Goal: Task Accomplishment & Management: Complete application form

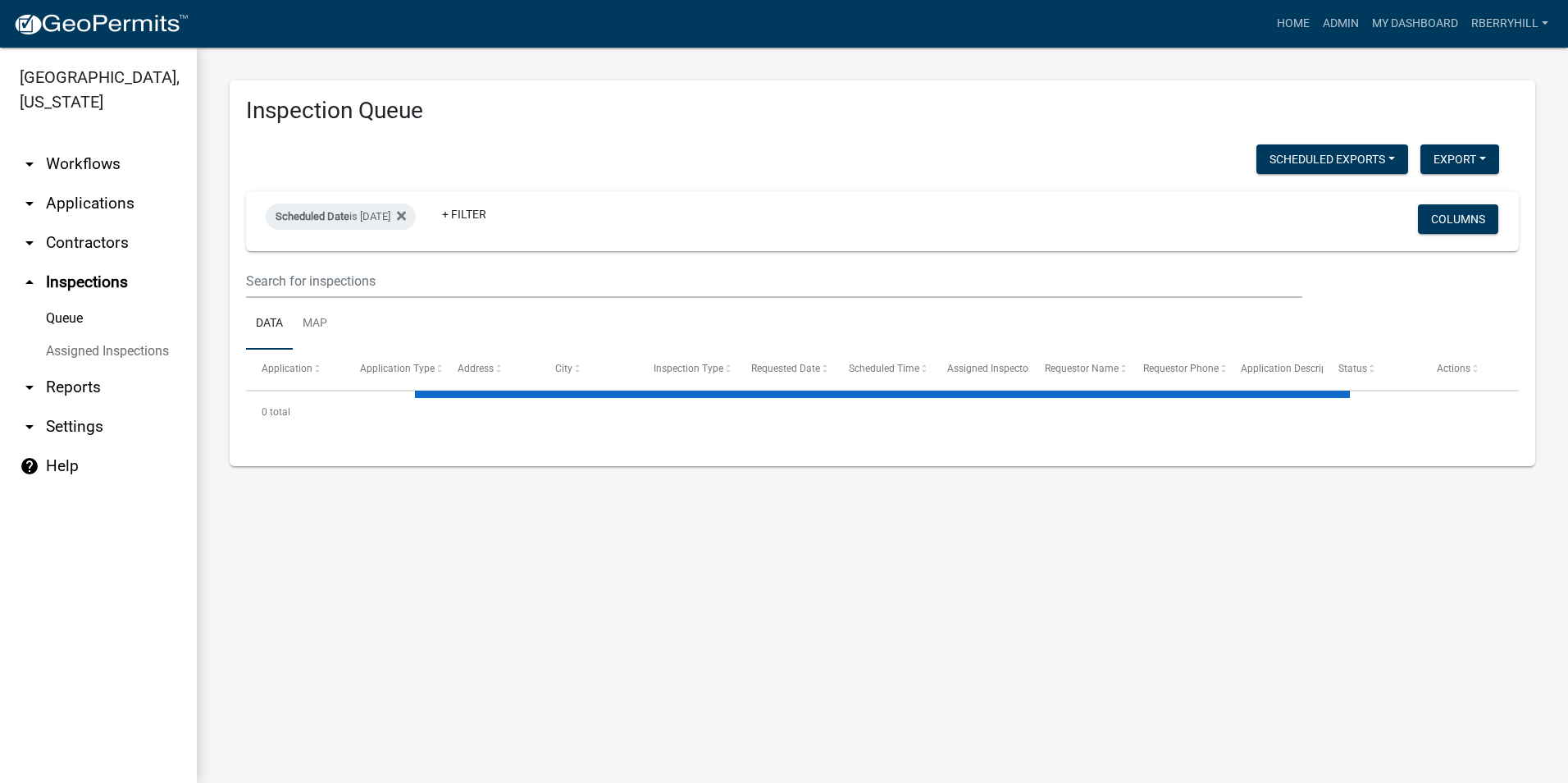
select select "2: 50"
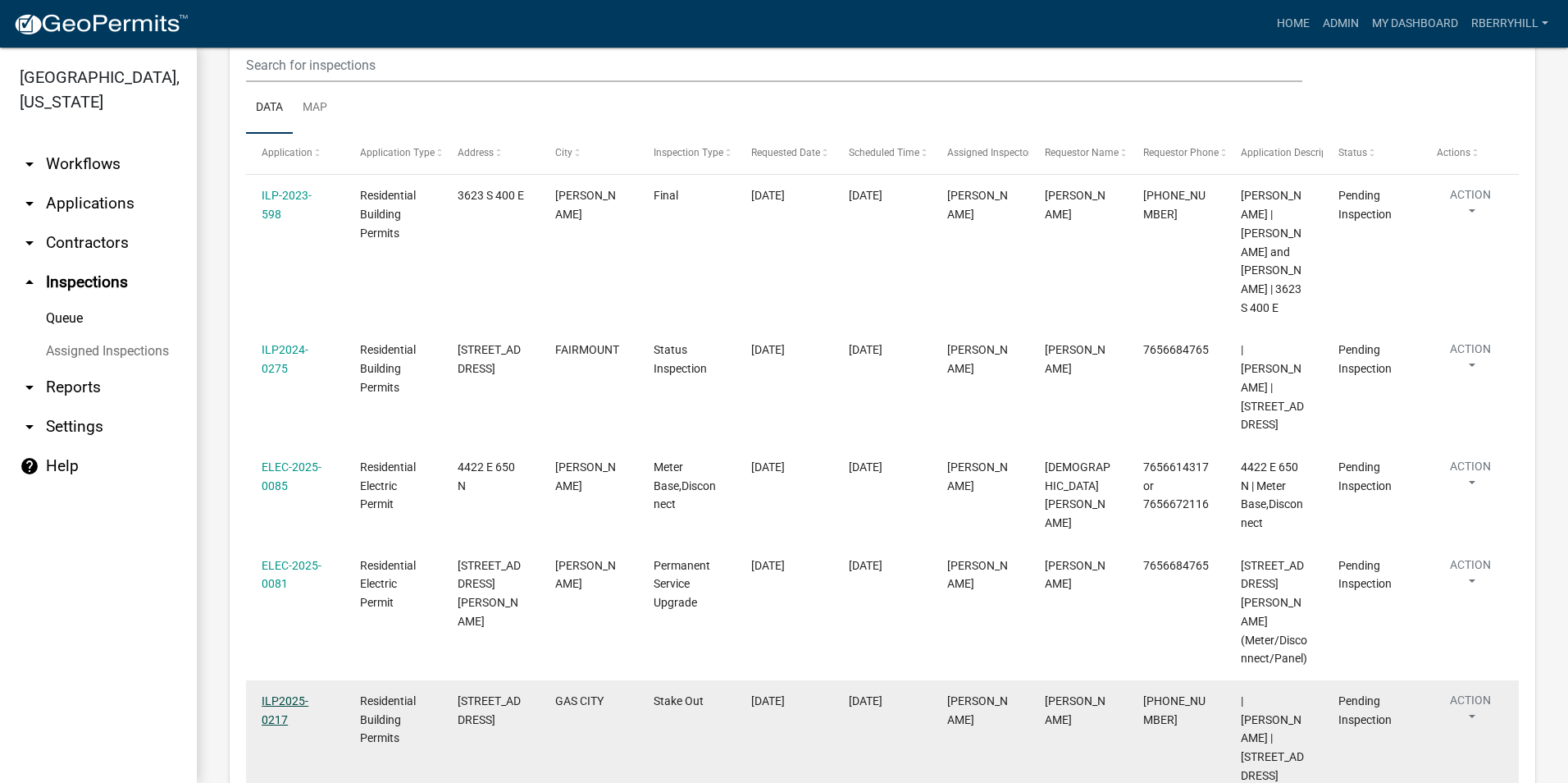
scroll to position [115, 0]
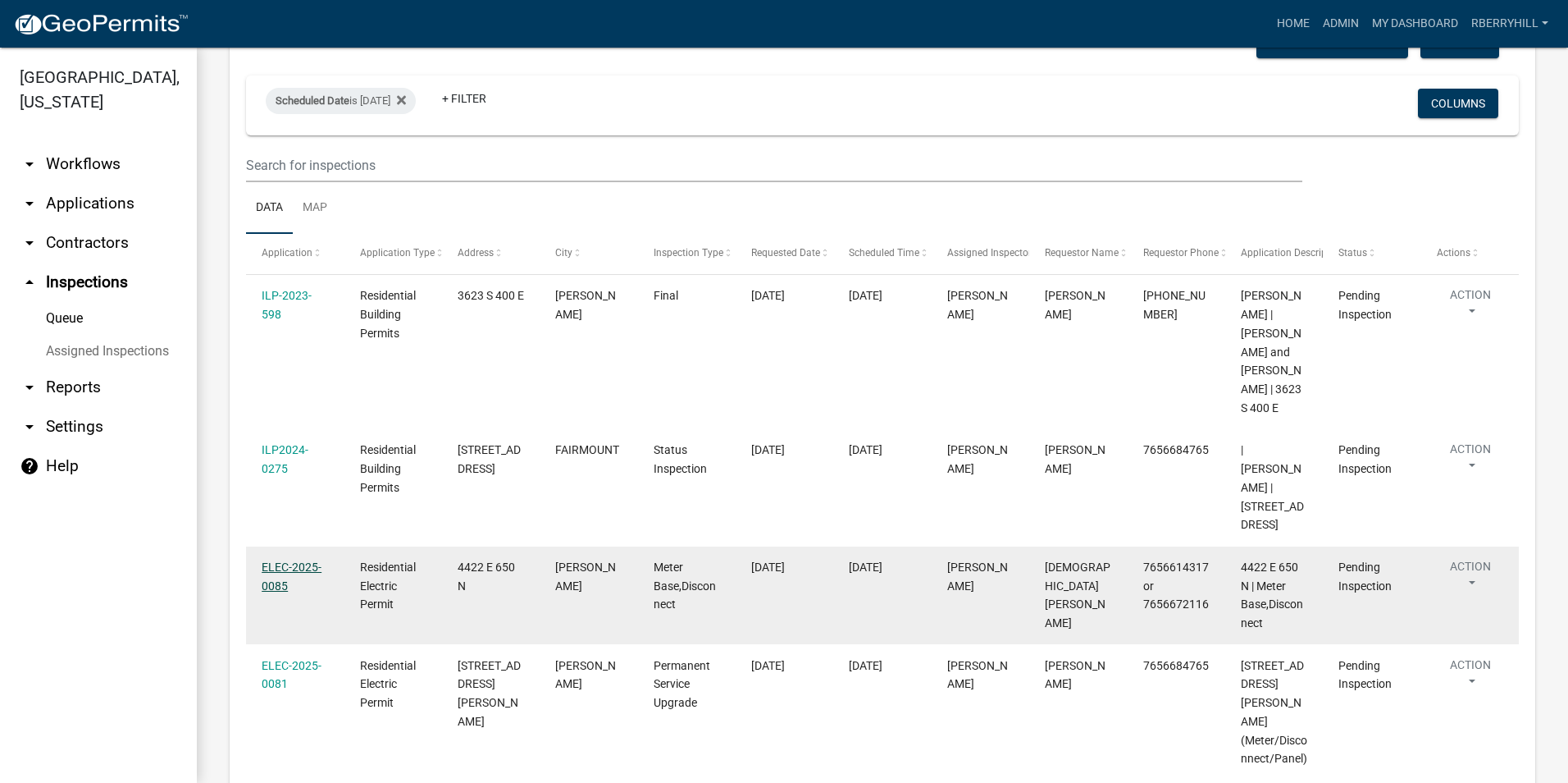
click at [297, 561] on link "ELEC-2025-0085" at bounding box center [291, 576] width 60 height 32
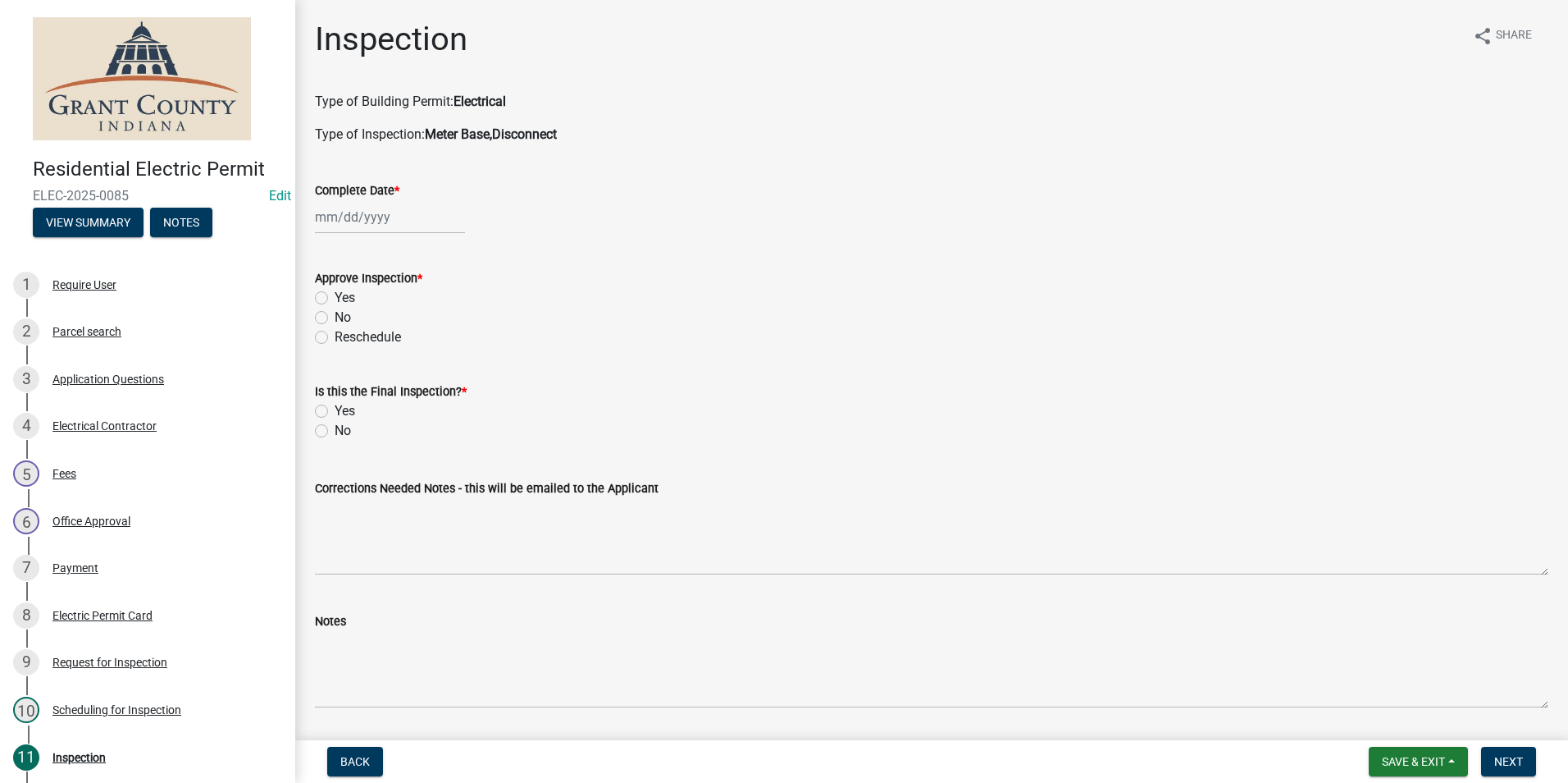
select select "8"
select select "2025"
click at [367, 217] on div "[PERSON_NAME] Feb Mar Apr [PERSON_NAME][DATE] Oct Nov [DATE] 1526 1527 1528 152…" at bounding box center [391, 216] width 150 height 33
click at [357, 379] on div "19" at bounding box center [357, 383] width 26 height 26
type input "[DATE]"
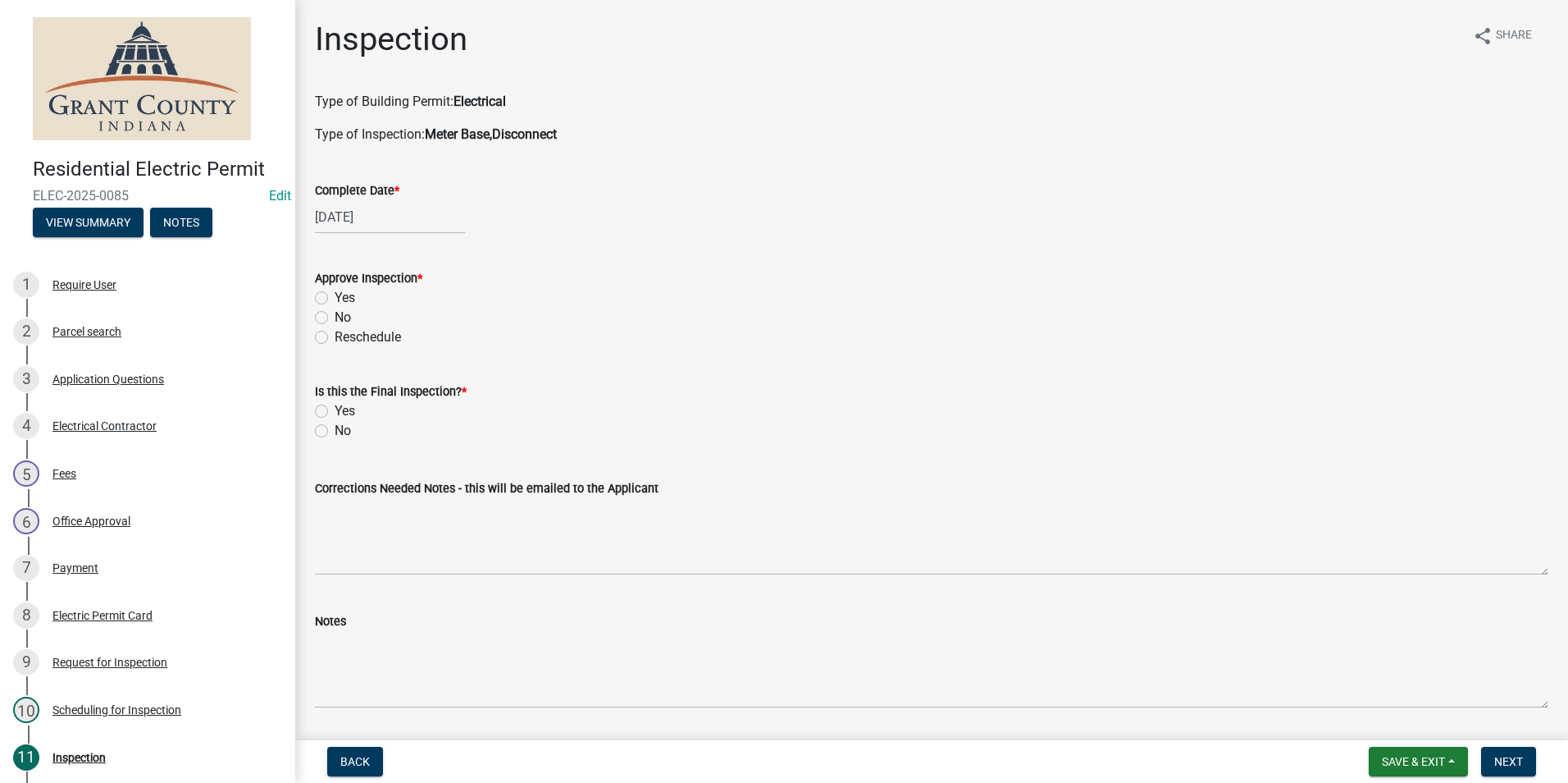
click at [335, 297] on label "Yes" at bounding box center [345, 297] width 21 height 20
click at [335, 297] on input "Yes" at bounding box center [340, 293] width 10 height 10
radio input "true"
drag, startPoint x: 322, startPoint y: 412, endPoint x: 323, endPoint y: 453, distance: 41.0
click at [335, 413] on label "Yes" at bounding box center [345, 410] width 21 height 20
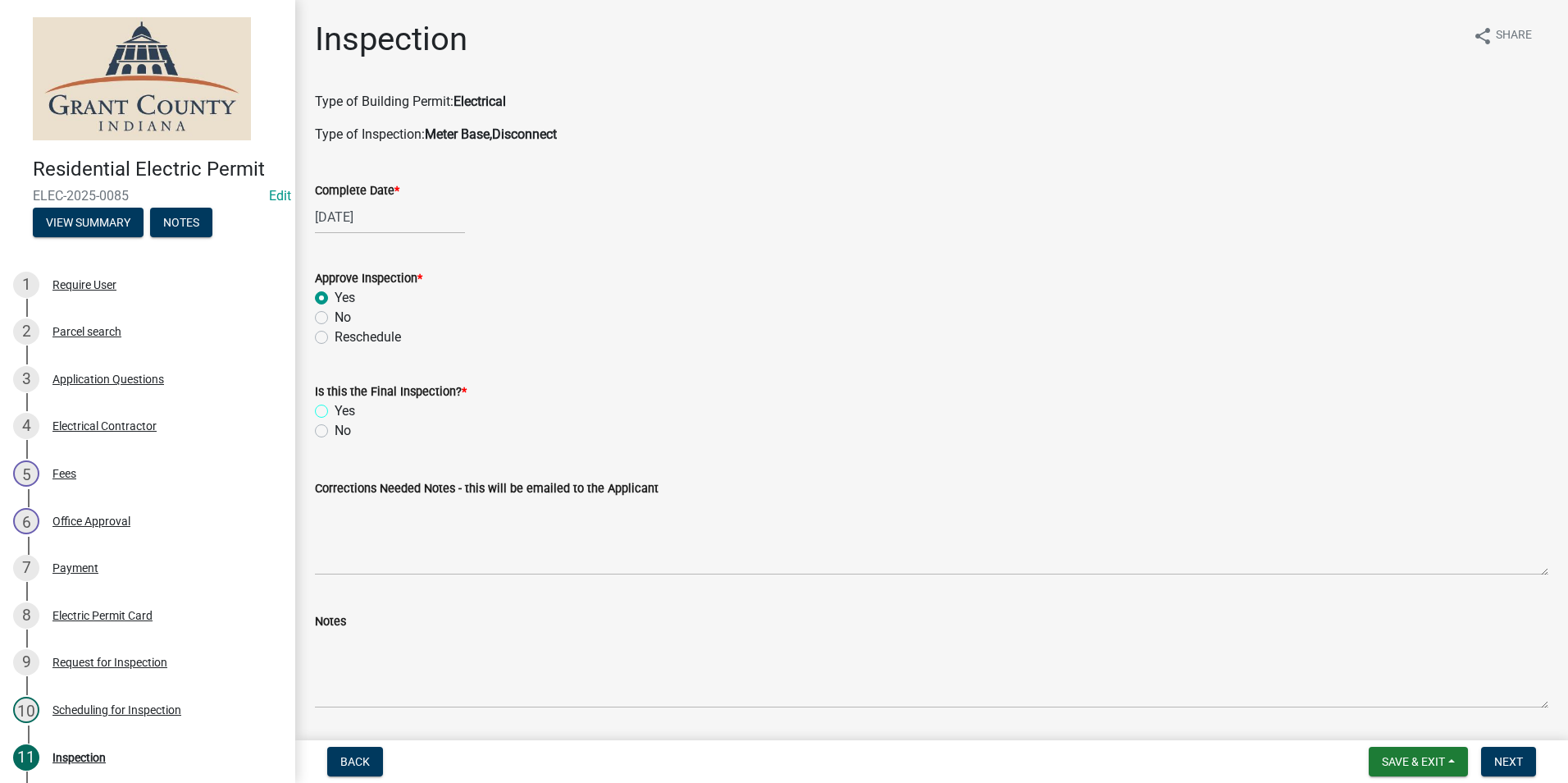
click at [335, 412] on input "Yes" at bounding box center [340, 406] width 10 height 10
radio input "true"
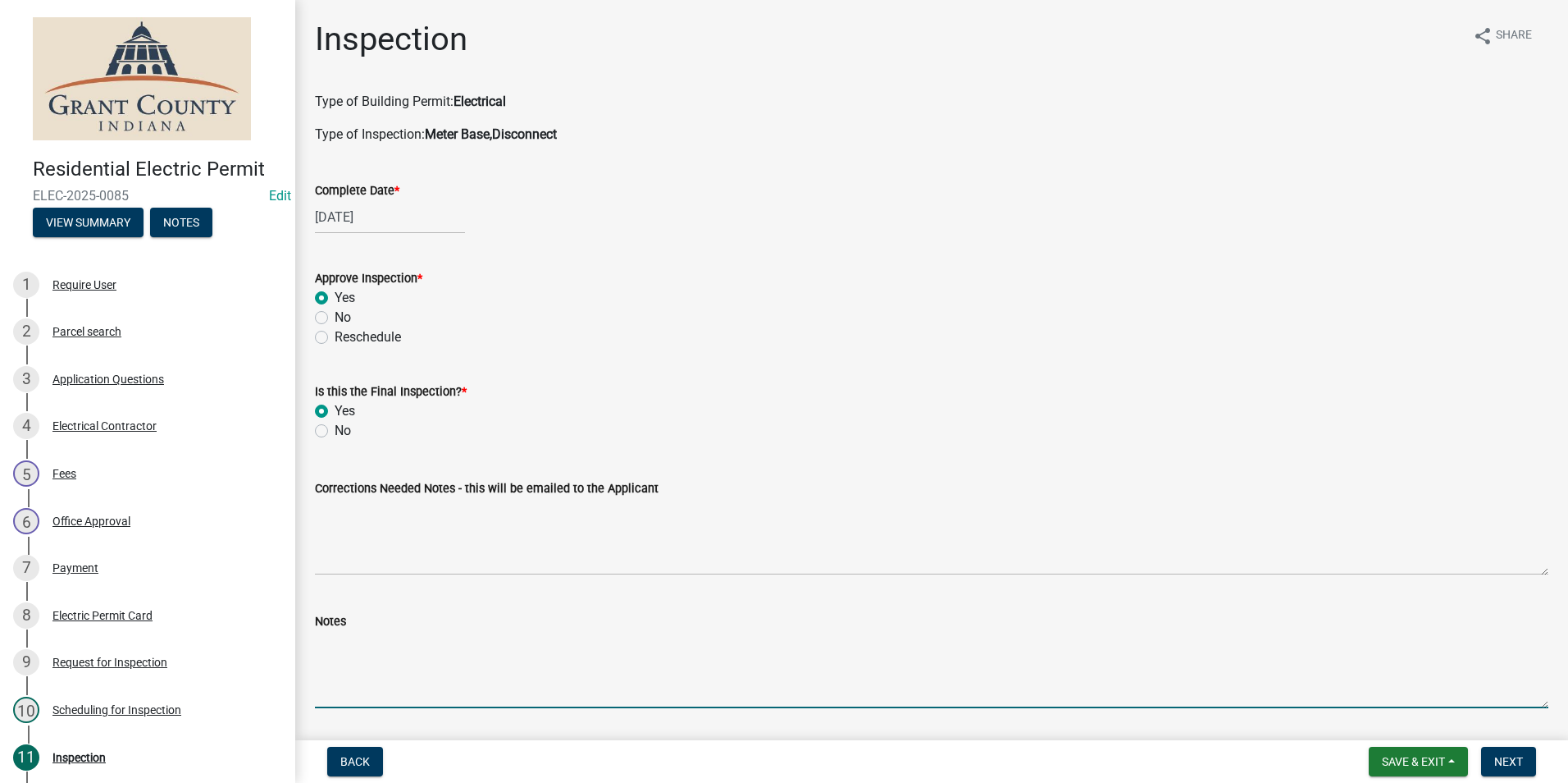
click at [321, 645] on textarea "Notes" at bounding box center [932, 669] width 1234 height 77
type textarea "N"
type textarea "Meter base disconnect combo, 2 ground rods with one continuous wire. REMC email…"
click at [1506, 762] on span "Next" at bounding box center [1509, 761] width 29 height 13
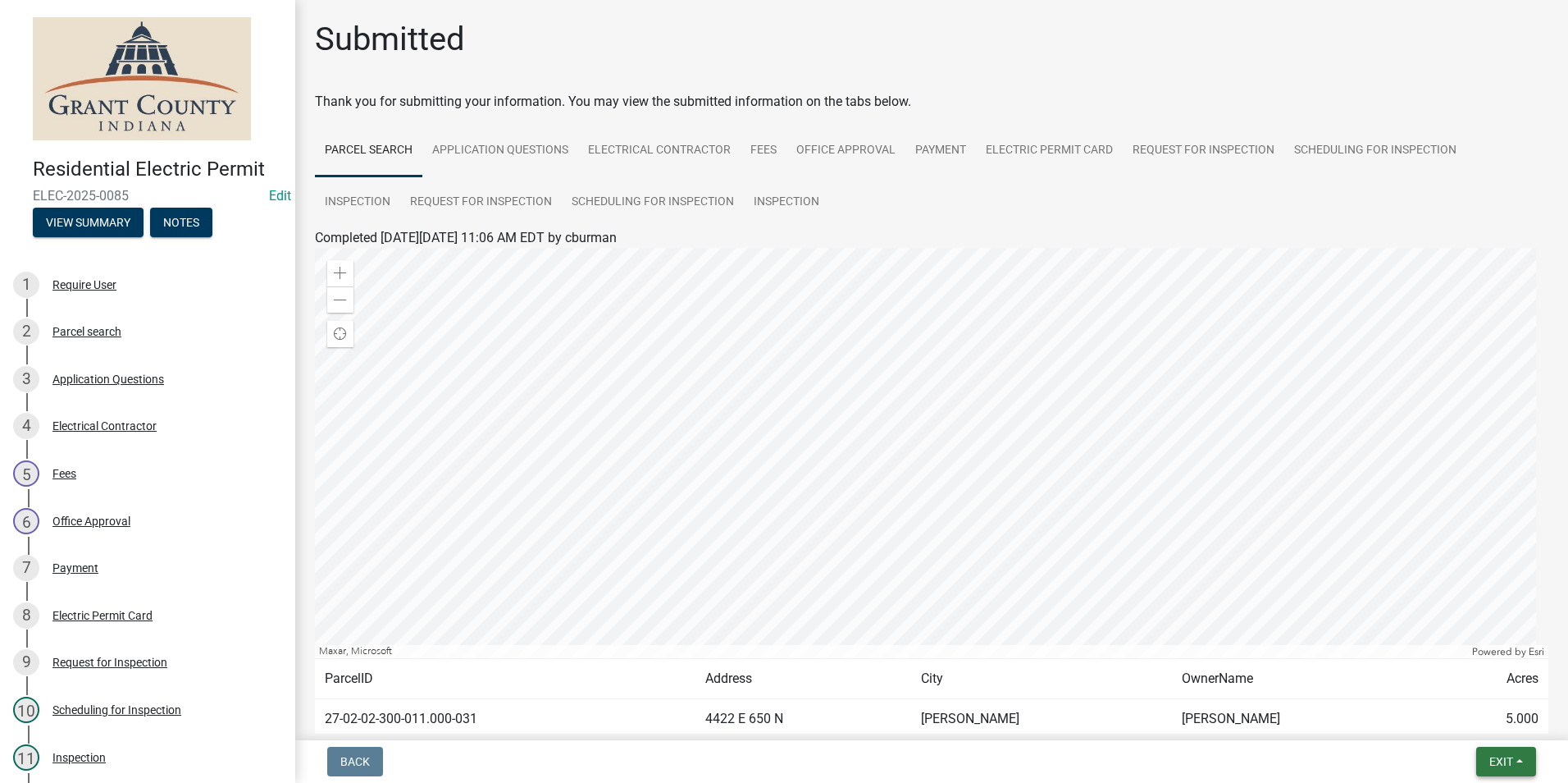
click at [1513, 763] on span "Exit" at bounding box center [1501, 761] width 24 height 13
click at [1472, 721] on button "Save & Exit" at bounding box center [1471, 719] width 132 height 39
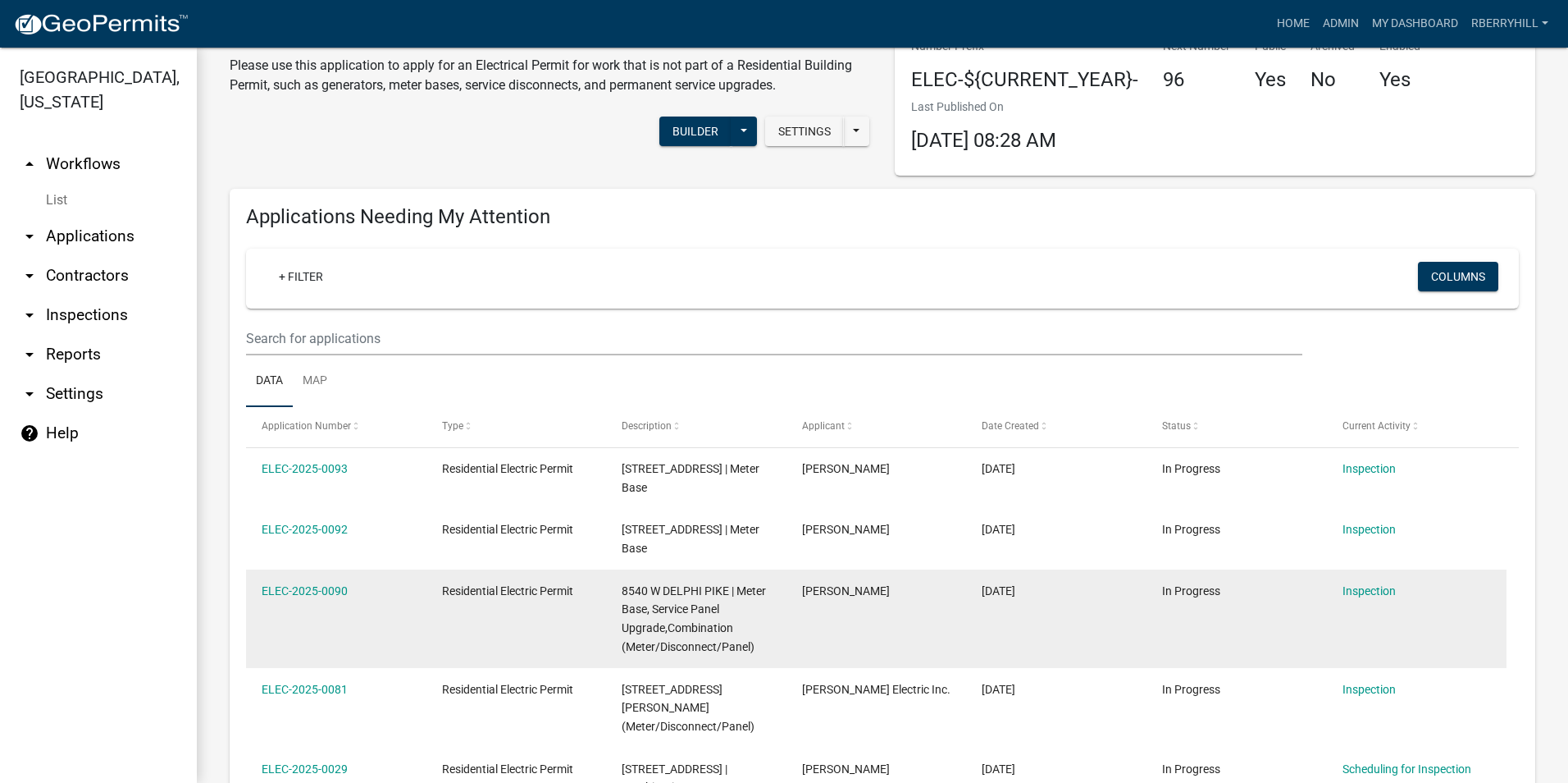
scroll to position [246, 0]
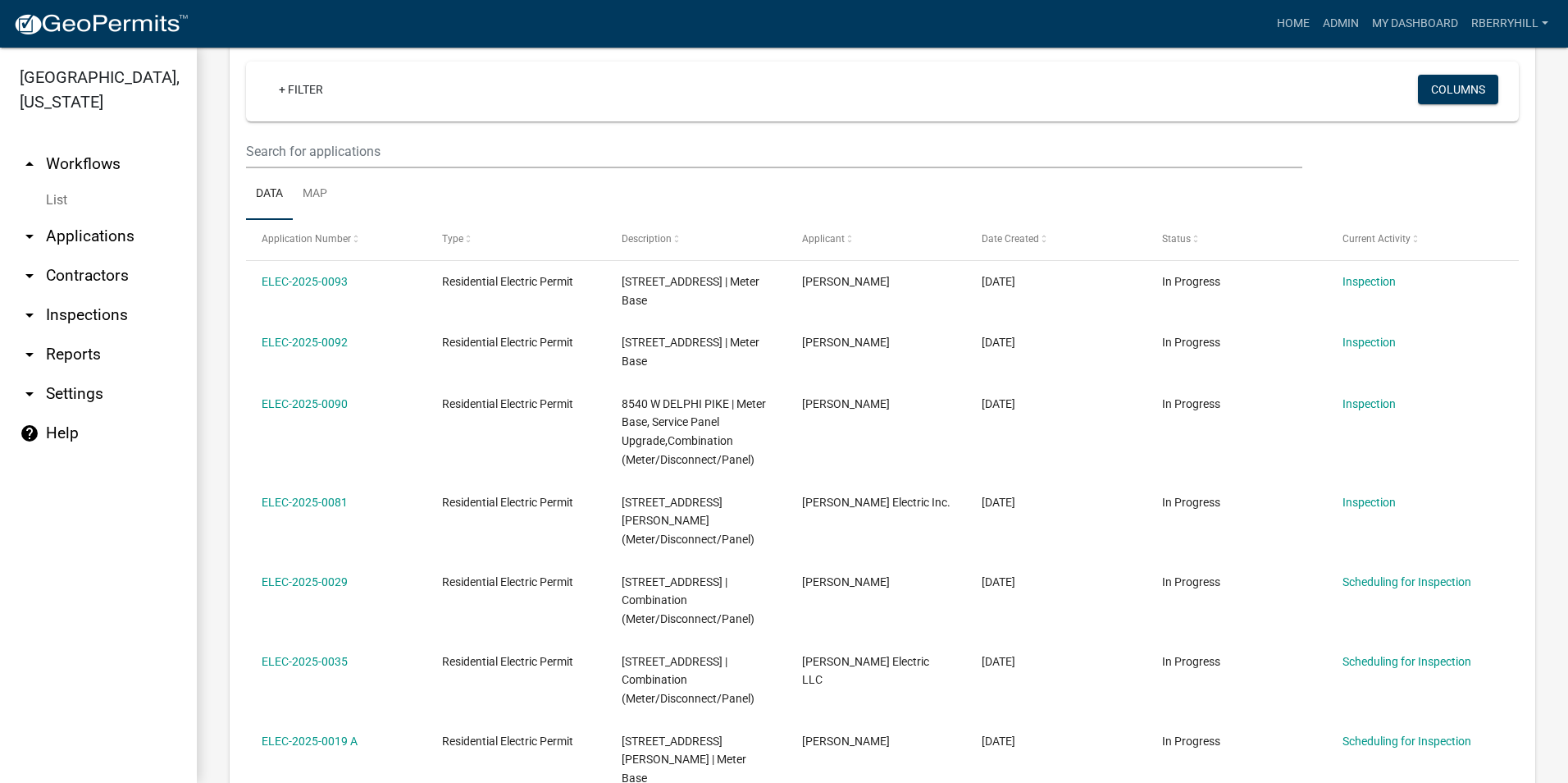
click at [91, 296] on link "arrow_drop_down Inspections" at bounding box center [98, 315] width 197 height 39
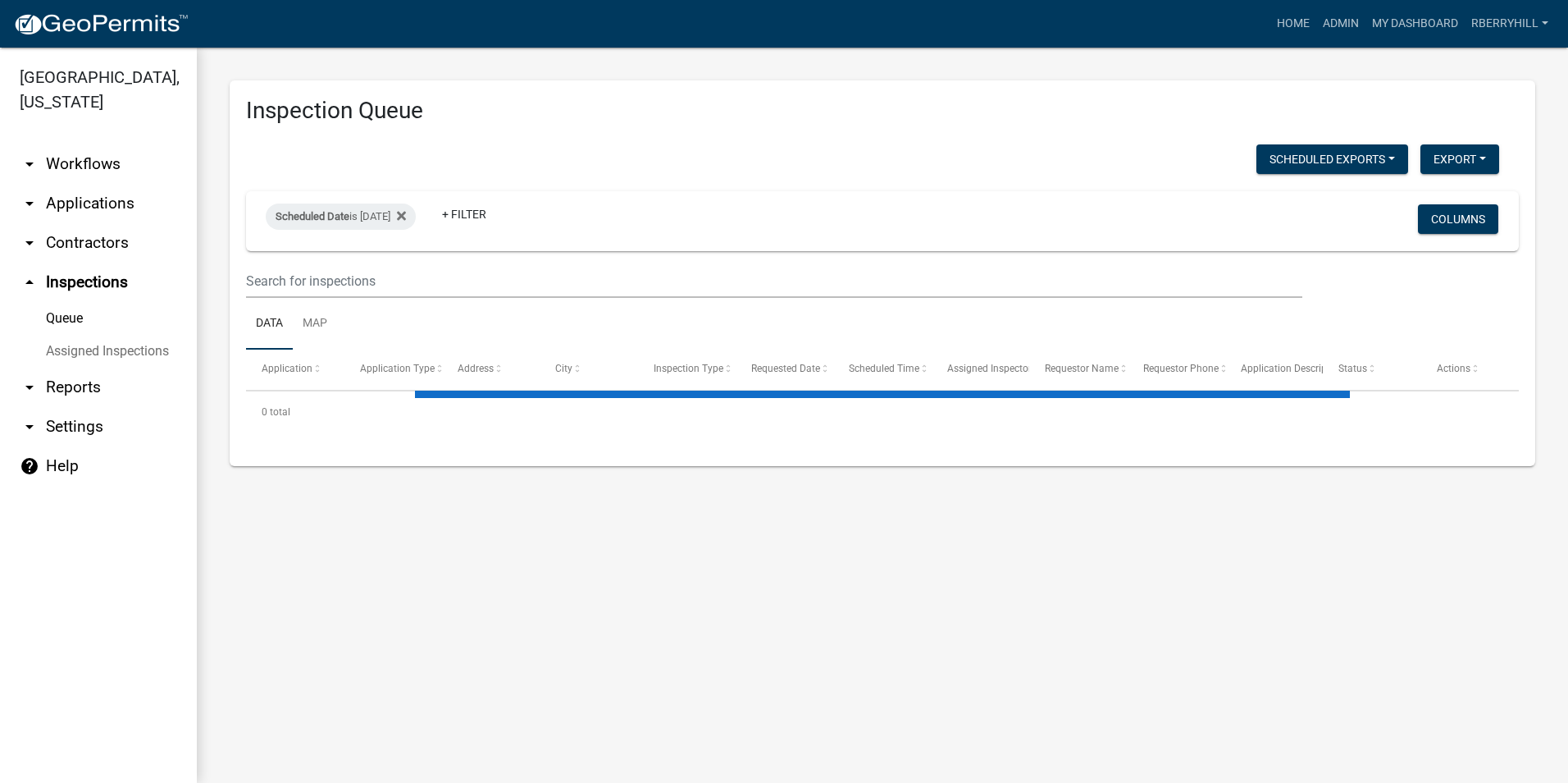
select select "2: 50"
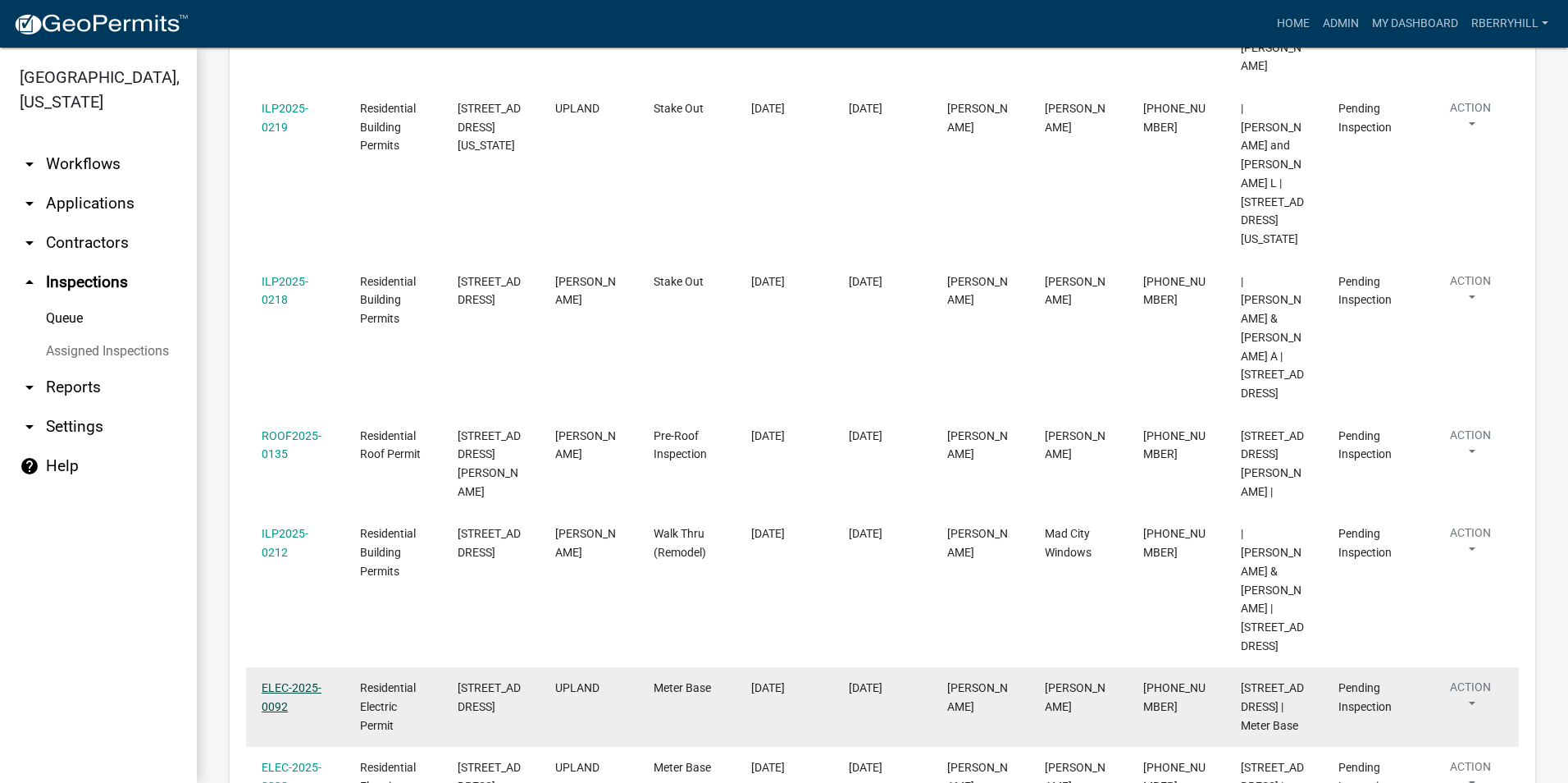
scroll to position [1313, 0]
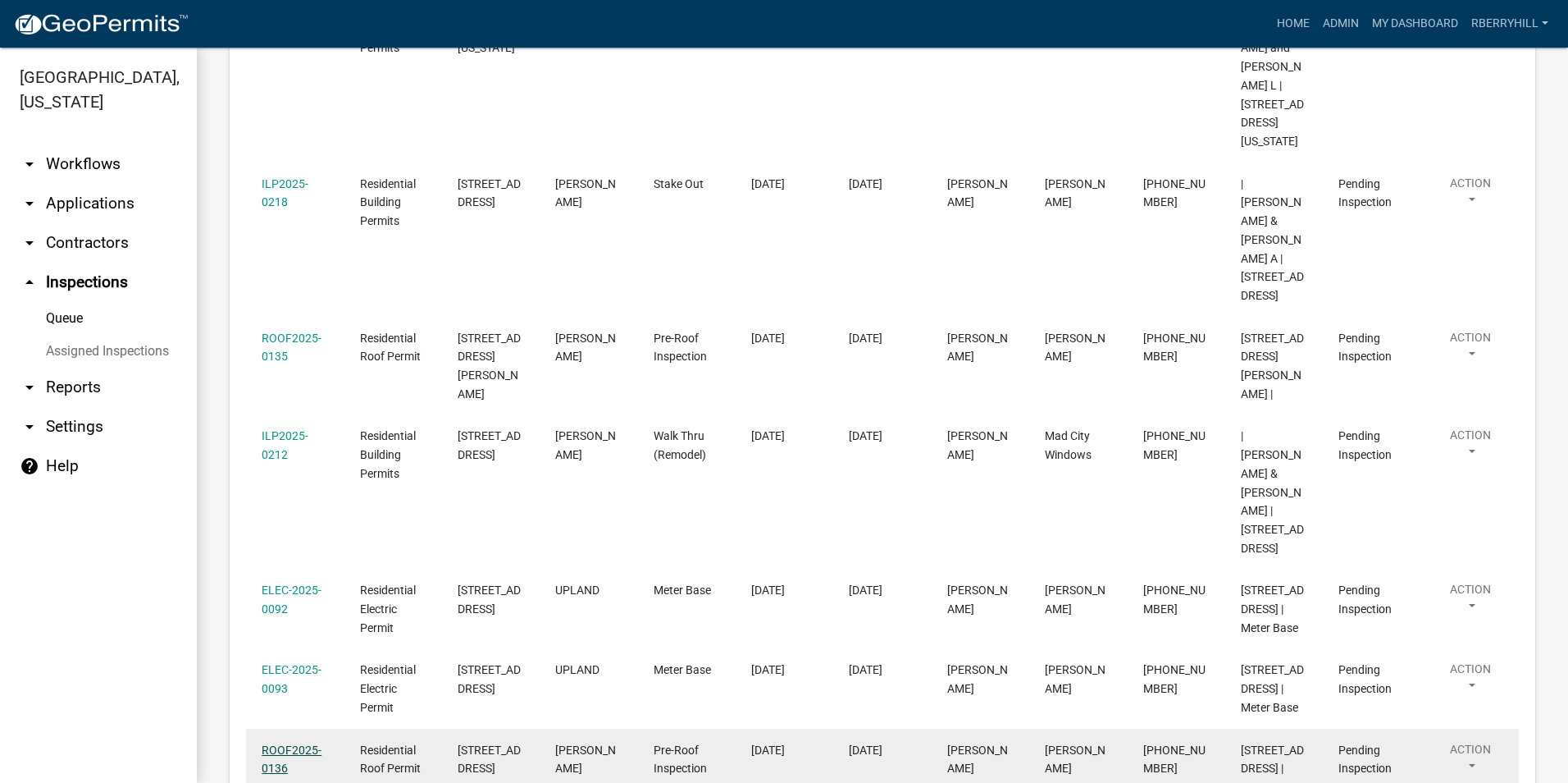
click at [281, 744] on link "ROOF2025-0136" at bounding box center [291, 759] width 60 height 32
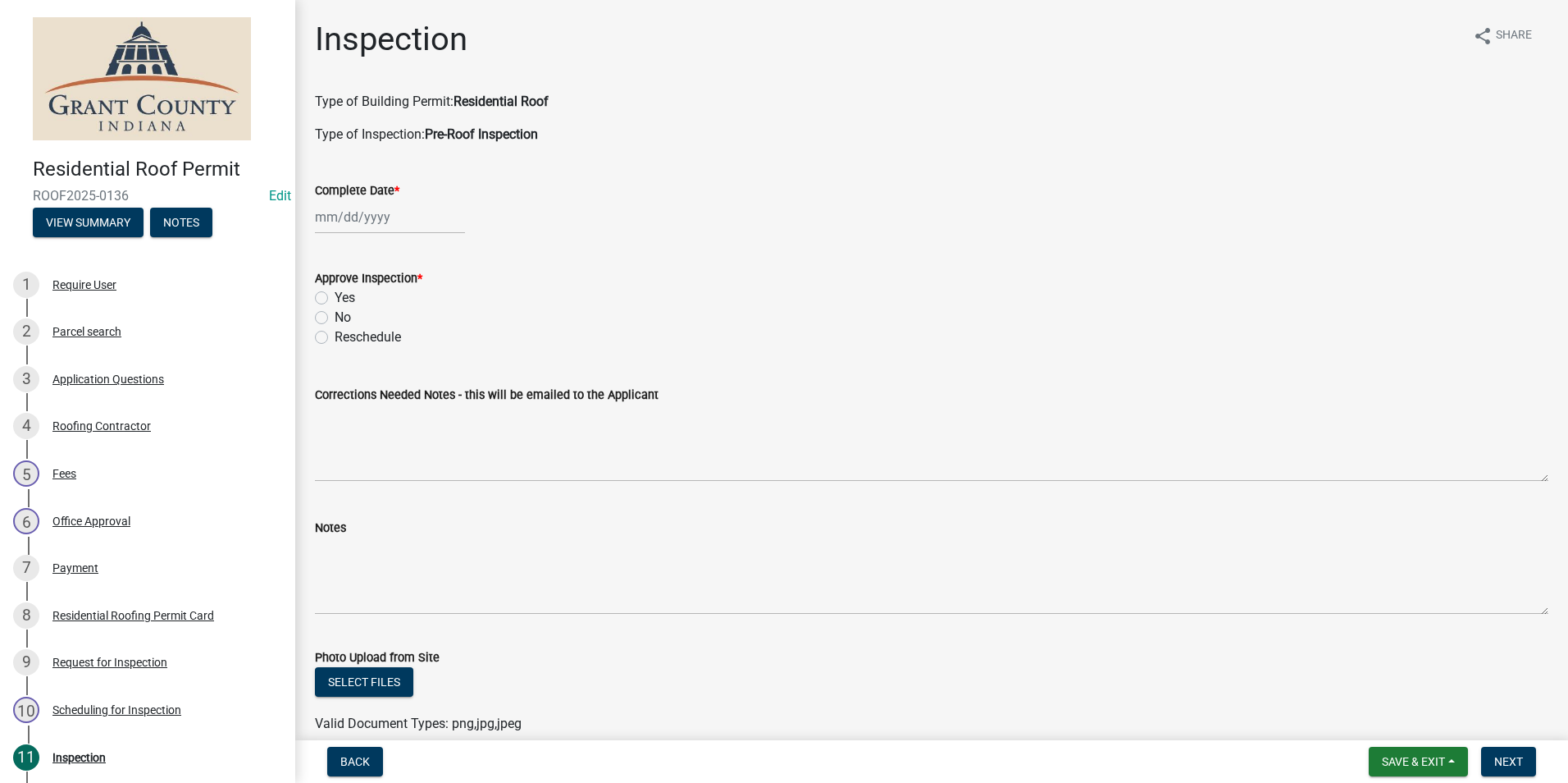
select select "8"
select select "2025"
click at [361, 218] on div "[PERSON_NAME] Feb Mar Apr [PERSON_NAME][DATE] Oct Nov [DATE] 1526 1527 1528 152…" at bounding box center [391, 216] width 150 height 33
click at [357, 383] on div "19" at bounding box center [357, 383] width 26 height 26
type input "[DATE]"
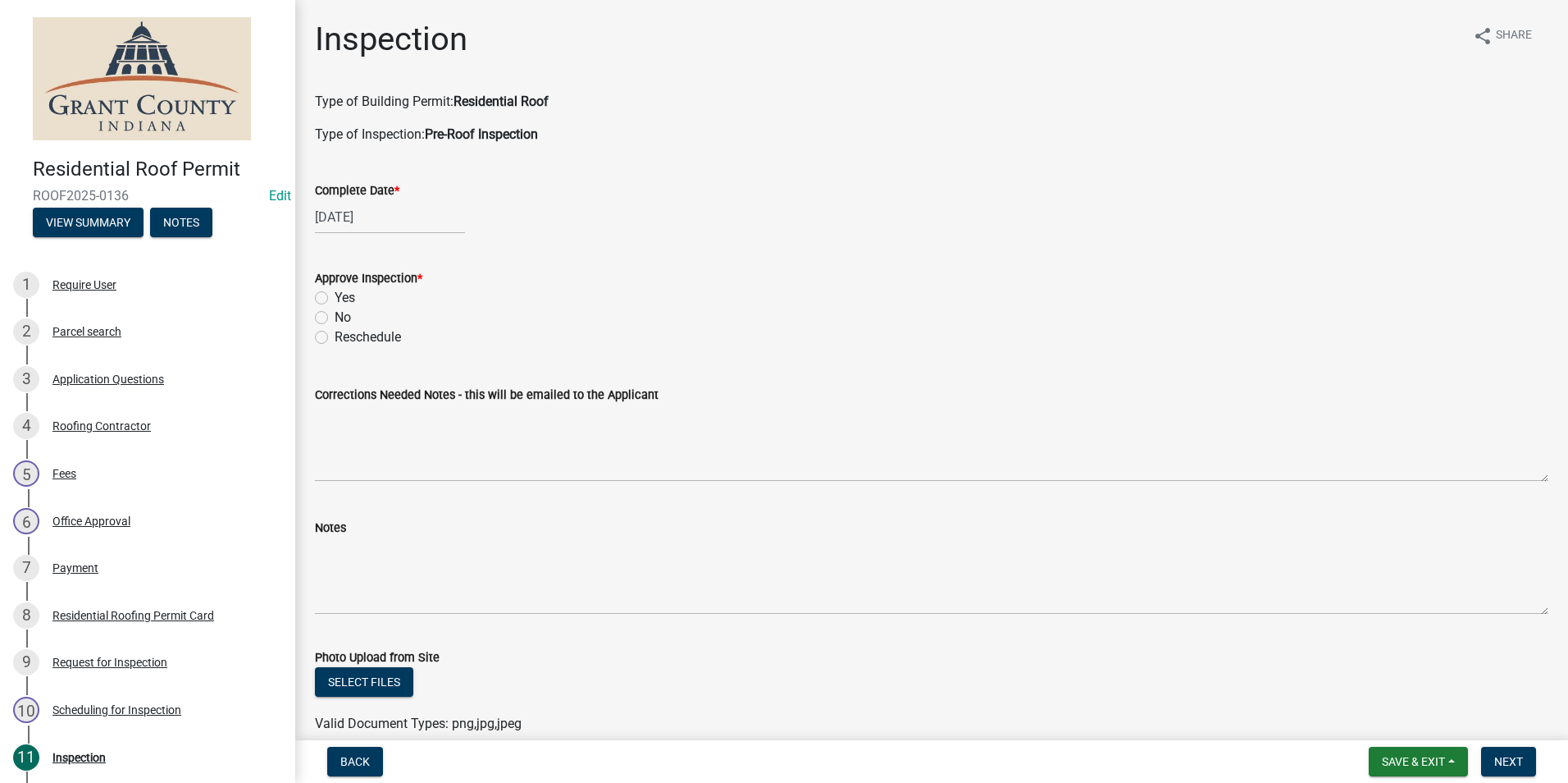
click at [335, 297] on label "Yes" at bounding box center [345, 297] width 21 height 20
click at [335, 297] on input "Yes" at bounding box center [340, 293] width 10 height 10
radio input "true"
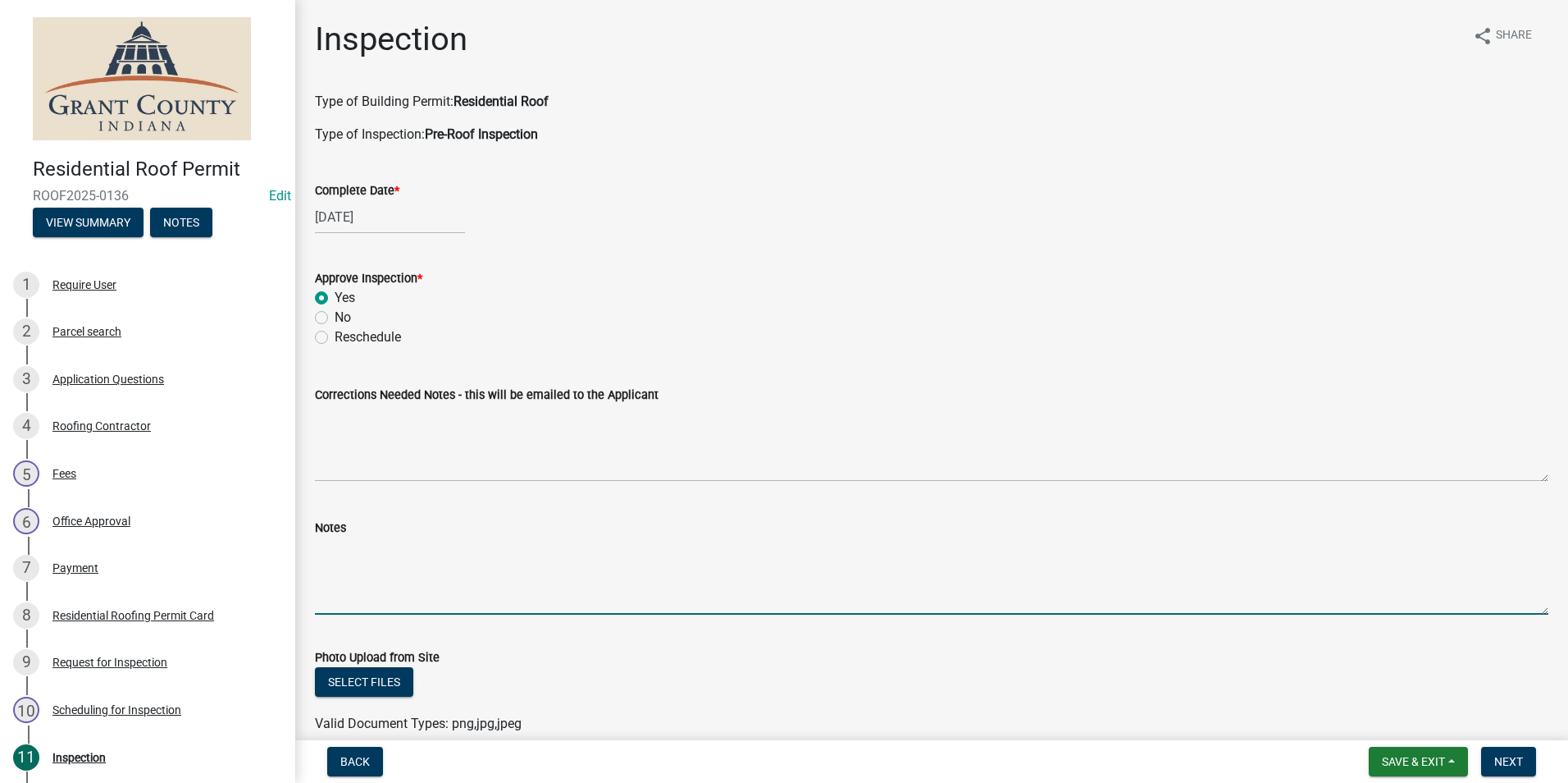
click at [325, 557] on textarea "Notes" at bounding box center [932, 576] width 1234 height 77
type textarea "1 Layer. No concerns."
click at [1506, 759] on span "Next" at bounding box center [1509, 761] width 29 height 13
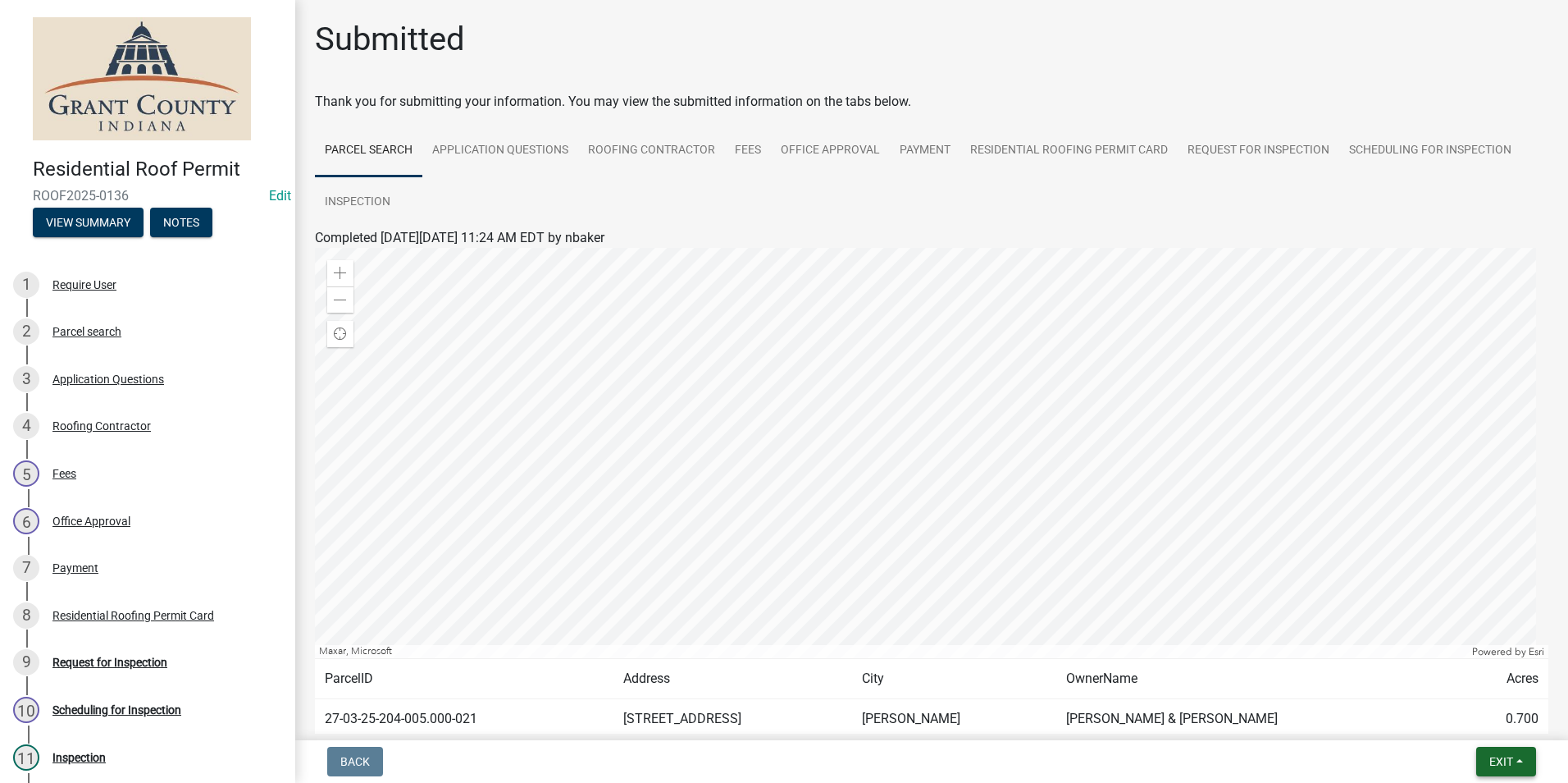
click at [1504, 761] on span "Exit" at bounding box center [1501, 761] width 24 height 13
click at [1470, 717] on button "Save & Exit" at bounding box center [1471, 719] width 132 height 39
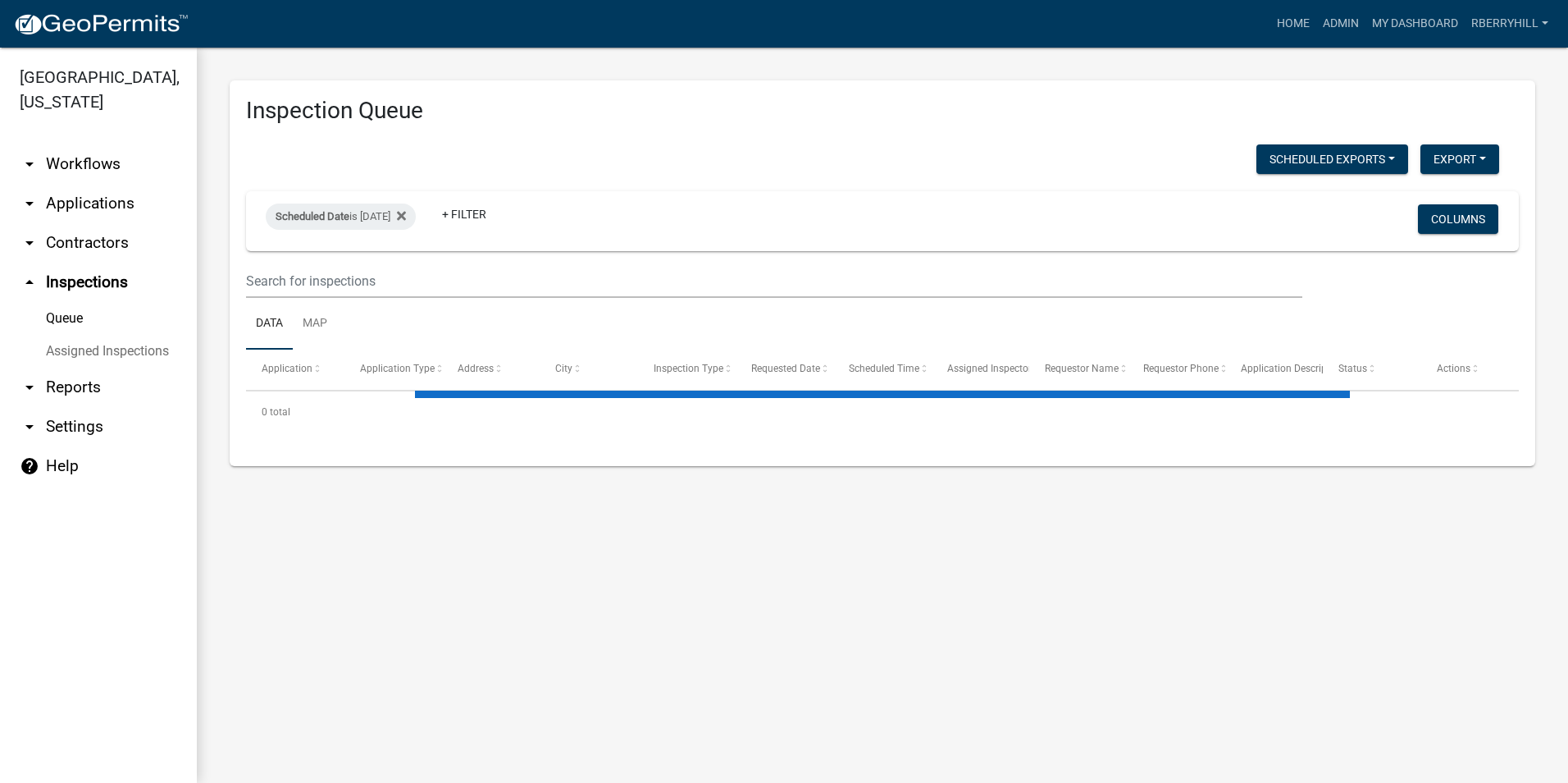
select select "2: 50"
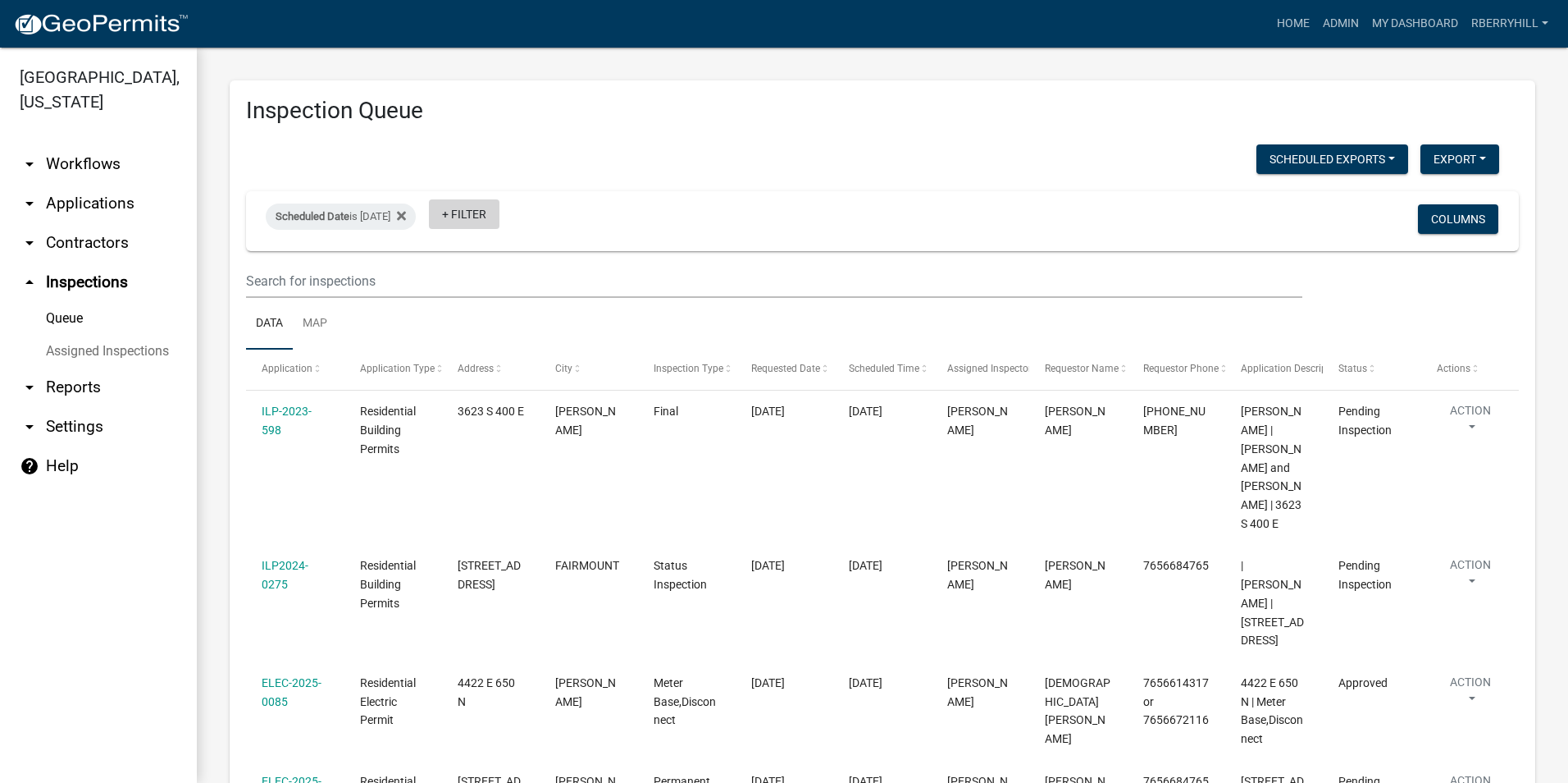
click at [500, 216] on link "+ Filter" at bounding box center [464, 214] width 71 height 30
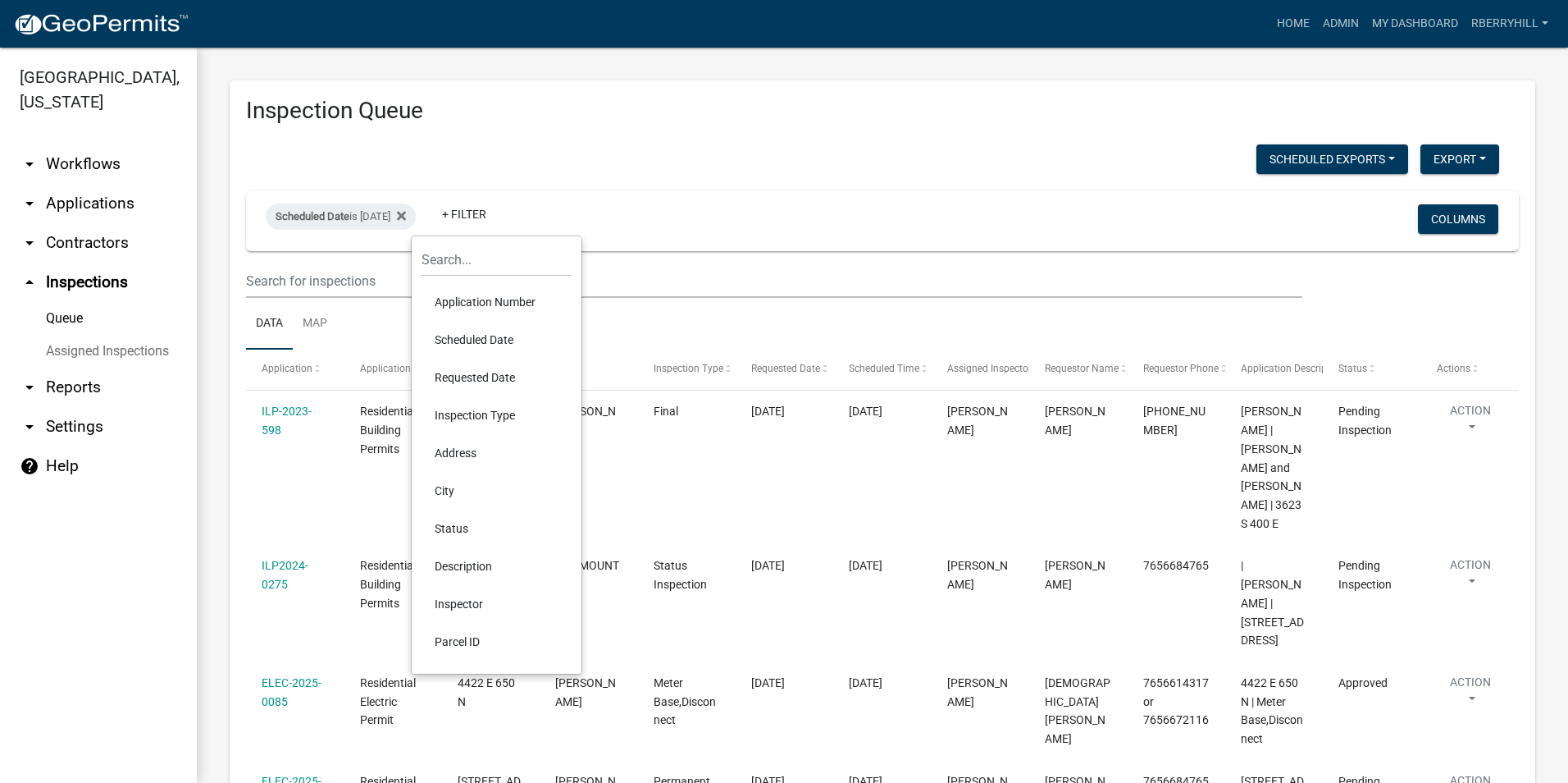
click at [495, 339] on li "Scheduled Date" at bounding box center [496, 339] width 150 height 38
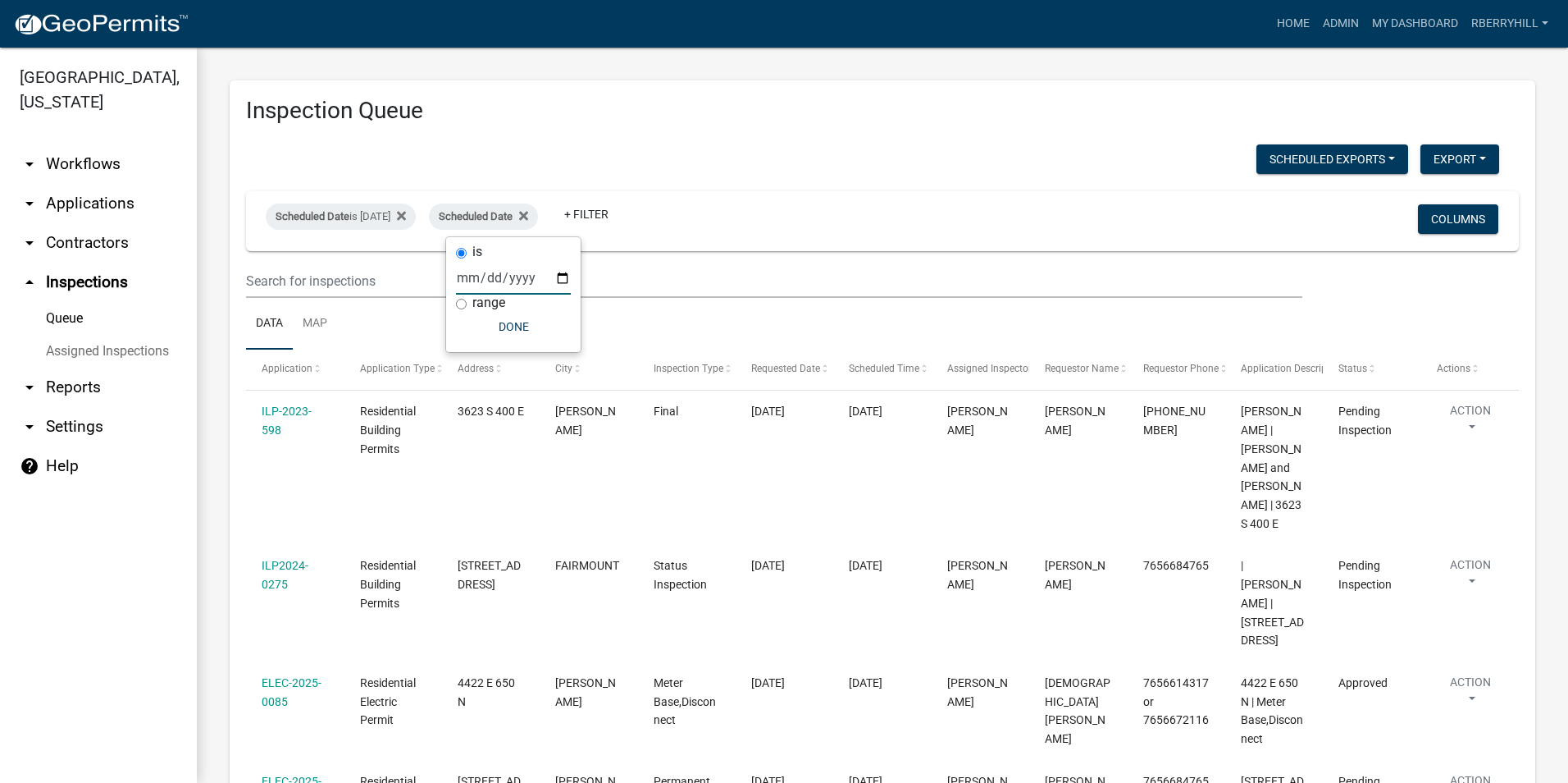
click at [560, 275] on input "date" at bounding box center [514, 277] width 115 height 33
type input "[DATE]"
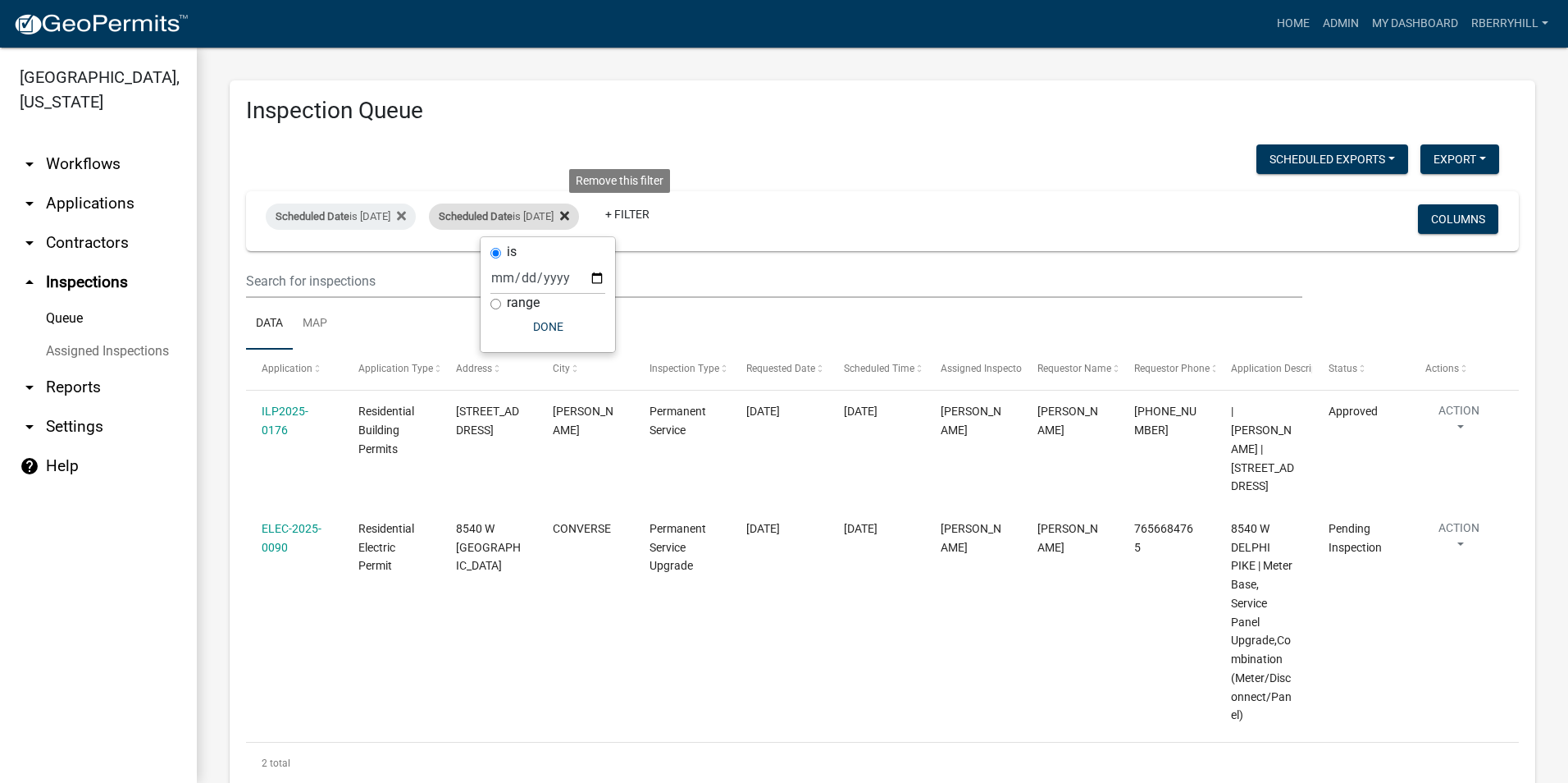
click at [569, 215] on icon at bounding box center [565, 215] width 9 height 9
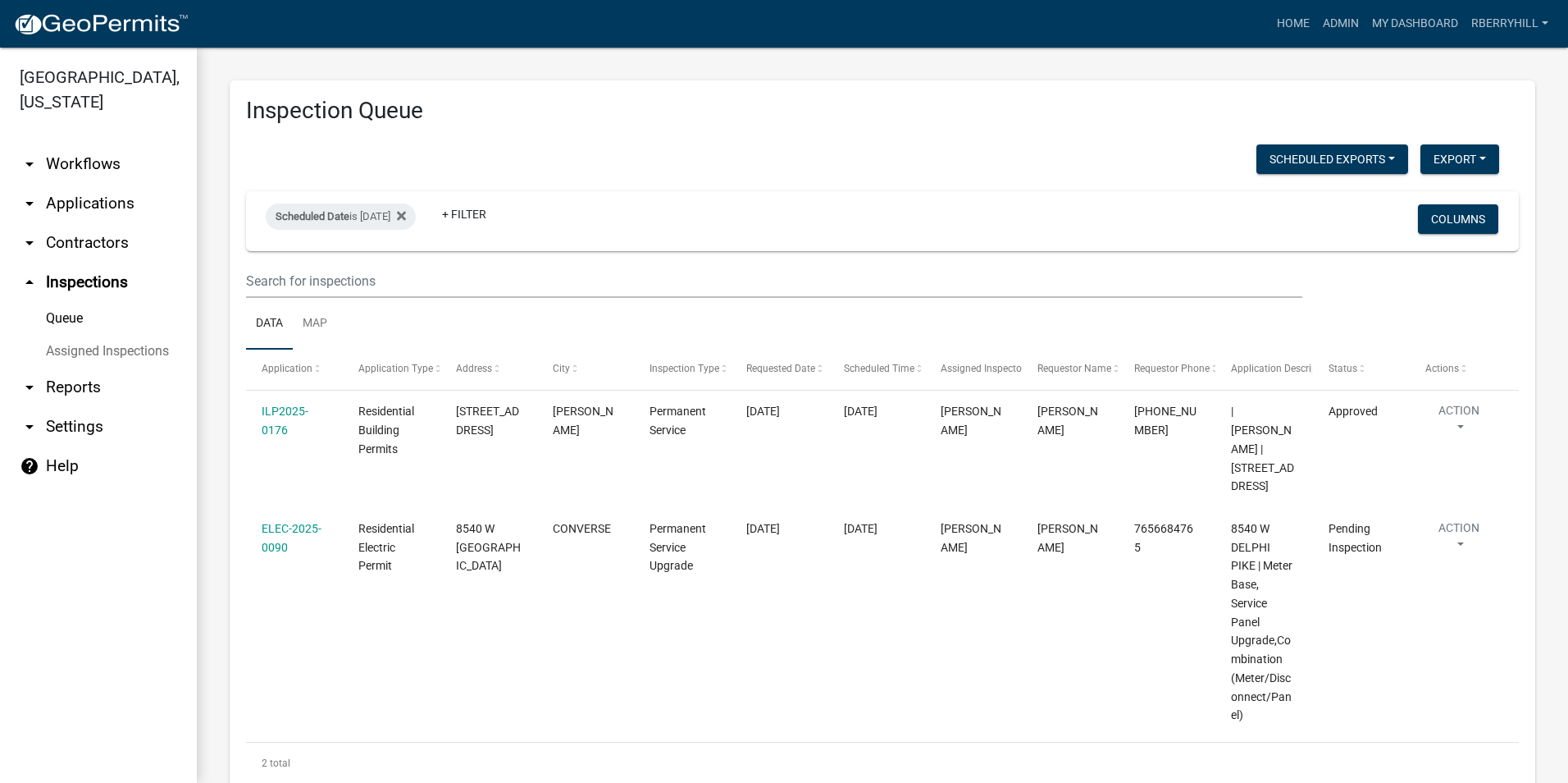
select select "2: 50"
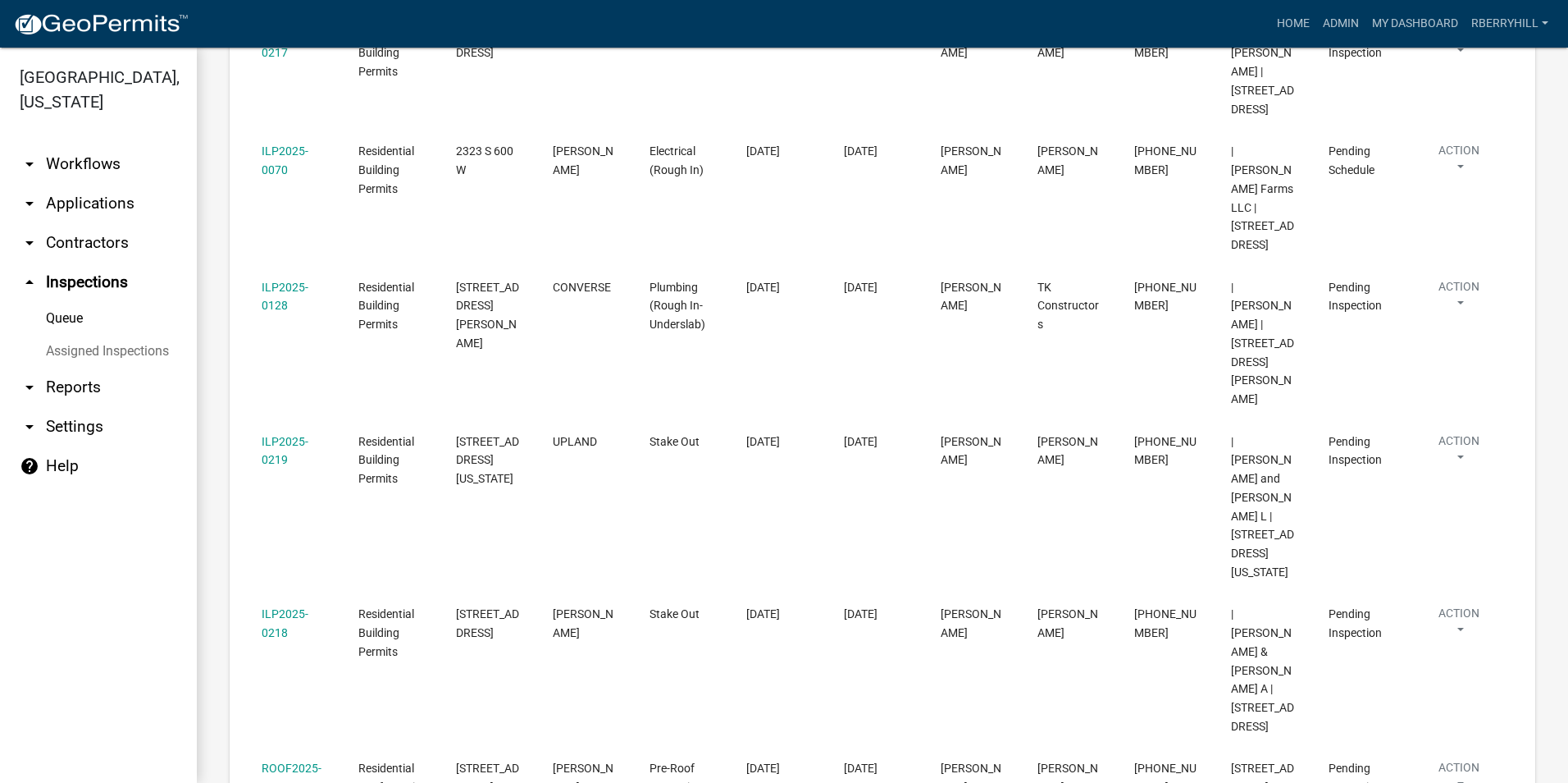
scroll to position [903, 0]
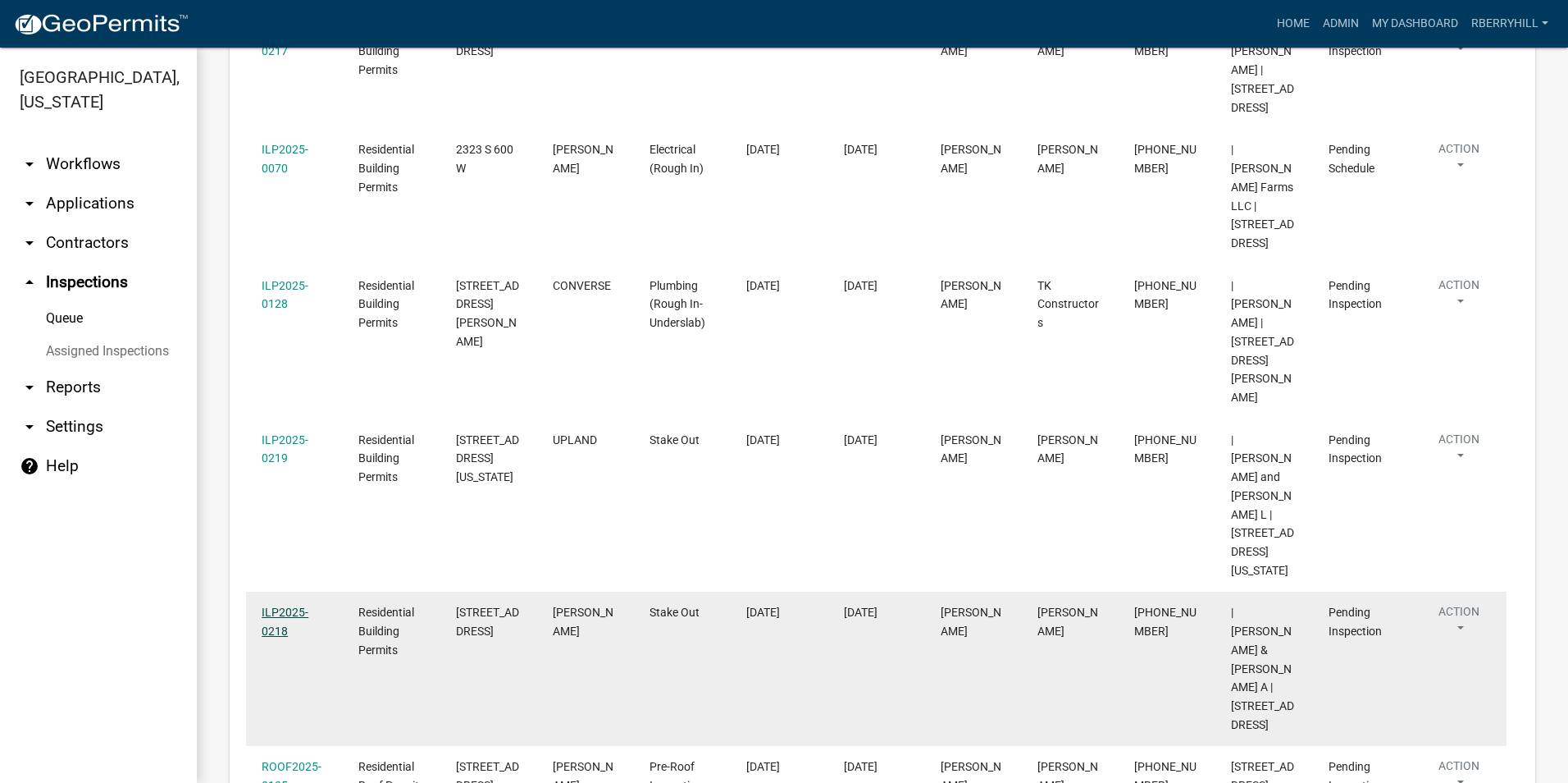
click at [285, 605] on link "ILP2025-0218" at bounding box center [285, 621] width 47 height 32
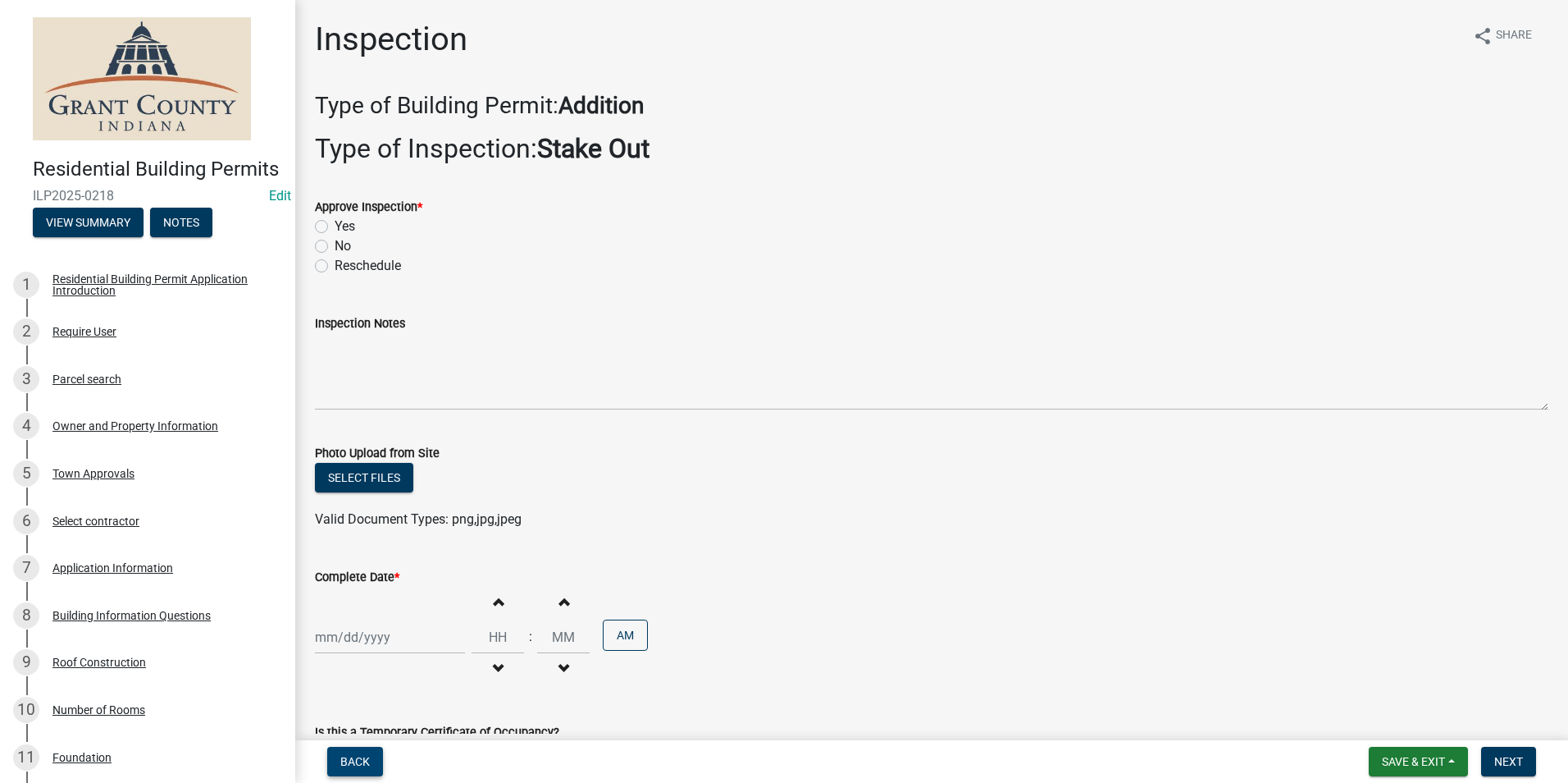
click at [358, 763] on span "Back" at bounding box center [355, 761] width 30 height 13
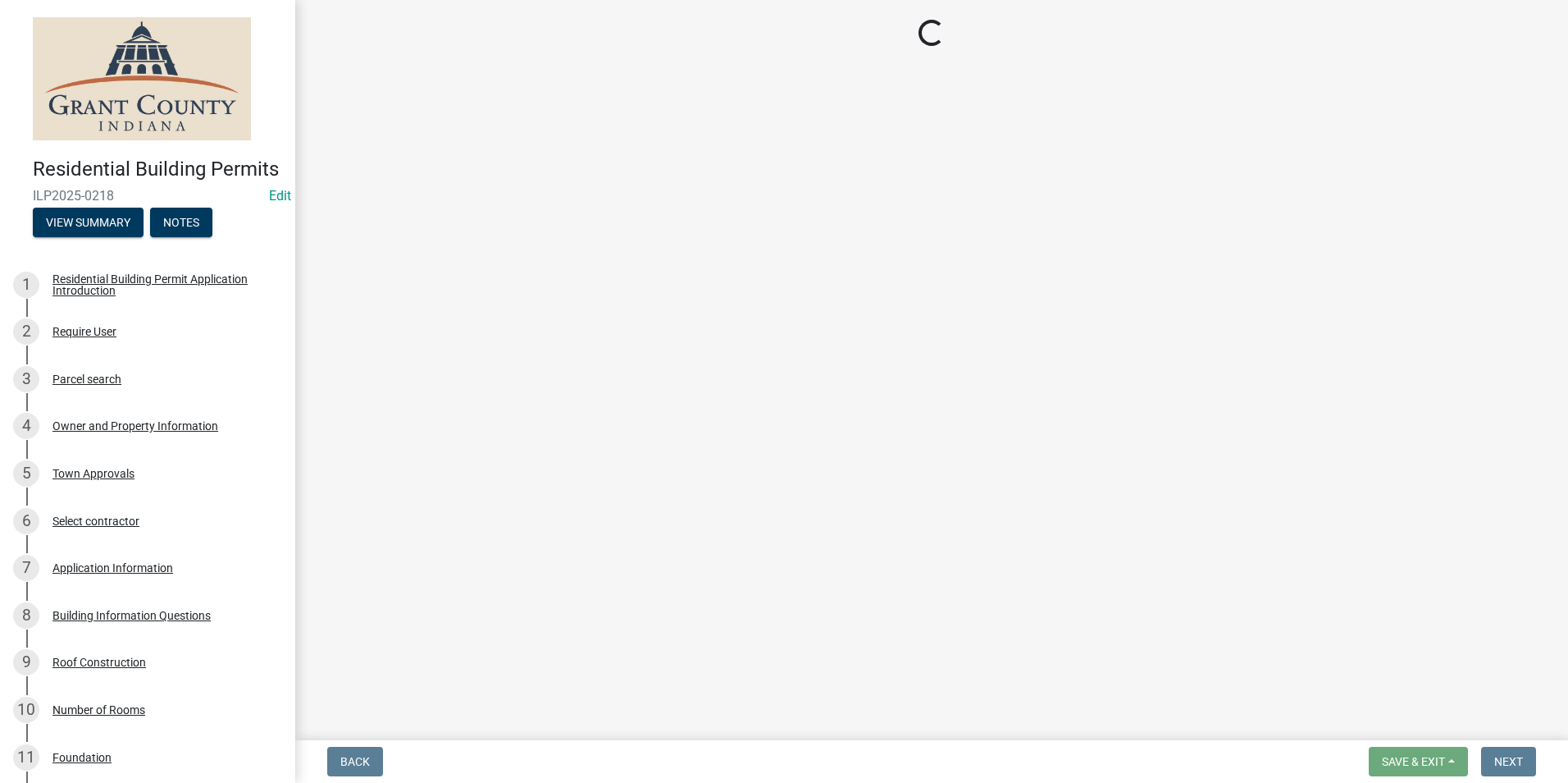
select select "d7f9a44a-d2ea-4d3c-83b3-1aa71c950bd5"
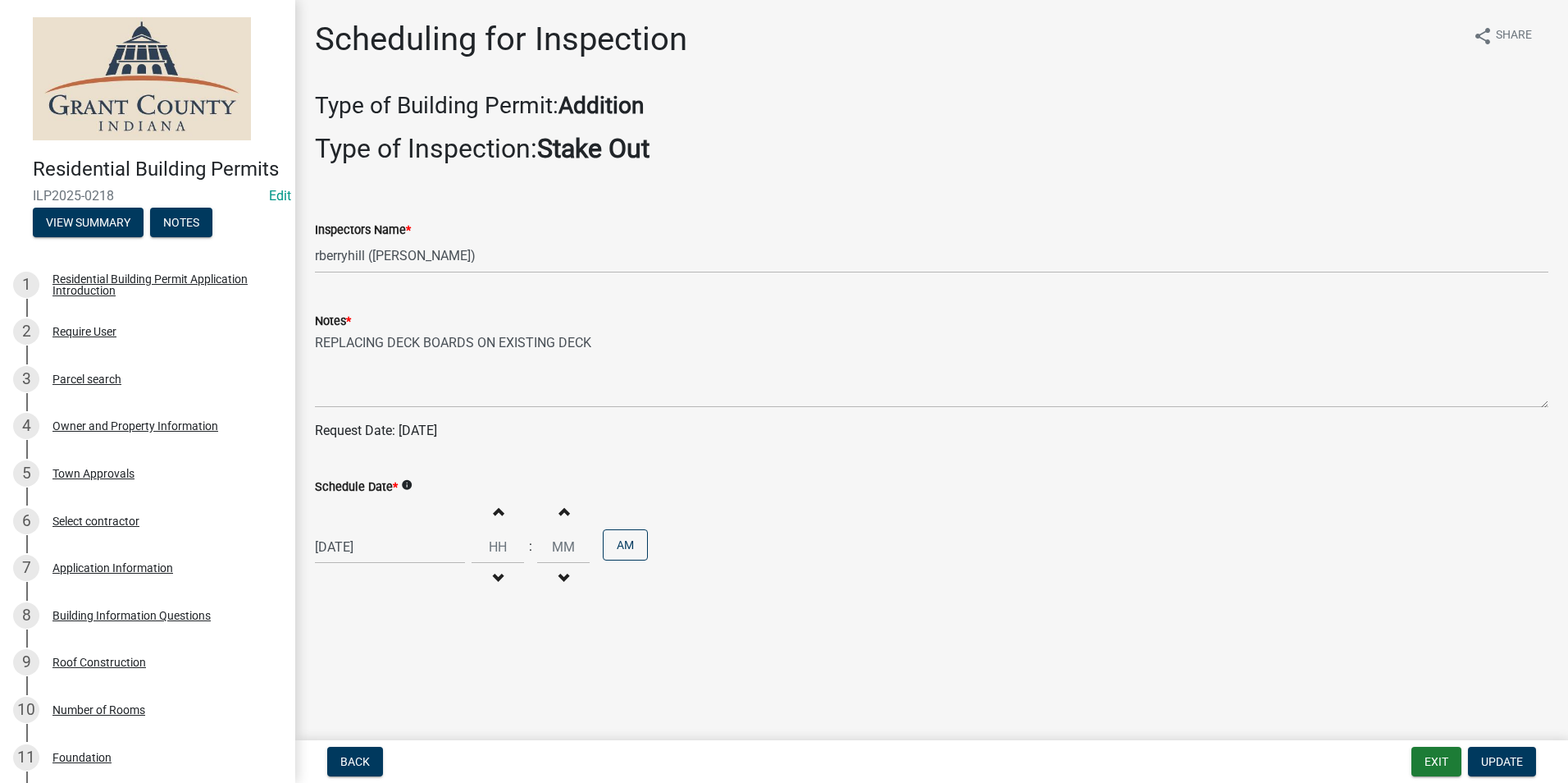
select select "8"
select select "2025"
click at [361, 550] on div "[DATE] [PERSON_NAME] Apr May Jun [DATE] Aug Sep Oct Nov [DATE] 1526 1527 1528 1…" at bounding box center [391, 546] width 150 height 33
click at [385, 461] on div "20" at bounding box center [384, 459] width 26 height 26
type input "[DATE]"
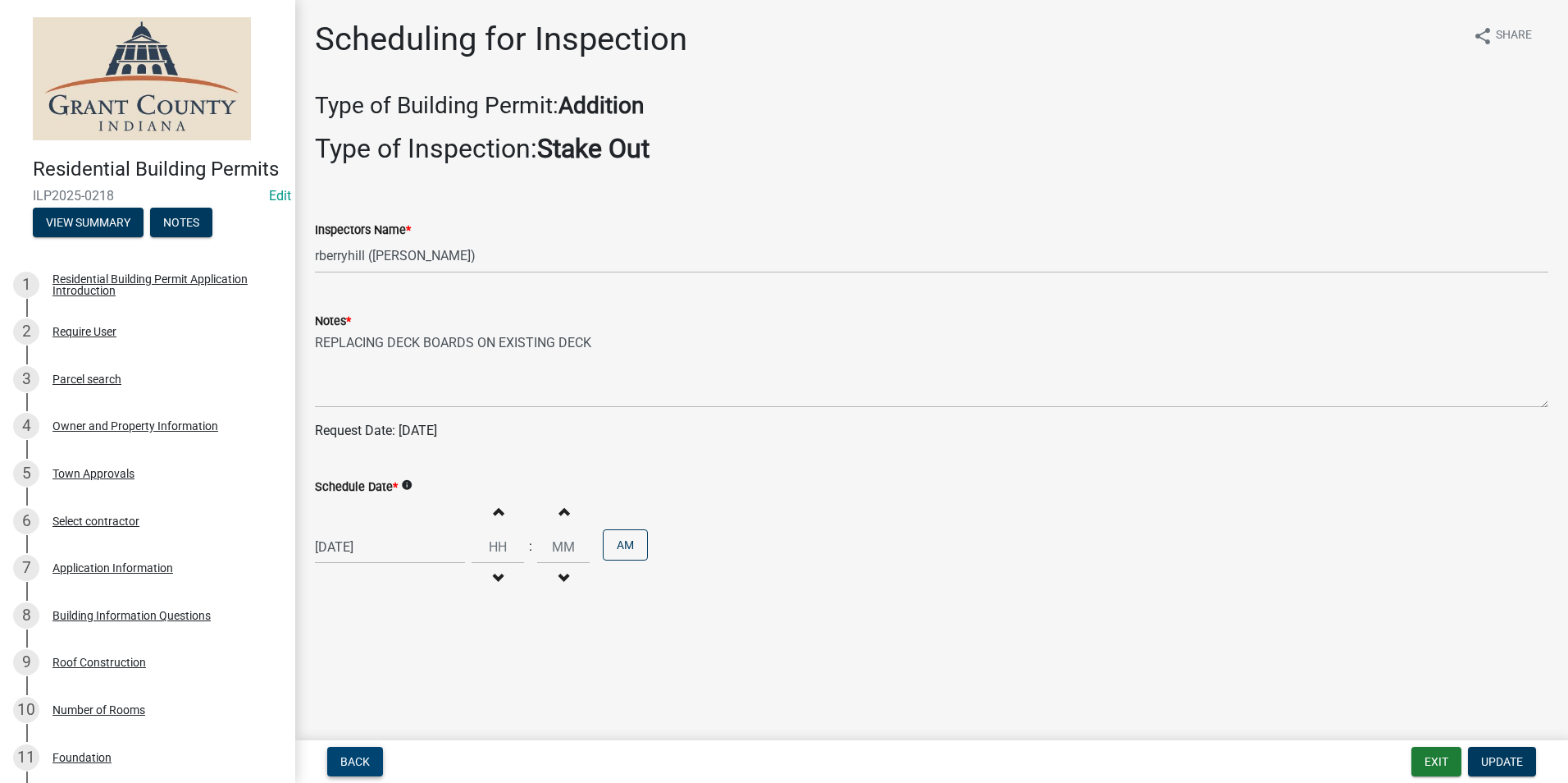
click at [349, 759] on span "Back" at bounding box center [355, 761] width 30 height 13
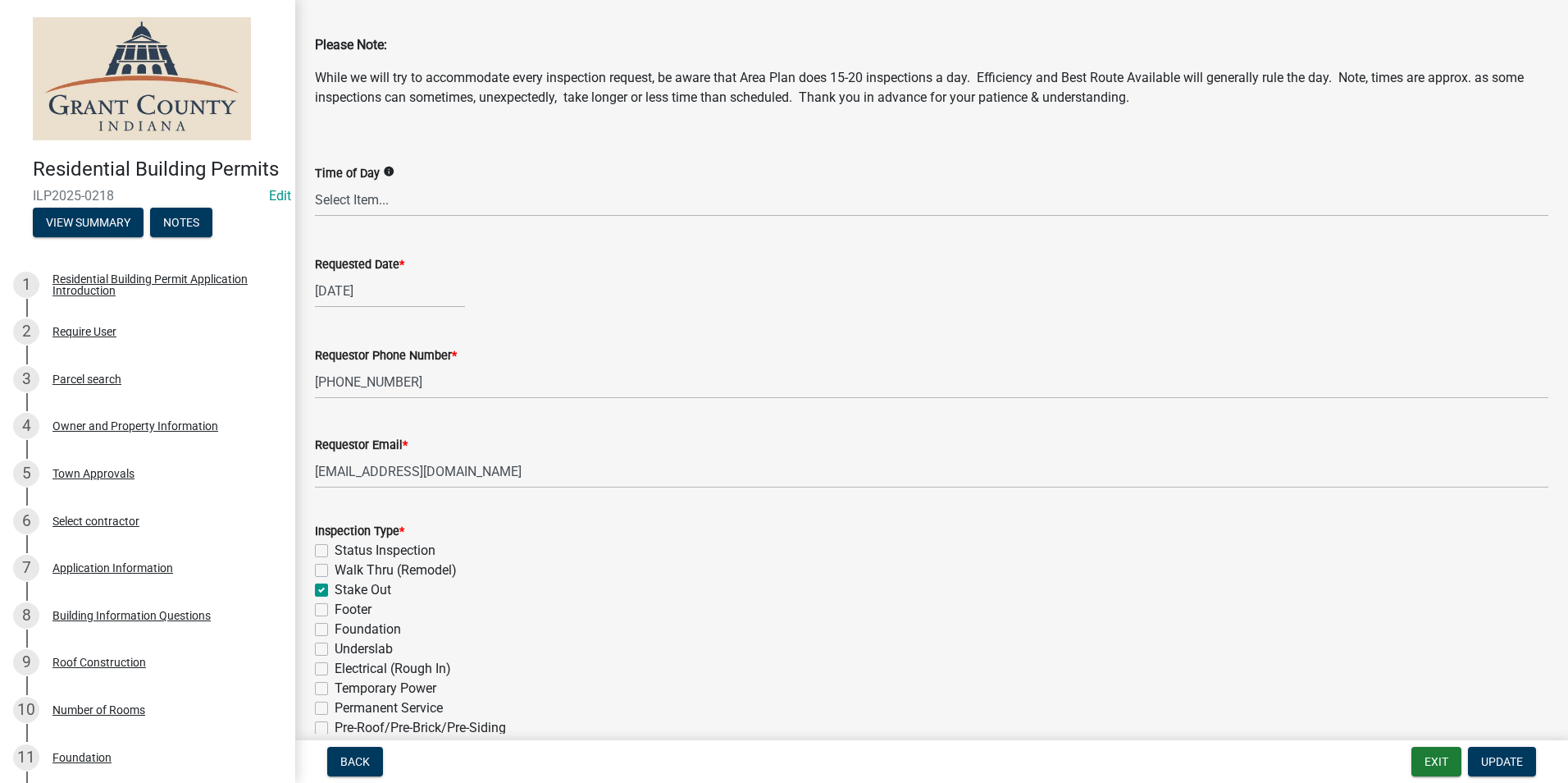
scroll to position [82, 0]
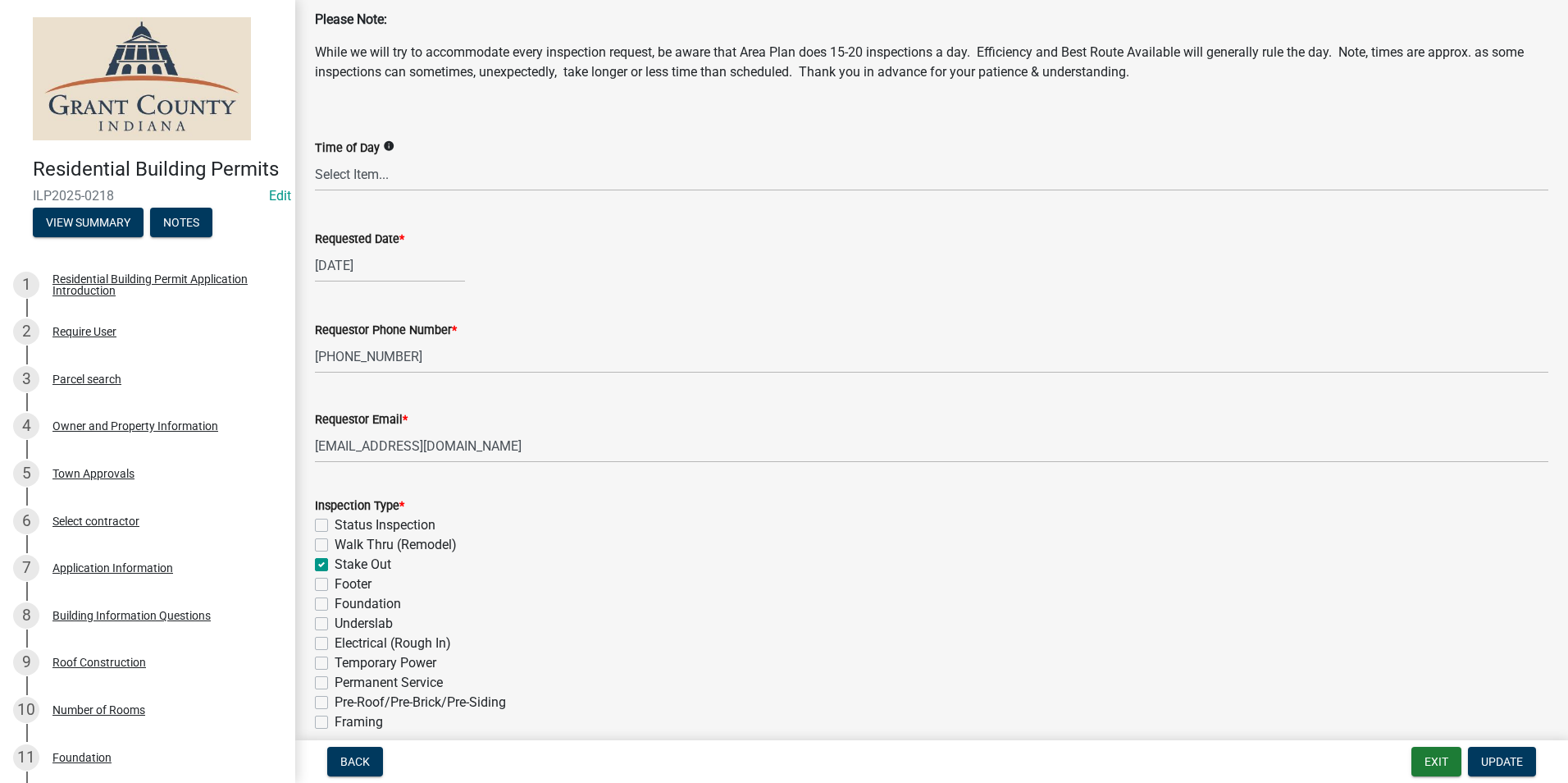
click at [335, 720] on label "Framing" at bounding box center [359, 721] width 49 height 20
click at [335, 720] on input "Framing" at bounding box center [340, 717] width 10 height 10
checkbox input "true"
checkbox input "false"
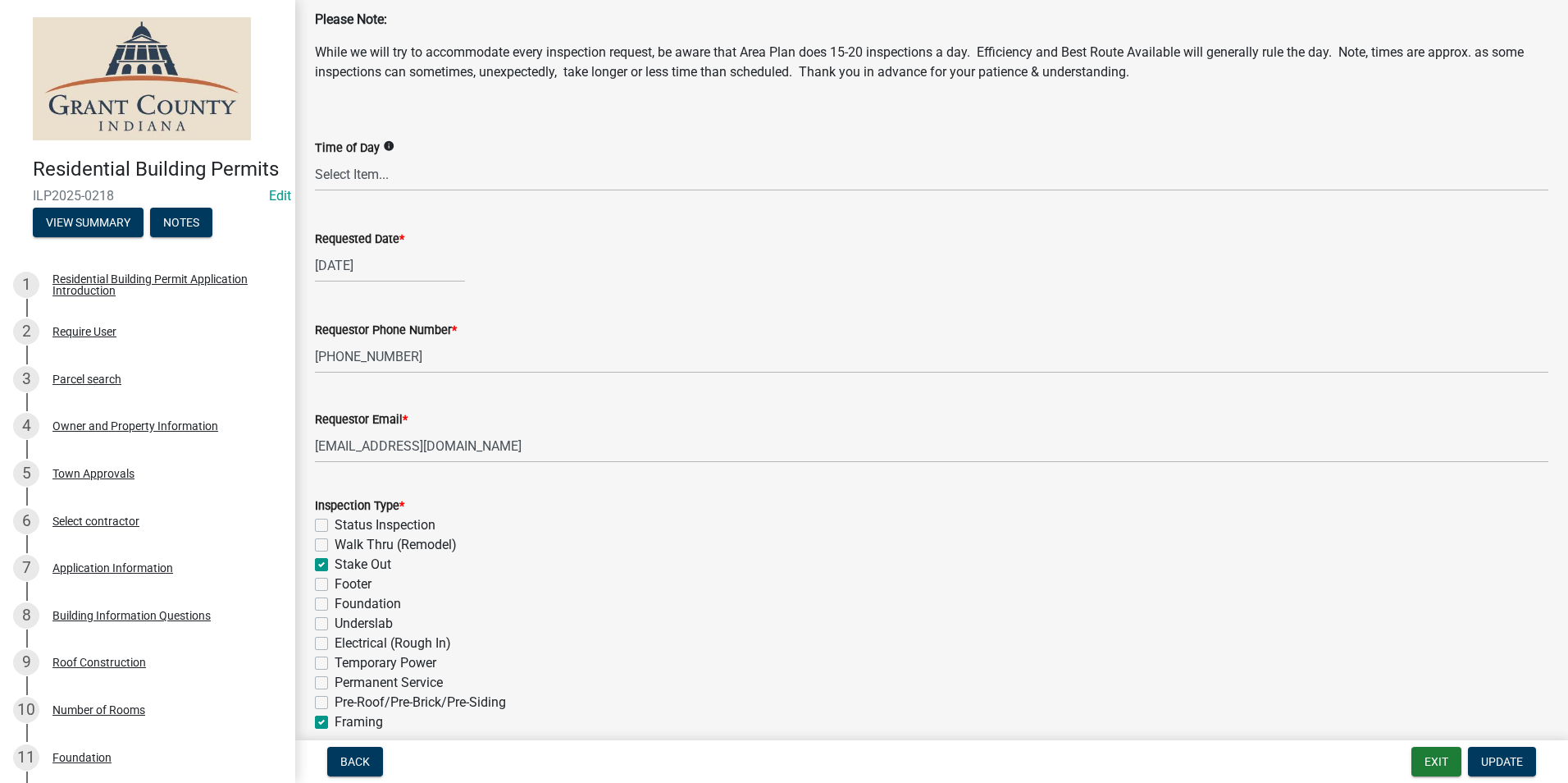
checkbox input "true"
checkbox input "false"
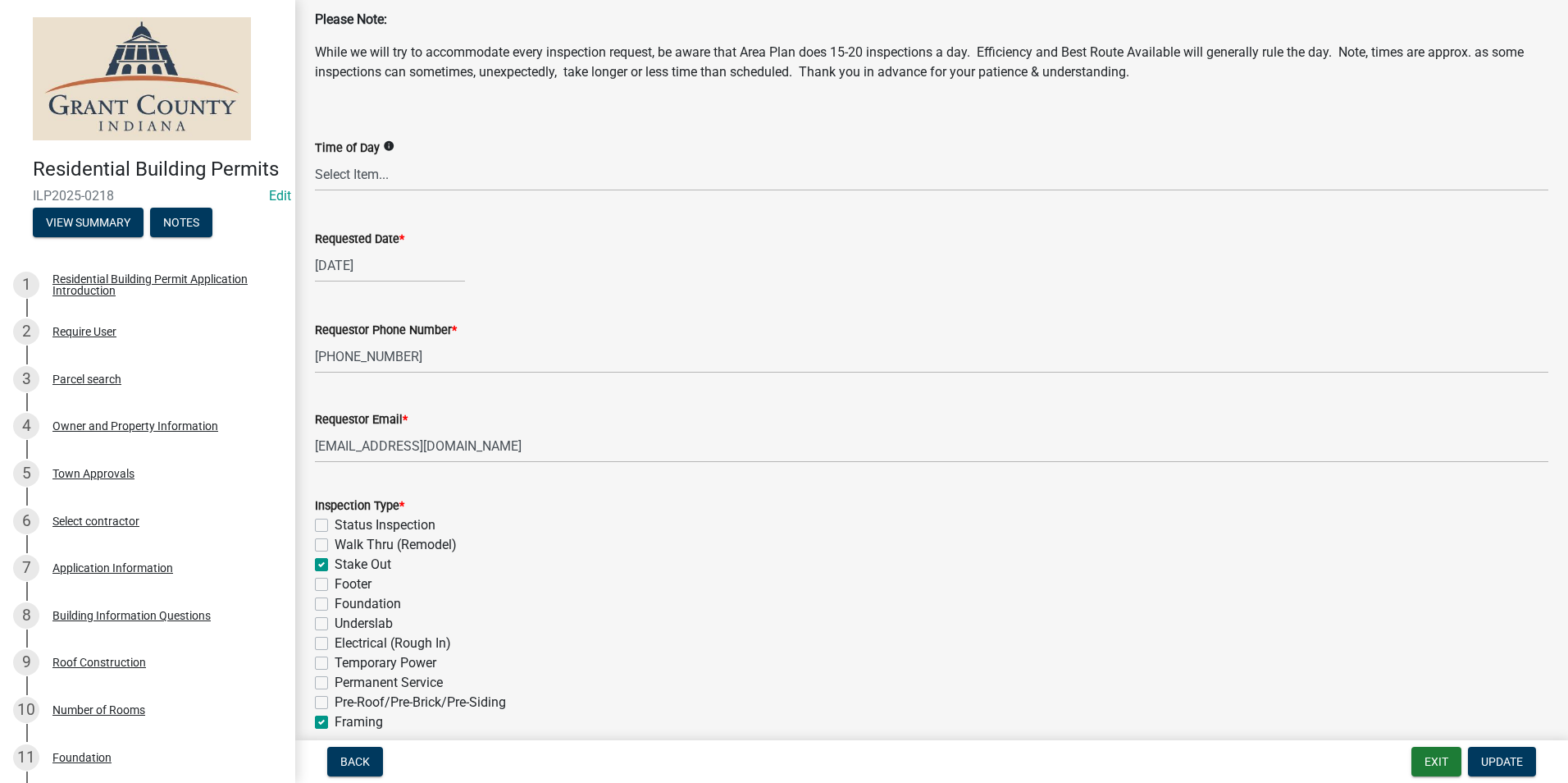
checkbox input "false"
checkbox input "true"
checkbox input "false"
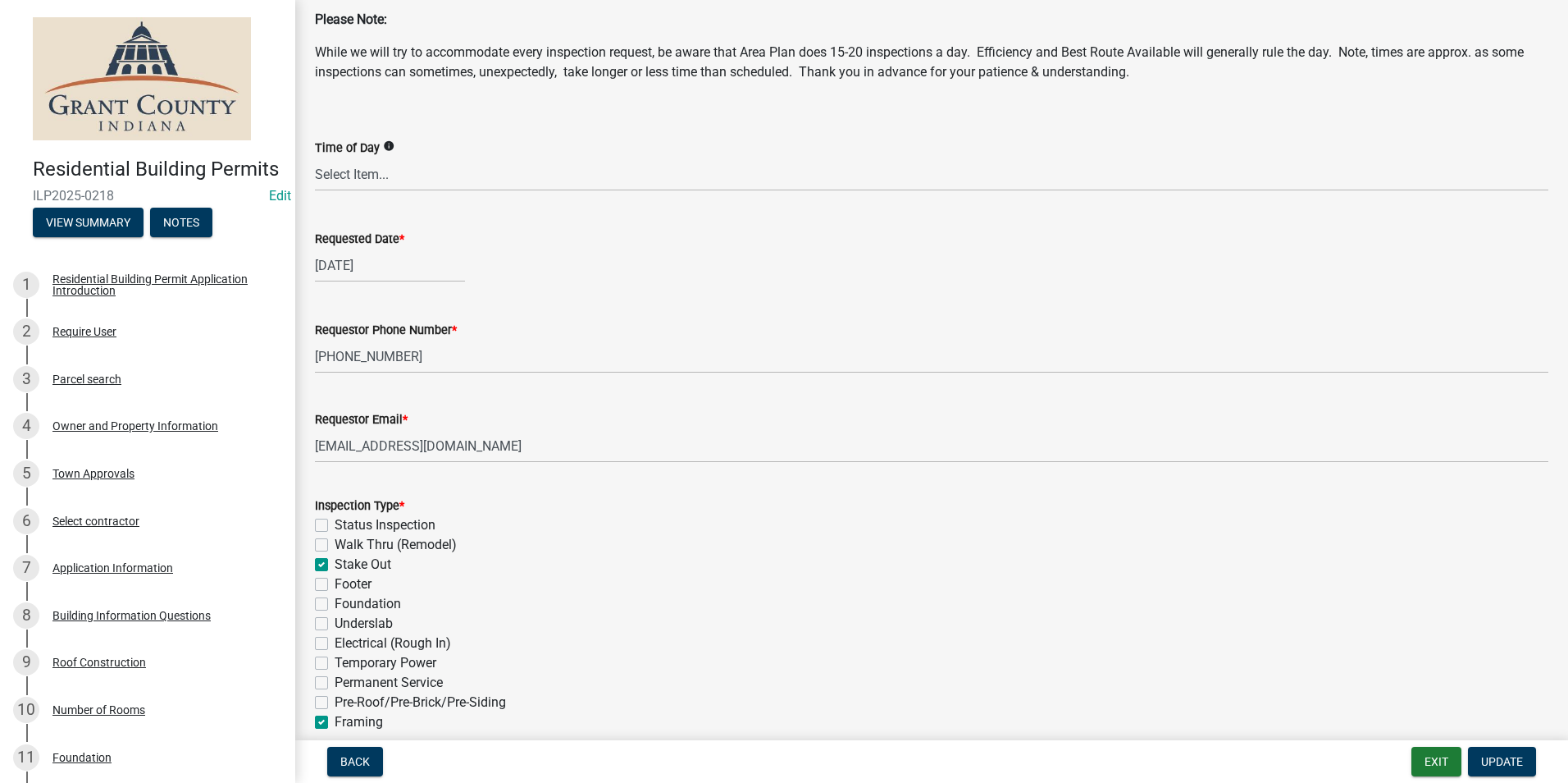
checkbox input "false"
click at [1508, 757] on span "Update" at bounding box center [1501, 761] width 42 height 13
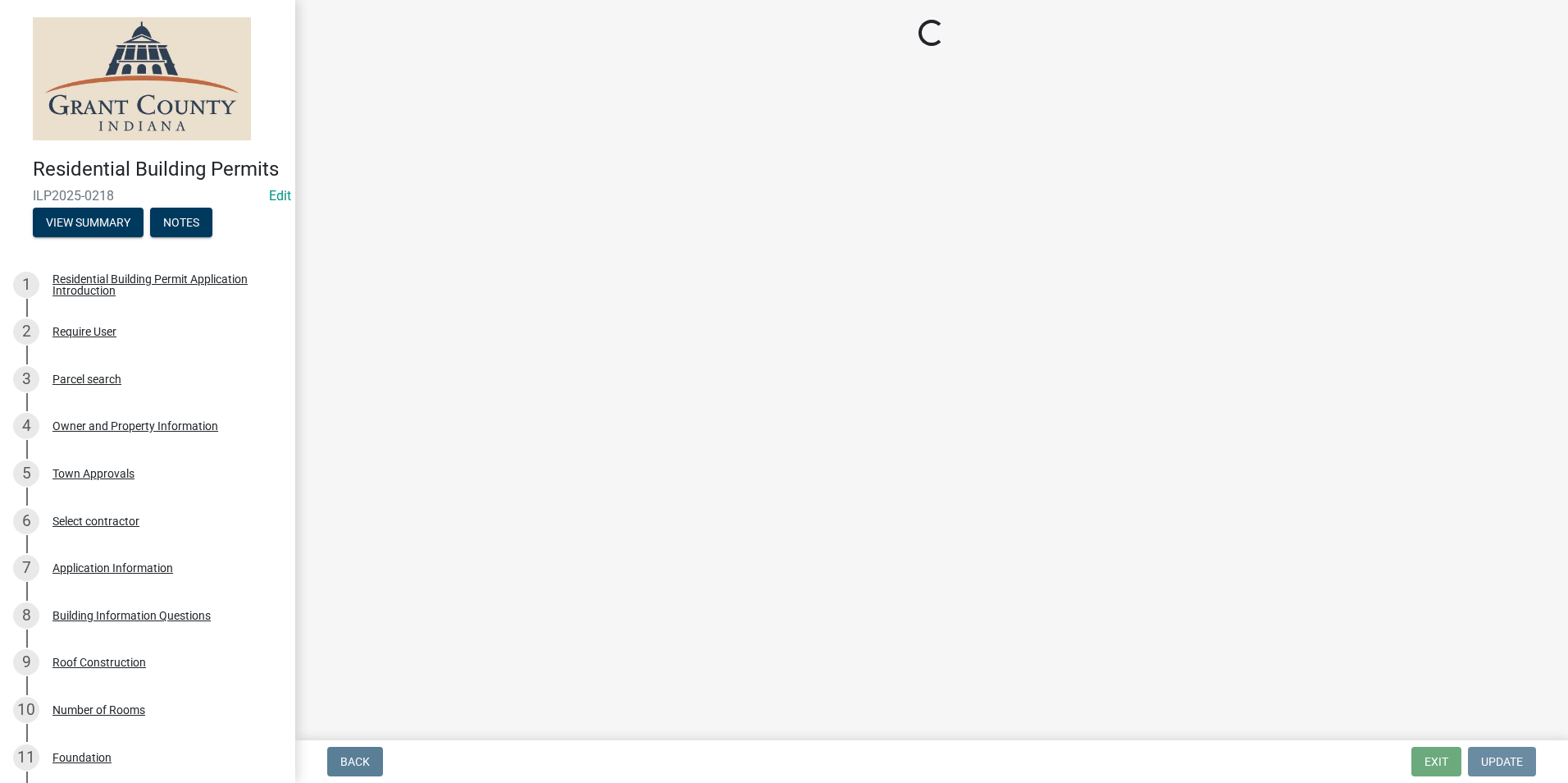
scroll to position [0, 0]
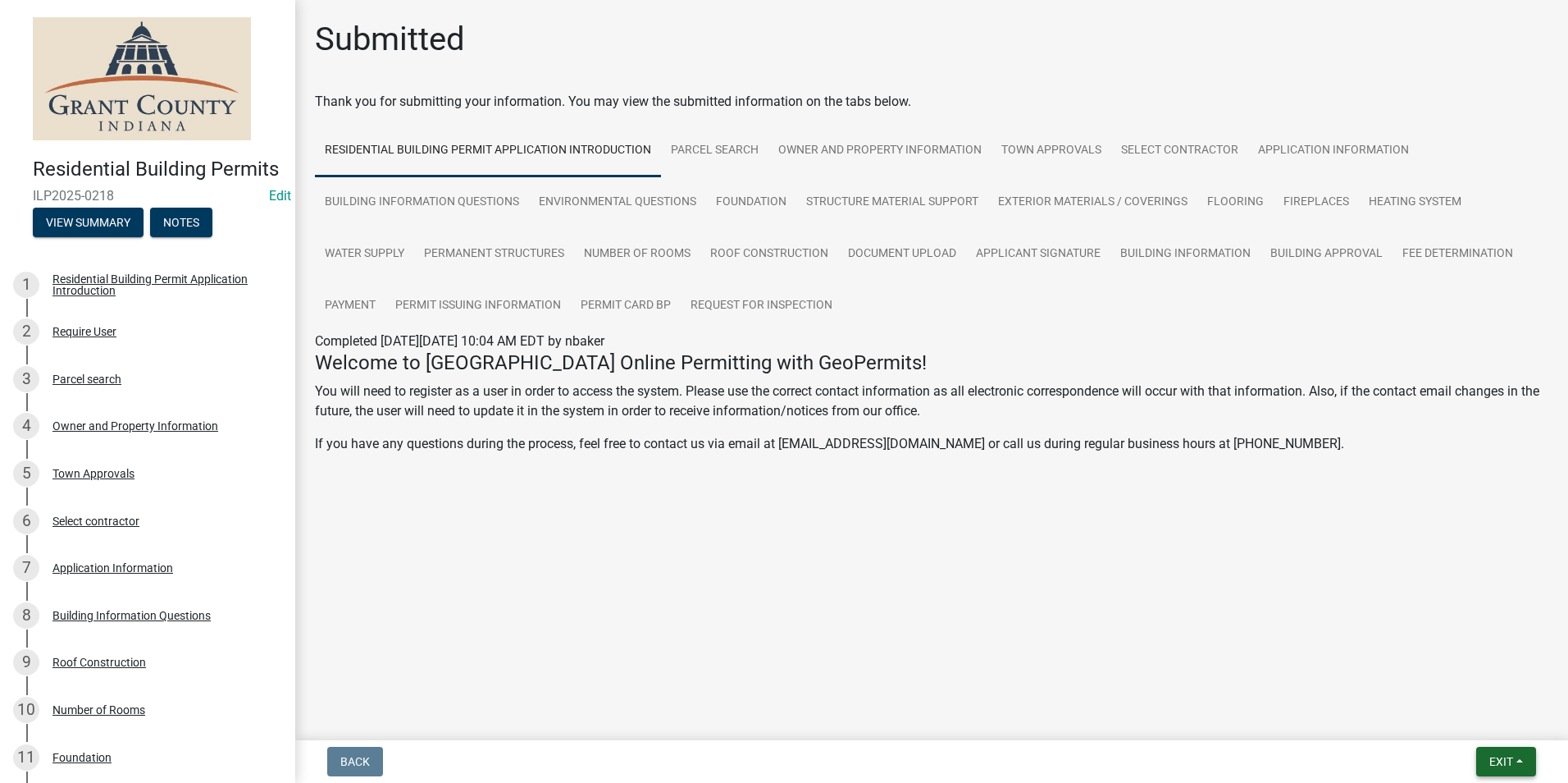
click at [1506, 758] on span "Exit" at bounding box center [1501, 761] width 24 height 13
click at [1493, 722] on button "Save & Exit" at bounding box center [1471, 719] width 132 height 39
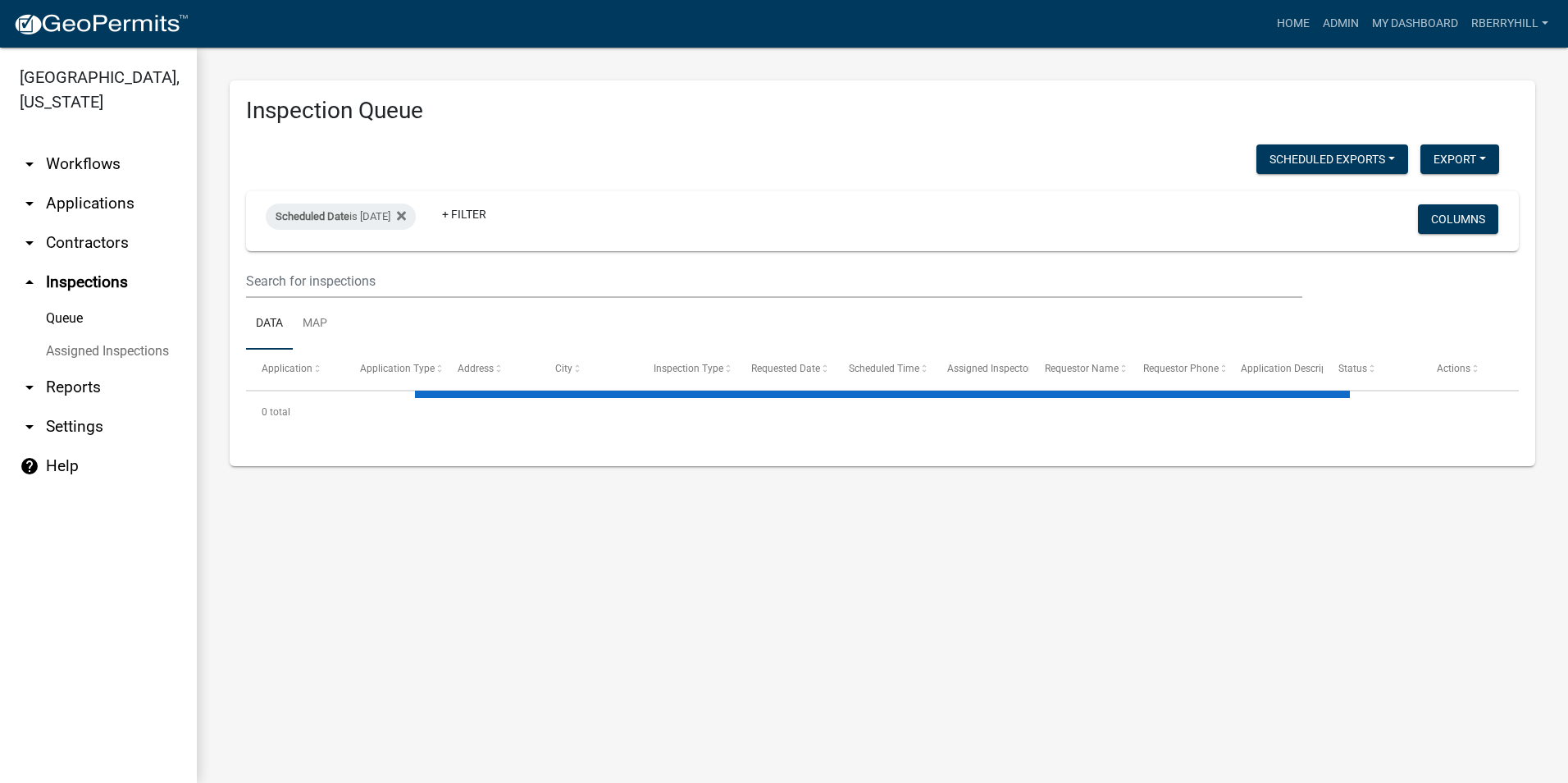
select select "2: 50"
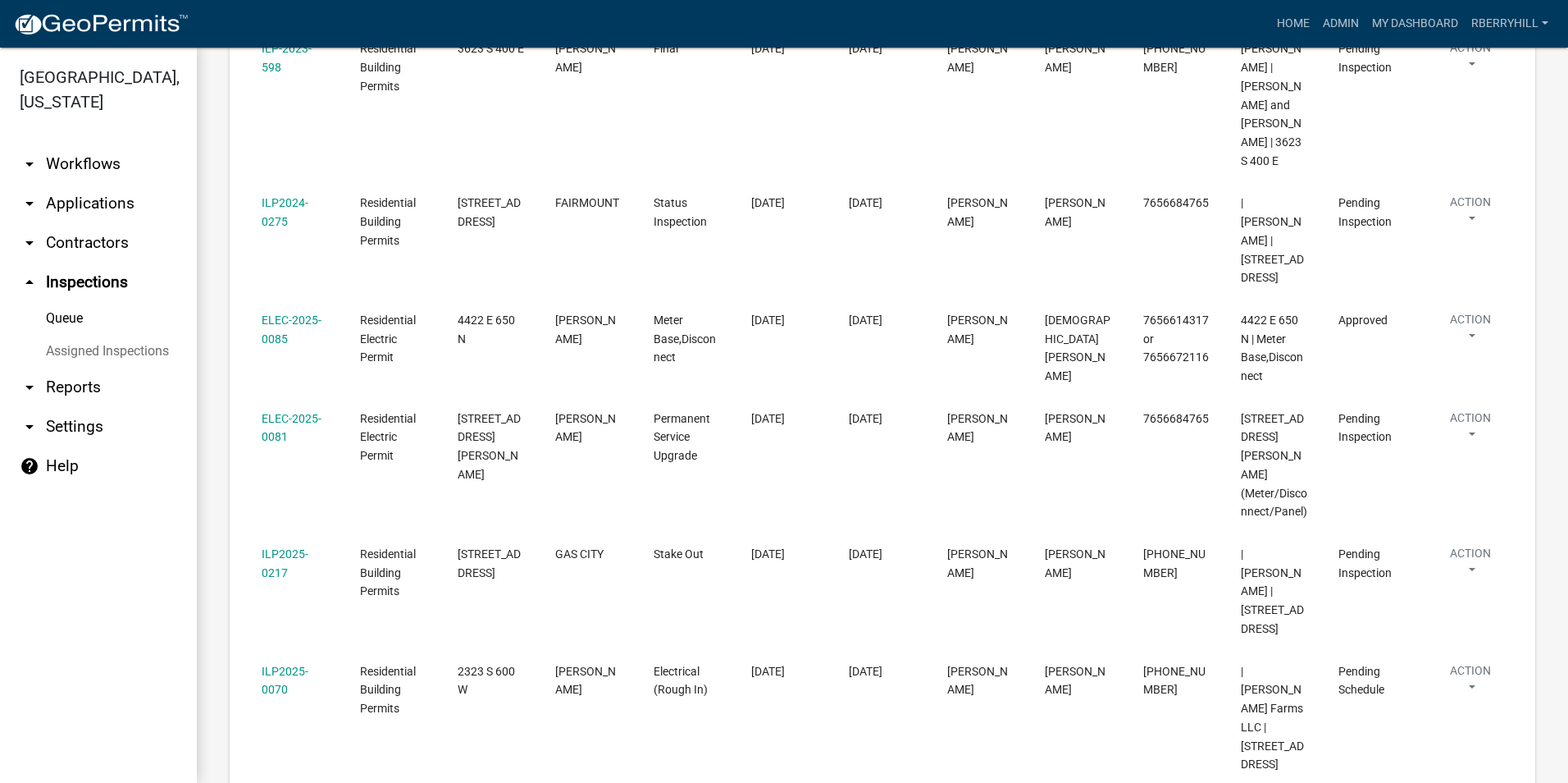
scroll to position [362, 0]
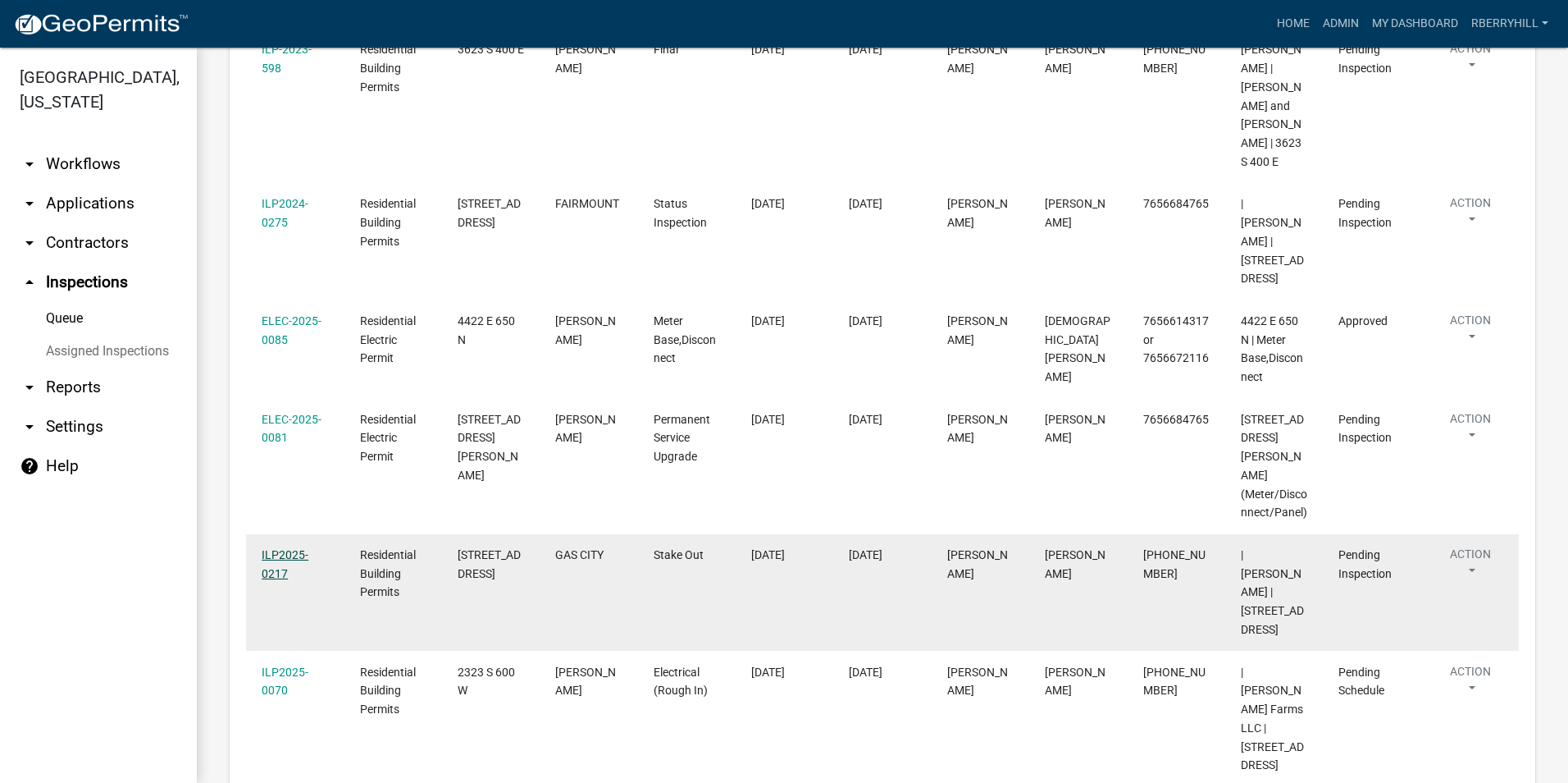
click at [289, 548] on link "ILP2025-0217" at bounding box center [285, 563] width 47 height 32
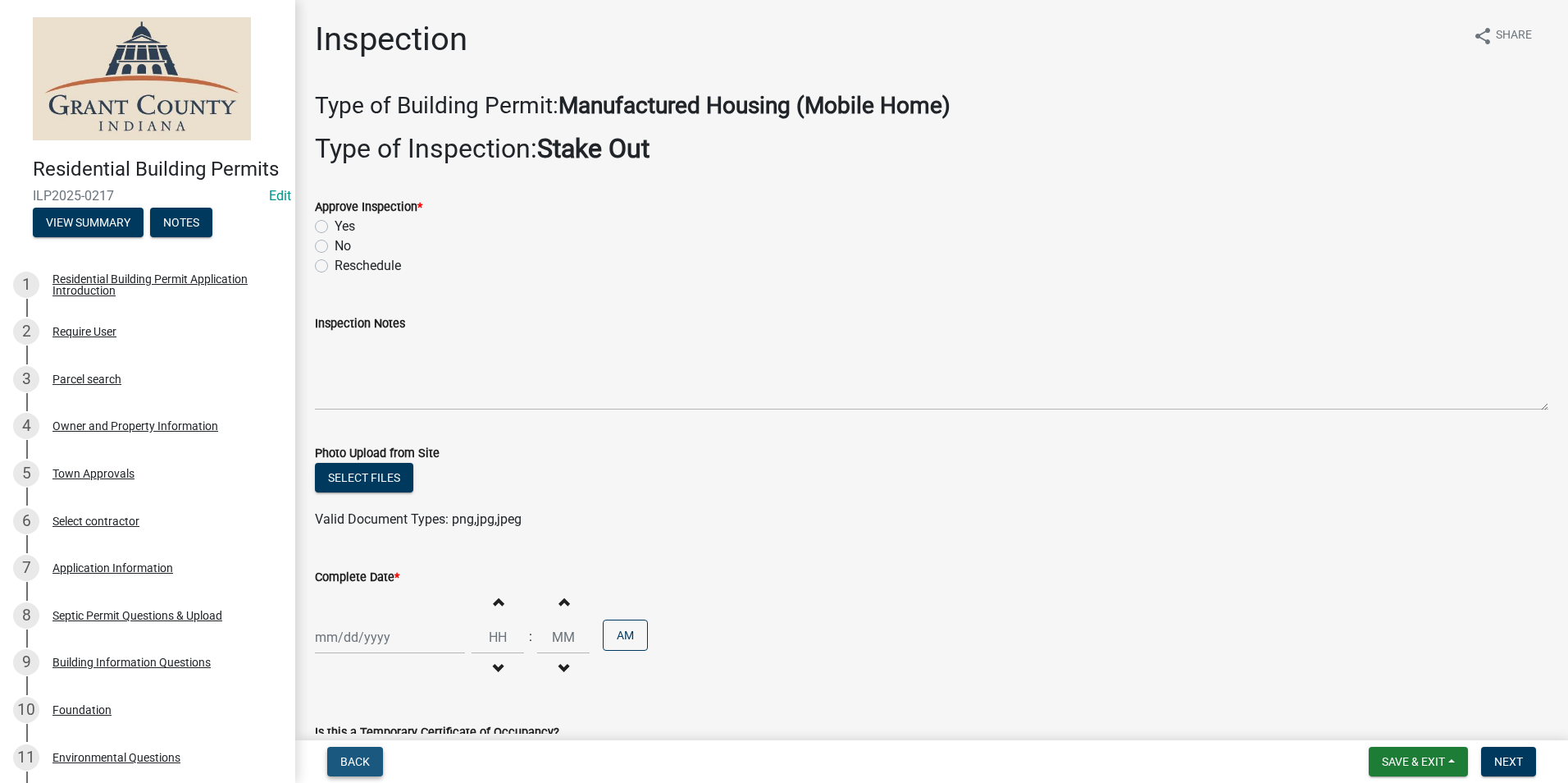
click at [357, 760] on span "Back" at bounding box center [355, 761] width 30 height 13
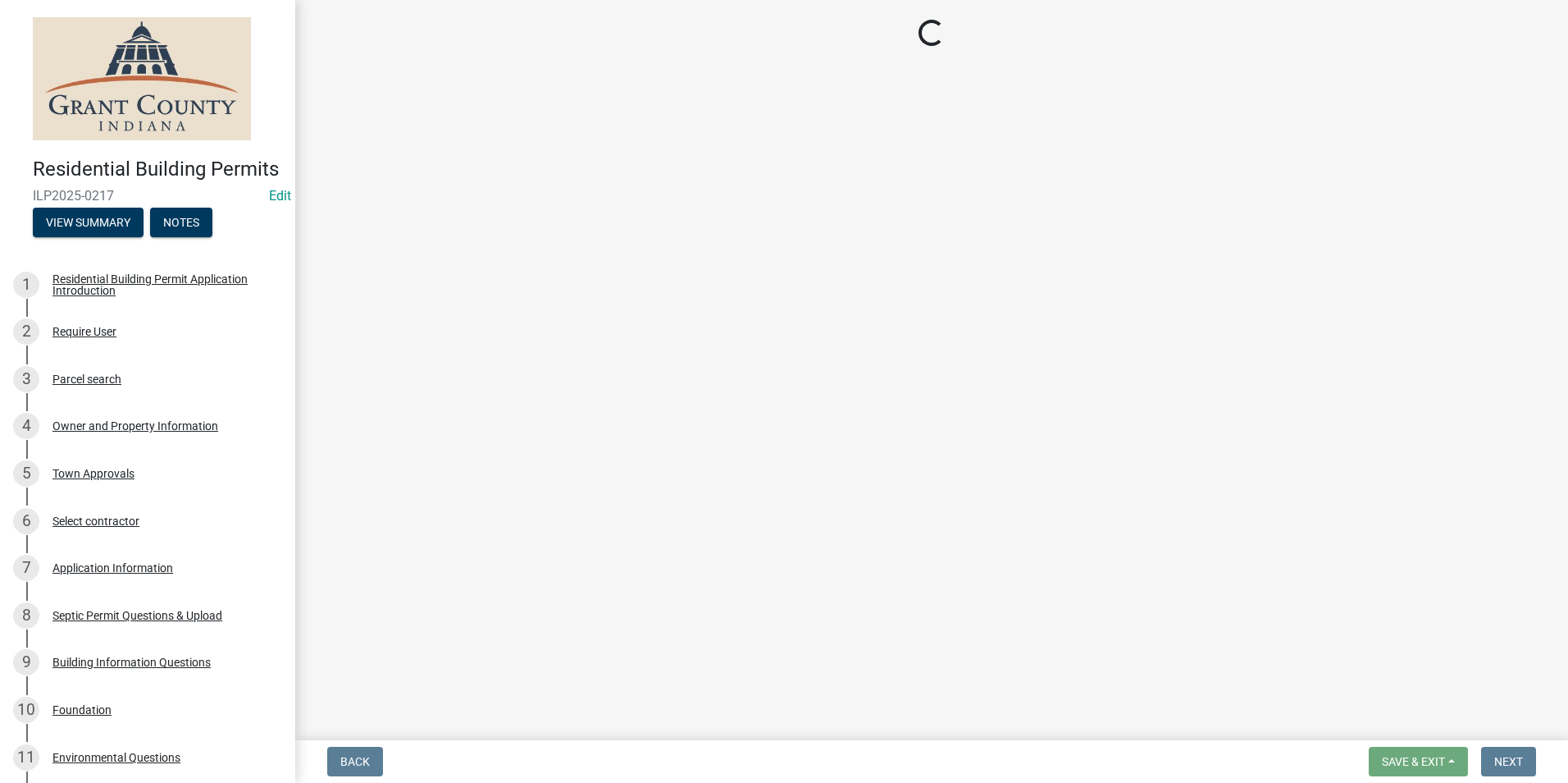
select select "d7f9a44a-d2ea-4d3c-83b3-1aa71c950bd5"
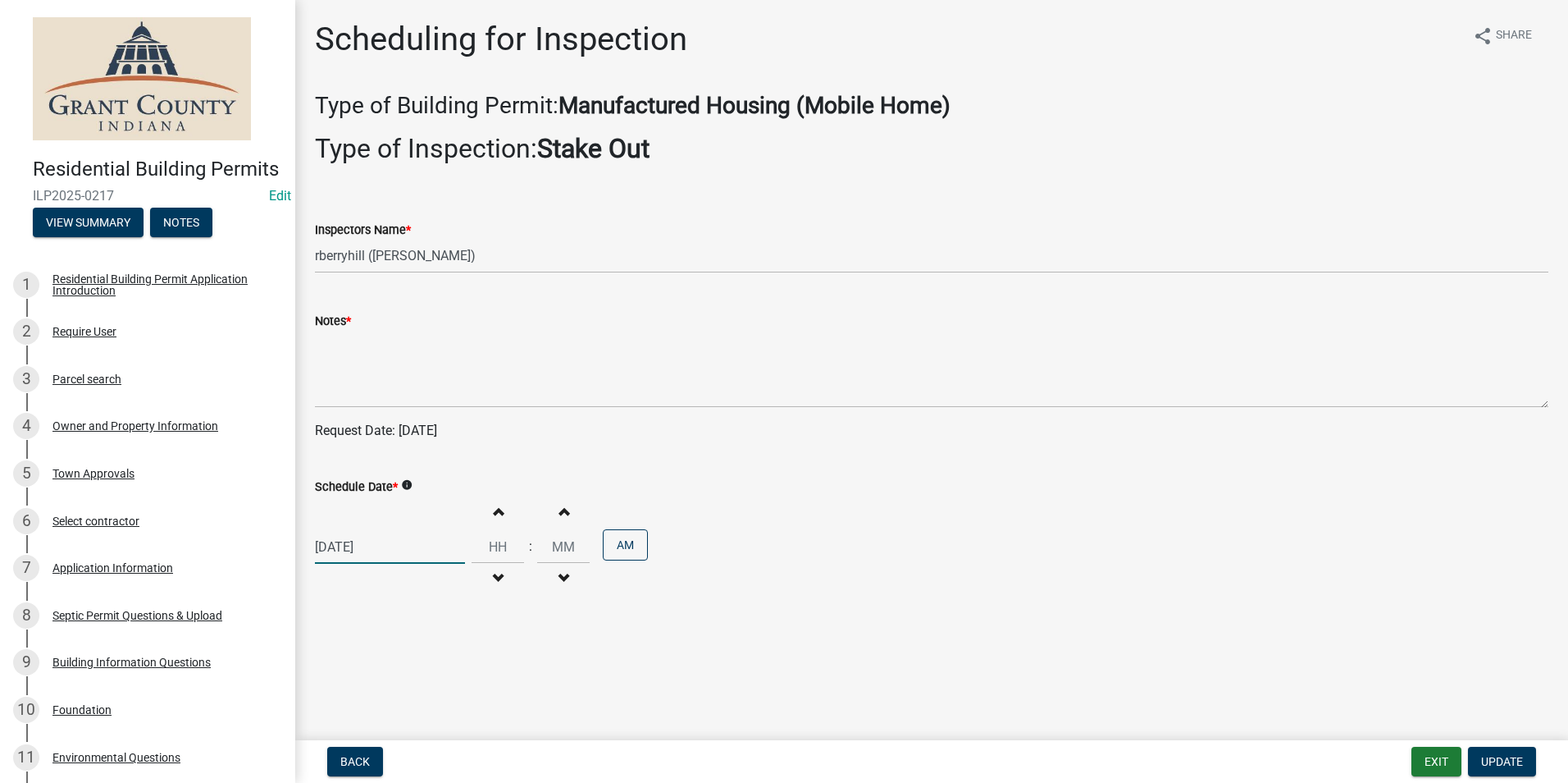
click at [358, 547] on div "[DATE]" at bounding box center [391, 546] width 150 height 33
select select "8"
select select "2025"
click at [385, 458] on div "20" at bounding box center [384, 459] width 26 height 26
type input "[DATE]"
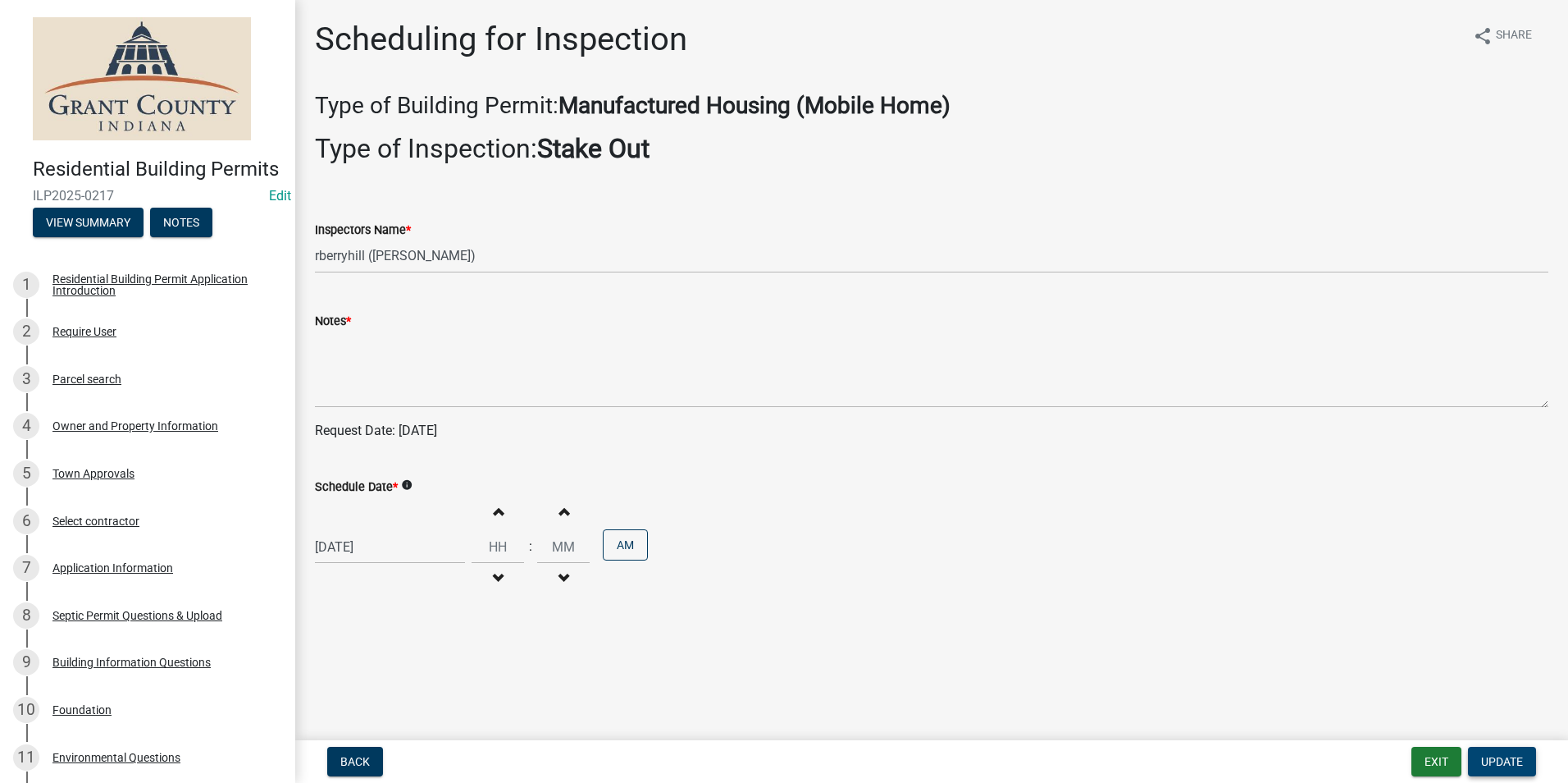
click at [1503, 761] on span "Update" at bounding box center [1501, 761] width 42 height 13
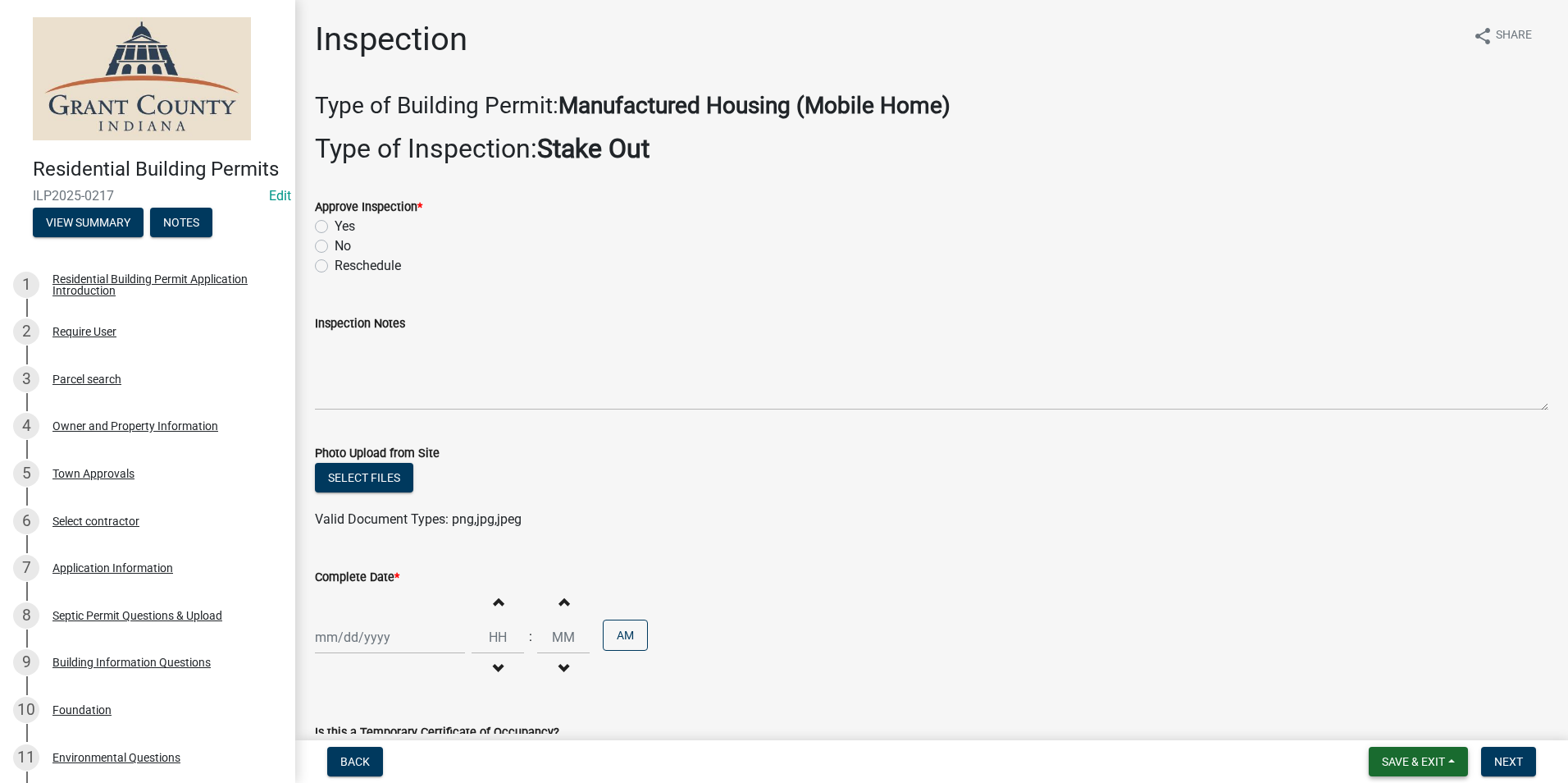
click at [1441, 755] on span "Save & Exit" at bounding box center [1413, 761] width 63 height 13
click at [1423, 725] on button "Save & Exit" at bounding box center [1403, 719] width 132 height 39
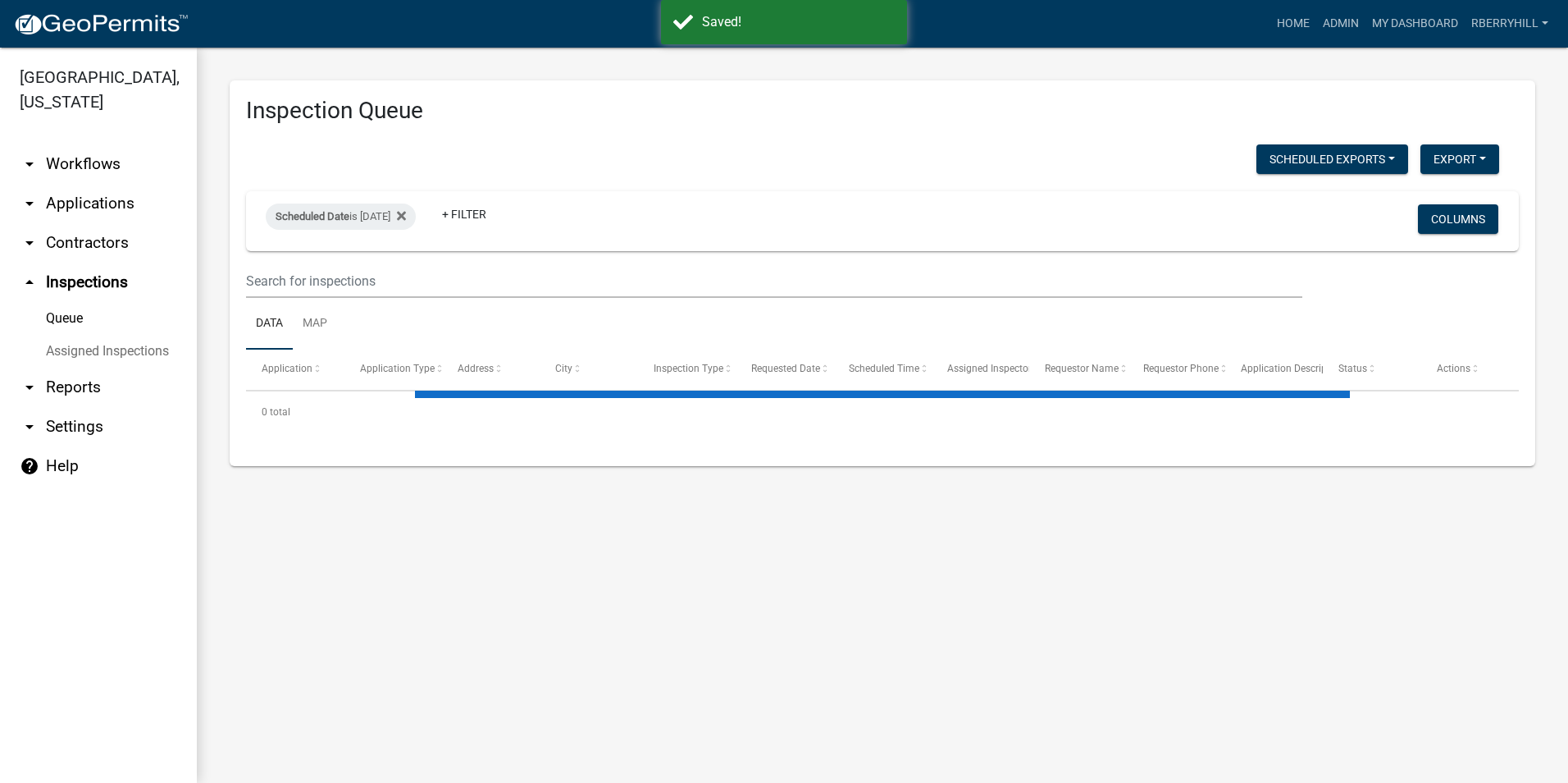
select select "2: 50"
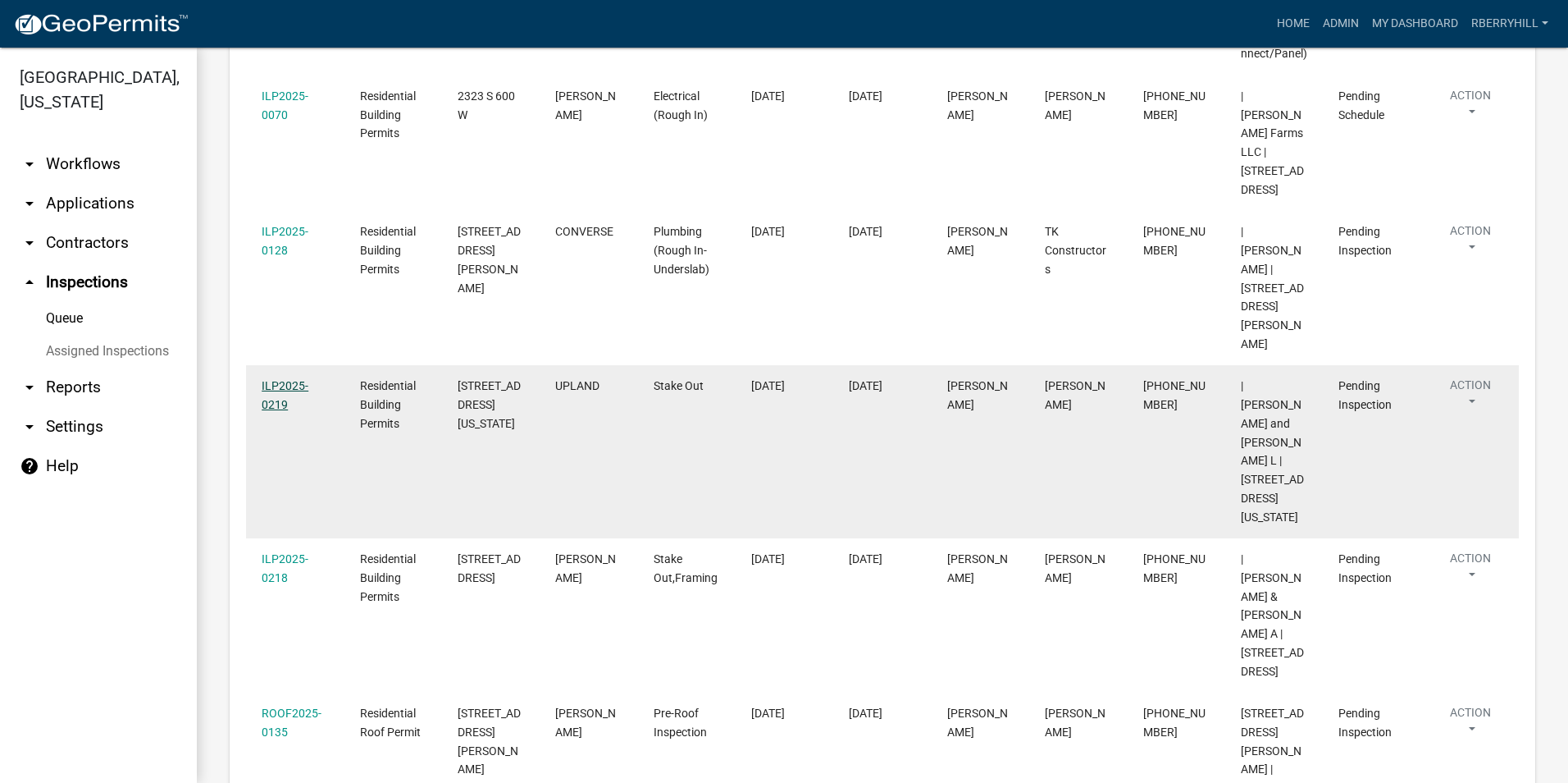
scroll to position [985, 0]
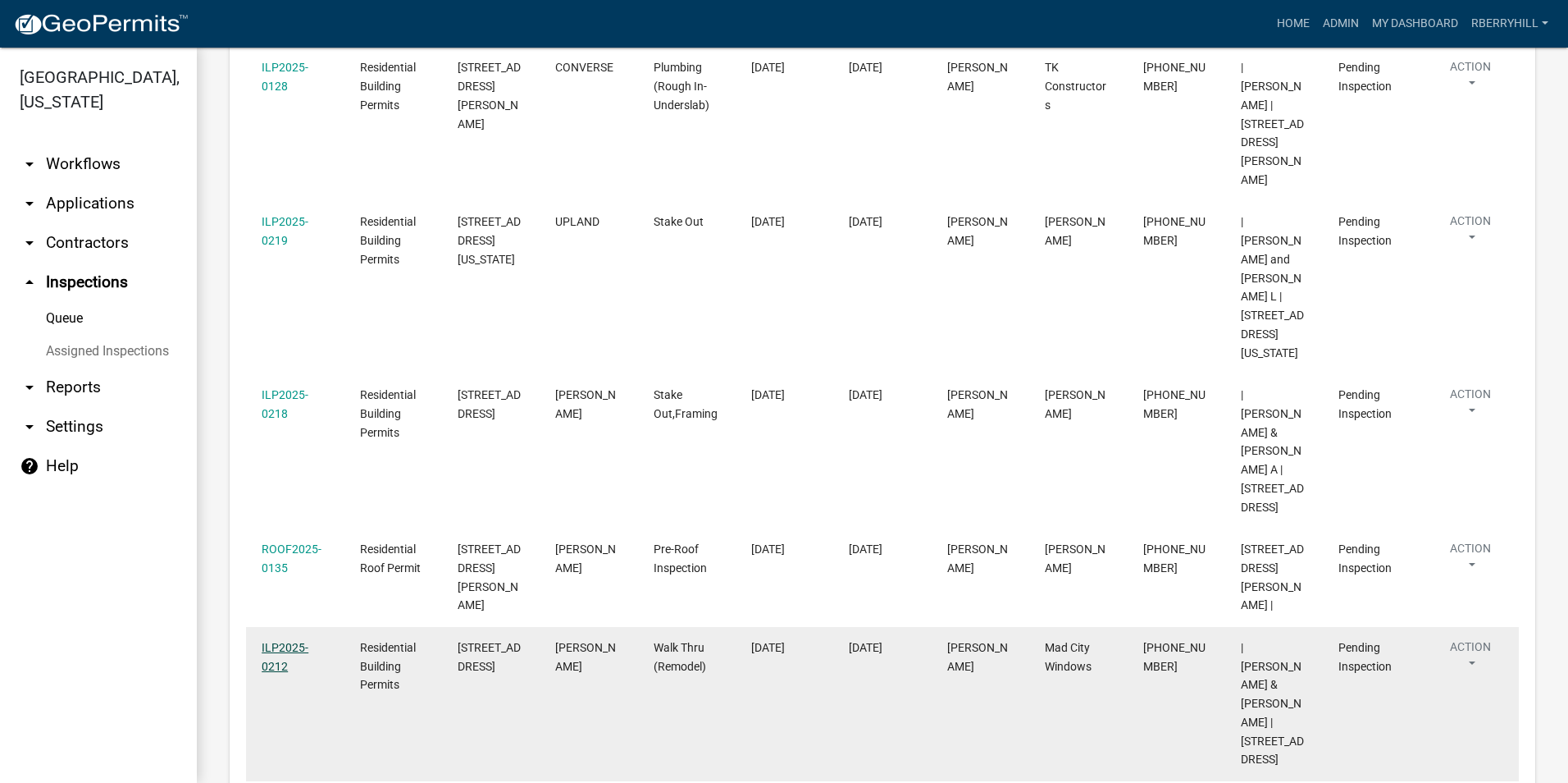
click at [279, 641] on link "ILP2025-0212" at bounding box center [285, 656] width 47 height 32
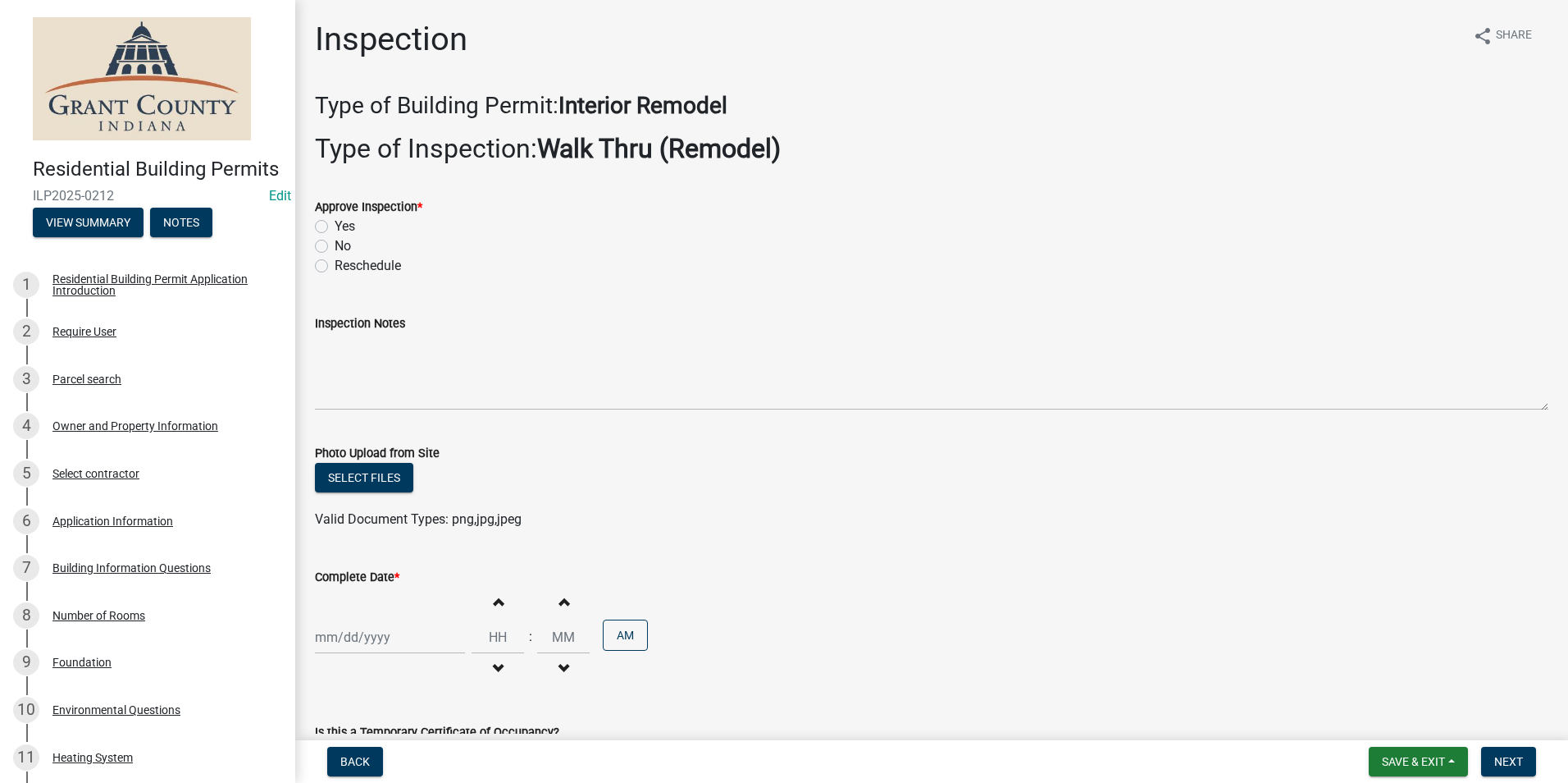
drag, startPoint x: 320, startPoint y: 227, endPoint x: 326, endPoint y: 314, distance: 87.2
click at [335, 230] on label "Yes" at bounding box center [345, 226] width 21 height 20
click at [335, 227] on input "Yes" at bounding box center [340, 221] width 10 height 10
radio input "true"
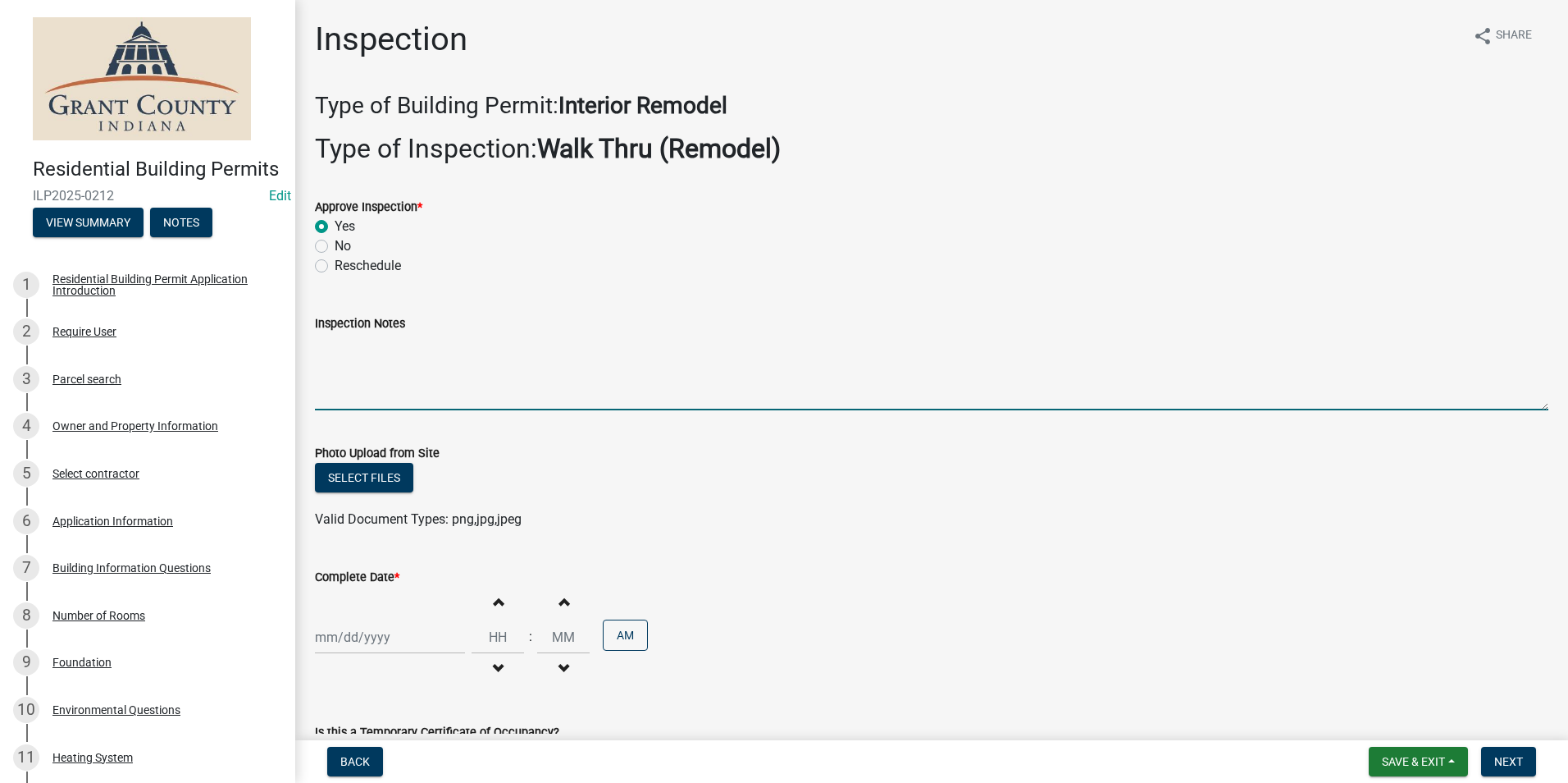
click at [325, 361] on textarea "Inspection Notes" at bounding box center [932, 372] width 1234 height 77
type textarea "Posted permit."
click at [358, 640] on div at bounding box center [391, 637] width 150 height 33
select select "8"
select select "2025"
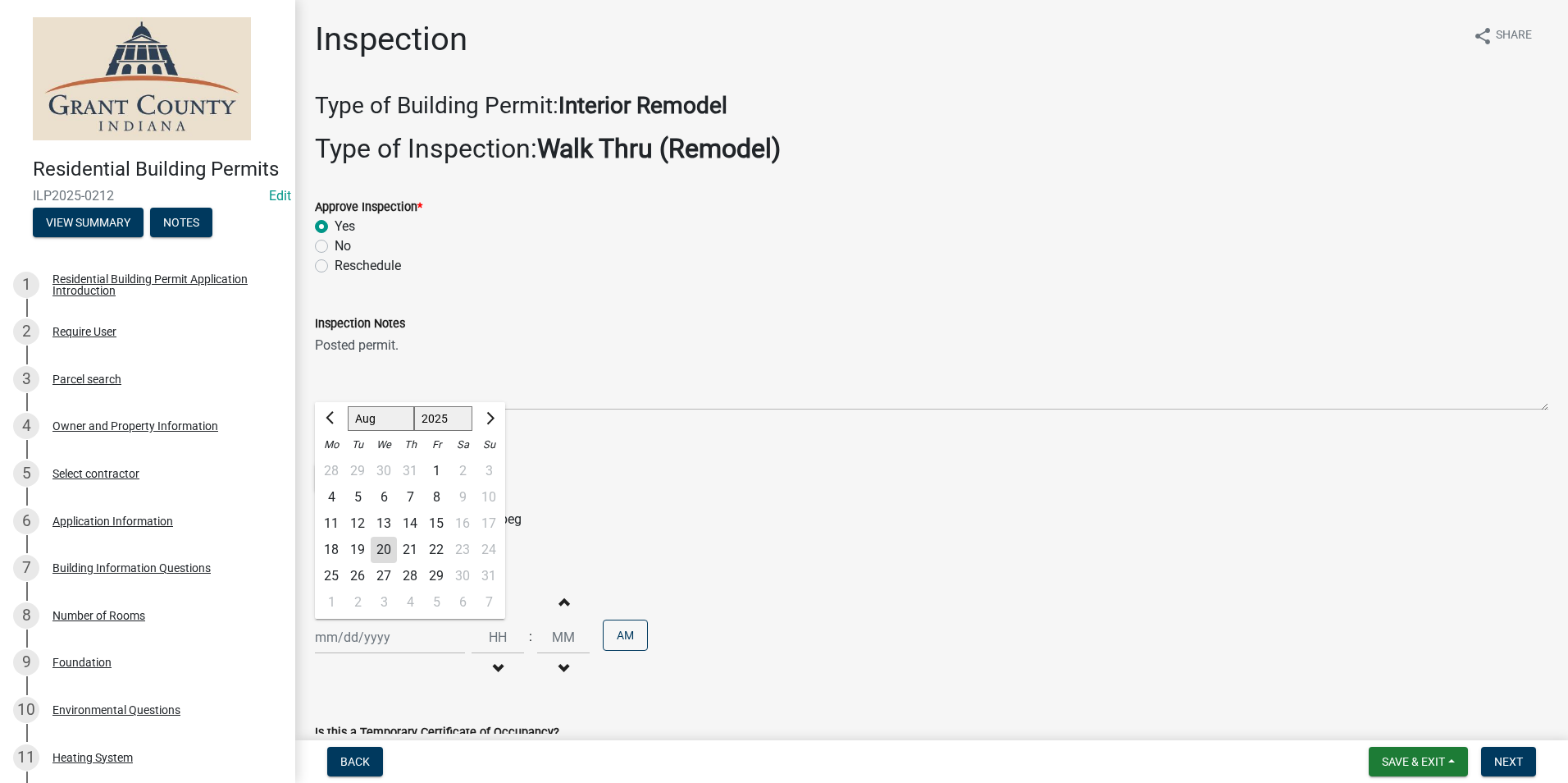
click at [355, 549] on div "19" at bounding box center [357, 550] width 26 height 26
type input "[DATE]"
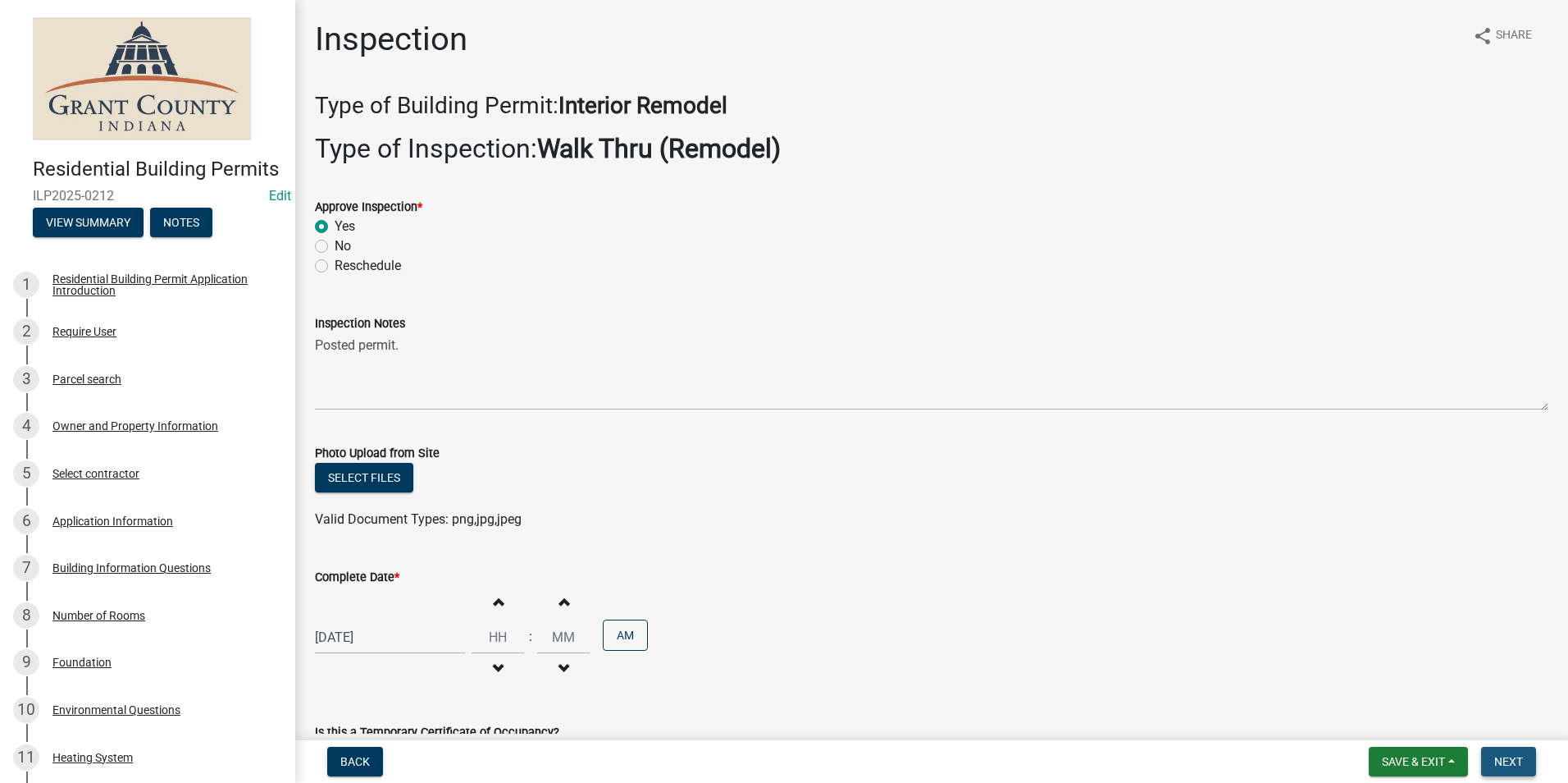
click at [1511, 761] on span "Next" at bounding box center [1509, 761] width 29 height 13
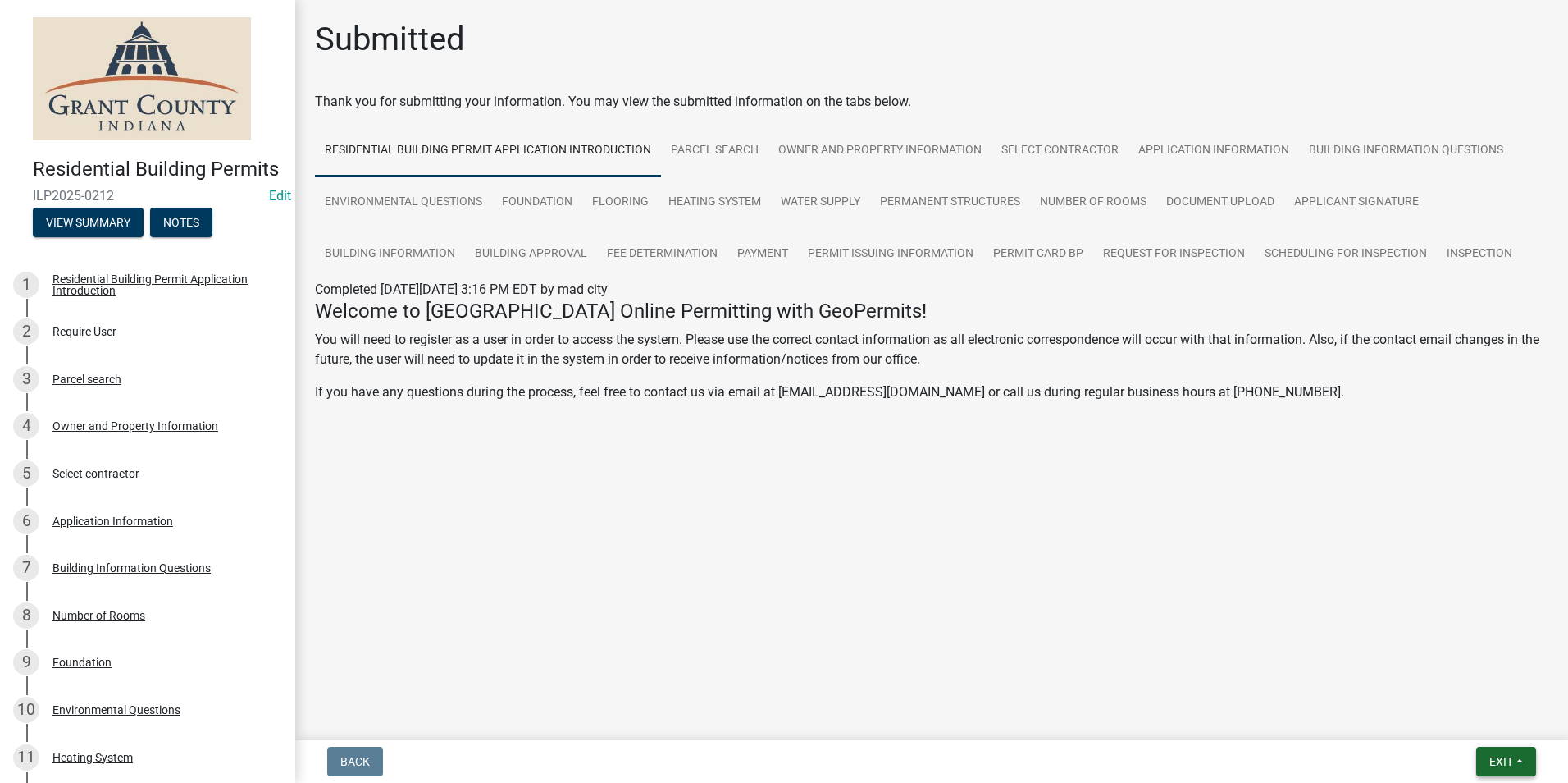
click at [1514, 762] on button "Exit" at bounding box center [1506, 761] width 60 height 30
click at [1479, 711] on button "Save & Exit" at bounding box center [1471, 719] width 132 height 39
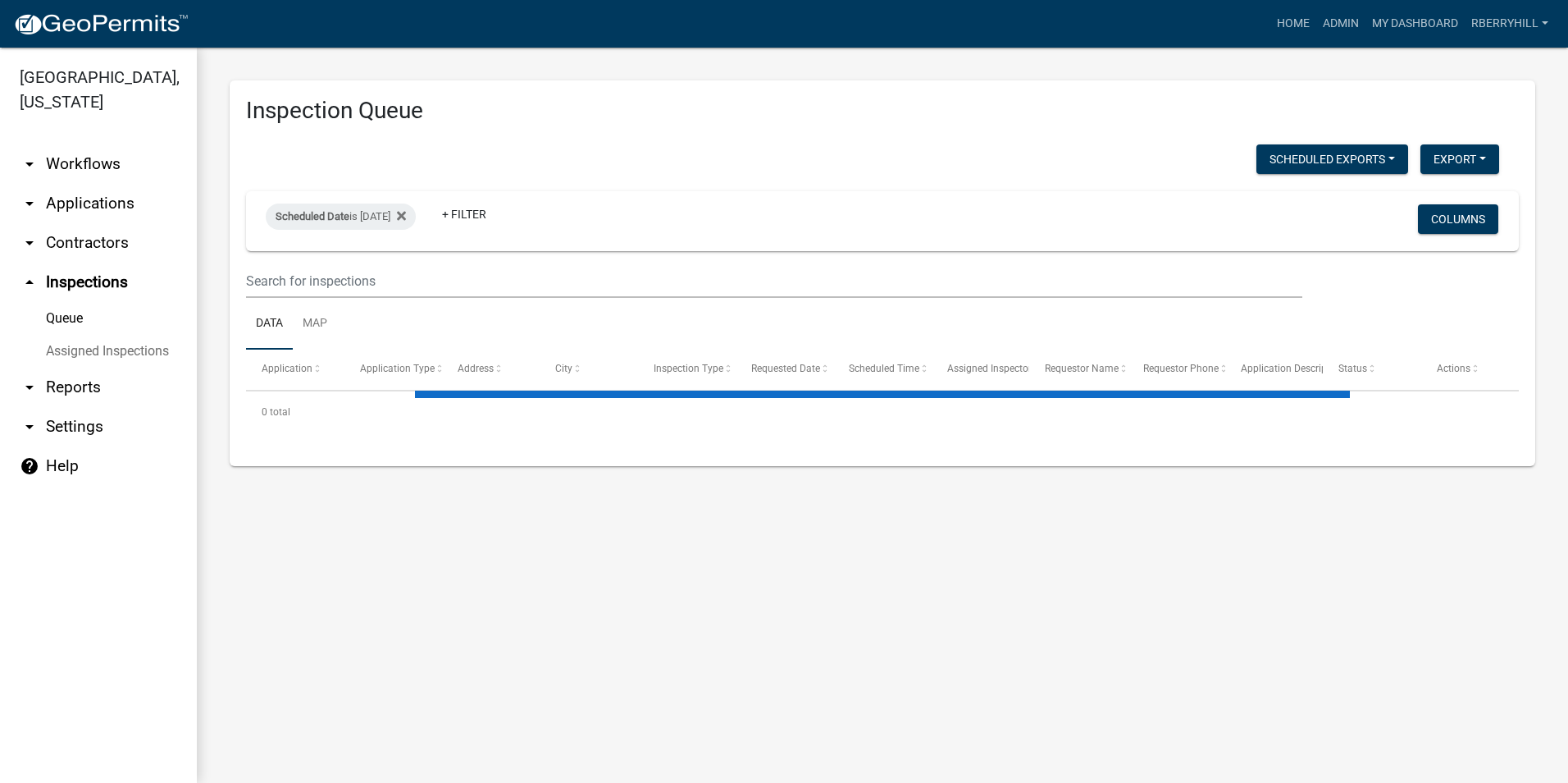
select select "2: 50"
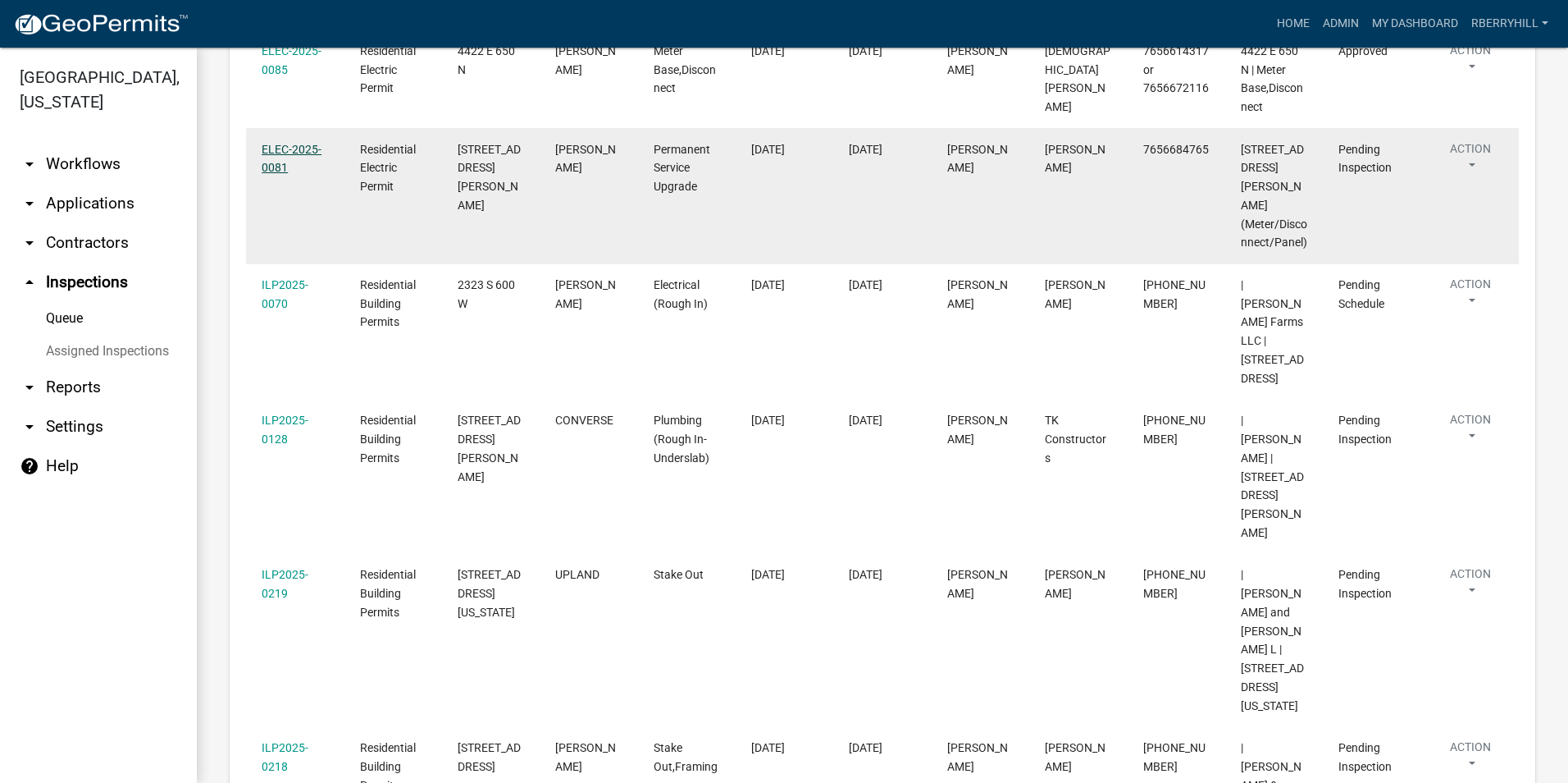
scroll to position [656, 0]
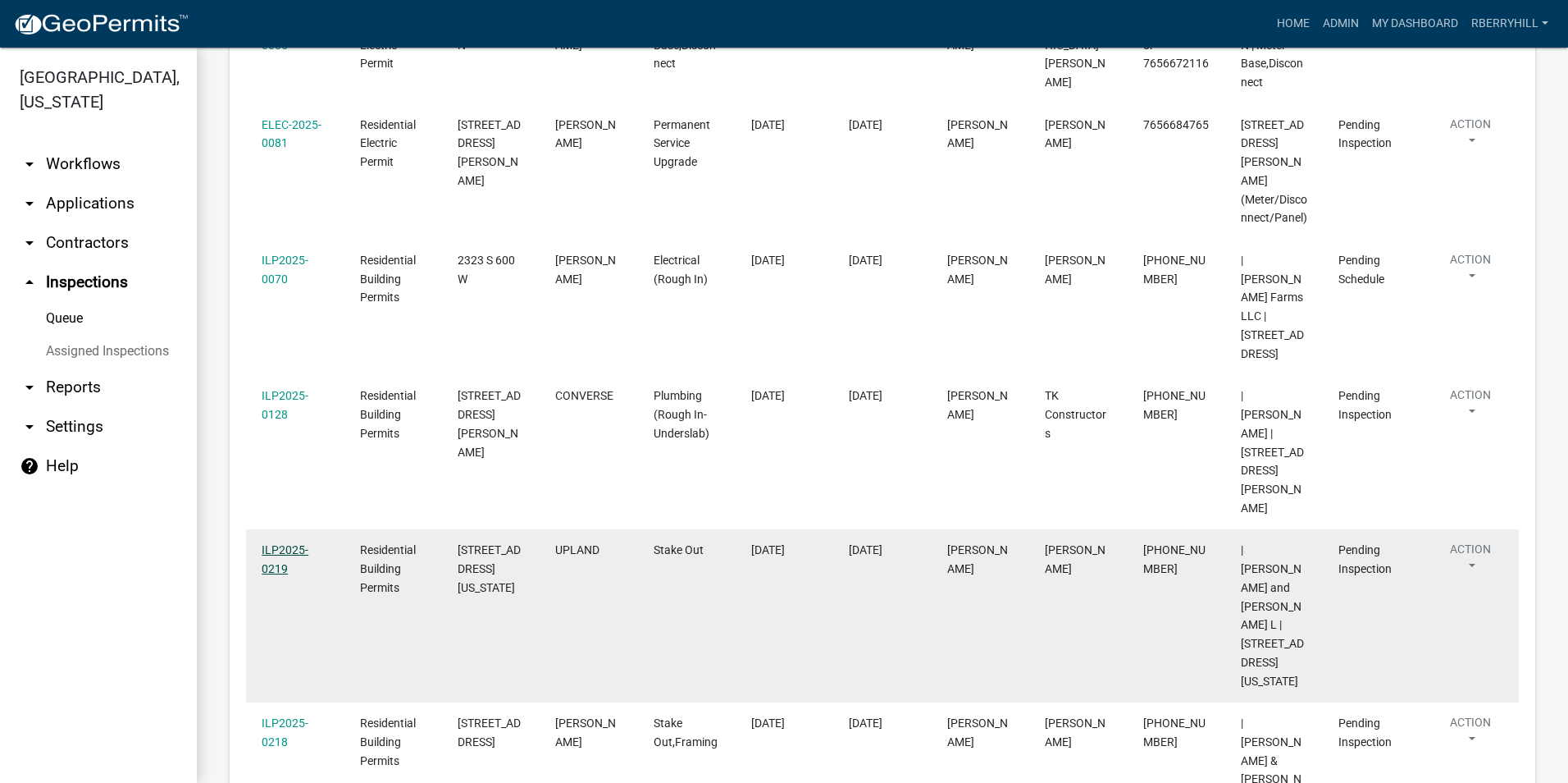
click at [291, 543] on link "ILP2025-0219" at bounding box center [285, 558] width 47 height 32
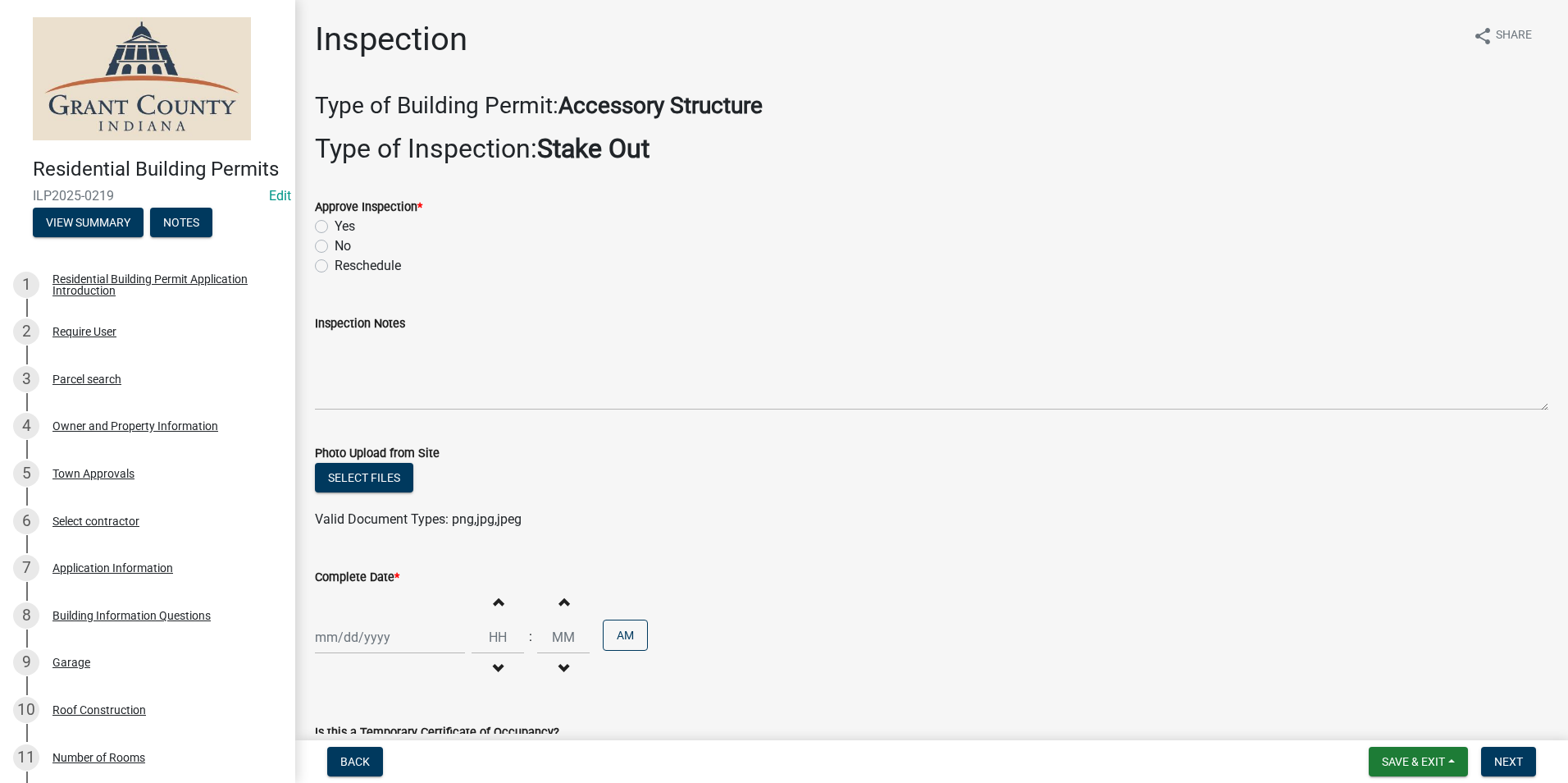
drag, startPoint x: 320, startPoint y: 227, endPoint x: 320, endPoint y: 260, distance: 33.0
click at [335, 227] on label "Yes" at bounding box center [345, 226] width 21 height 20
click at [335, 227] on input "Yes" at bounding box center [340, 221] width 10 height 10
radio input "true"
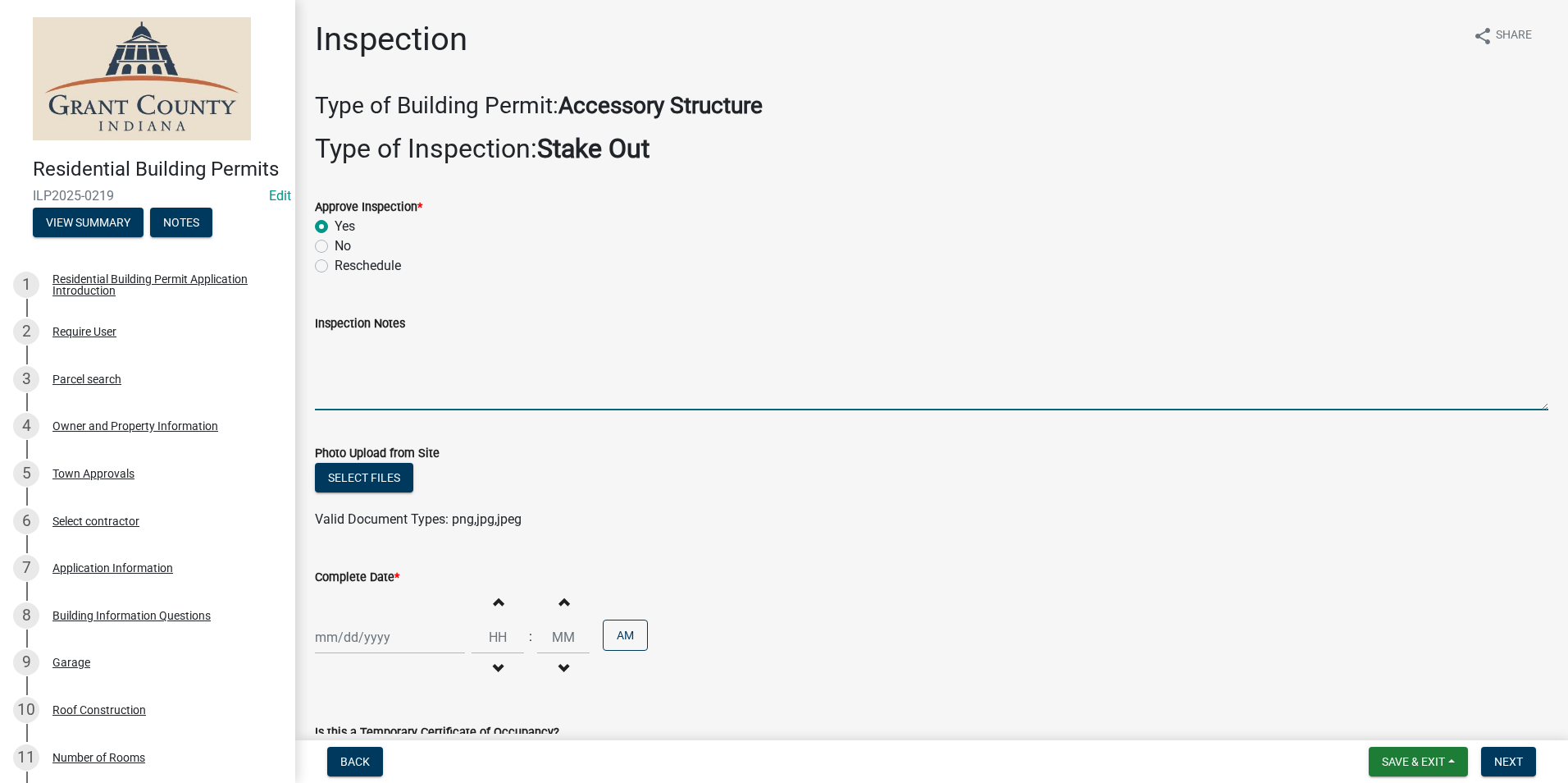
click at [325, 350] on textarea "Inspection Notes" at bounding box center [932, 372] width 1234 height 77
type textarea "Setbacks meet per stake out."
click at [365, 640] on div at bounding box center [391, 637] width 150 height 33
select select "8"
select select "2025"
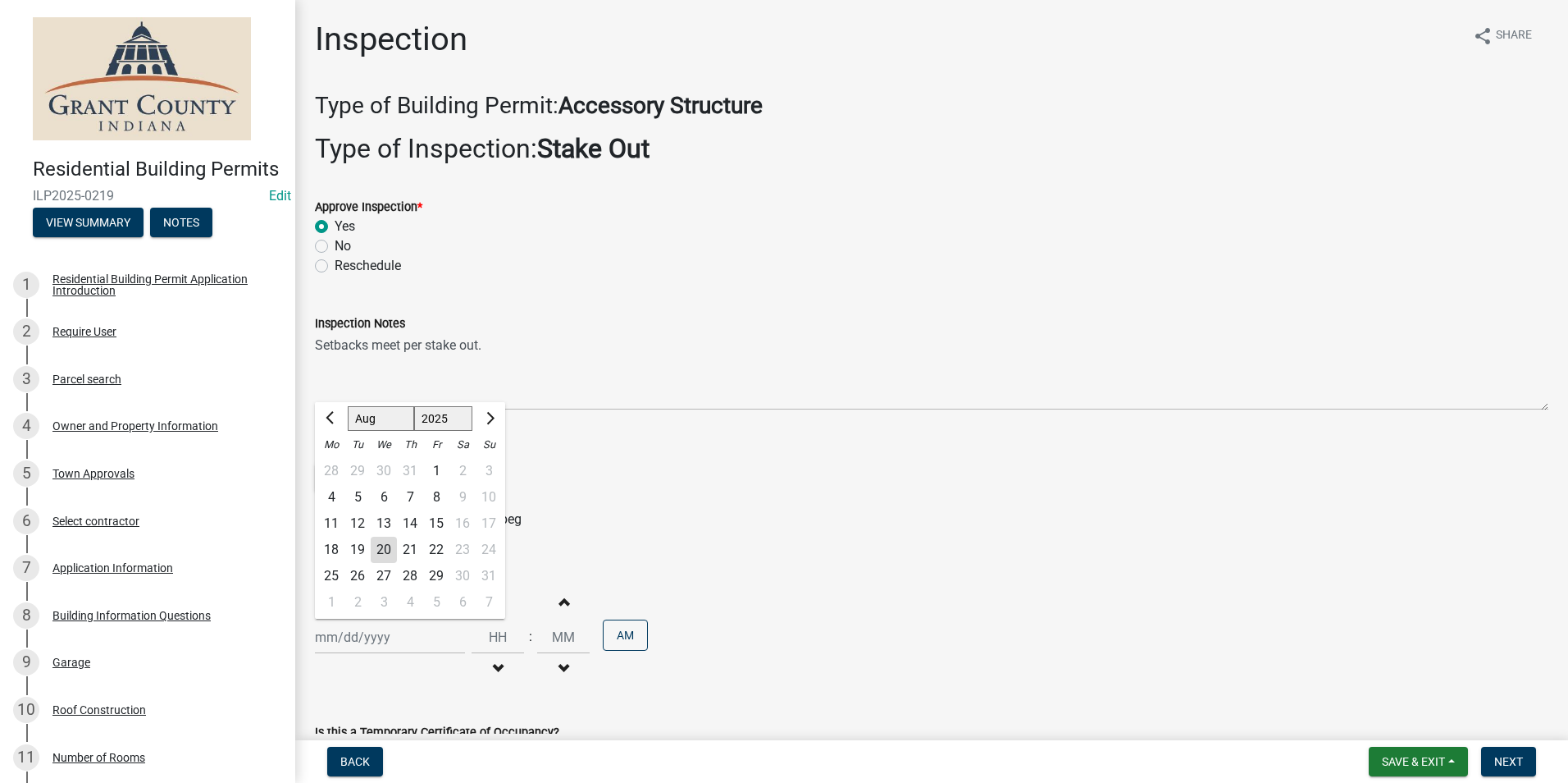
drag, startPoint x: 378, startPoint y: 552, endPoint x: 404, endPoint y: 541, distance: 28.2
click at [378, 552] on div "20" at bounding box center [384, 550] width 26 height 26
type input "[DATE]"
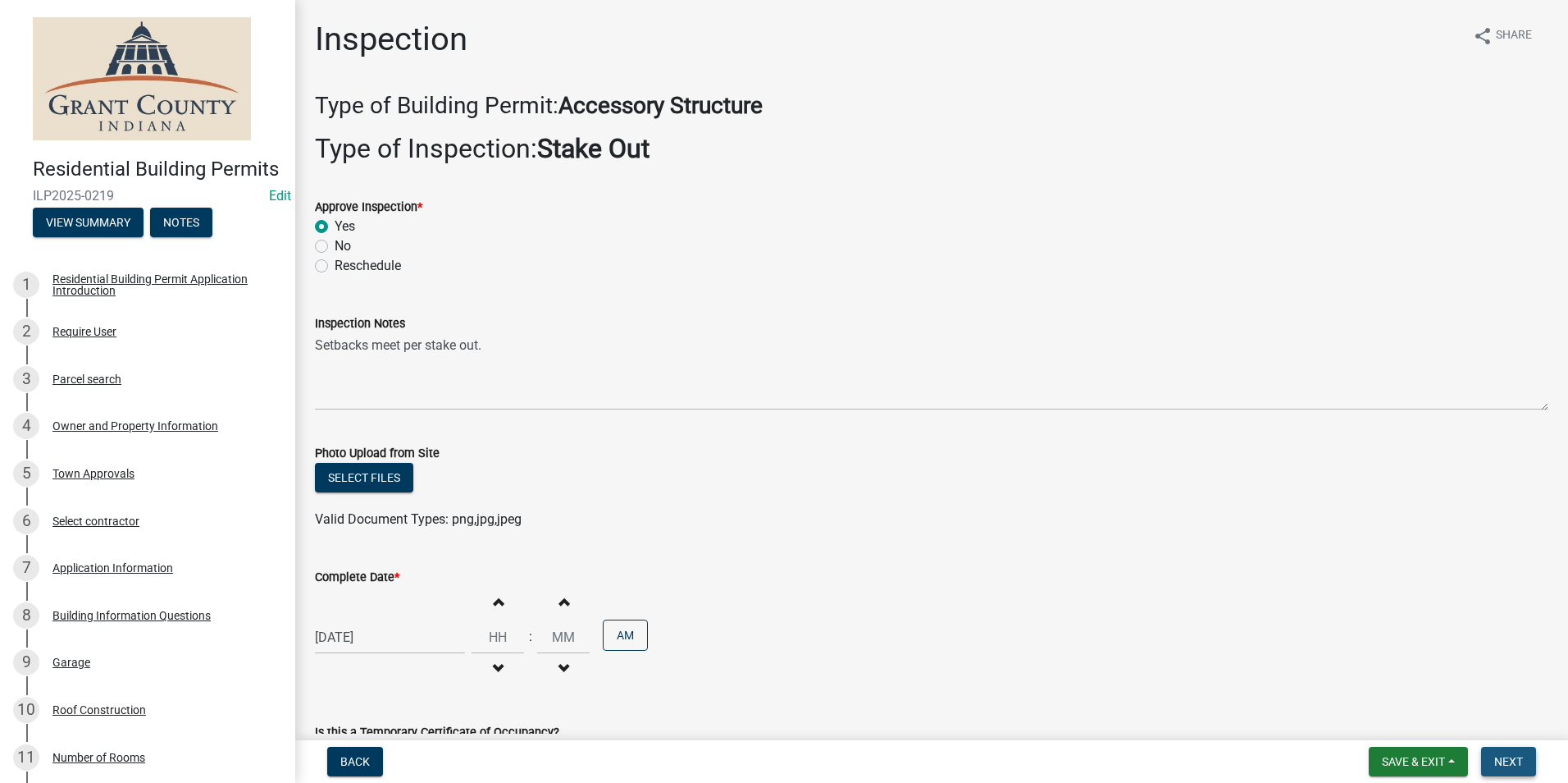
click at [1503, 765] on span "Next" at bounding box center [1509, 761] width 29 height 13
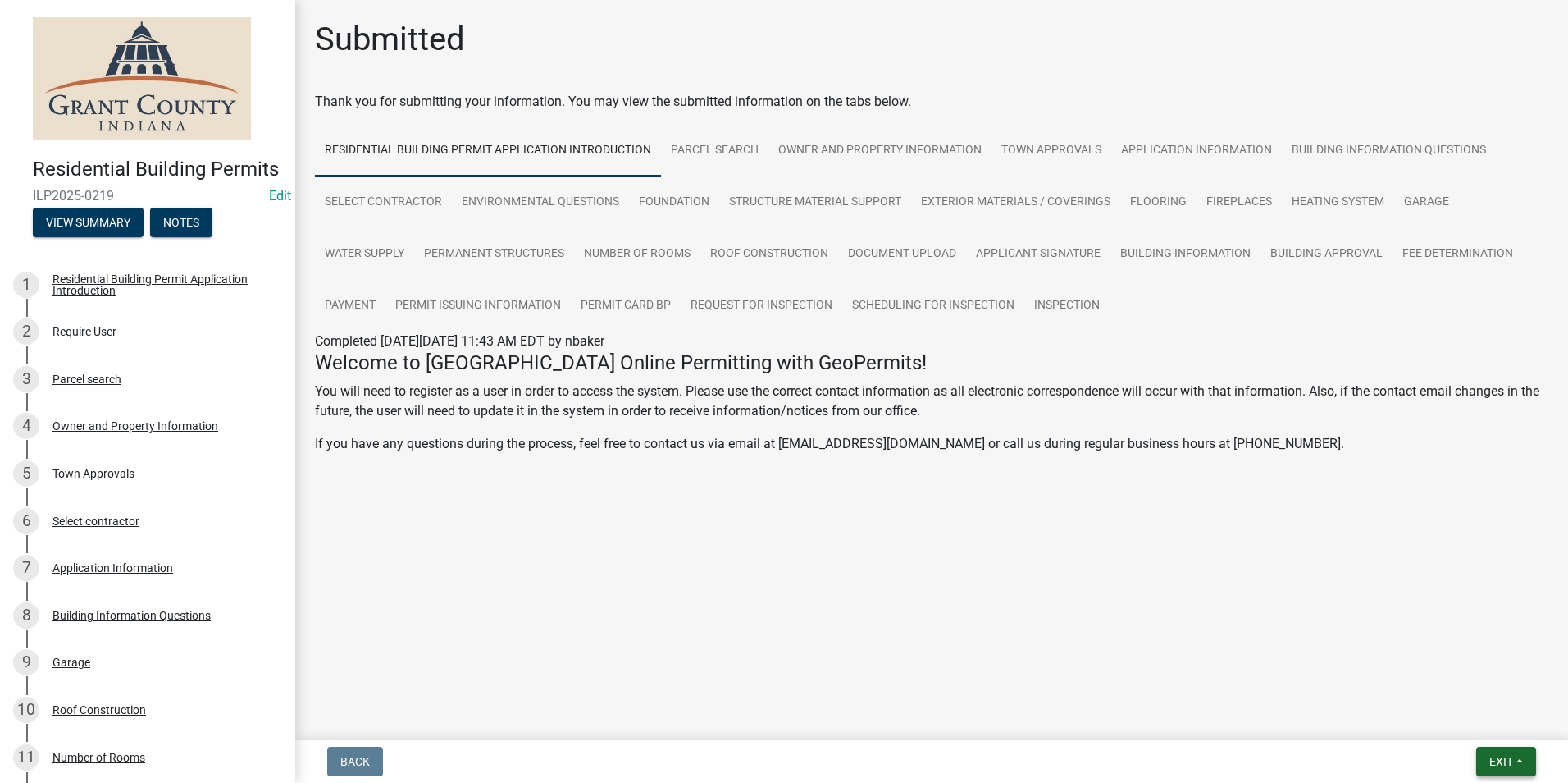
click at [1514, 764] on button "Exit" at bounding box center [1506, 761] width 60 height 30
click at [1480, 721] on button "Save & Exit" at bounding box center [1471, 719] width 132 height 39
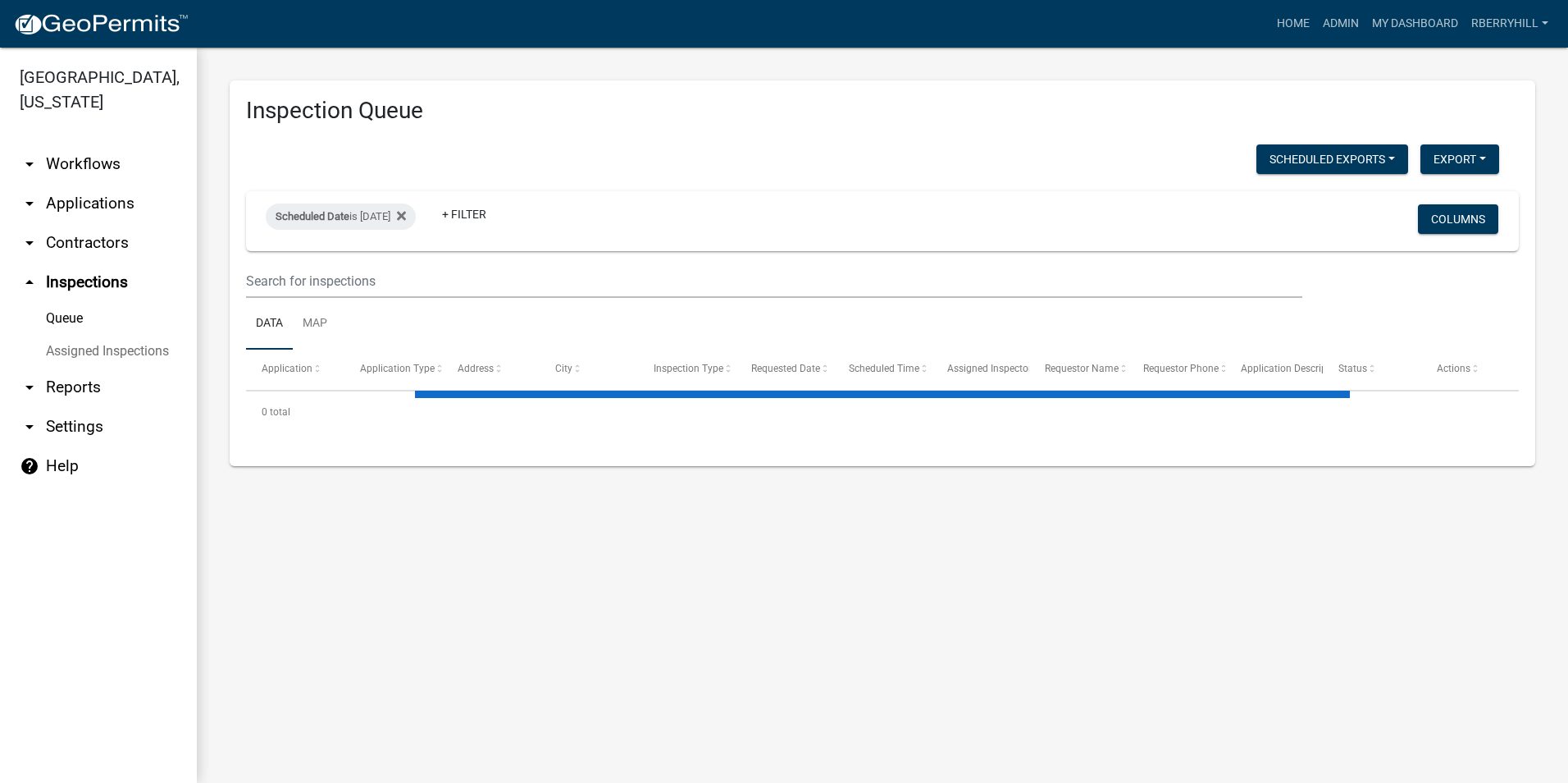
select select "2: 50"
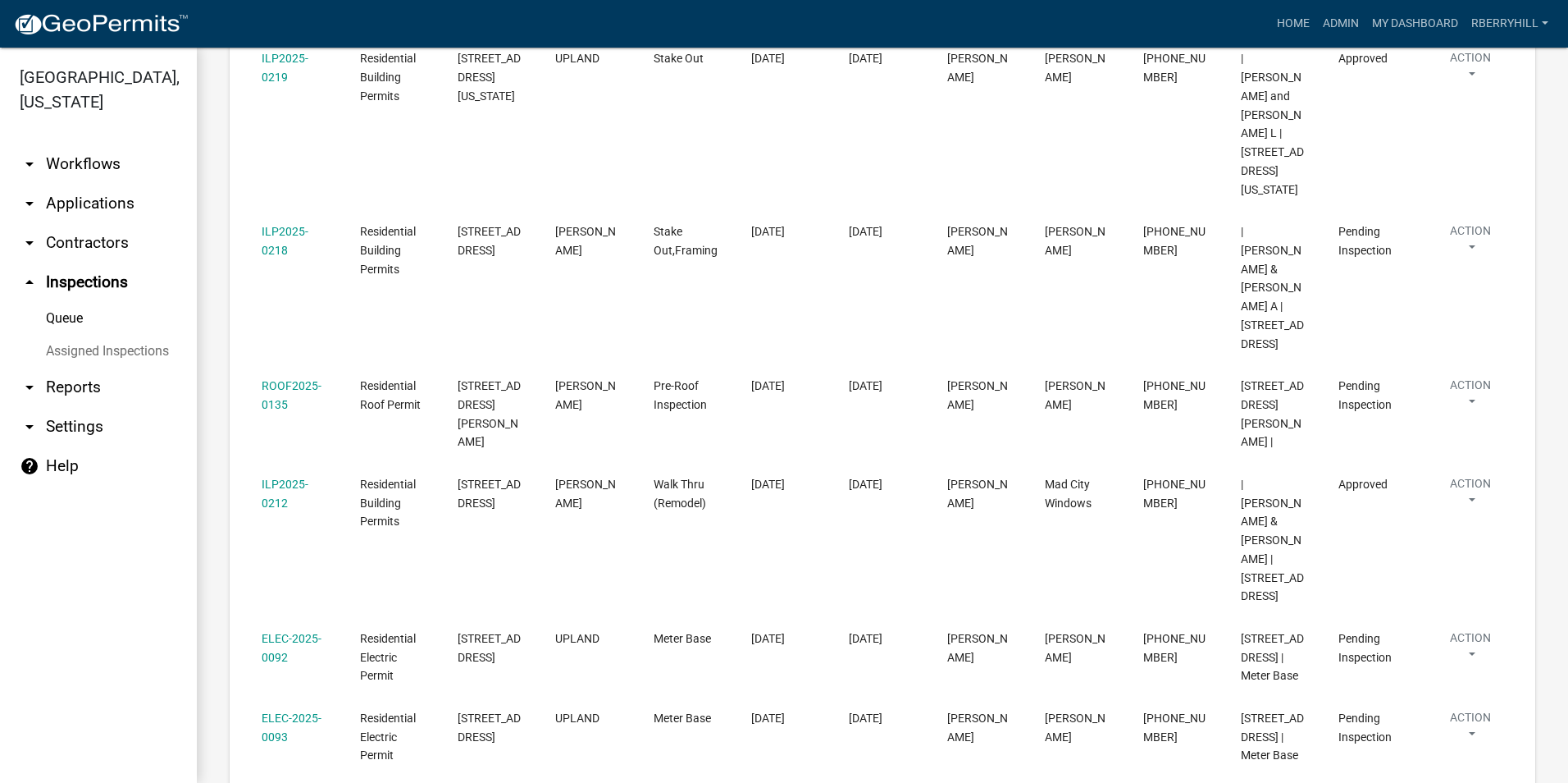
scroll to position [1149, 0]
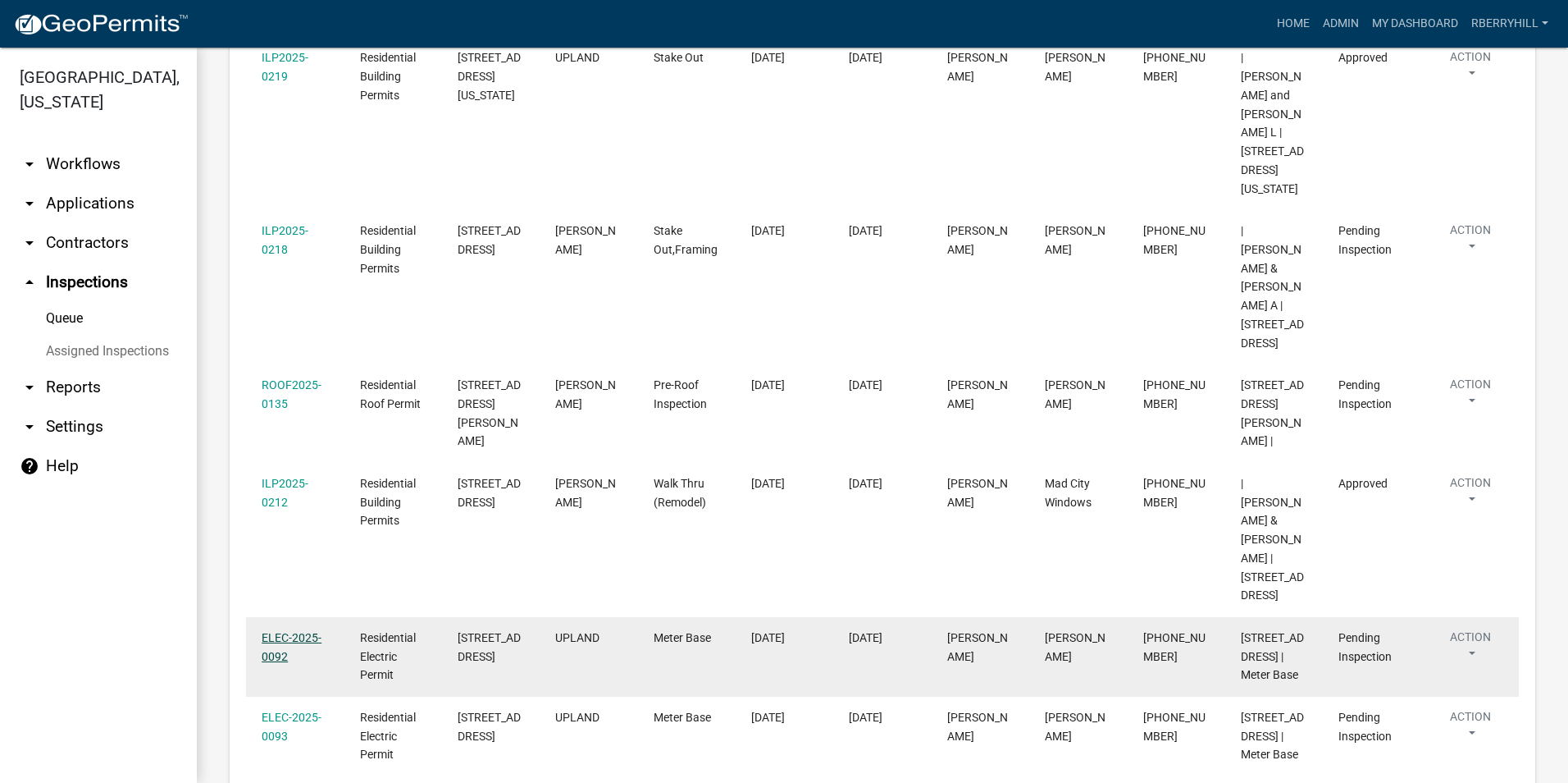
click at [302, 631] on link "ELEC-2025-0092" at bounding box center [291, 646] width 60 height 32
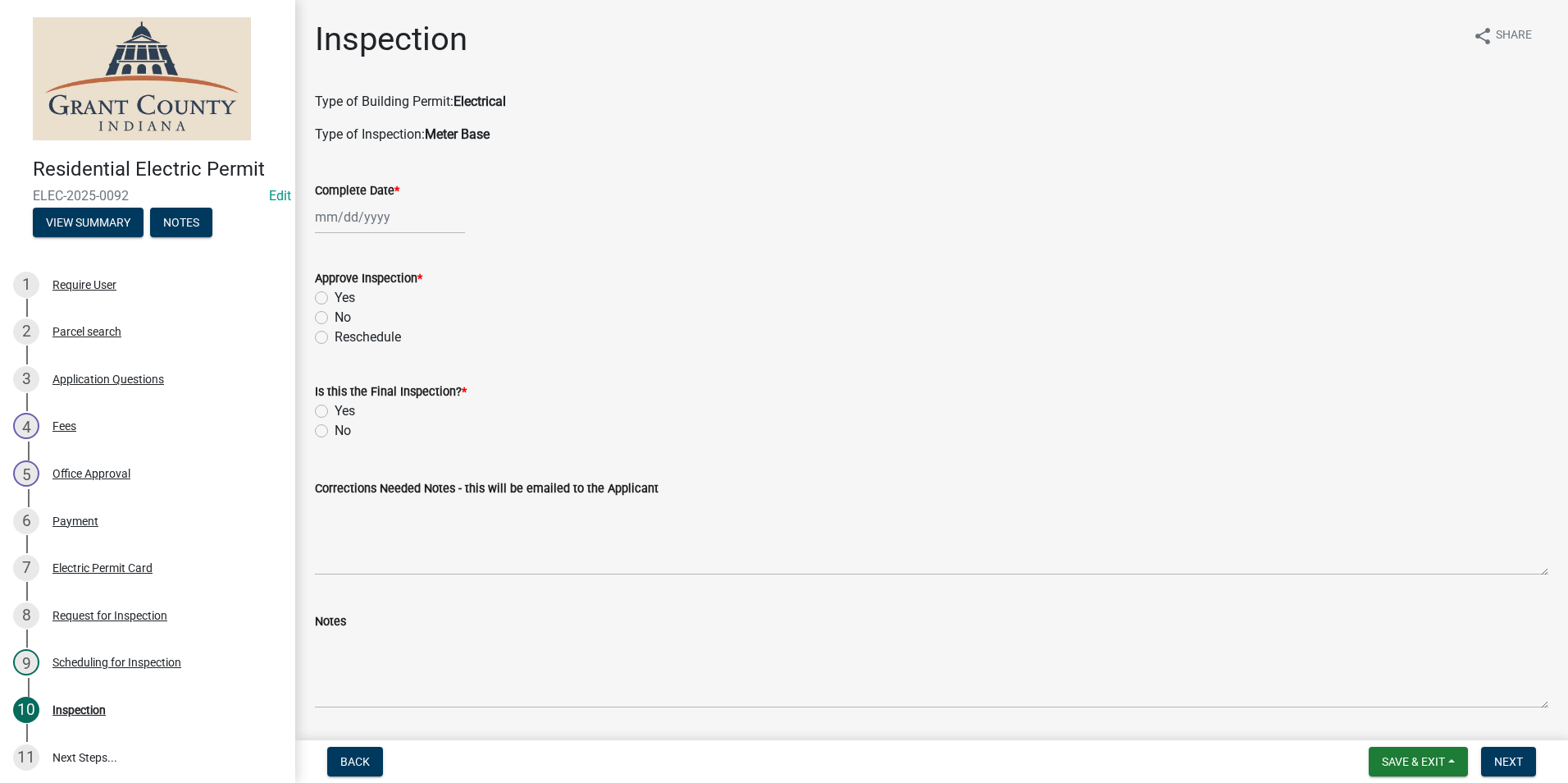
click at [367, 221] on div at bounding box center [391, 216] width 150 height 33
select select "8"
select select "2025"
click at [380, 379] on div "20" at bounding box center [384, 383] width 26 height 26
type input "[DATE]"
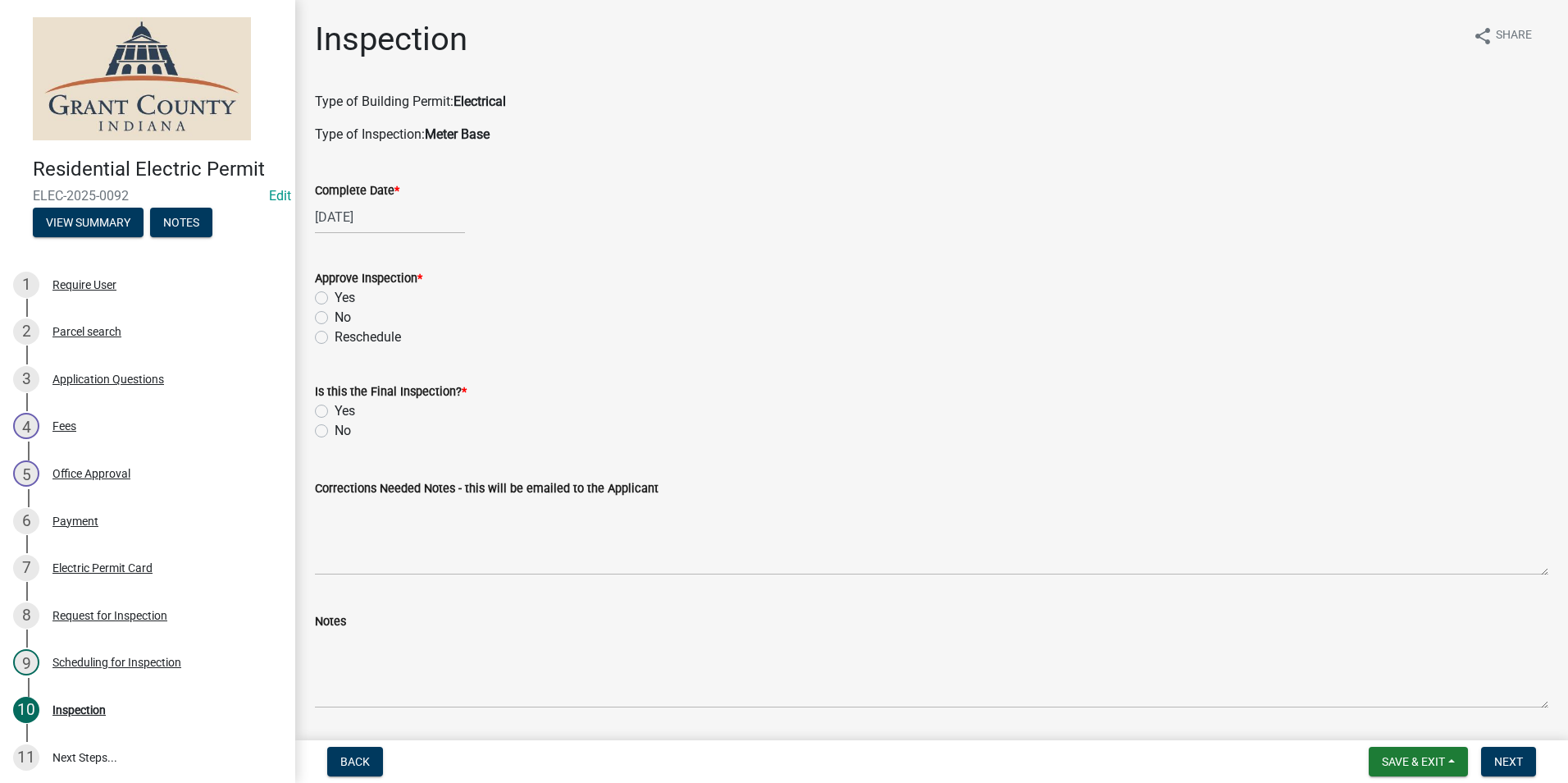
click at [335, 298] on label "Yes" at bounding box center [345, 297] width 21 height 20
click at [335, 298] on input "Yes" at bounding box center [340, 293] width 10 height 10
radio input "true"
click at [335, 411] on label "Yes" at bounding box center [345, 410] width 21 height 20
click at [335, 411] on input "Yes" at bounding box center [340, 406] width 10 height 10
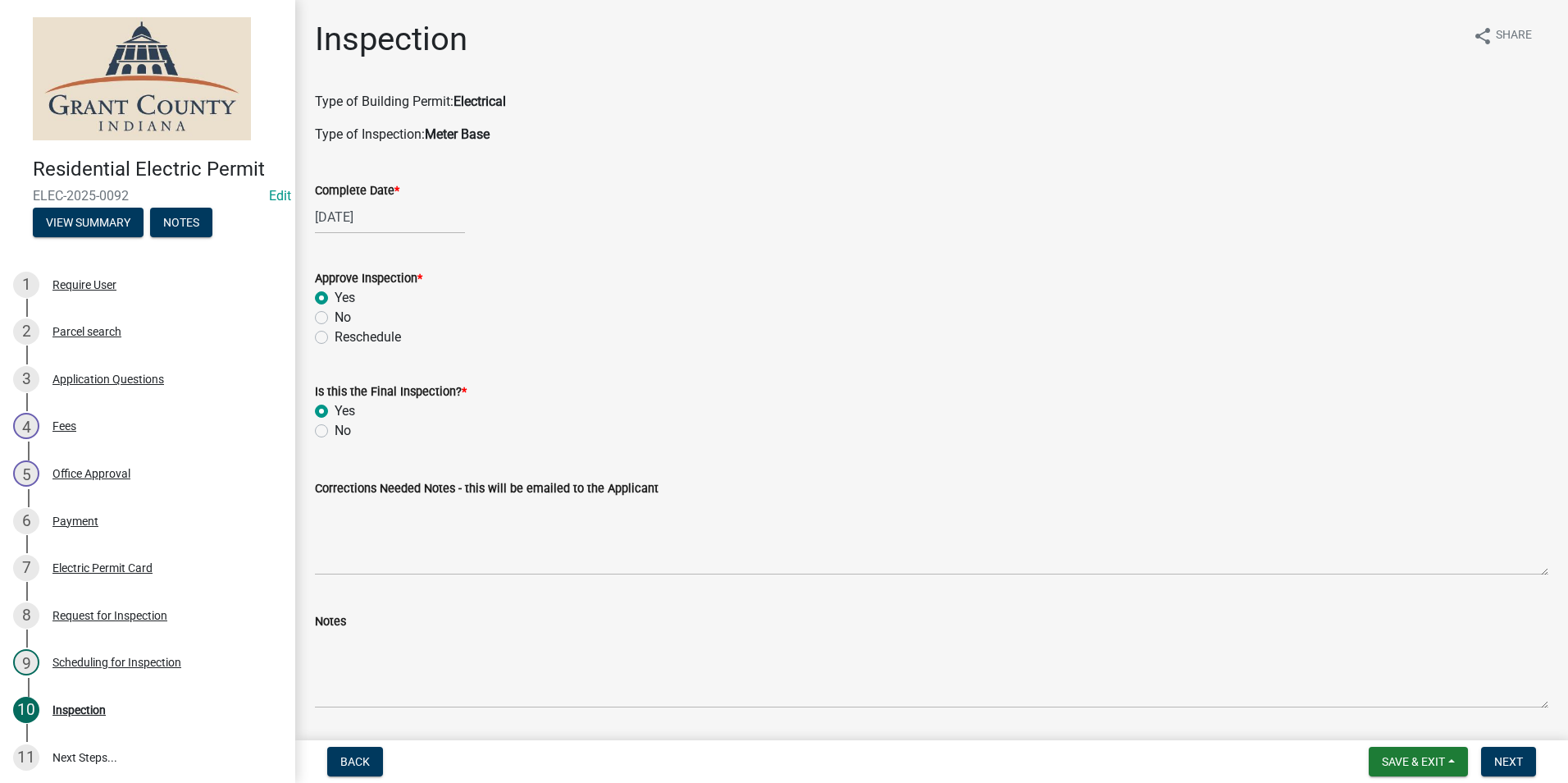
radio input "true"
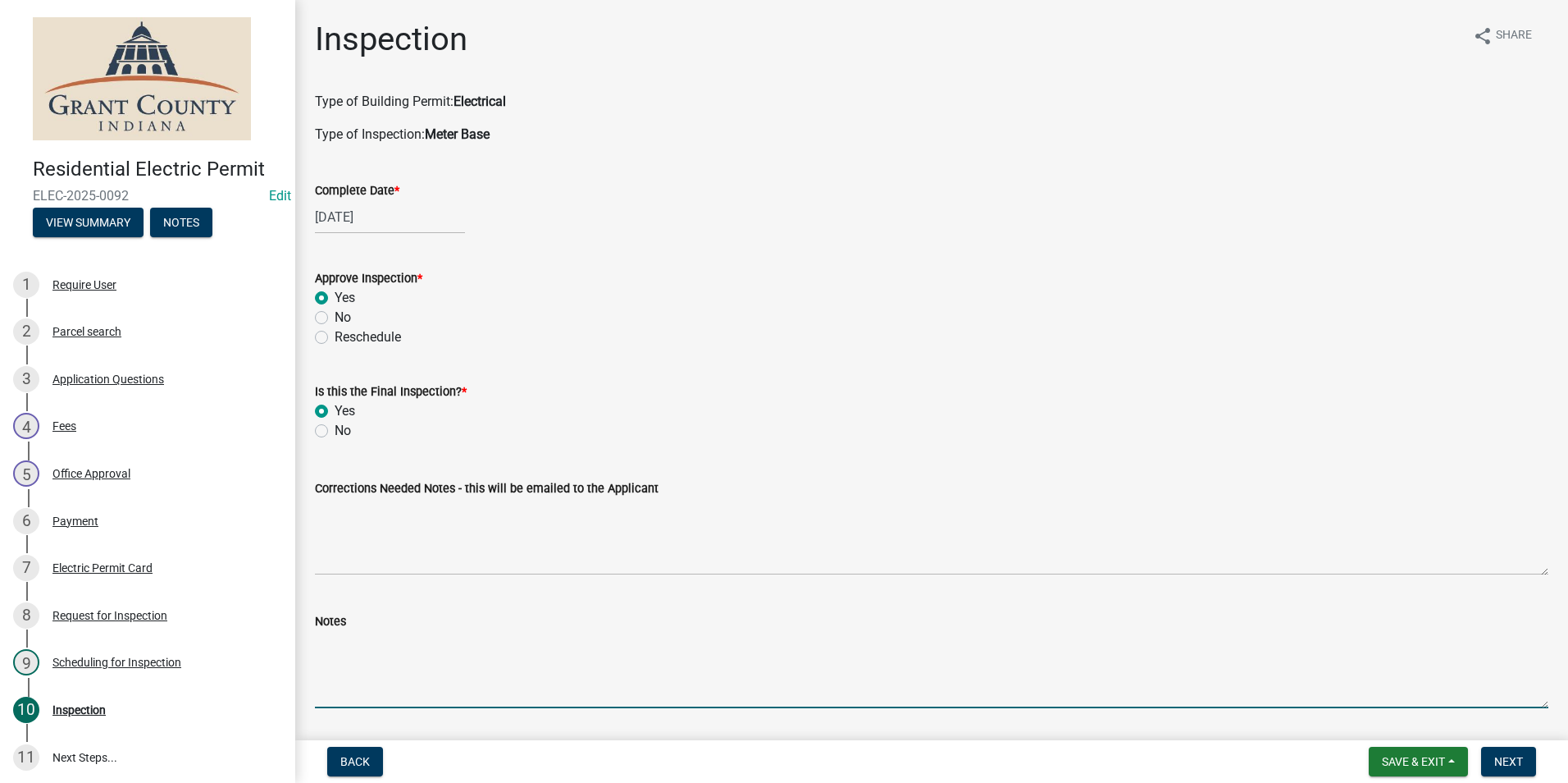
click at [321, 648] on textarea "Notes" at bounding box center [932, 669] width 1234 height 77
type textarea "New meter base disconnect combo. 2 ground rods with 1 continuous wire. AEP emai…"
click at [1513, 762] on span "Next" at bounding box center [1509, 761] width 29 height 13
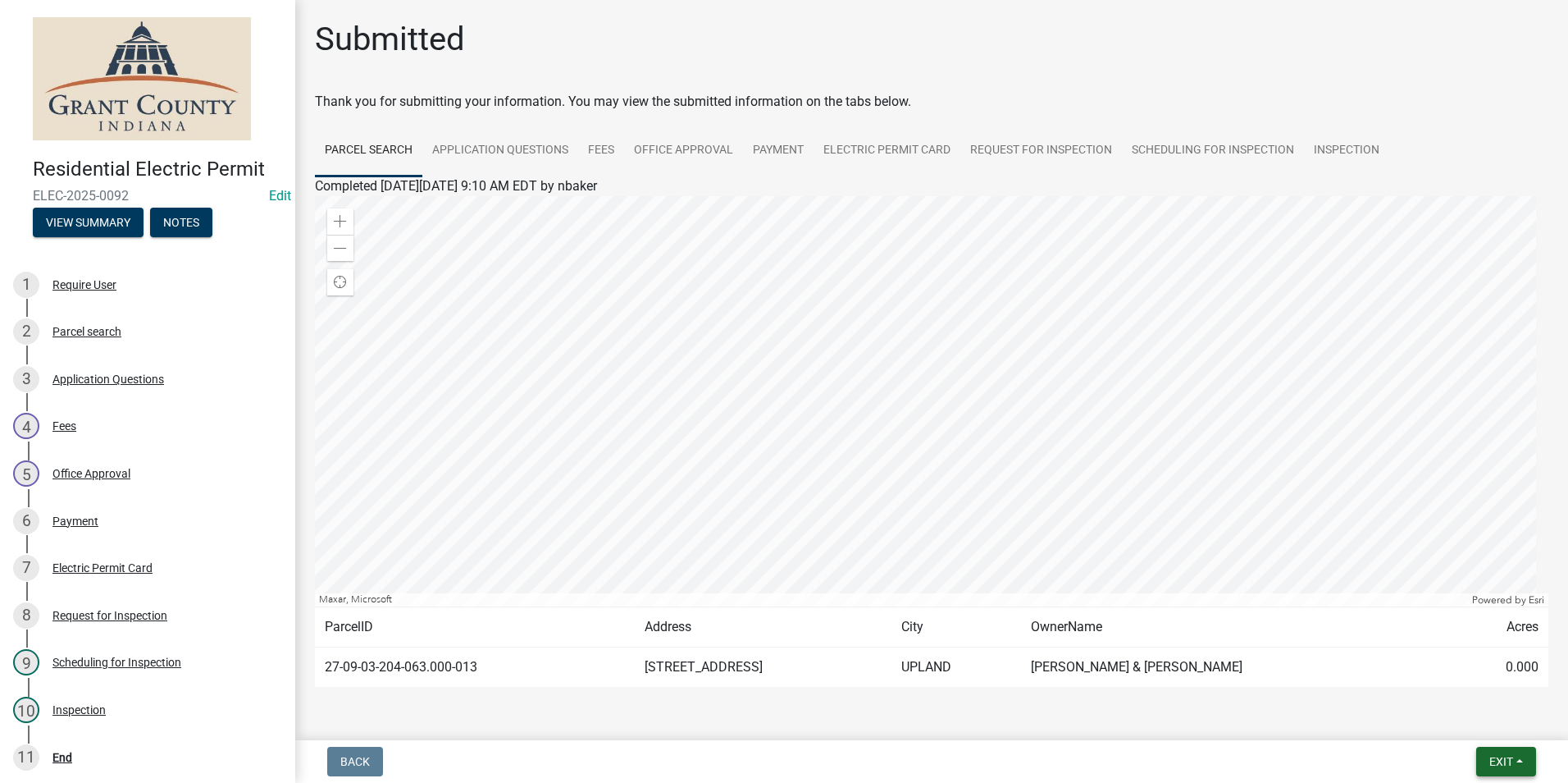
click at [1512, 762] on span "Exit" at bounding box center [1501, 761] width 24 height 13
click at [1482, 726] on button "Save & Exit" at bounding box center [1471, 719] width 132 height 39
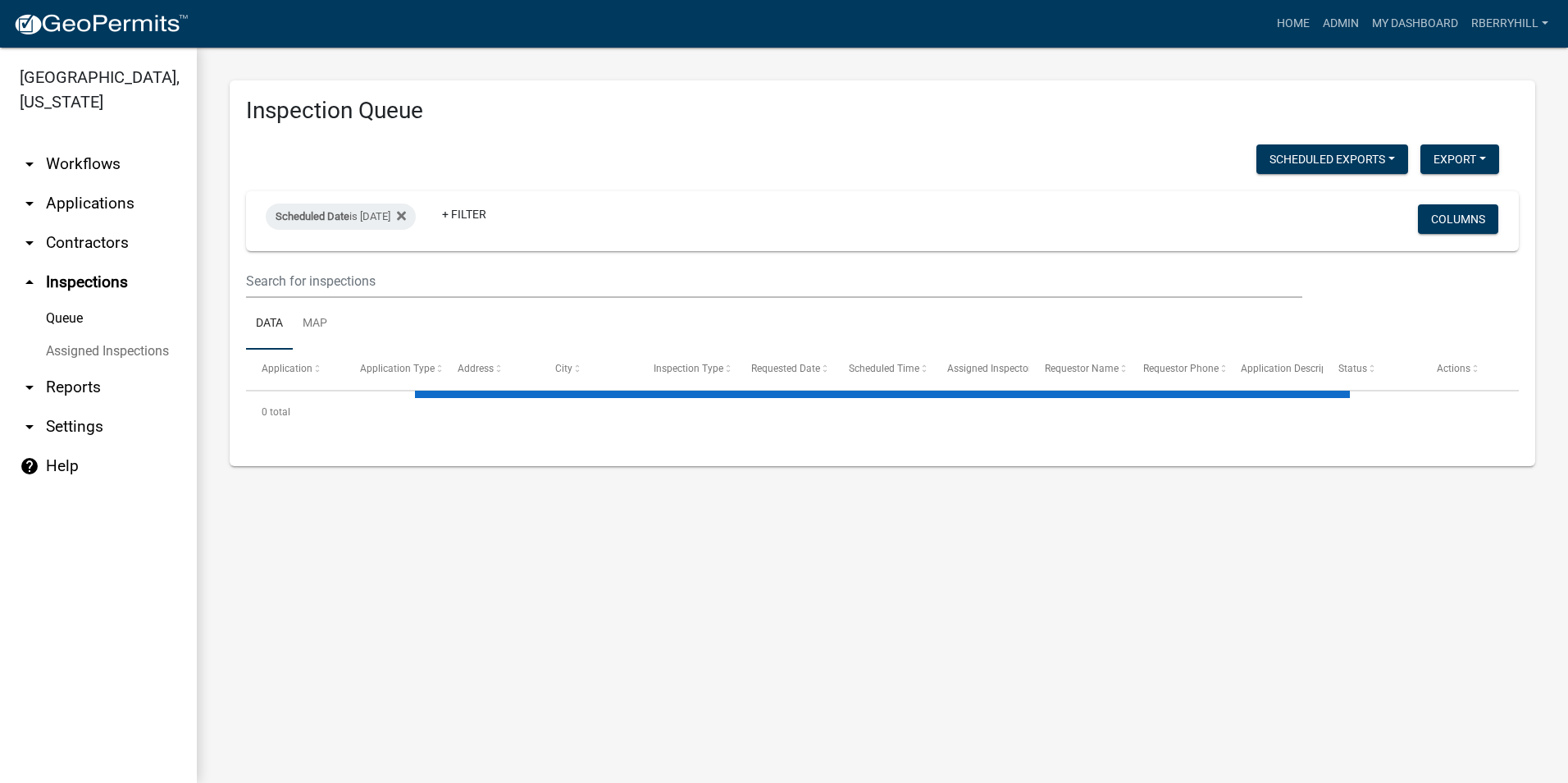
select select "2: 50"
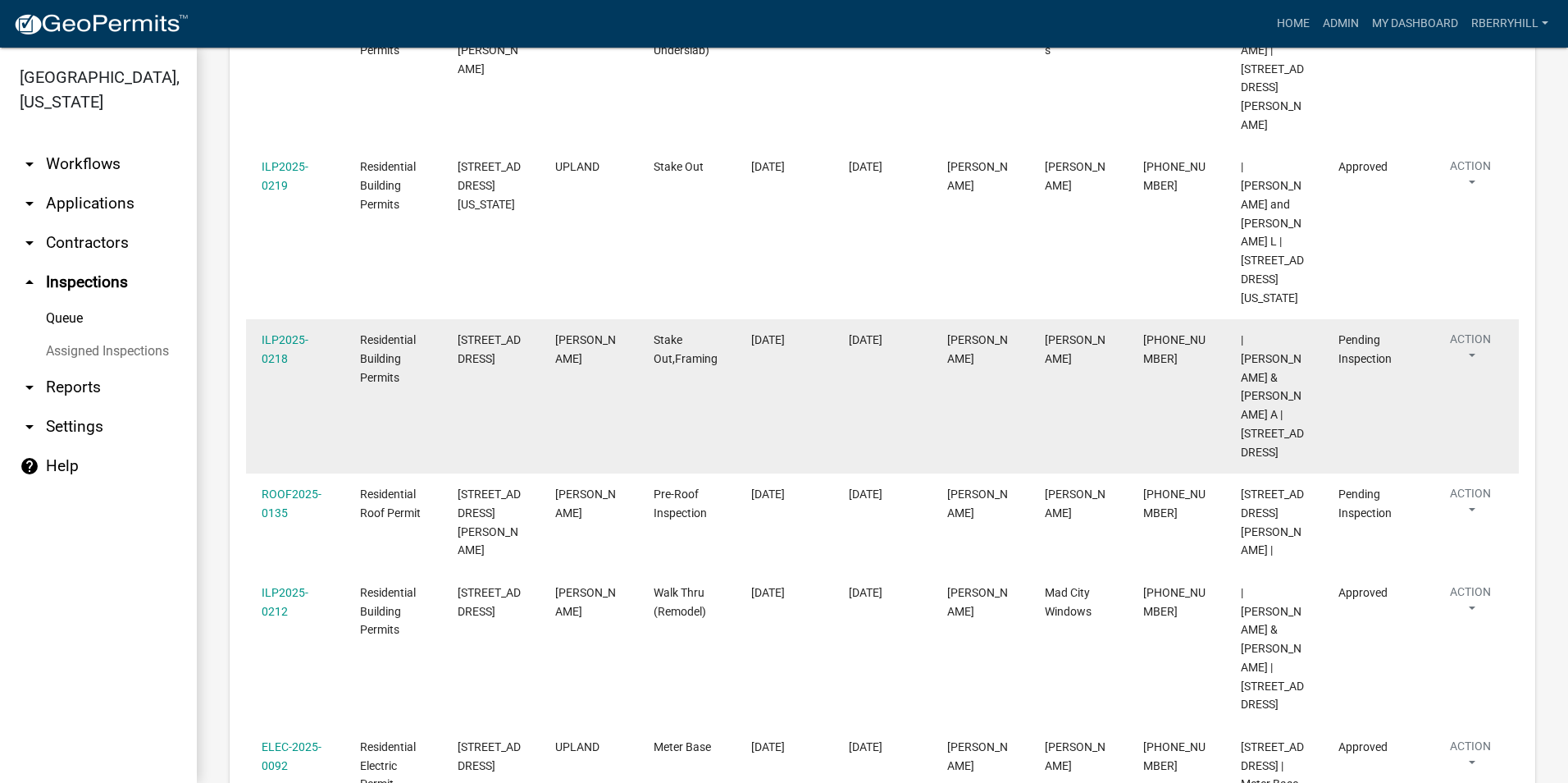
scroll to position [1067, 0]
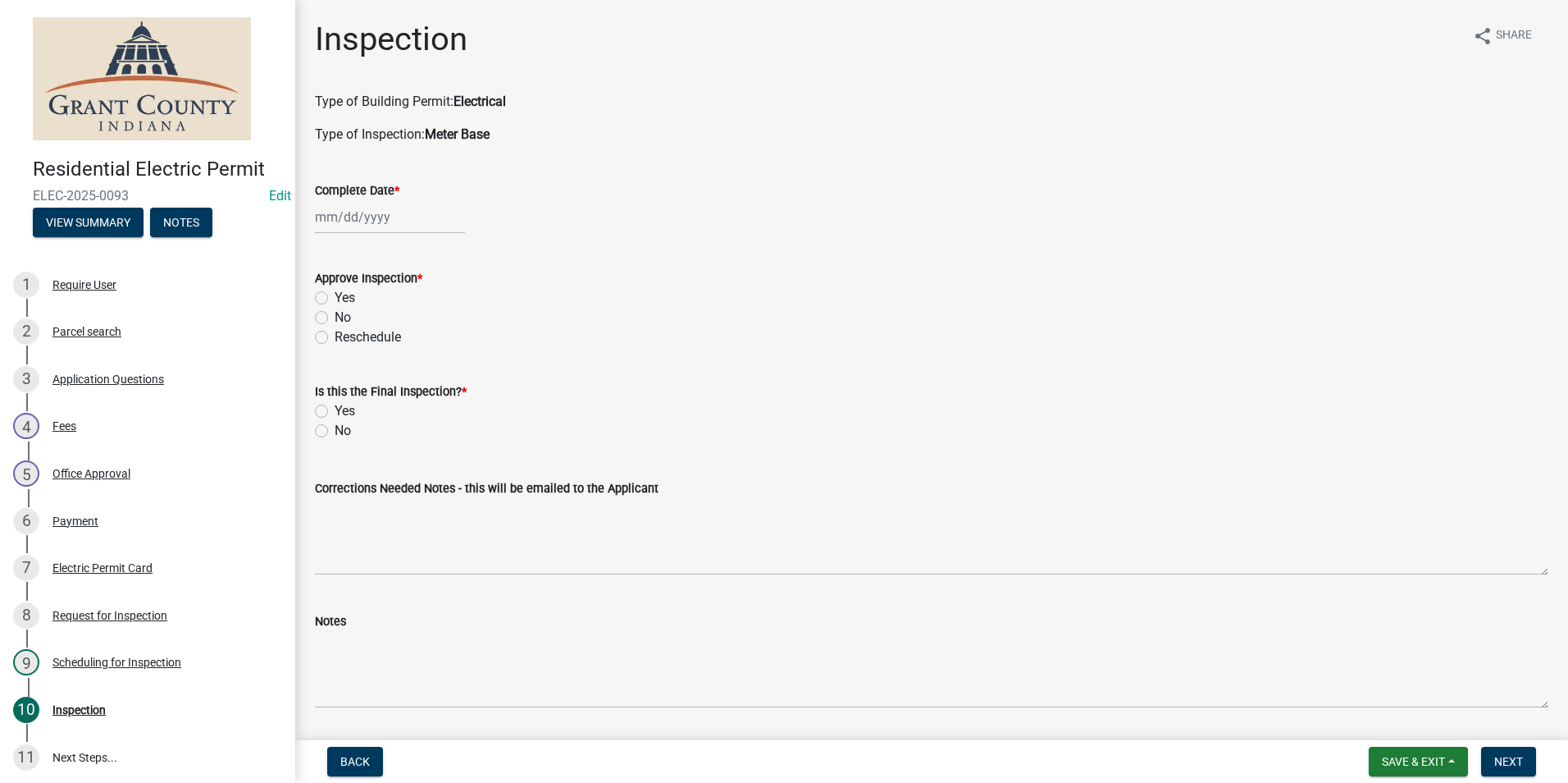
click at [347, 219] on div at bounding box center [391, 216] width 150 height 33
select select "8"
select select "2025"
click at [355, 380] on div "19" at bounding box center [357, 383] width 26 height 26
type input "[DATE]"
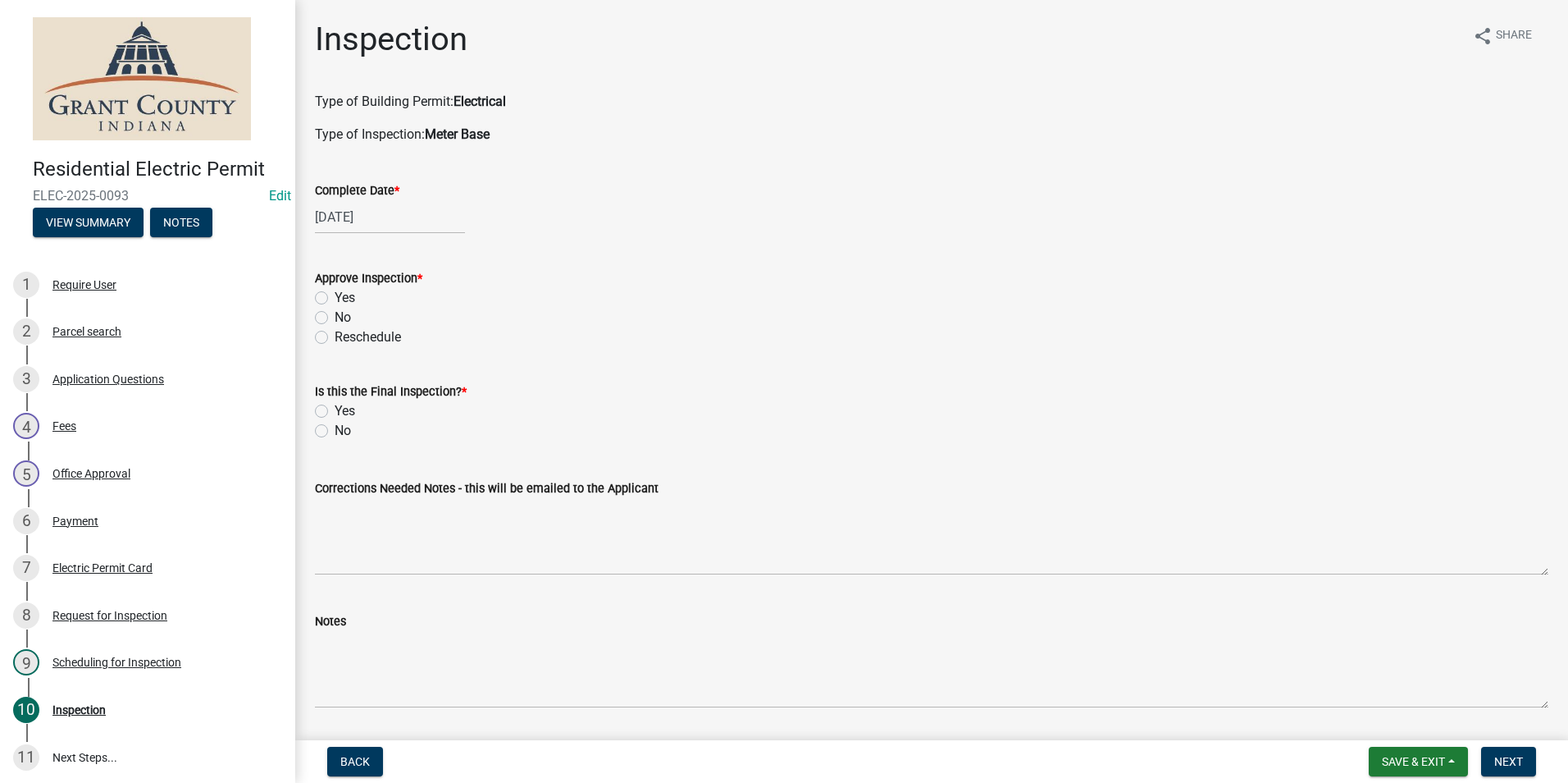
click at [335, 298] on label "Yes" at bounding box center [345, 297] width 21 height 20
click at [335, 298] on input "Yes" at bounding box center [340, 293] width 10 height 10
radio input "true"
click at [335, 432] on label "No" at bounding box center [343, 430] width 16 height 20
click at [335, 432] on input "No" at bounding box center [340, 426] width 10 height 10
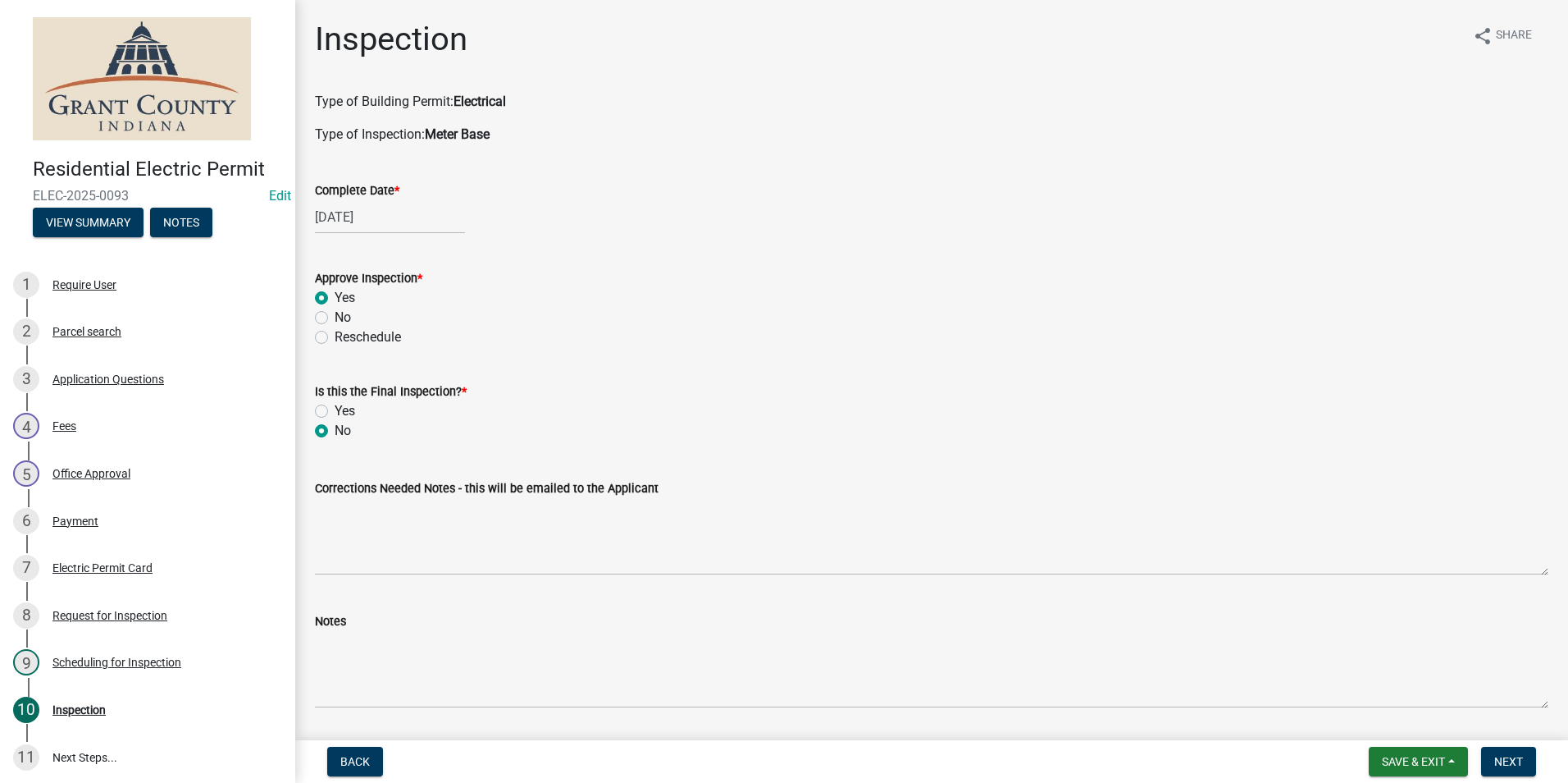
radio input "true"
click at [313, 655] on div "Notes" at bounding box center [931, 648] width 1258 height 120
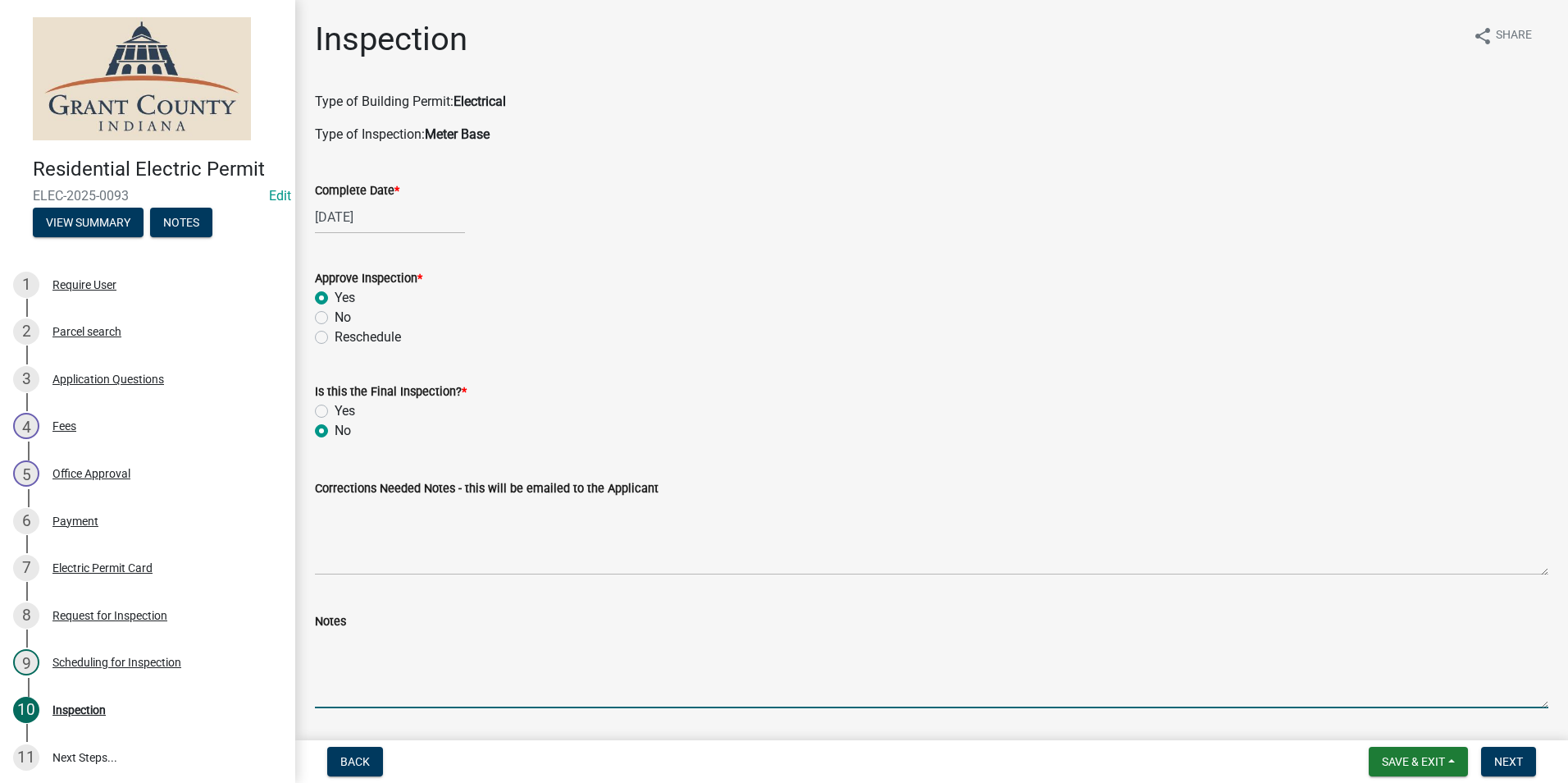
drag, startPoint x: 332, startPoint y: 648, endPoint x: 316, endPoint y: 644, distance: 16.5
click at [332, 648] on textarea "Notes" at bounding box center [932, 669] width 1234 height 77
type textarea "Posted permit."
click at [1510, 762] on span "Next" at bounding box center [1509, 761] width 29 height 13
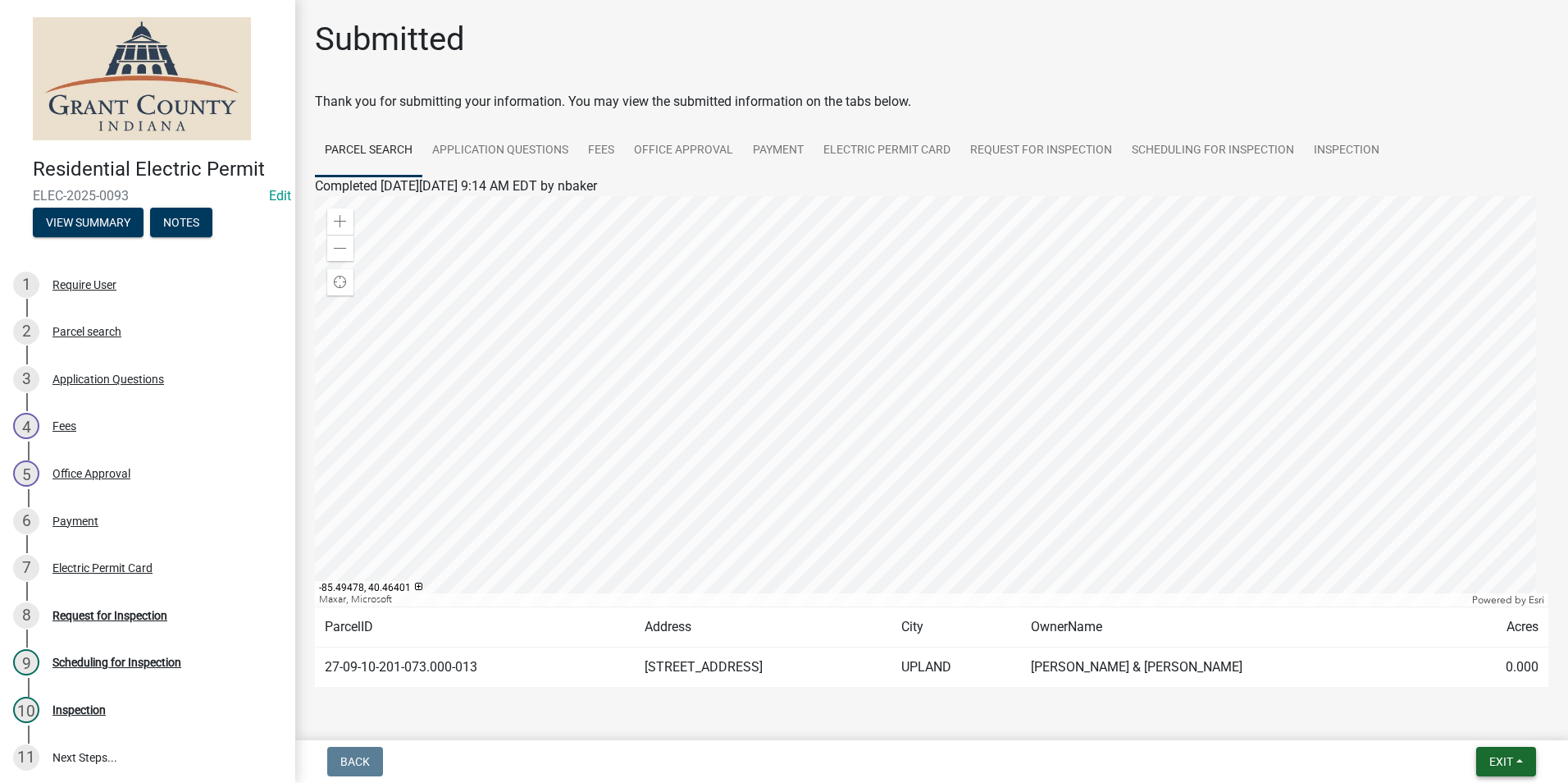
click at [1504, 757] on span "Exit" at bounding box center [1501, 761] width 24 height 13
click at [1454, 721] on button "Save & Exit" at bounding box center [1471, 719] width 132 height 39
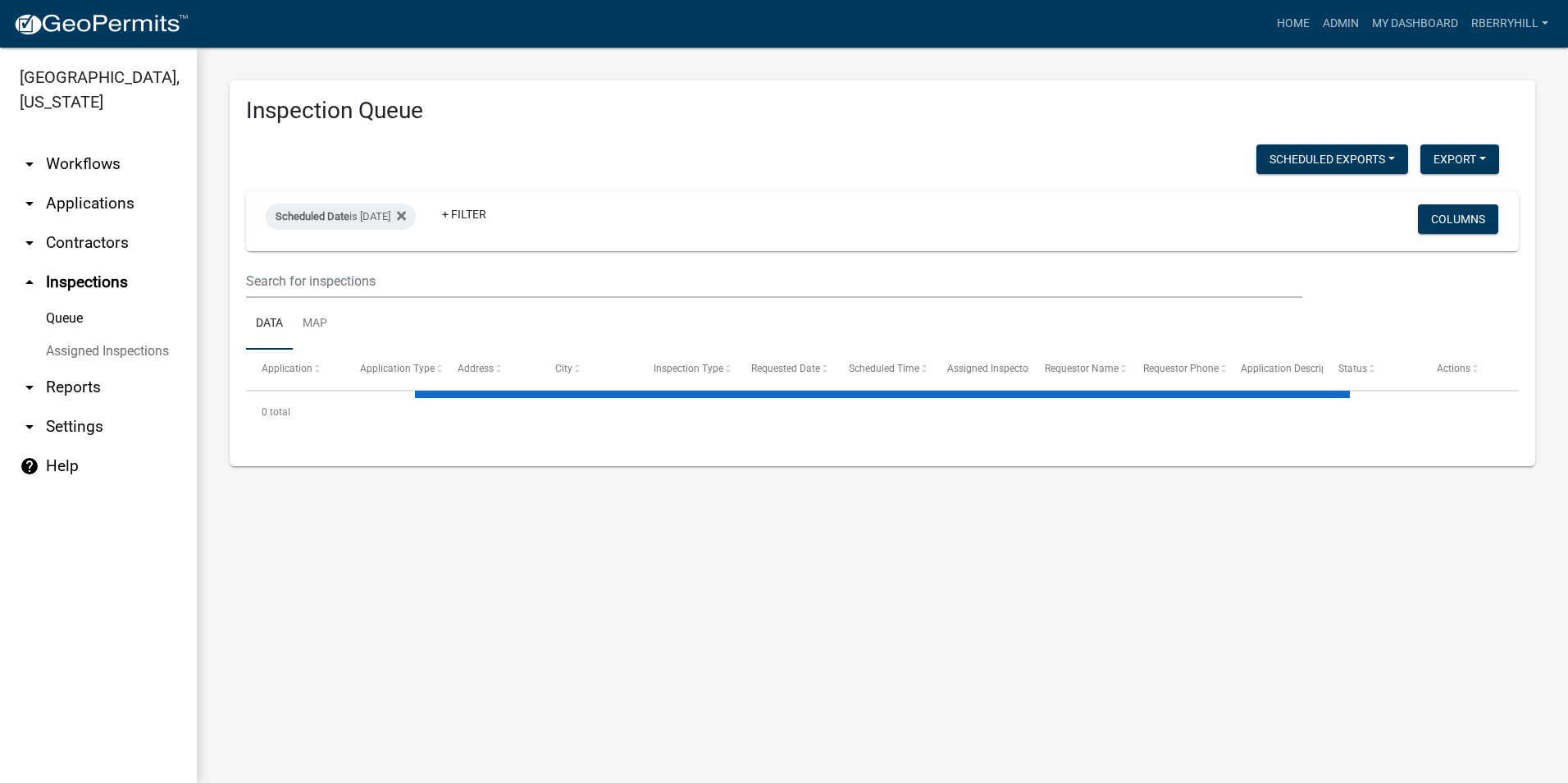
select select "2: 50"
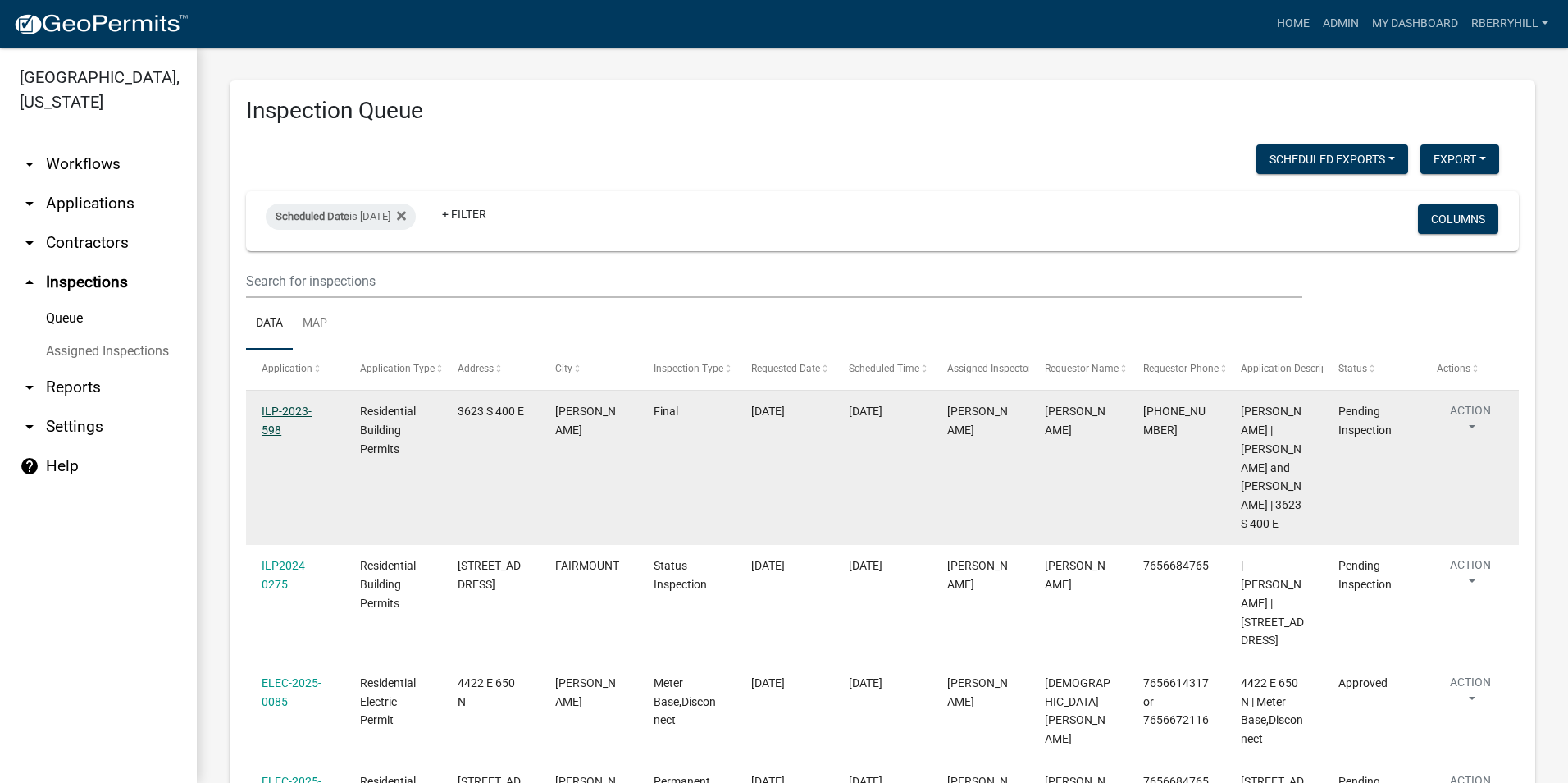
click at [294, 406] on link "ILP-2023-598" at bounding box center [286, 420] width 50 height 32
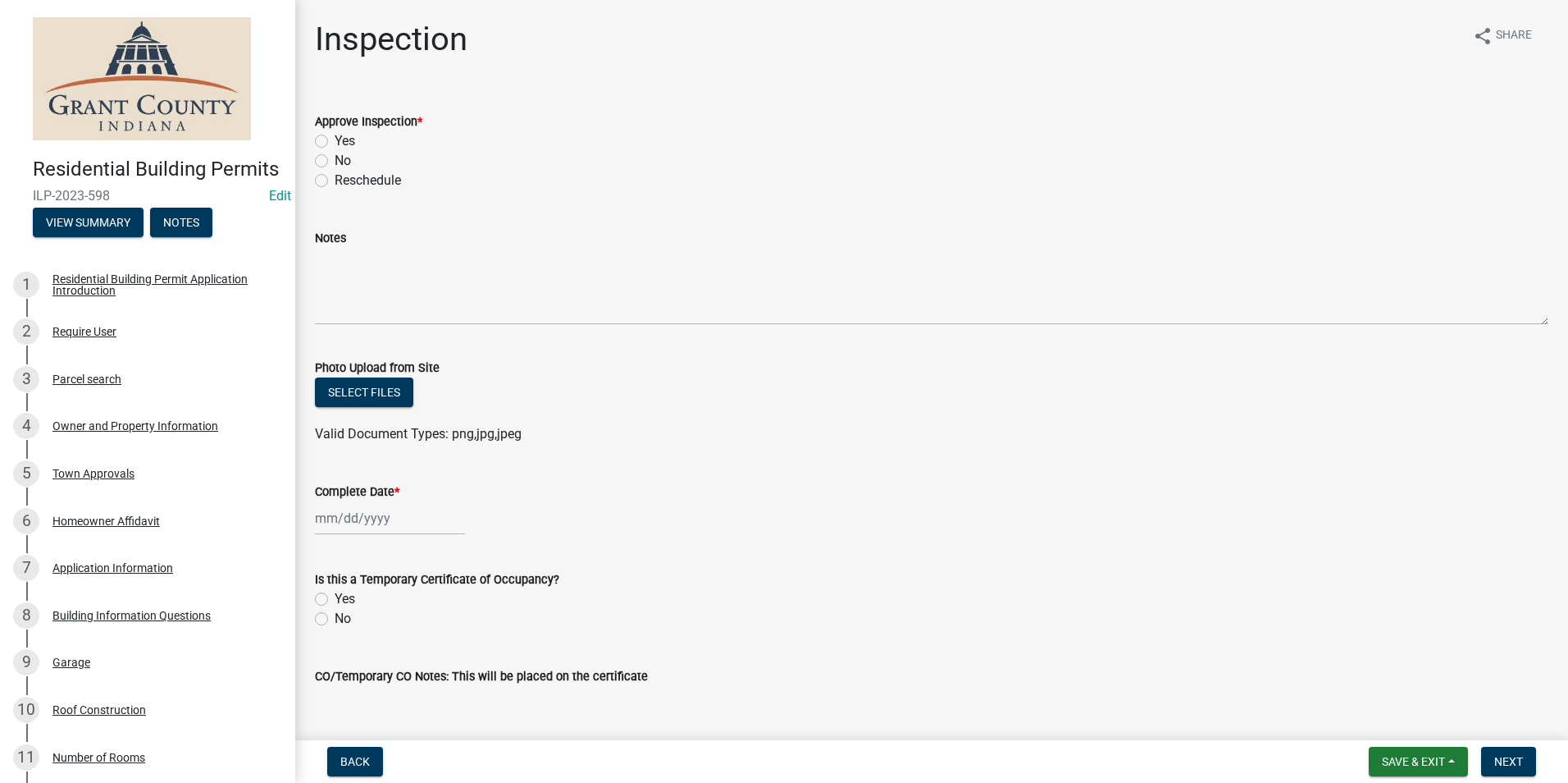
click at [335, 164] on label "No" at bounding box center [343, 161] width 16 height 20
click at [335, 162] on input "No" at bounding box center [340, 156] width 10 height 10
radio input "true"
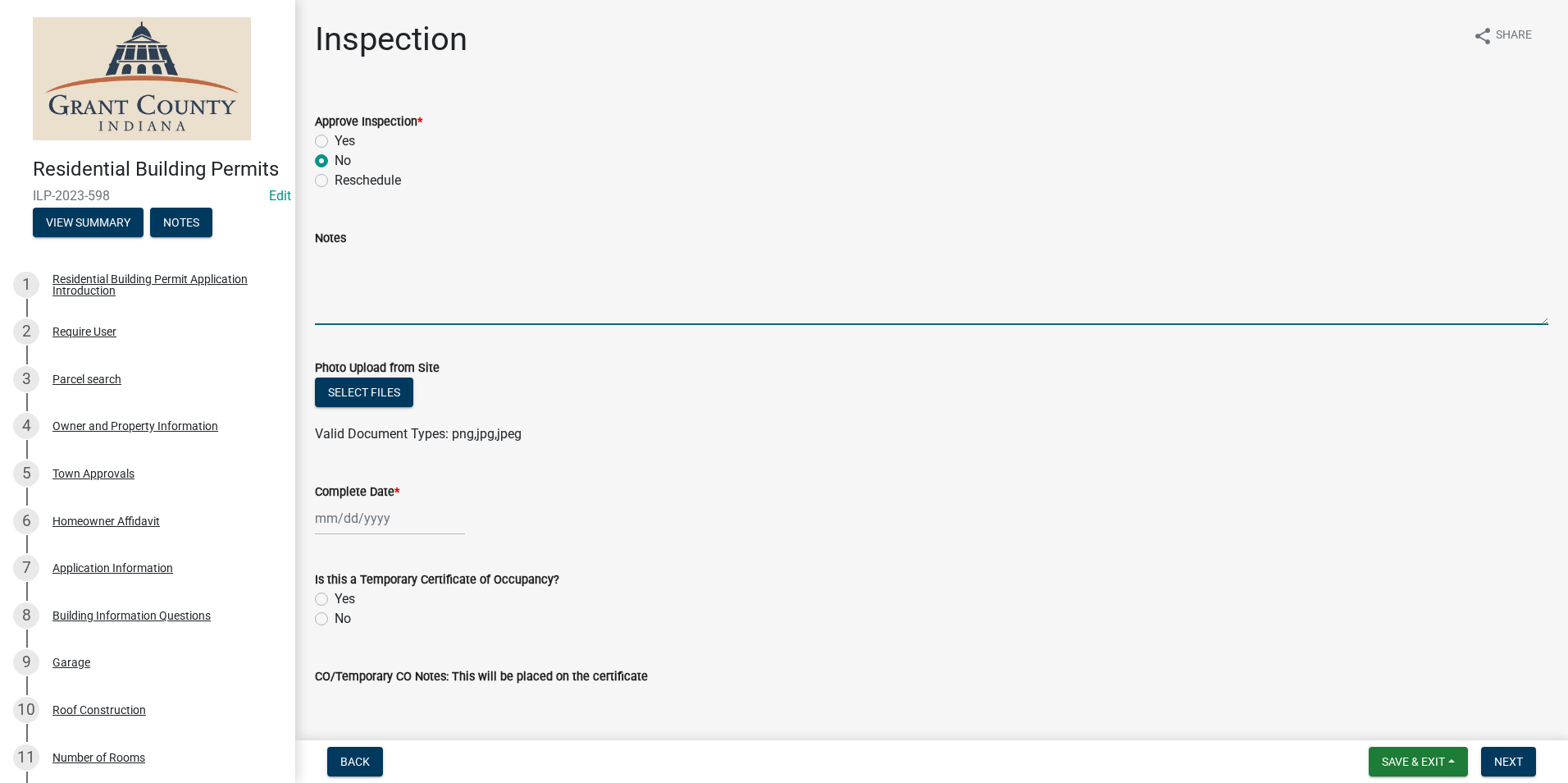
click at [330, 280] on textarea "Notes" at bounding box center [932, 286] width 1234 height 77
type textarea "Receptacles need to be GFCI protected."
click at [372, 524] on div at bounding box center [391, 517] width 150 height 33
select select "8"
select select "2025"
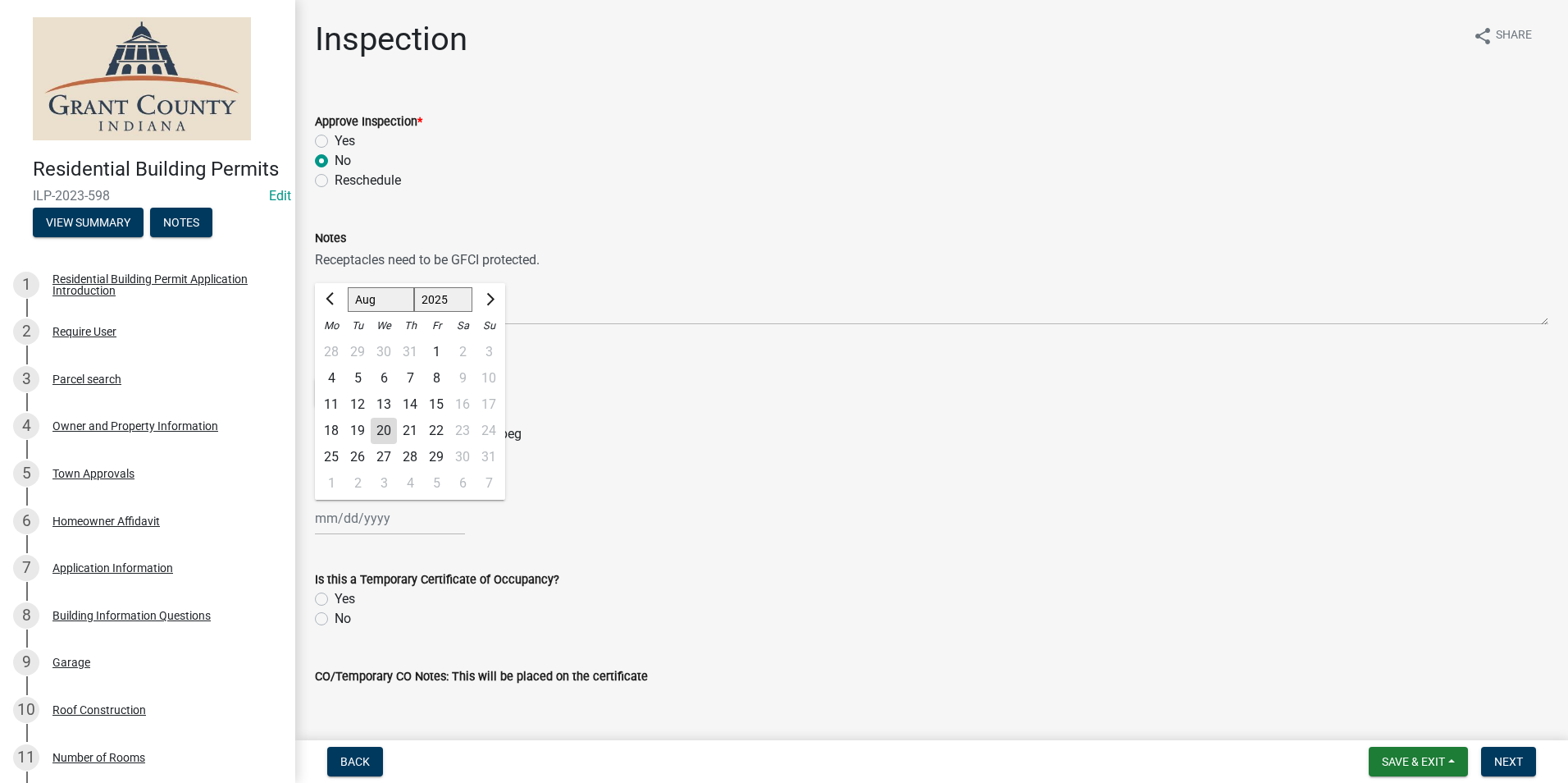
click at [360, 433] on div "19" at bounding box center [357, 431] width 26 height 26
type input "[DATE]"
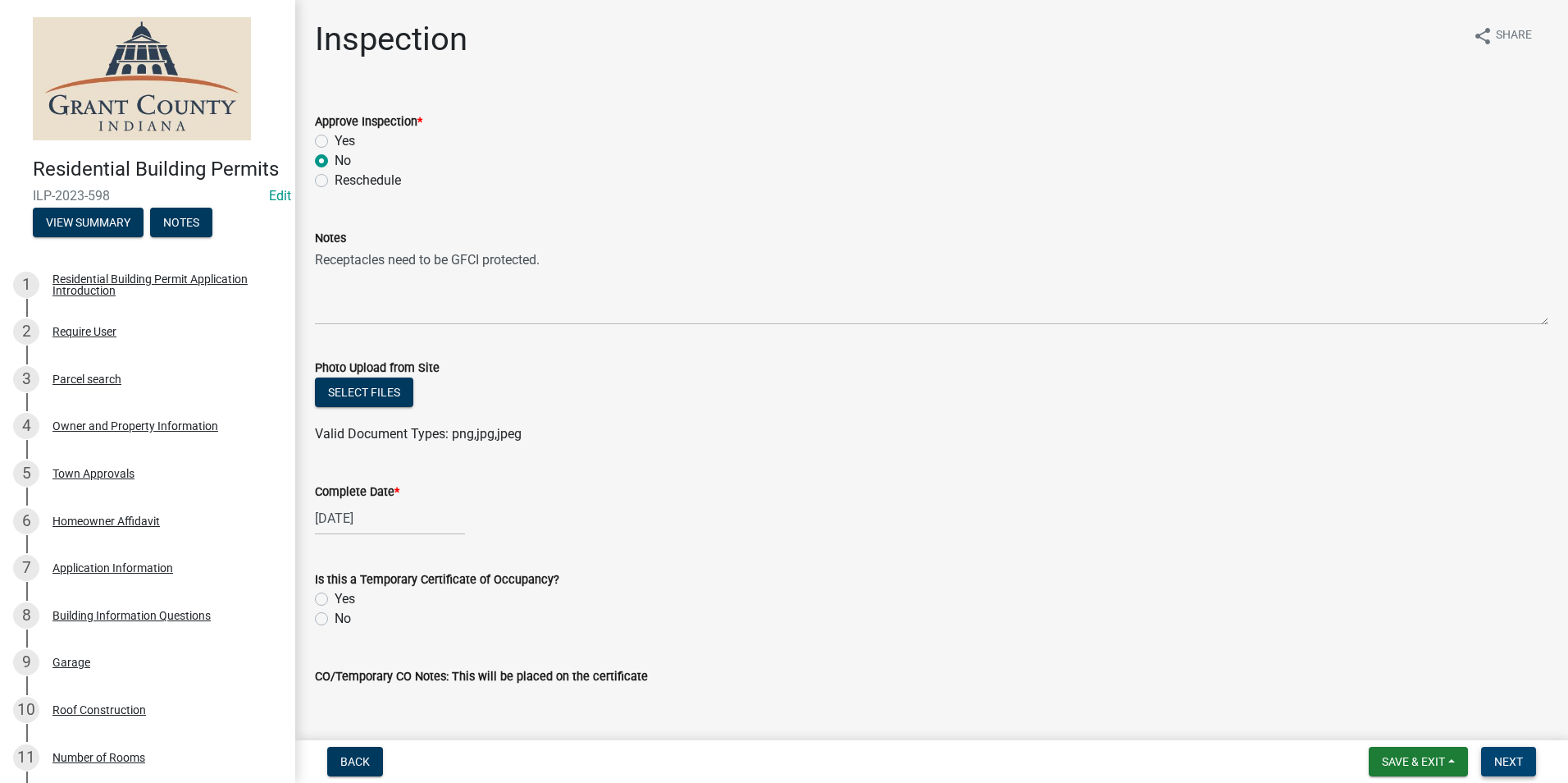
click at [1514, 765] on span "Next" at bounding box center [1509, 761] width 29 height 13
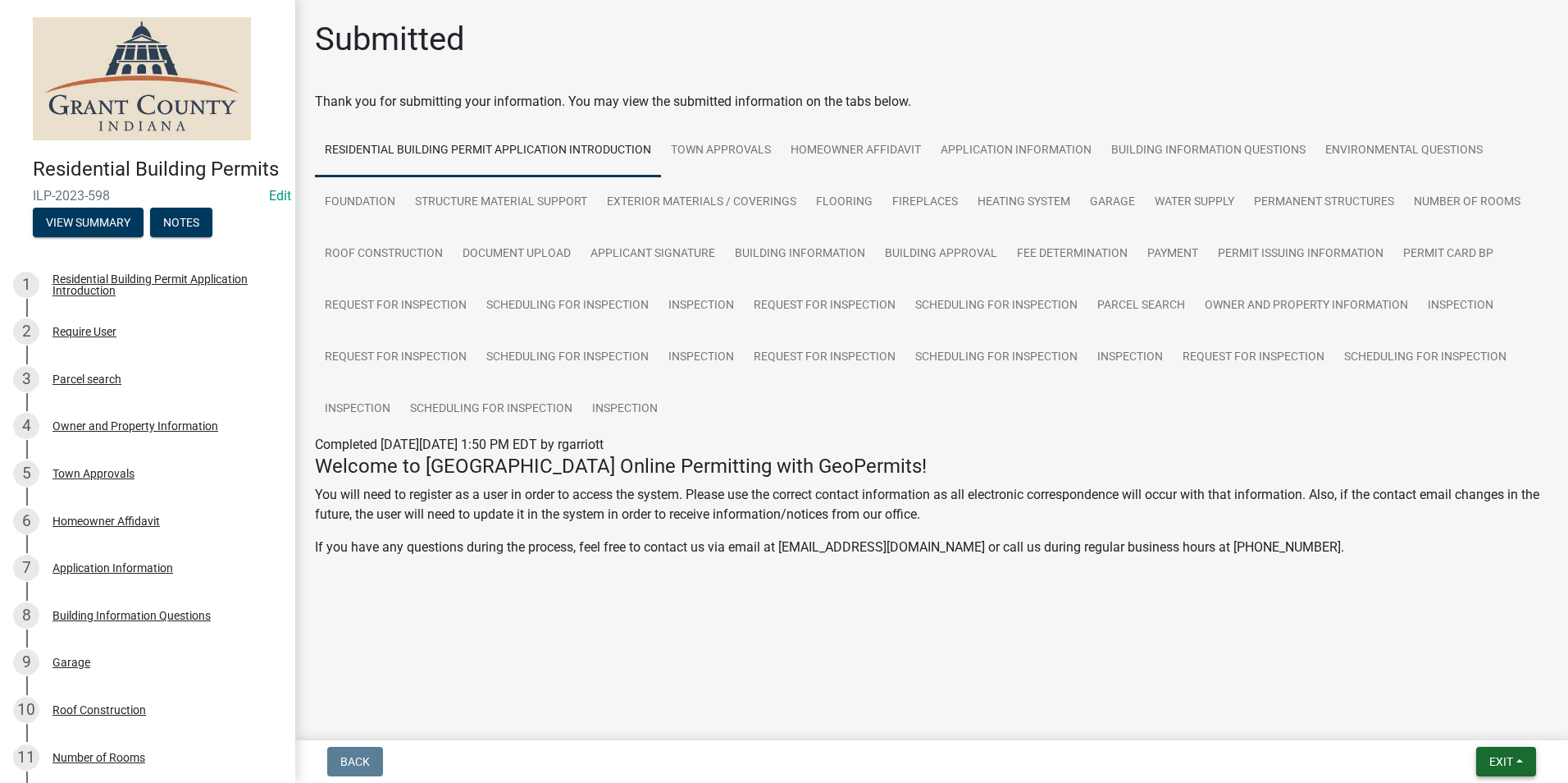
click at [1514, 765] on button "Exit" at bounding box center [1506, 761] width 60 height 30
click at [1483, 720] on button "Save & Exit" at bounding box center [1471, 719] width 132 height 39
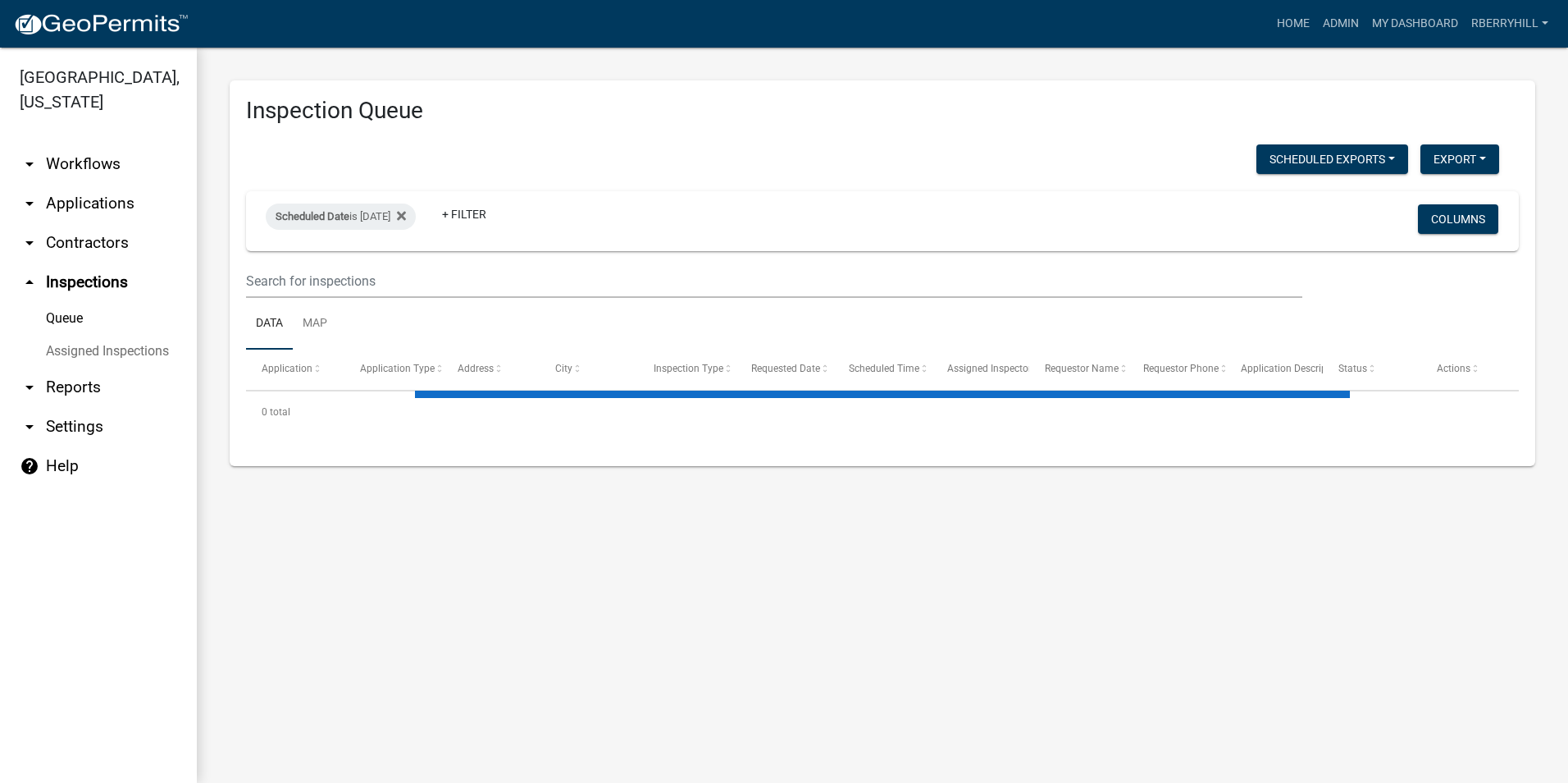
select select "2: 50"
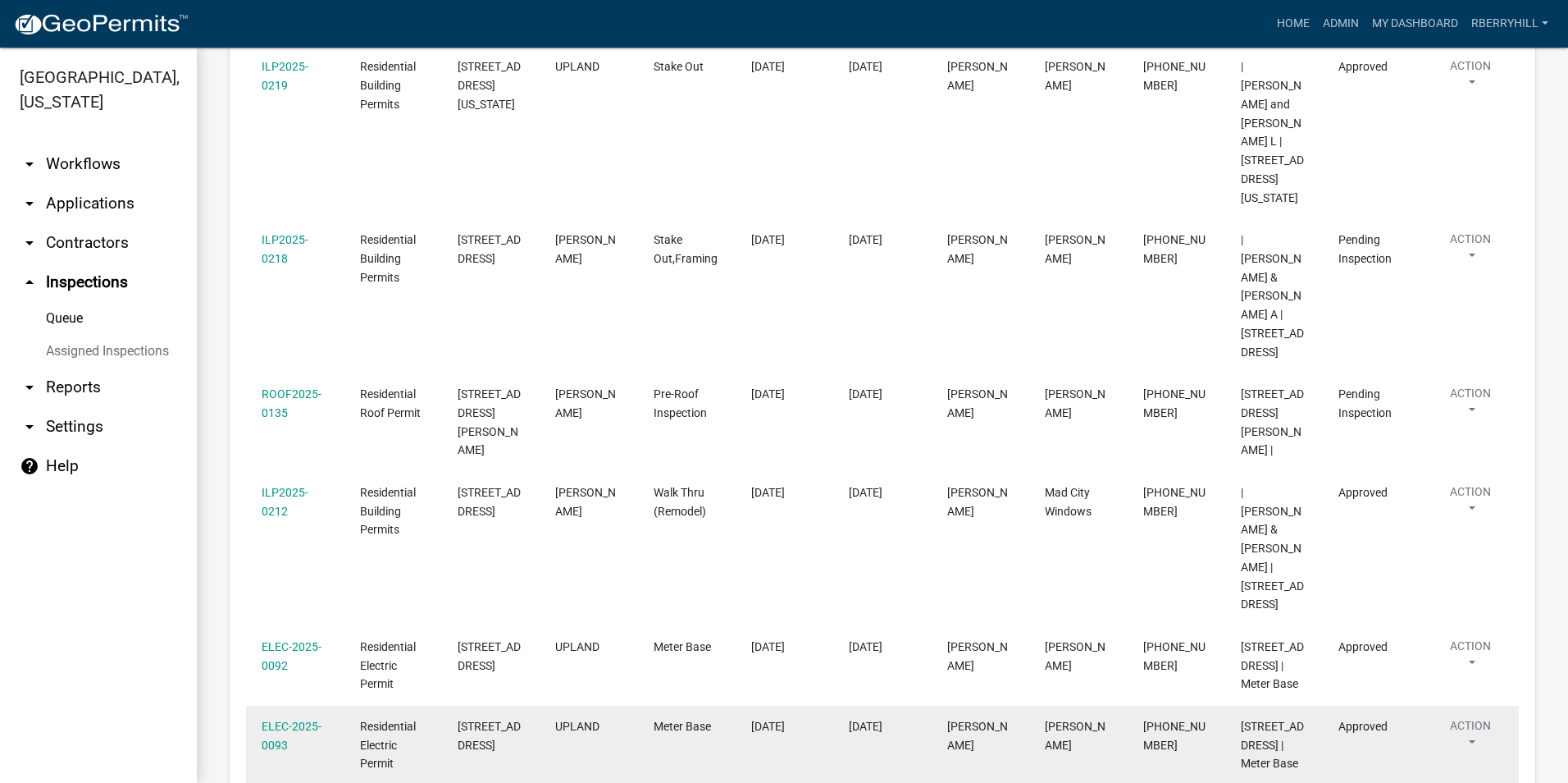
scroll to position [1230, 0]
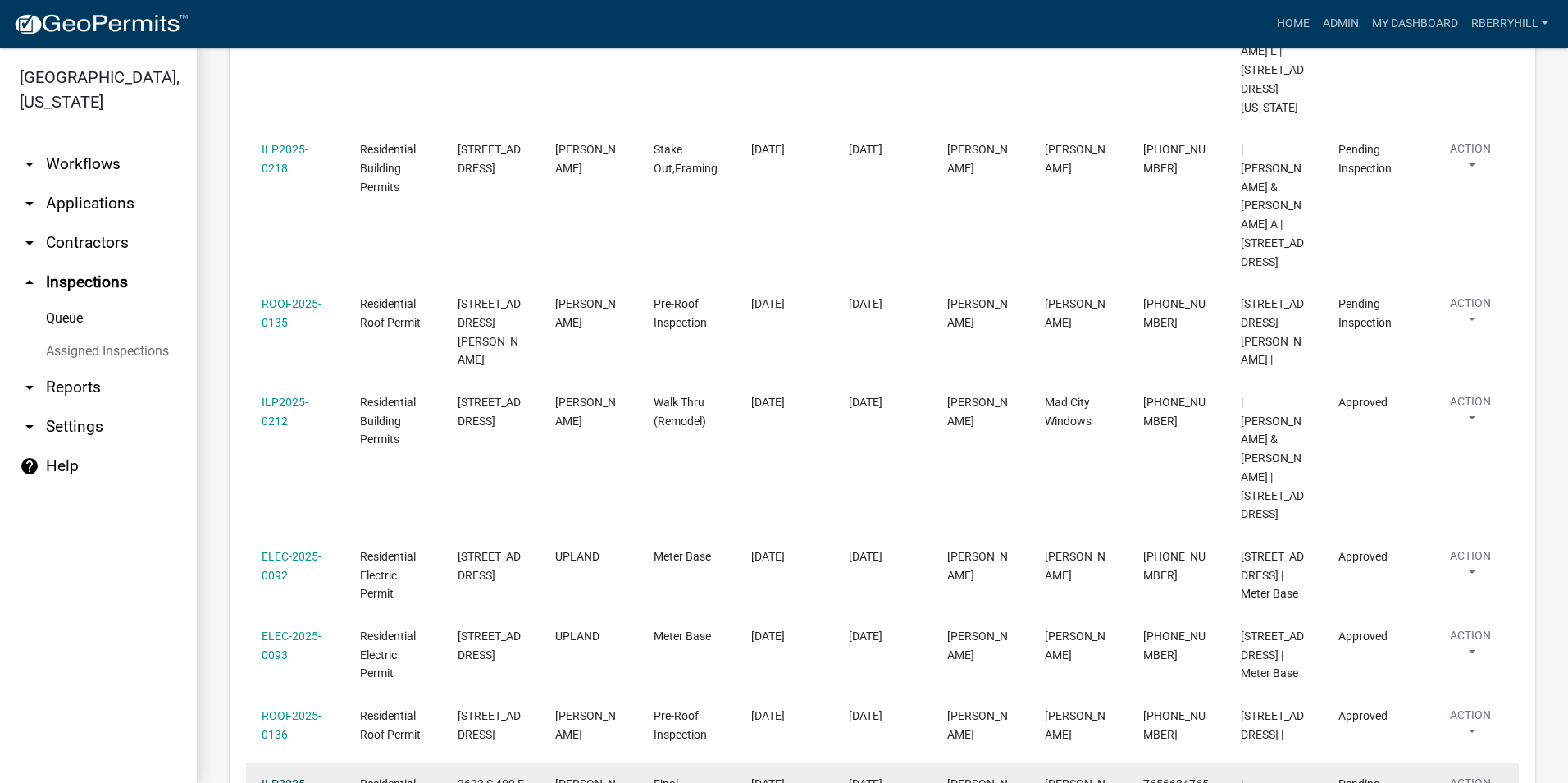
click at [289, 777] on link "ILP2025-0020" at bounding box center [285, 792] width 47 height 32
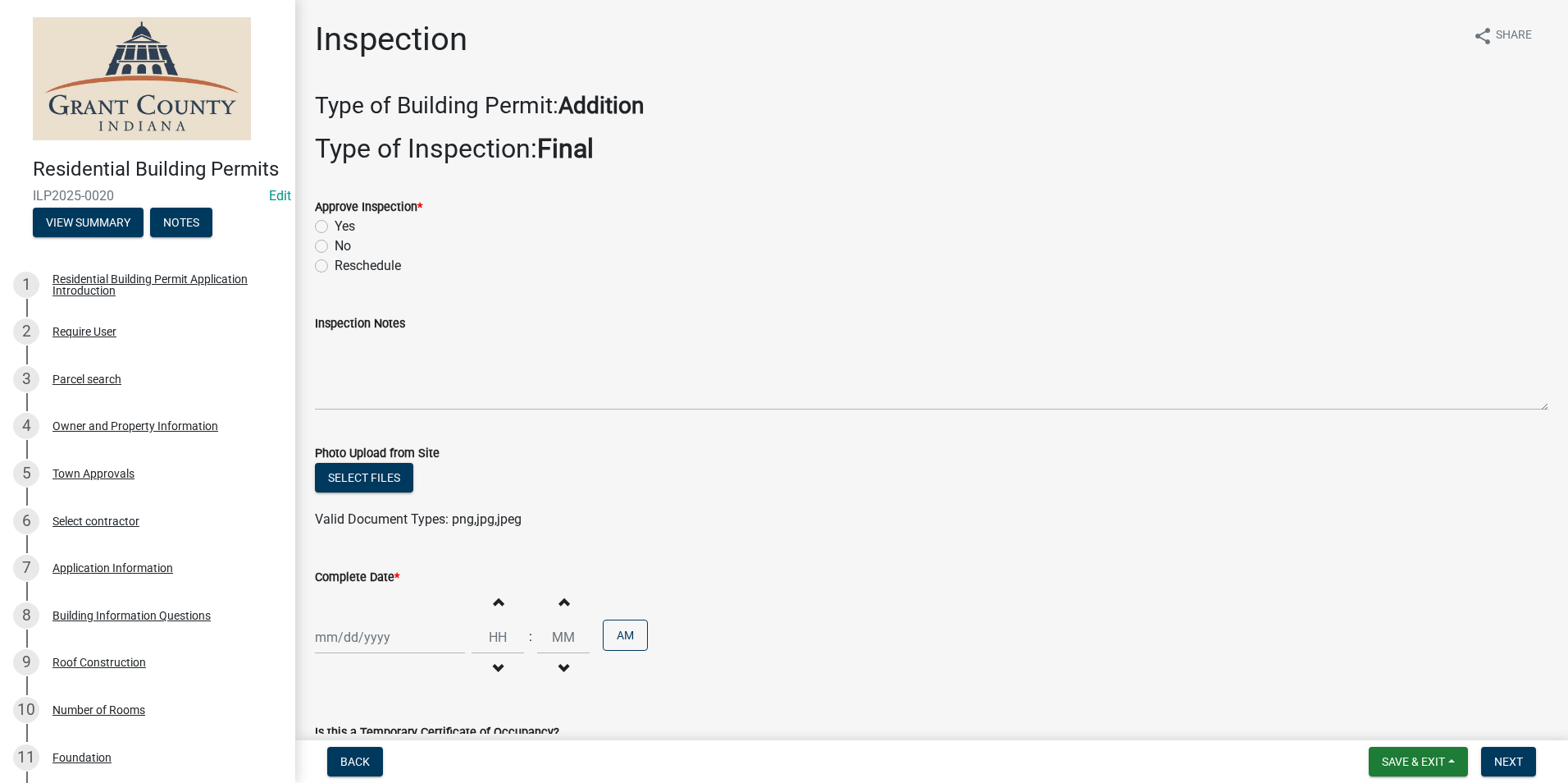
click at [335, 230] on label "Yes" at bounding box center [345, 226] width 21 height 20
click at [335, 227] on input "Yes" at bounding box center [340, 221] width 10 height 10
radio input "true"
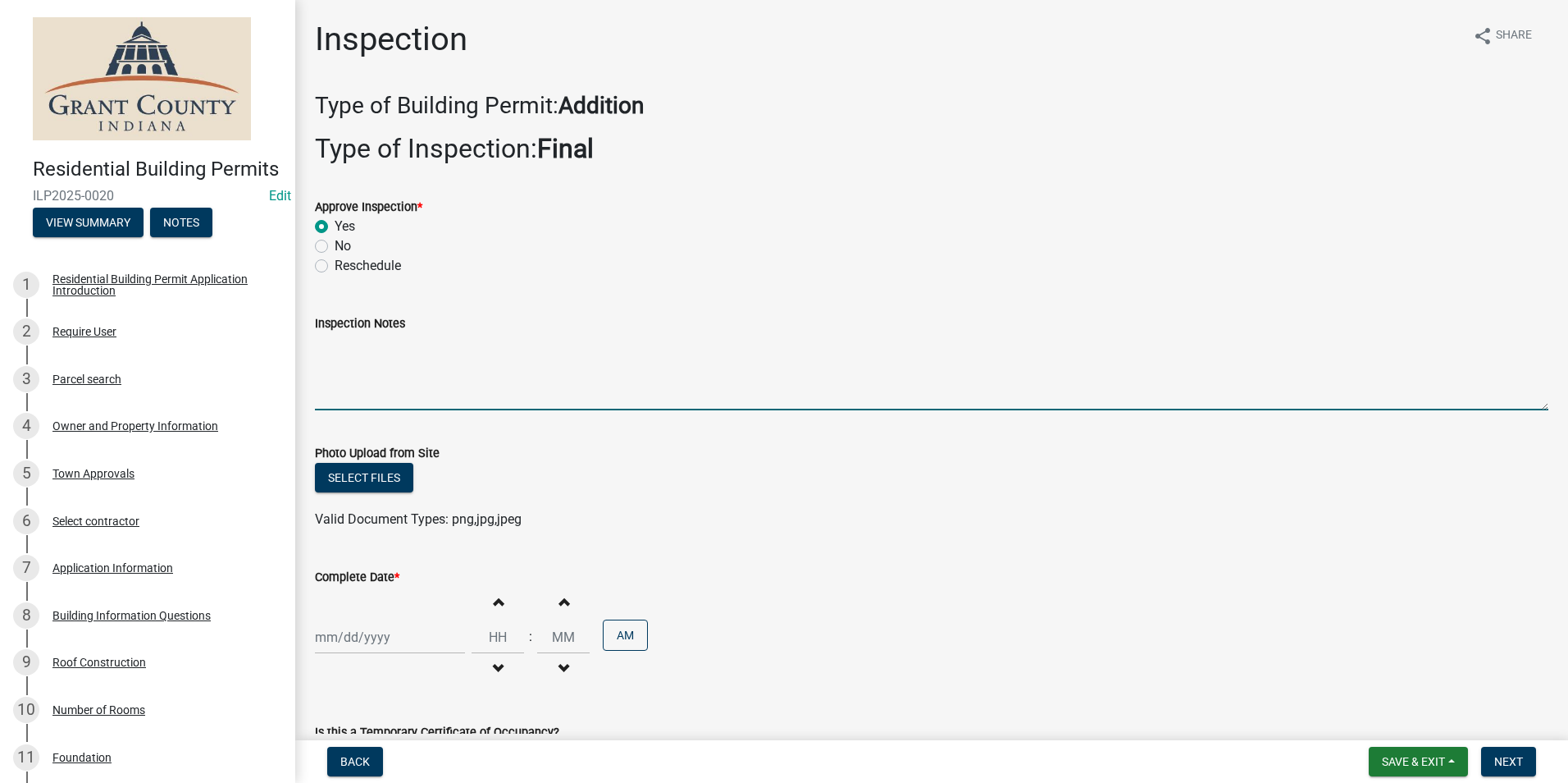
click at [326, 356] on textarea "Inspection Notes" at bounding box center [932, 372] width 1234 height 77
type textarea "All requirements met."
select select "8"
select select "2025"
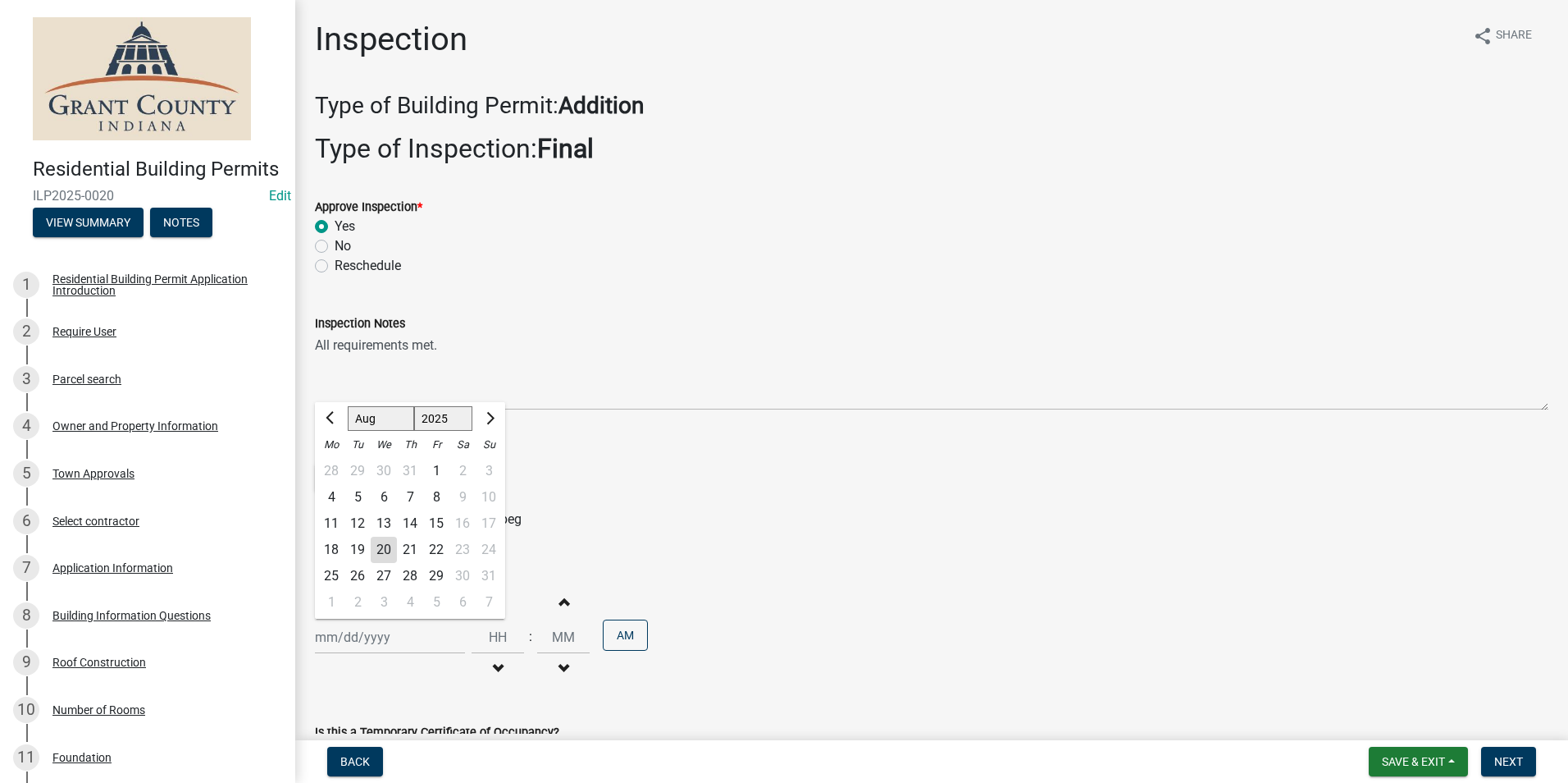
click at [367, 639] on div "[PERSON_NAME] Feb Mar Apr [PERSON_NAME][DATE] Oct Nov [DATE] 1526 1527 1528 152…" at bounding box center [391, 637] width 150 height 33
click at [357, 548] on div "19" at bounding box center [357, 550] width 26 height 26
type input "[DATE]"
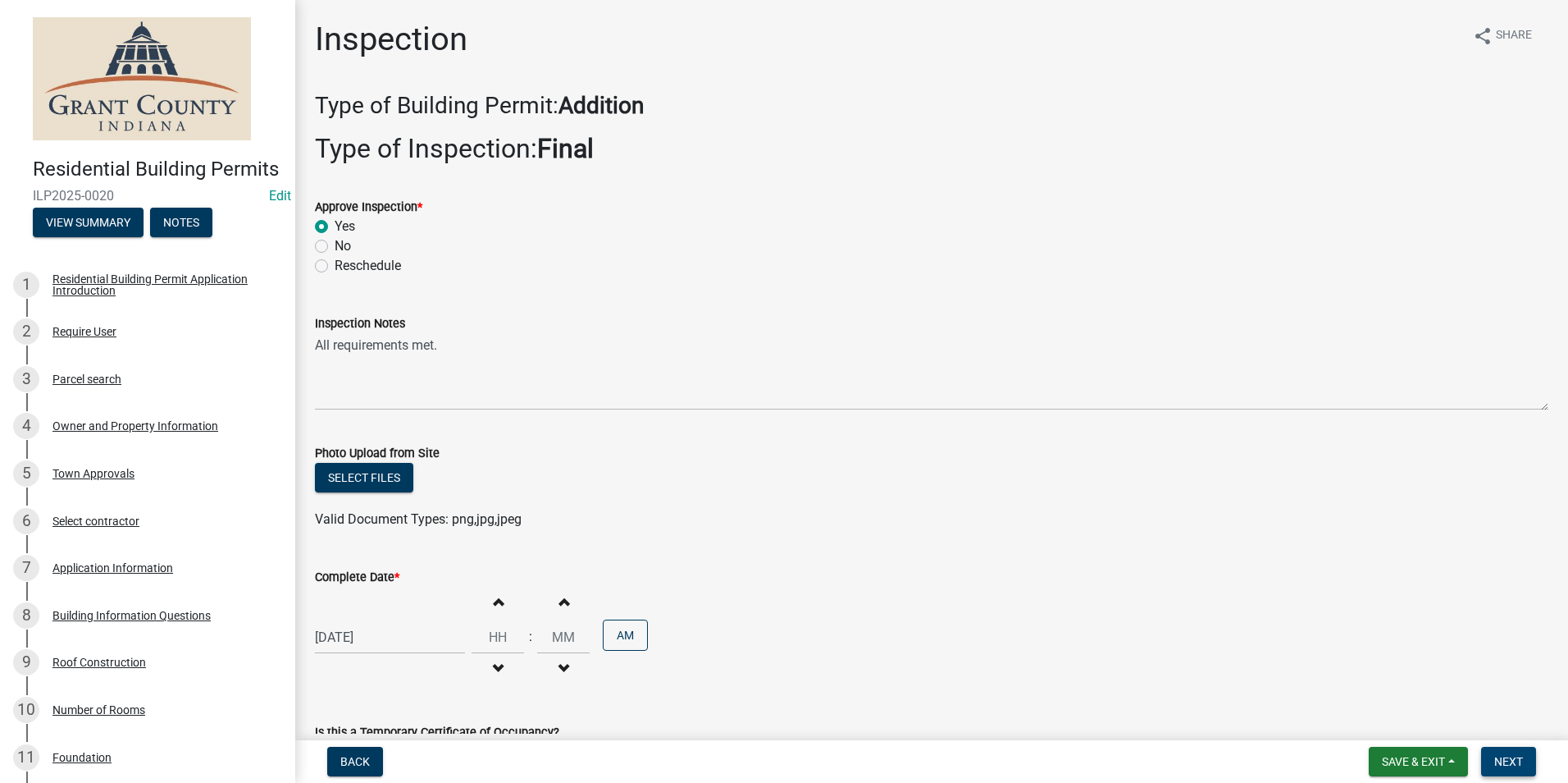
click at [1500, 762] on span "Next" at bounding box center [1509, 761] width 29 height 13
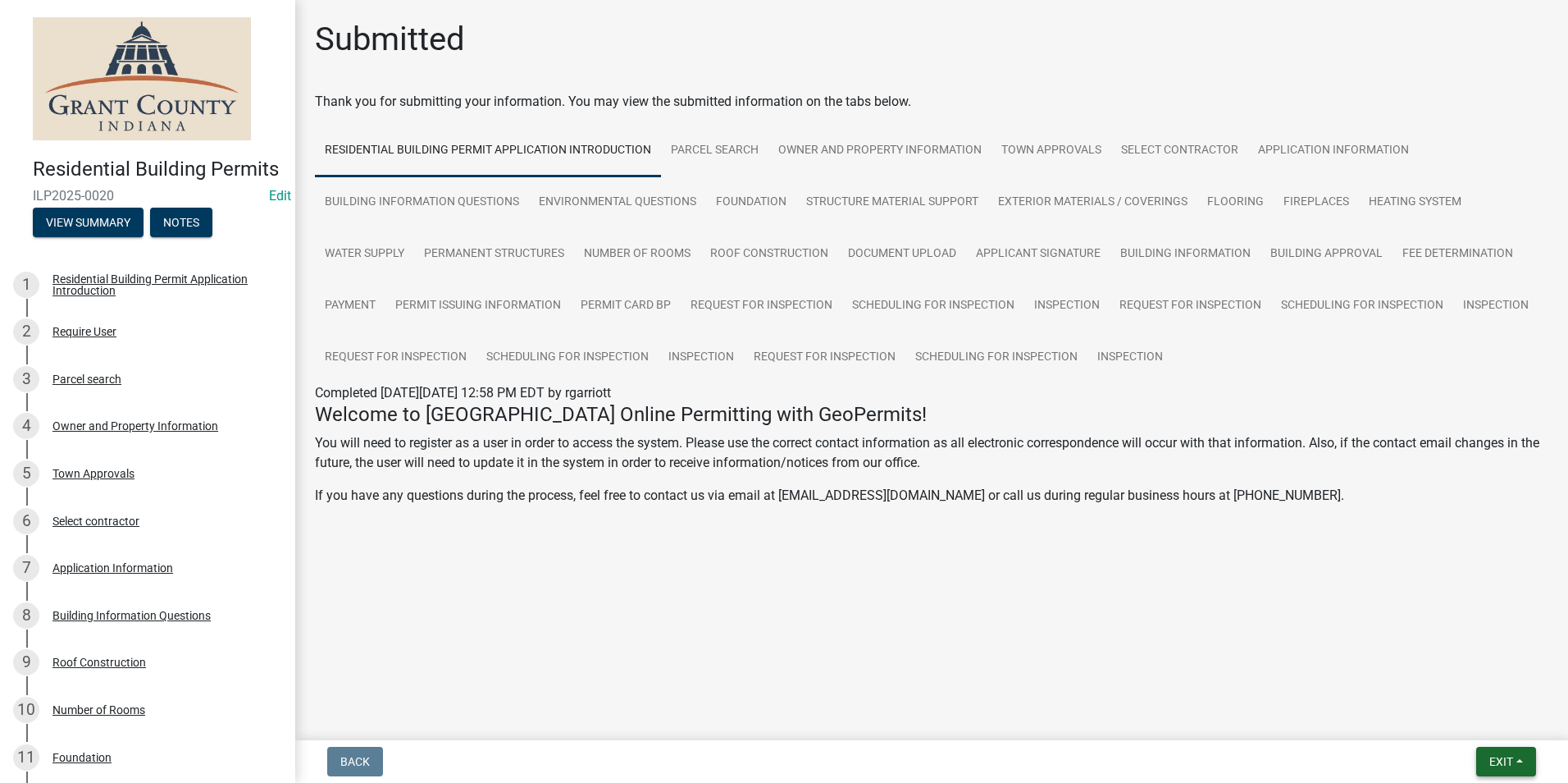
click at [1497, 758] on span "Exit" at bounding box center [1501, 761] width 24 height 13
click at [1475, 714] on button "Save & Exit" at bounding box center [1471, 719] width 132 height 39
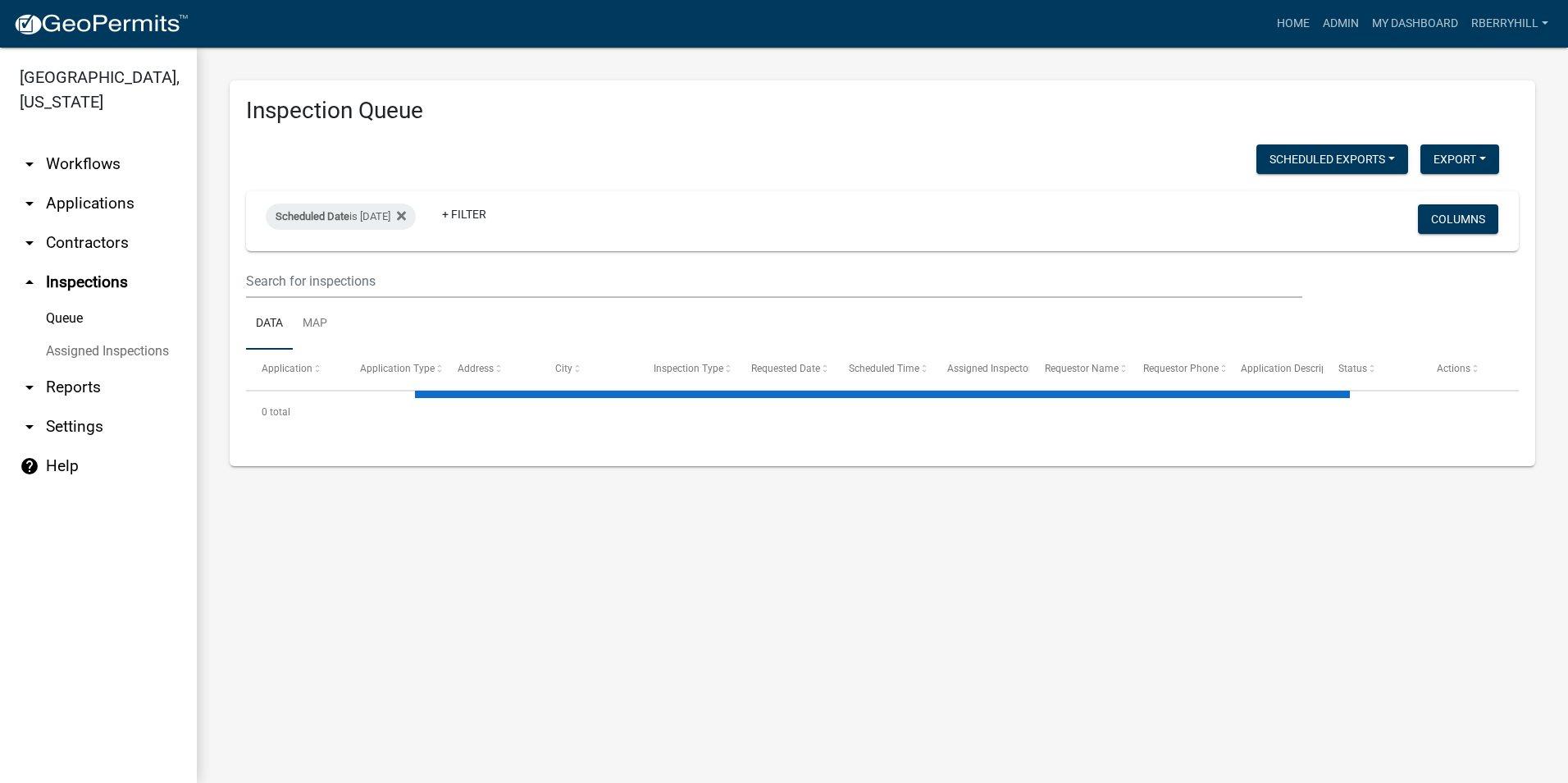
select select "2: 50"
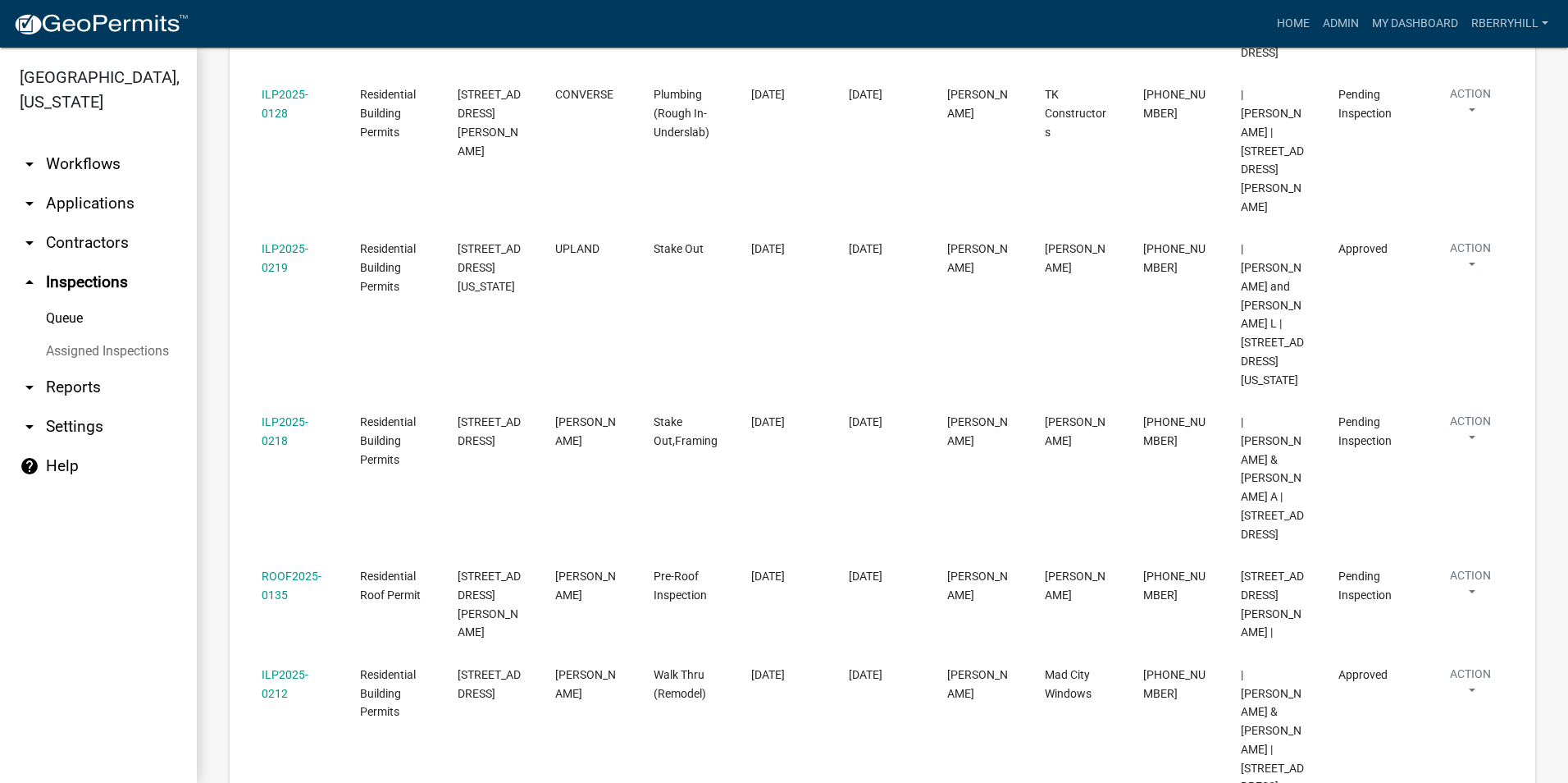
scroll to position [985, 0]
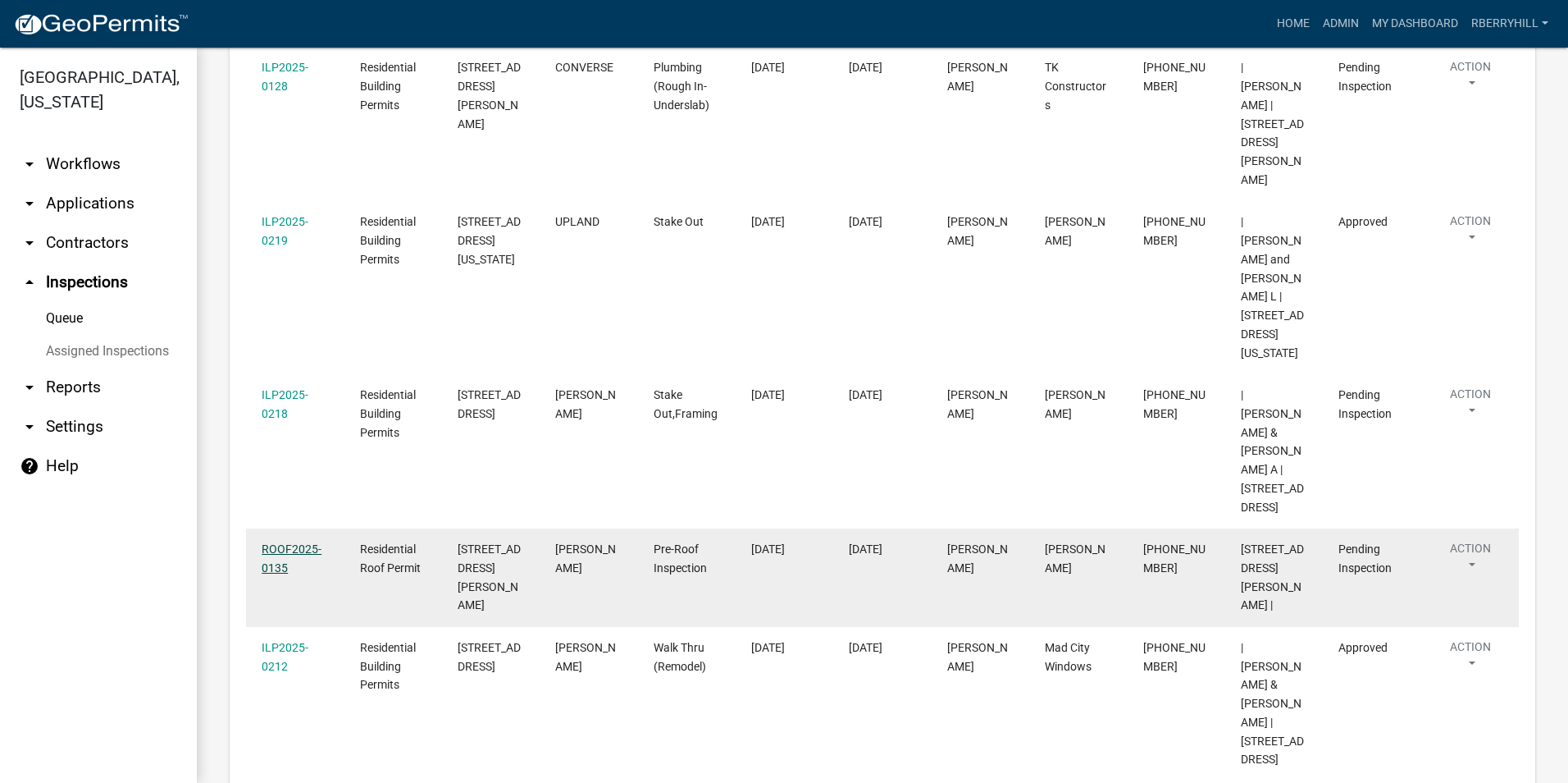
click at [297, 542] on link "ROOF2025-0135" at bounding box center [291, 557] width 60 height 32
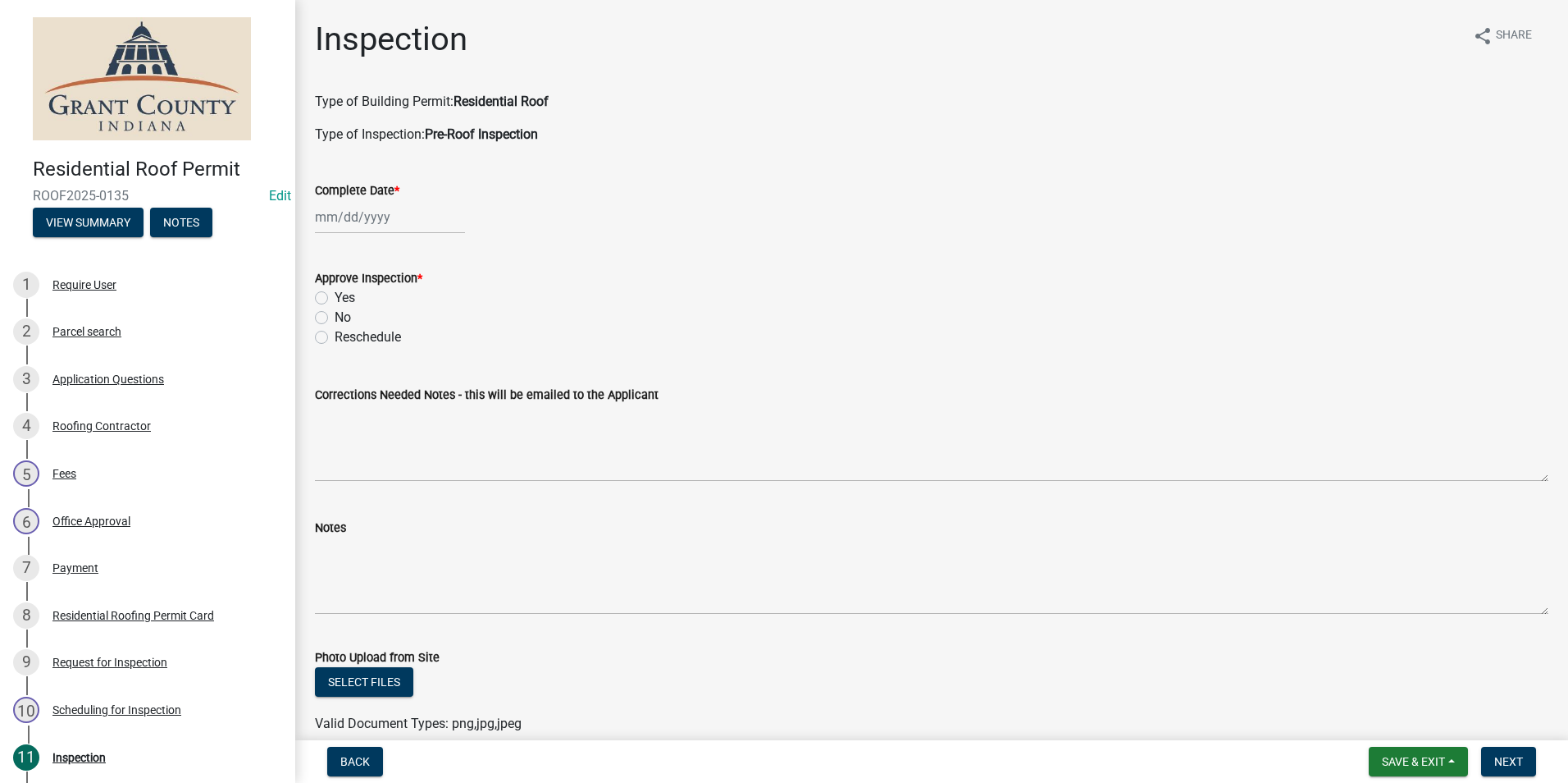
click at [365, 219] on div at bounding box center [391, 216] width 150 height 33
select select "8"
select select "2025"
click at [355, 381] on div "19" at bounding box center [357, 383] width 26 height 26
type input "[DATE]"
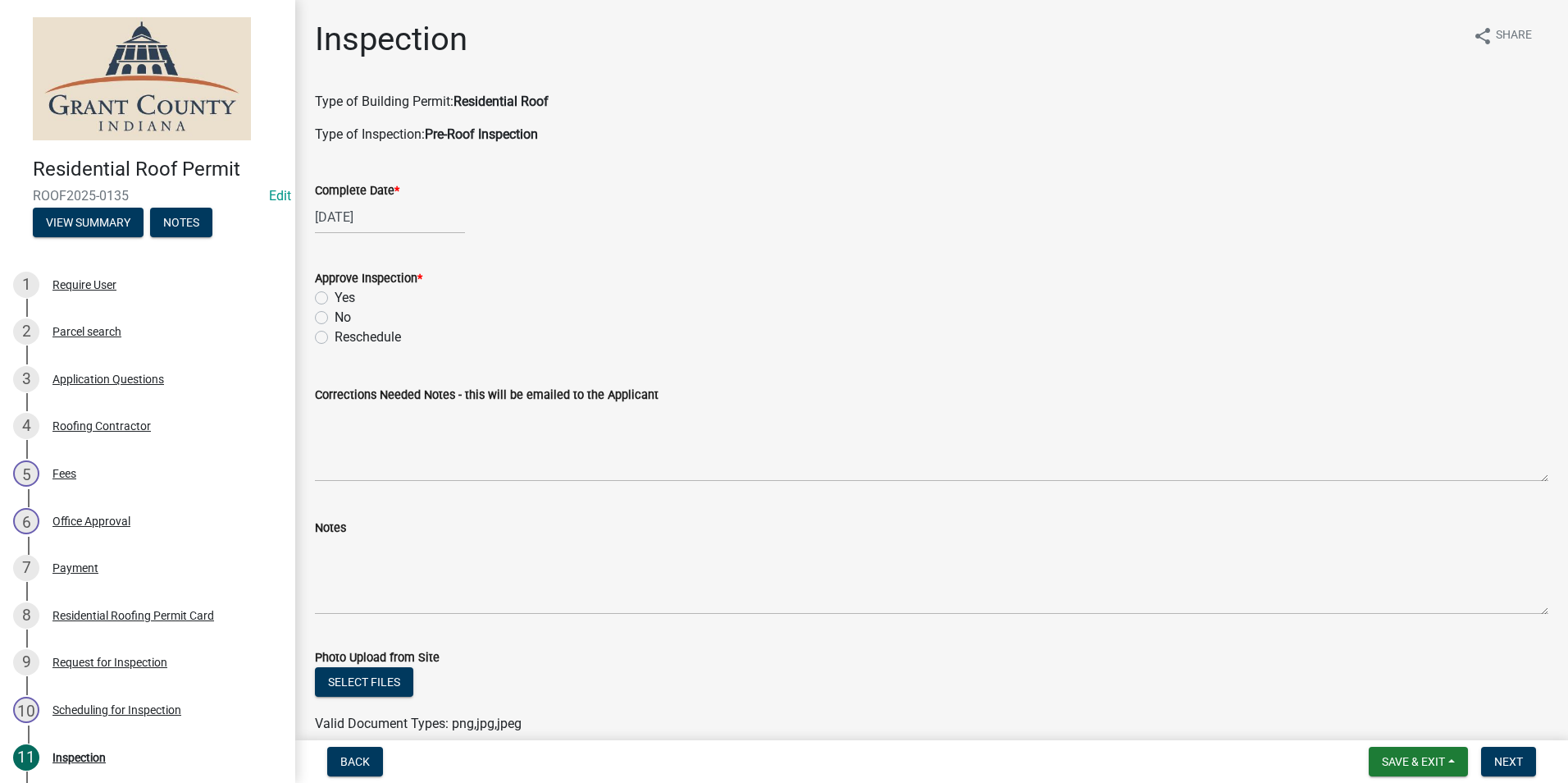
click at [335, 297] on label "Yes" at bounding box center [345, 297] width 21 height 20
click at [335, 297] on input "Yes" at bounding box center [340, 293] width 10 height 10
radio input "true"
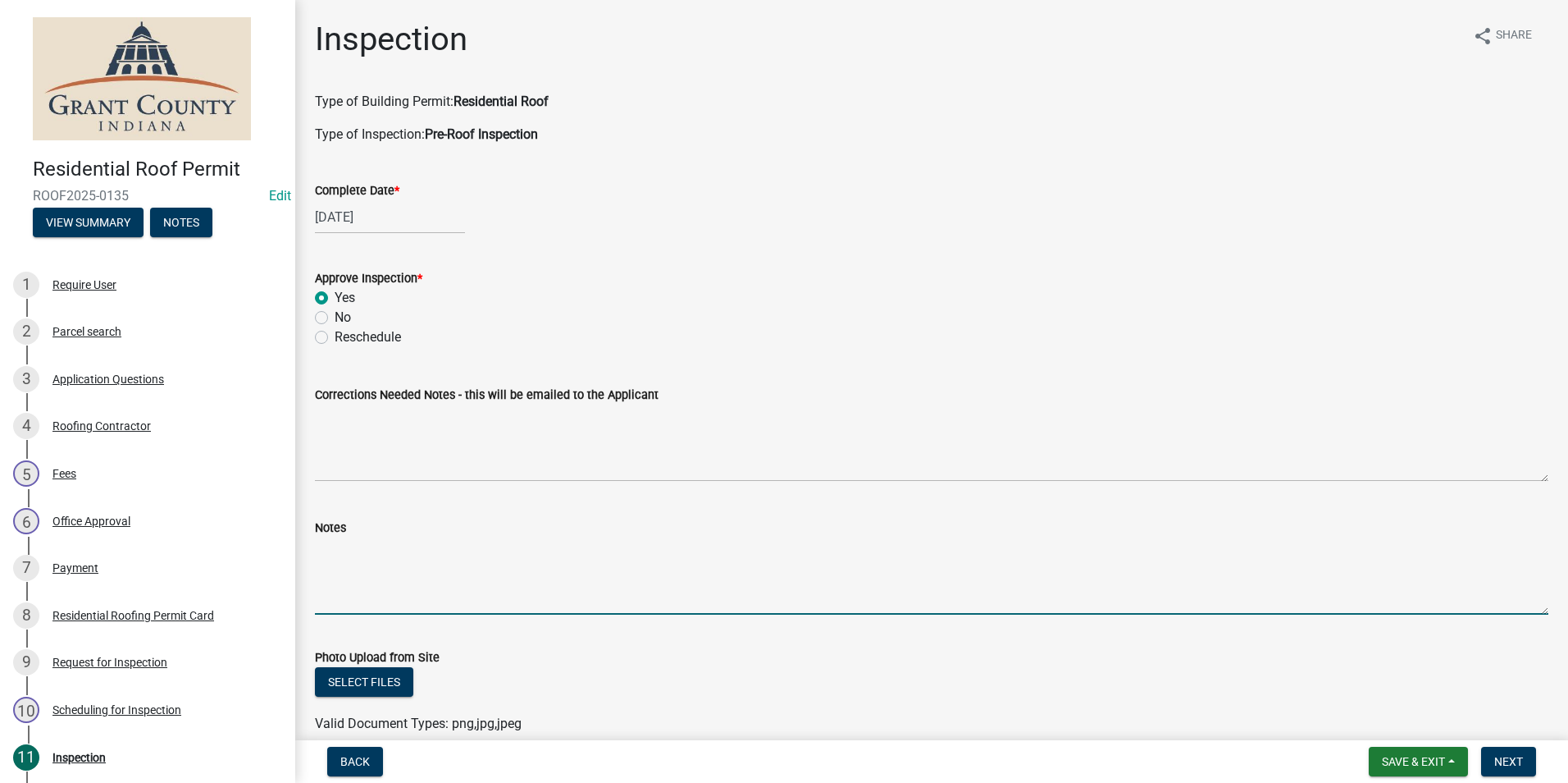
click at [326, 564] on textarea "Notes" at bounding box center [932, 576] width 1234 height 77
type textarea "No concerns."
click at [1511, 764] on span "Next" at bounding box center [1509, 761] width 29 height 13
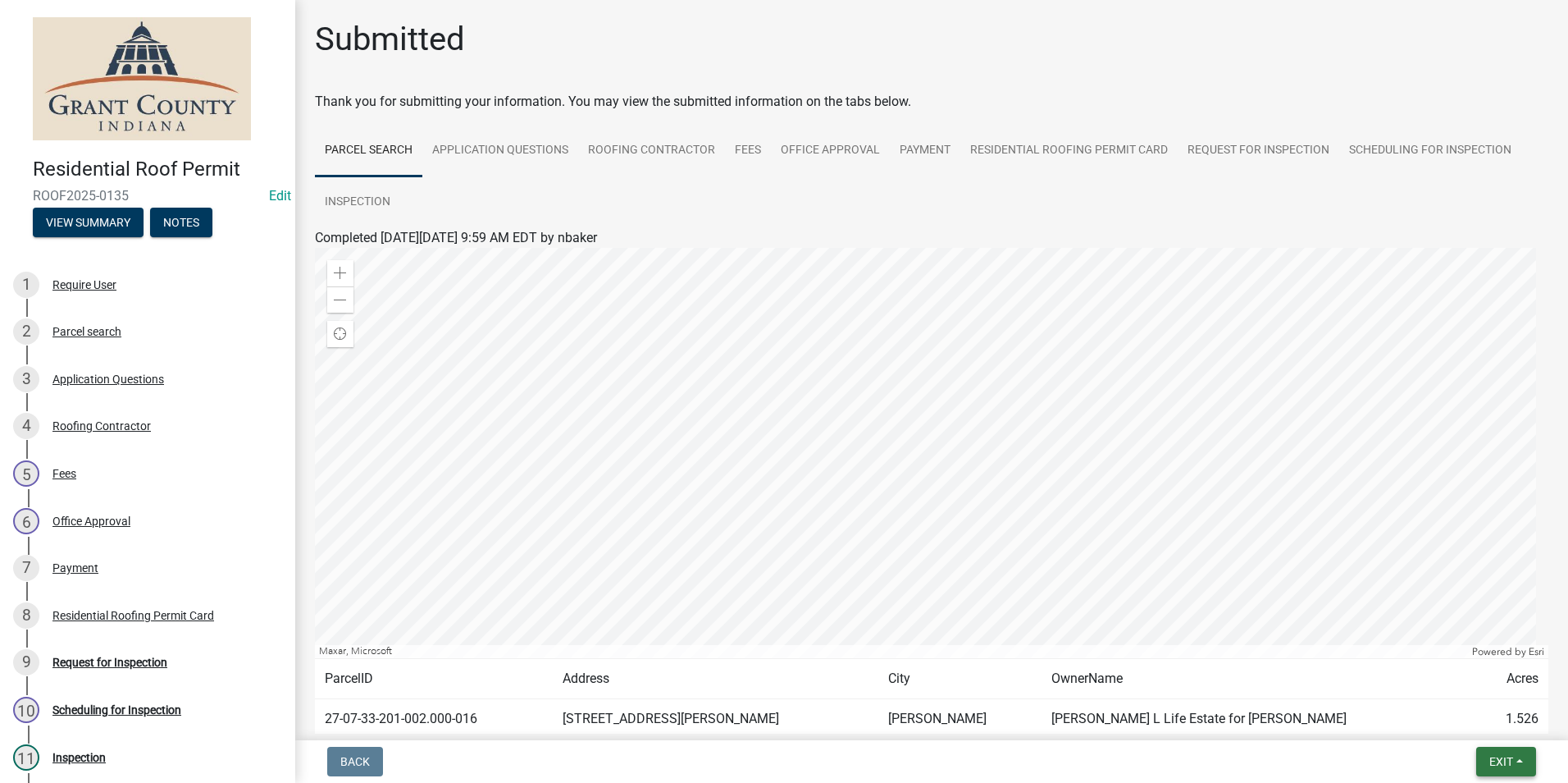
click at [1492, 772] on button "Exit" at bounding box center [1506, 761] width 60 height 30
click at [1482, 714] on button "Save & Exit" at bounding box center [1471, 719] width 132 height 39
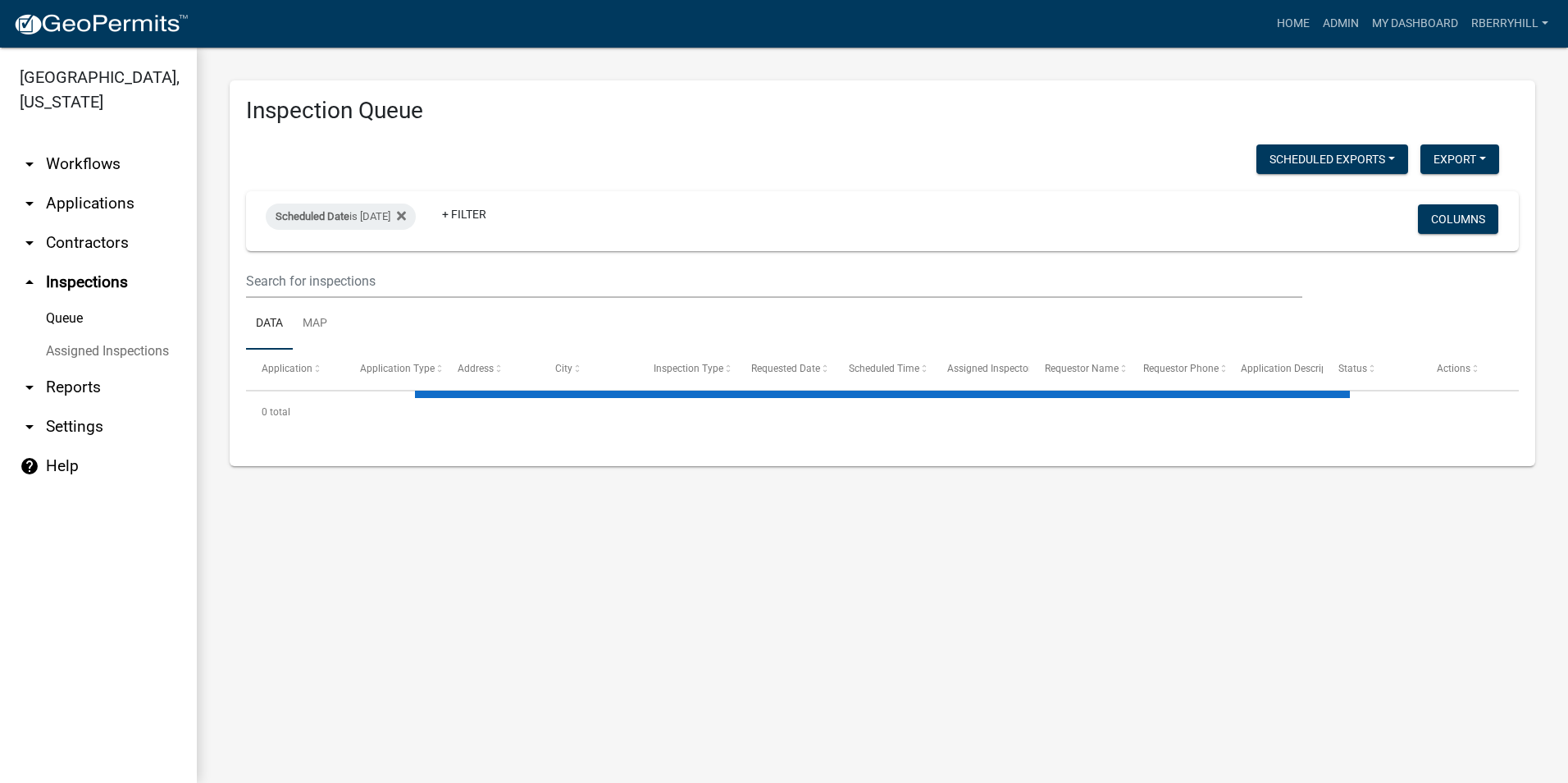
select select "2: 50"
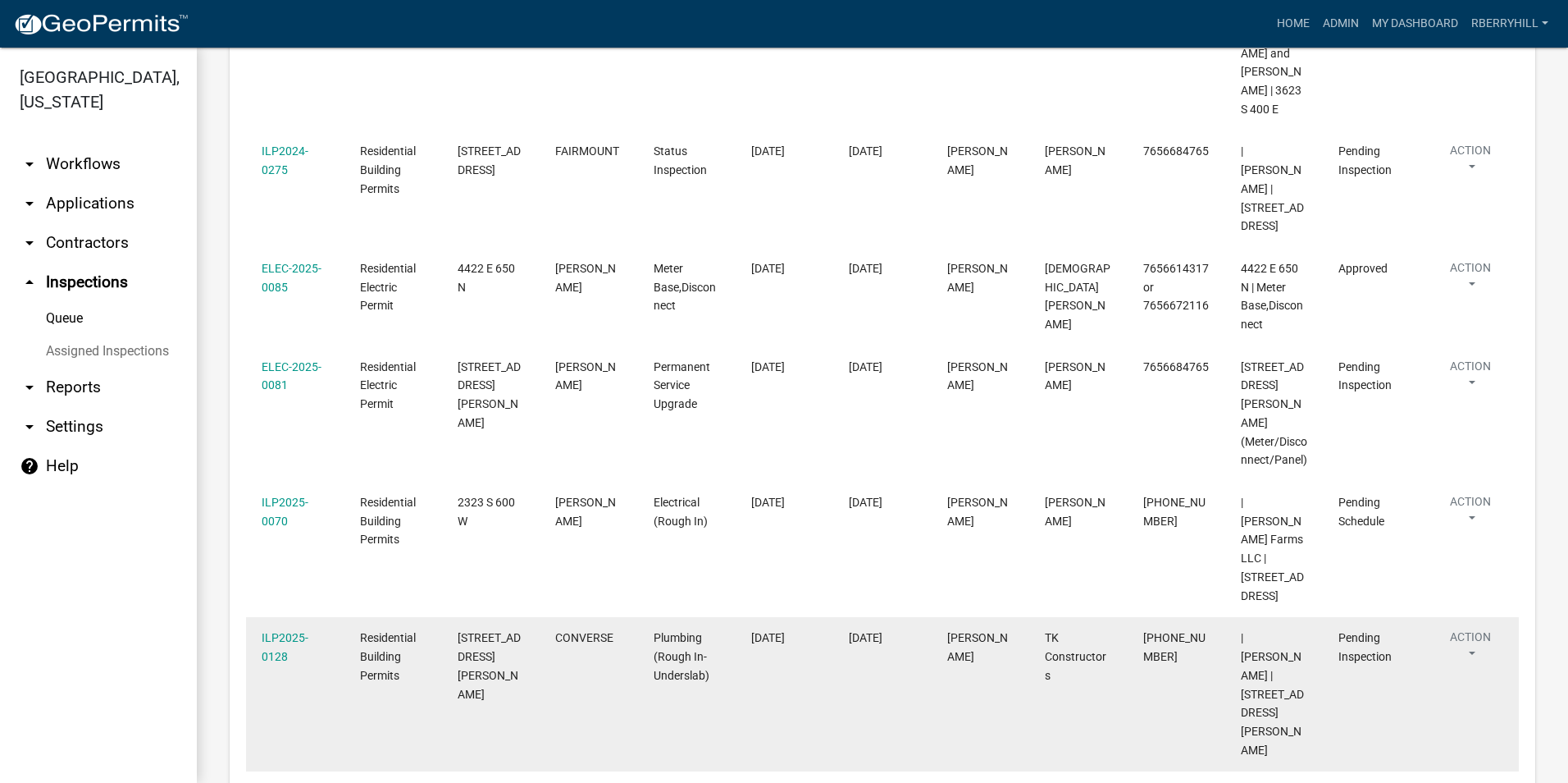
scroll to position [410, 0]
click at [285, 635] on link "ILP2025-0128" at bounding box center [285, 651] width 47 height 32
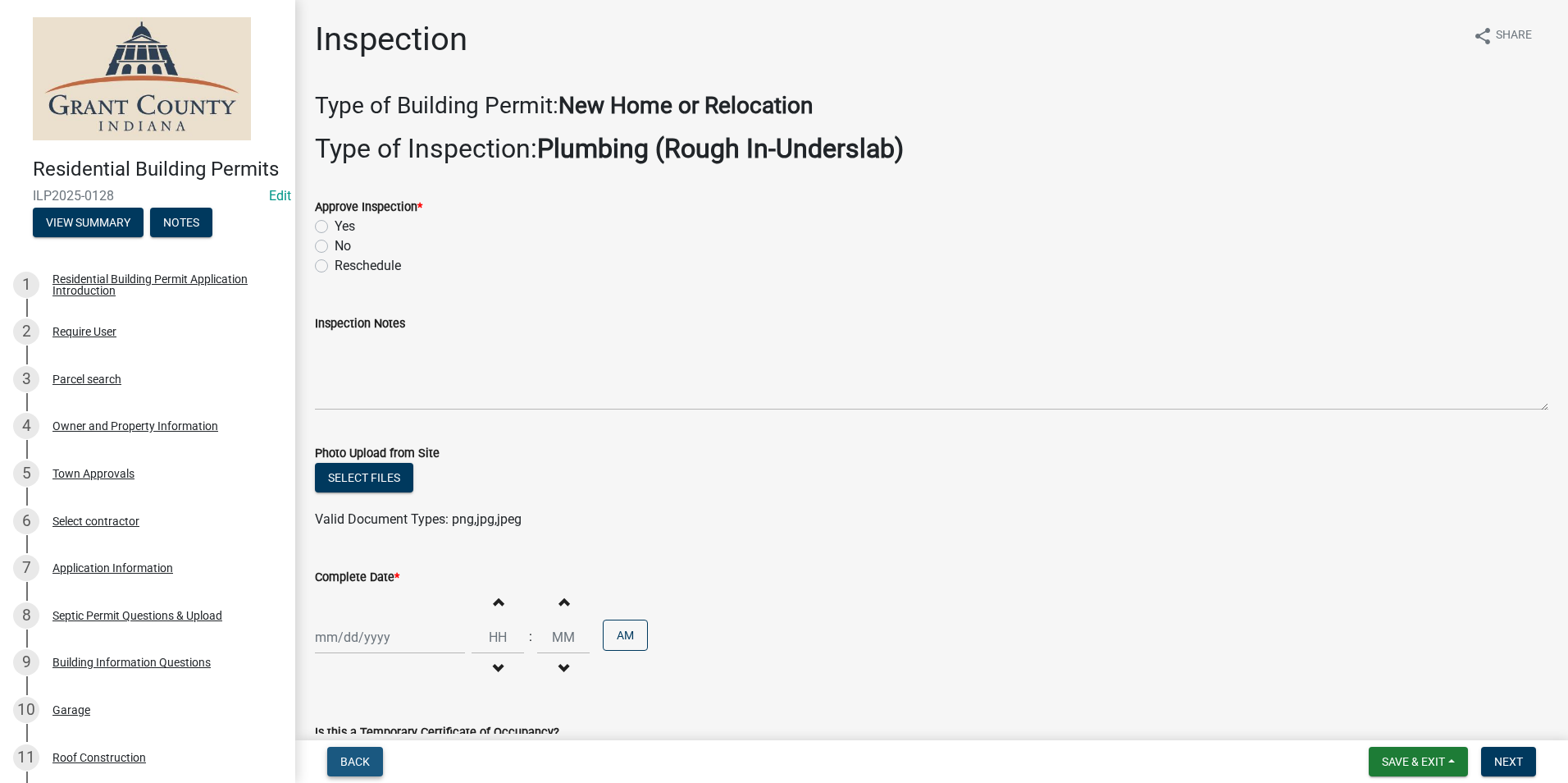
click at [356, 762] on span "Back" at bounding box center [355, 761] width 30 height 13
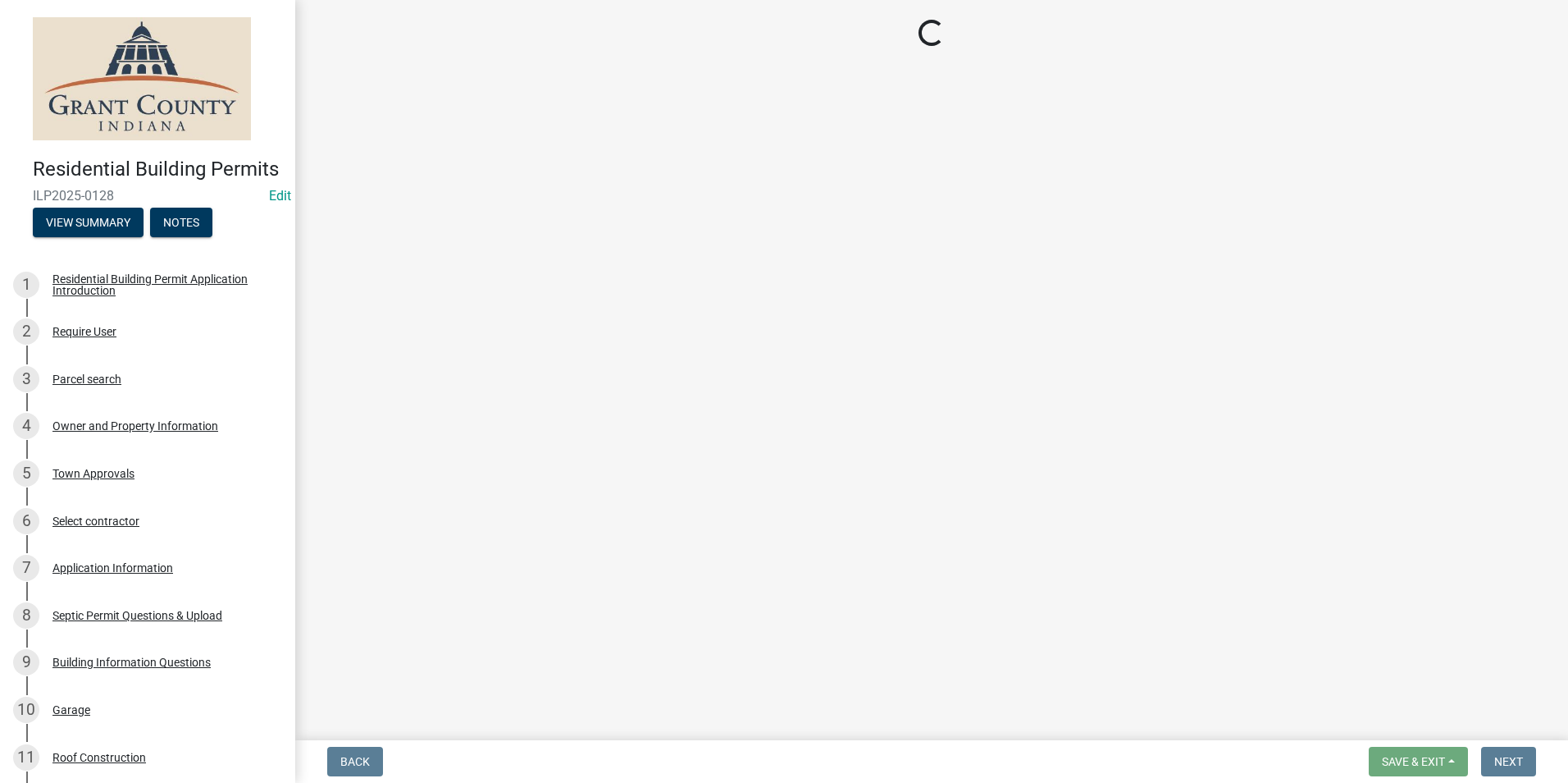
select select "d7f9a44a-d2ea-4d3c-83b3-1aa71c950bd5"
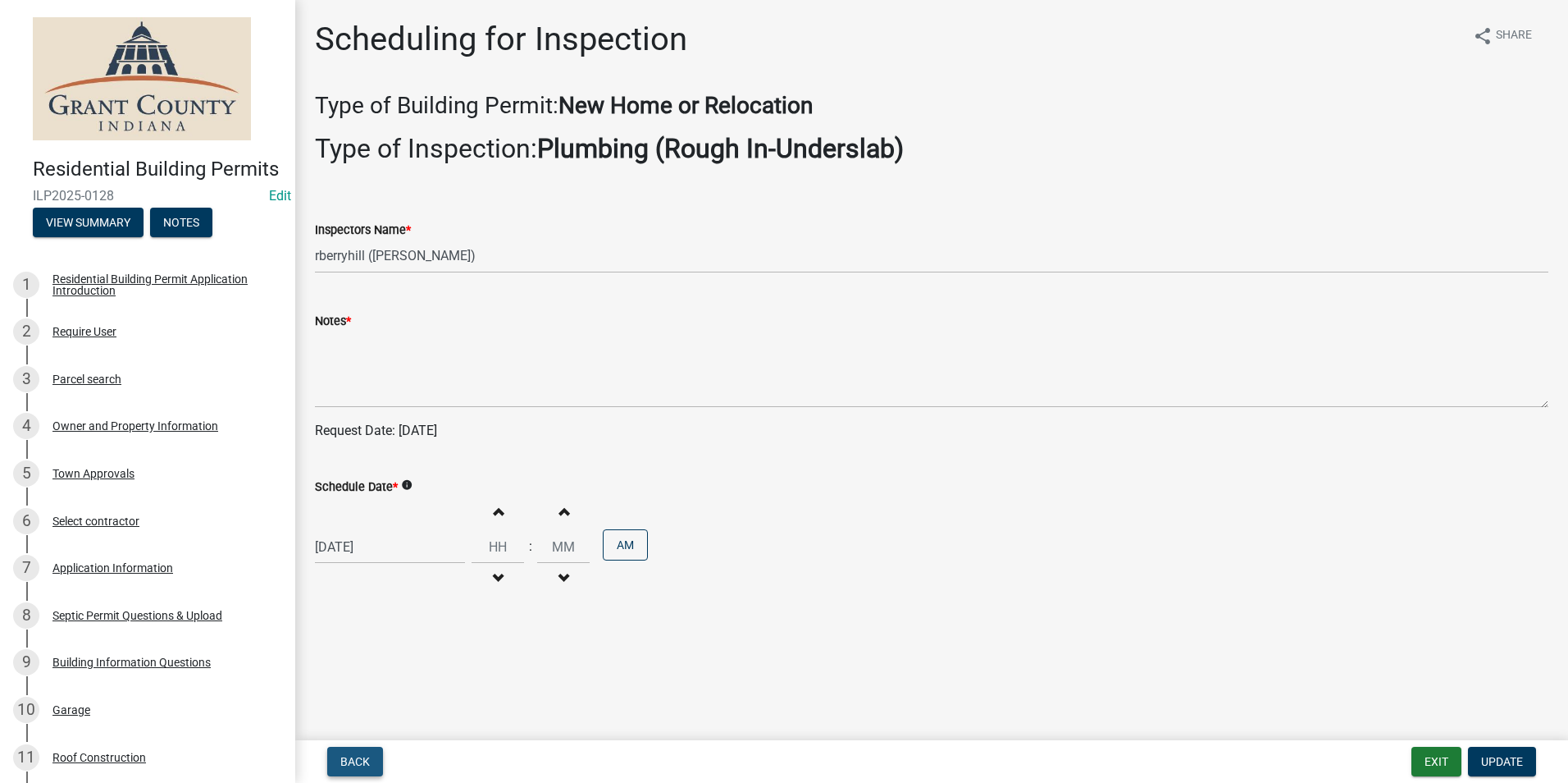
click at [357, 762] on span "Back" at bounding box center [355, 761] width 30 height 13
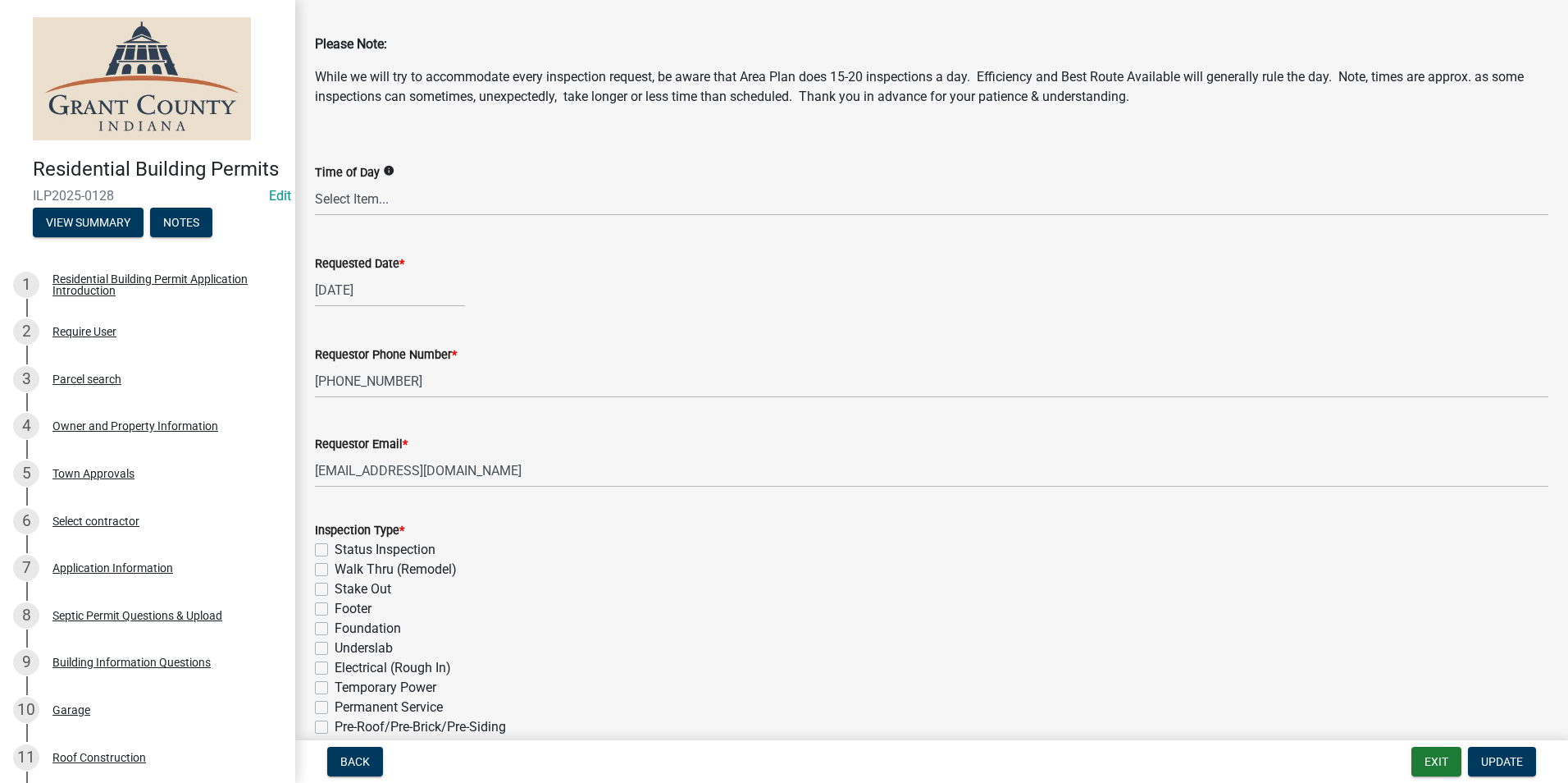
scroll to position [164, 0]
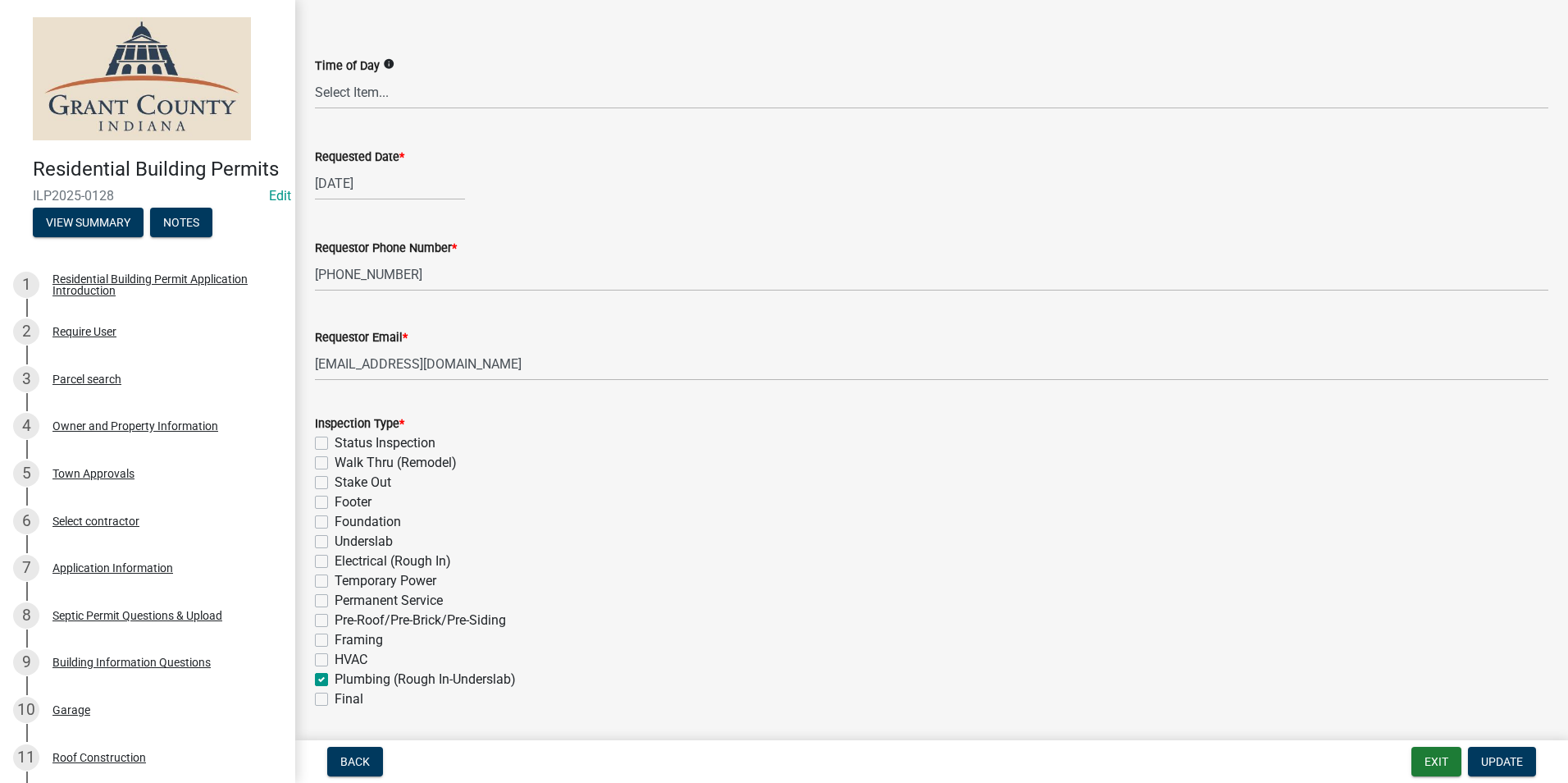
click at [335, 603] on label "Permanent Service" at bounding box center [389, 600] width 109 height 20
click at [335, 602] on input "Permanent Service" at bounding box center [340, 596] width 10 height 10
checkbox input "true"
checkbox input "false"
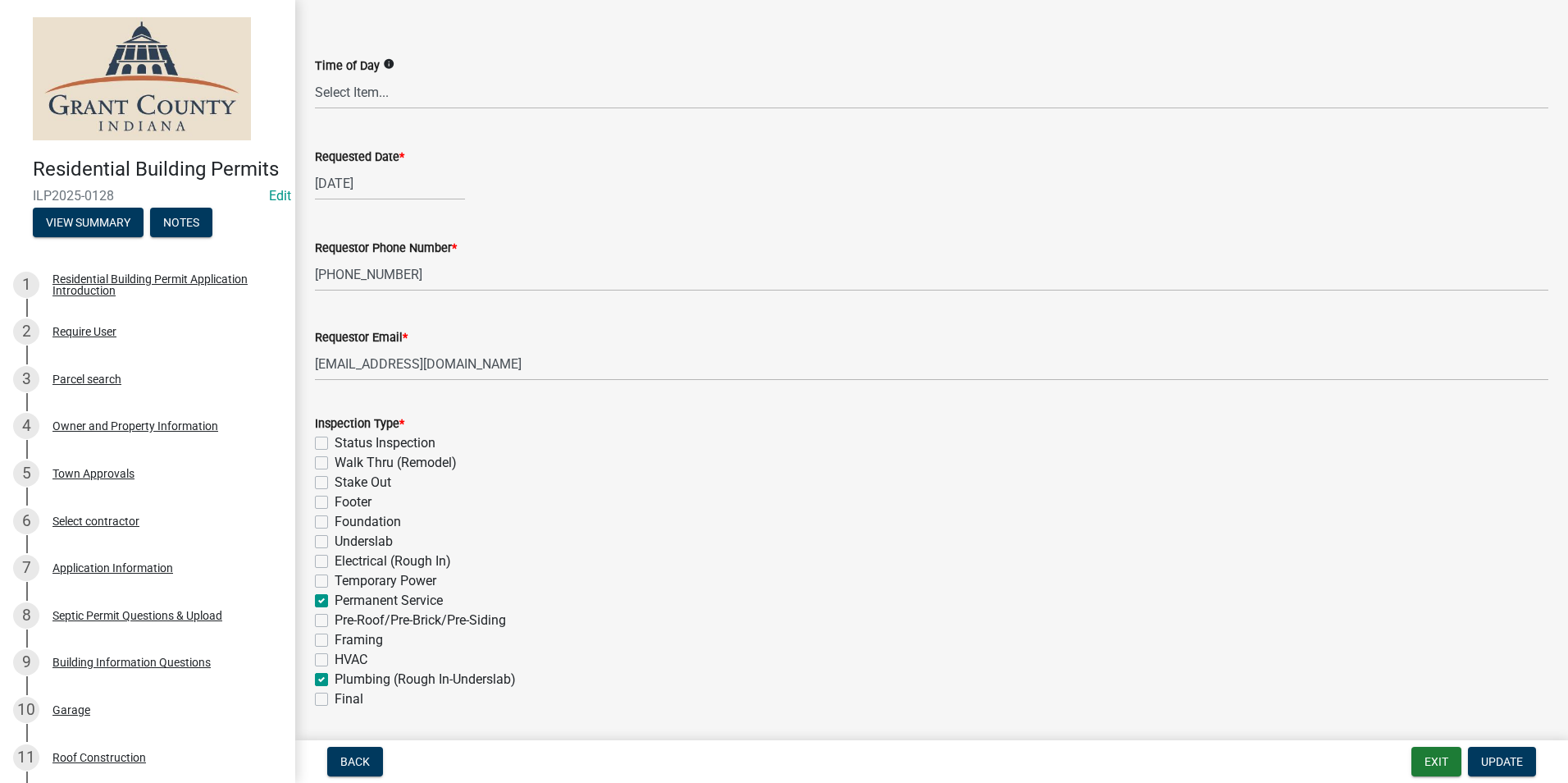
checkbox input "false"
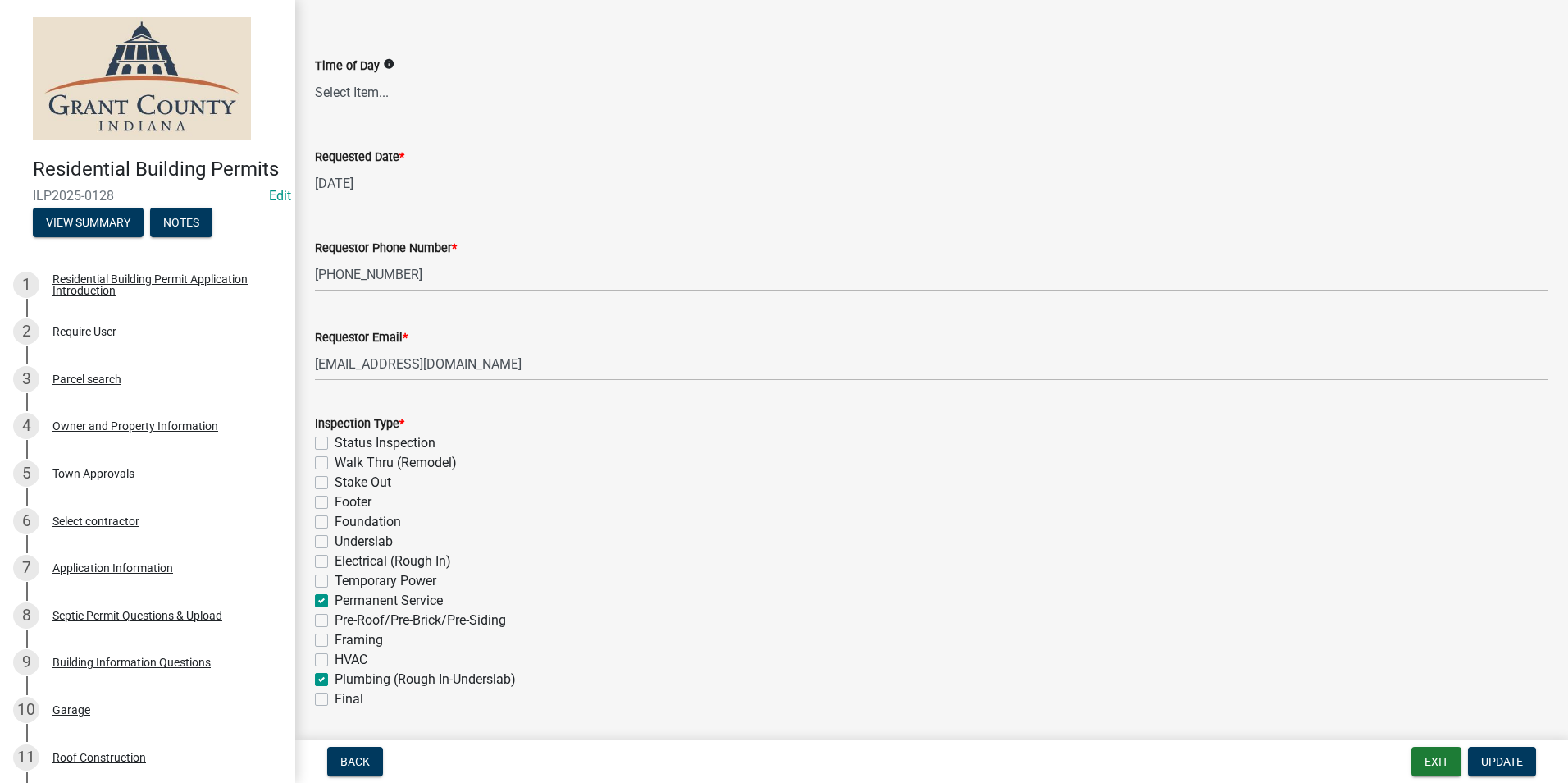
checkbox input "false"
checkbox input "true"
checkbox input "false"
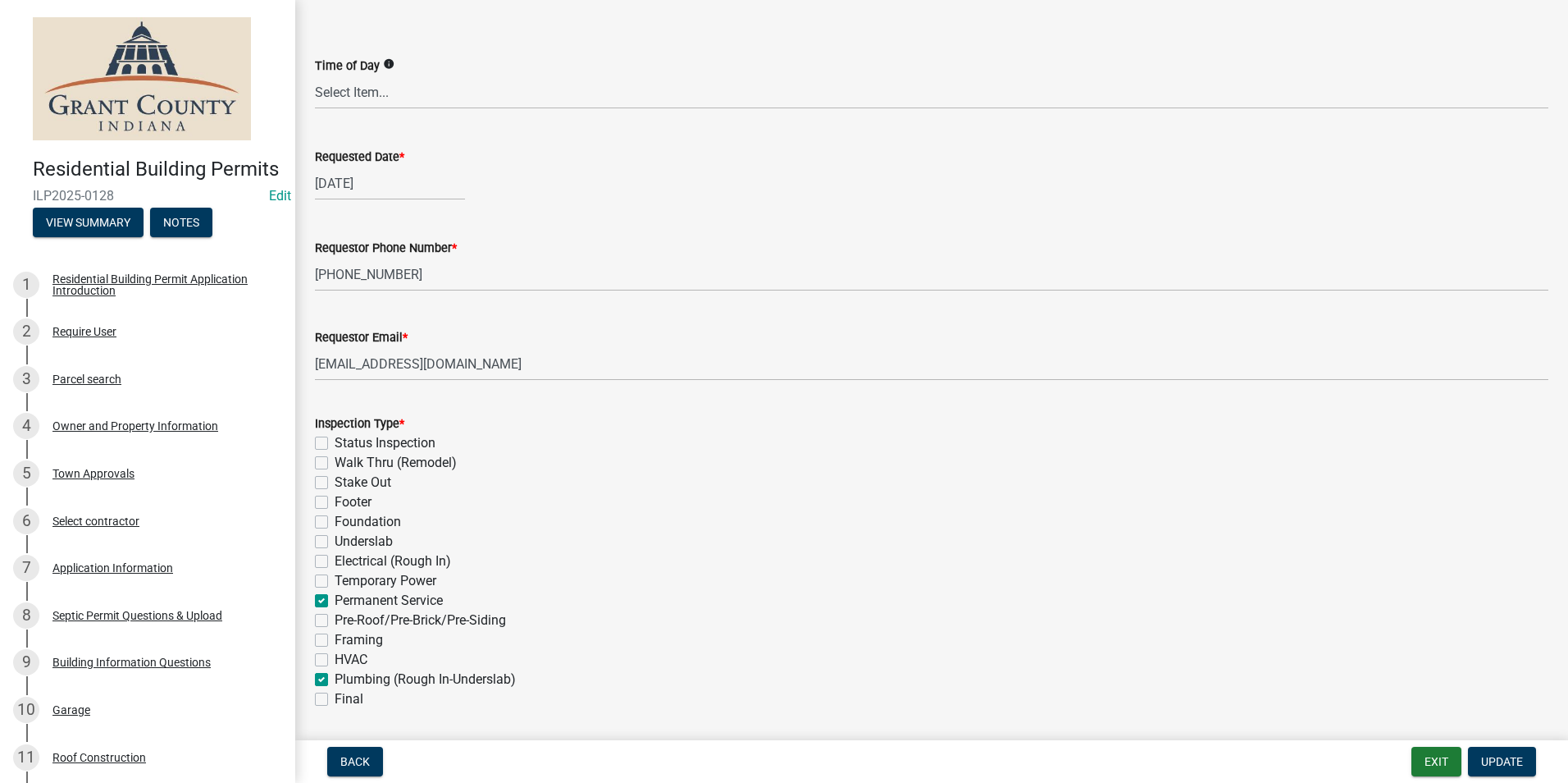
checkbox input "true"
checkbox input "false"
click at [335, 562] on label "Electrical (Rough In)" at bounding box center [393, 561] width 116 height 20
click at [335, 562] on input "Electrical (Rough In)" at bounding box center [340, 556] width 10 height 10
checkbox input "true"
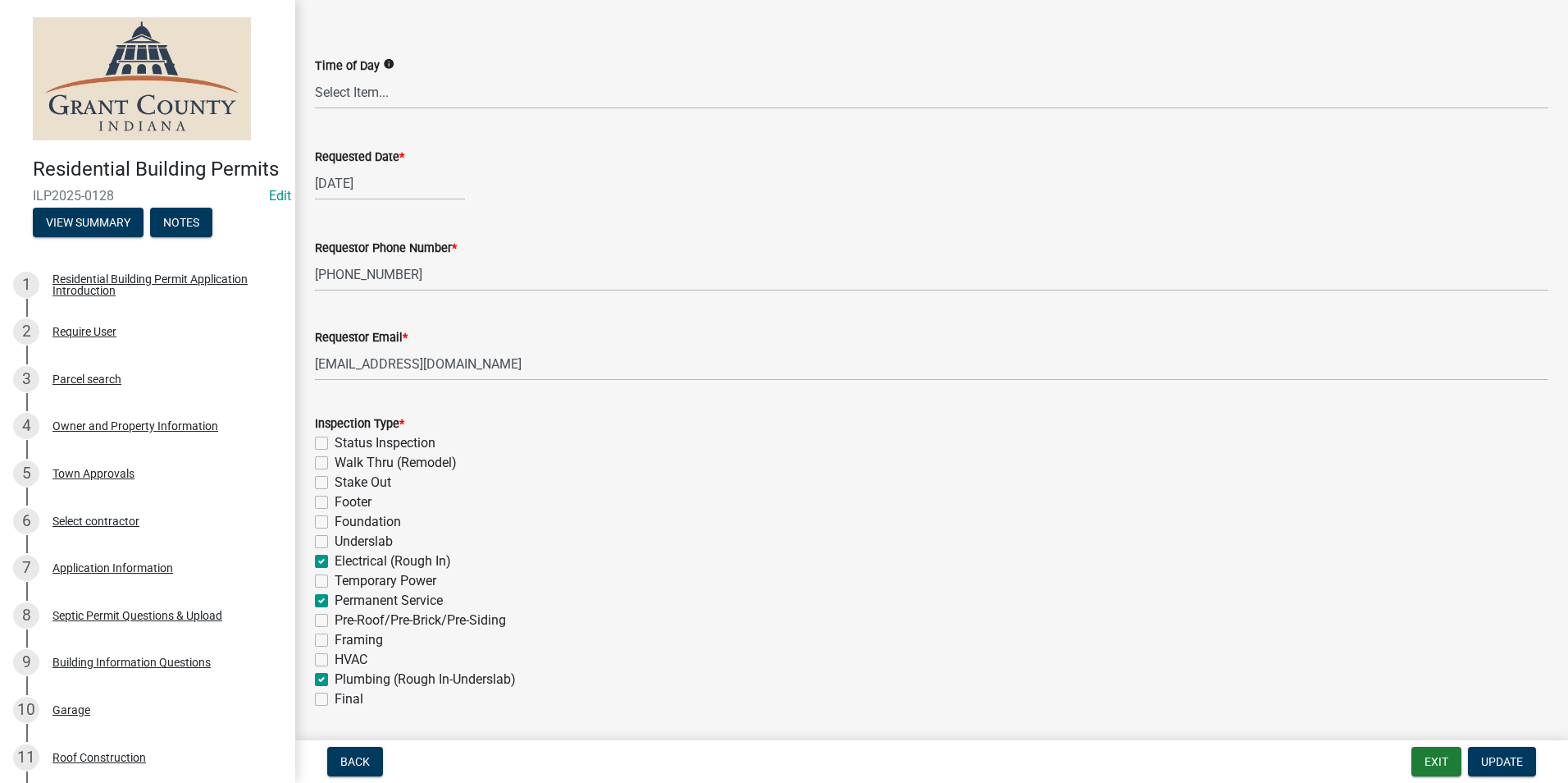
checkbox input "false"
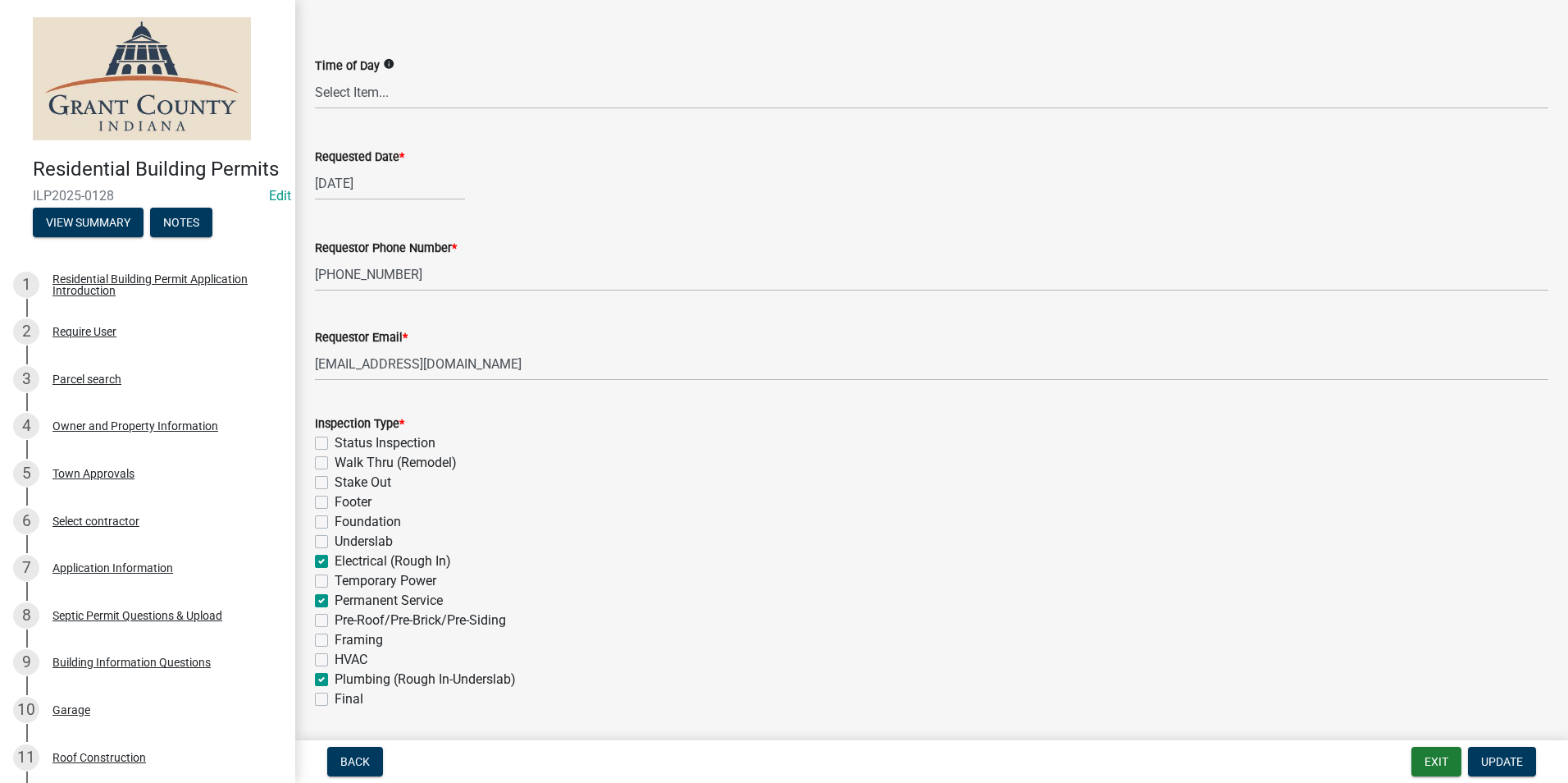
checkbox input "false"
checkbox input "true"
checkbox input "false"
checkbox input "true"
checkbox input "false"
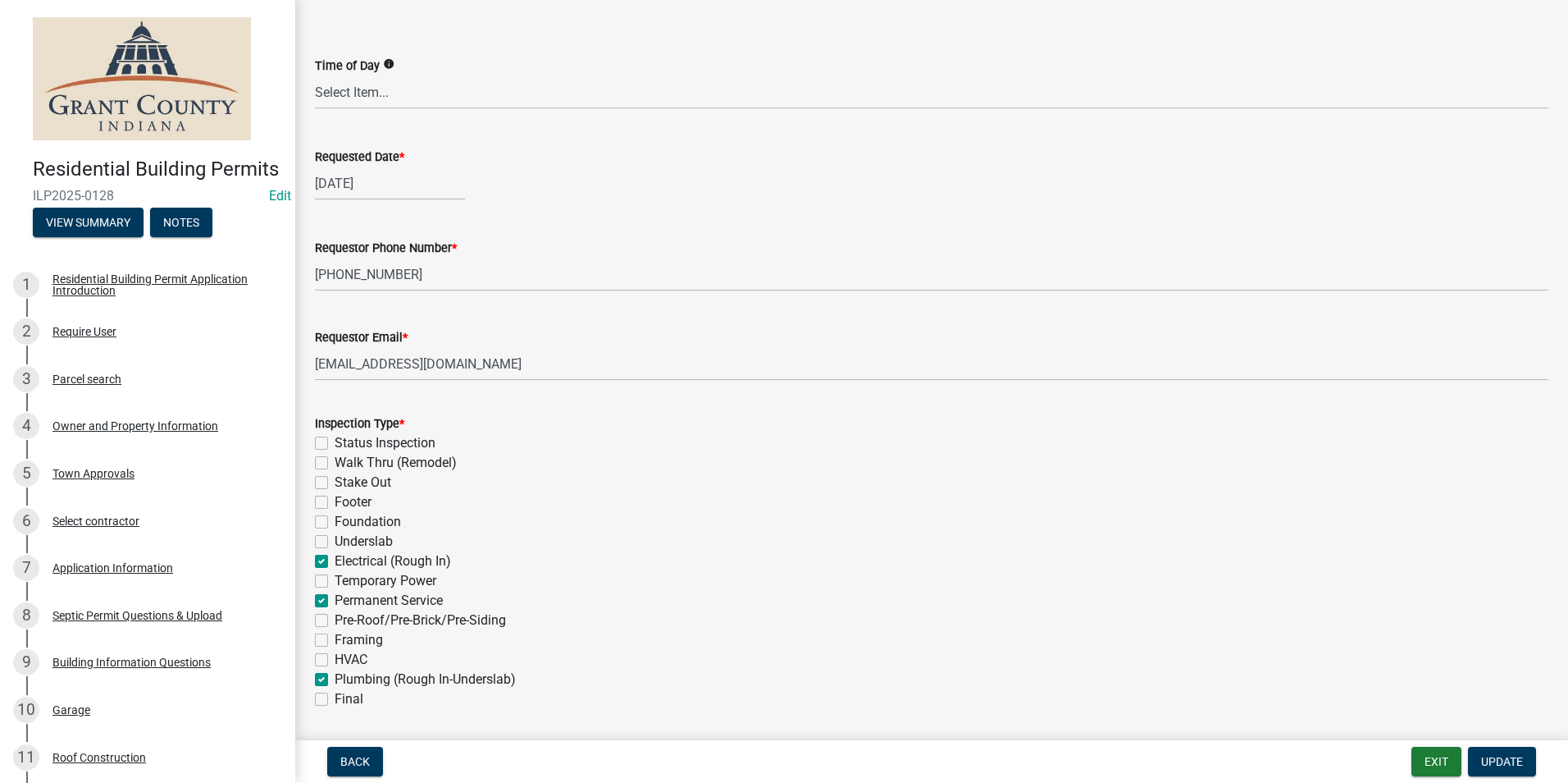
checkbox input "false"
checkbox input "true"
checkbox input "false"
click at [1501, 760] on span "Update" at bounding box center [1501, 761] width 42 height 13
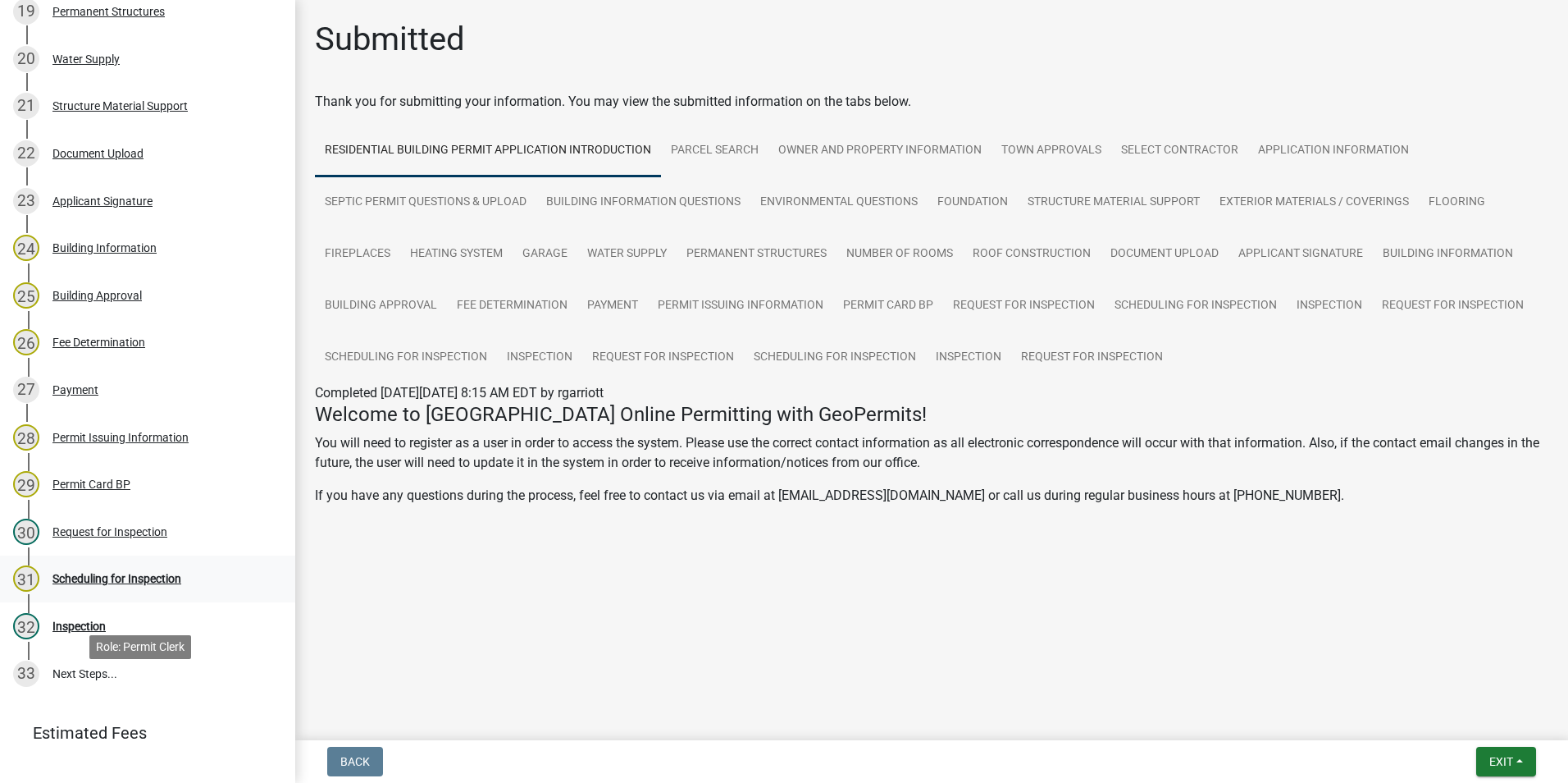
scroll to position [1214, 0]
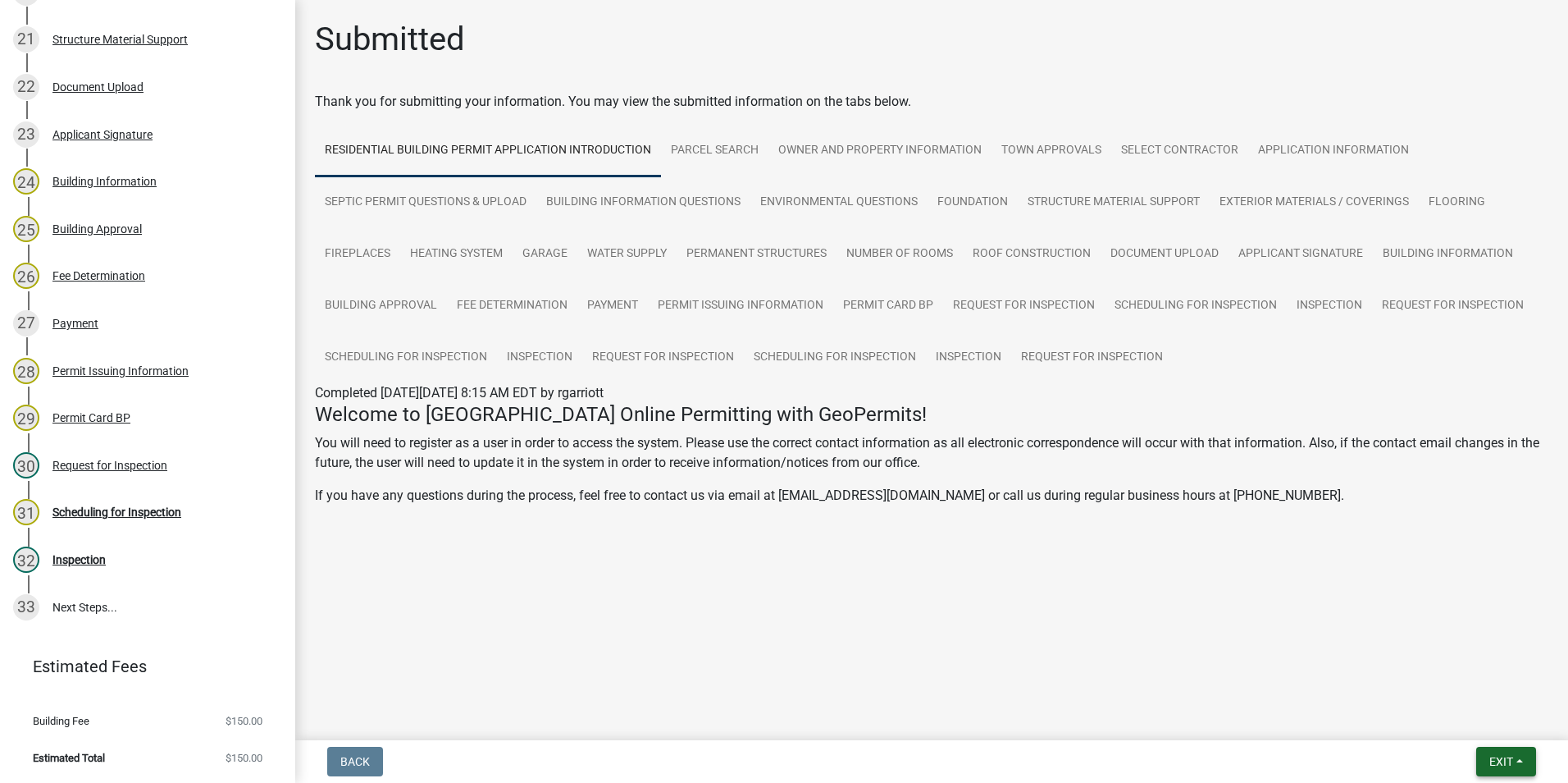
click at [1501, 759] on span "Exit" at bounding box center [1501, 761] width 24 height 13
click at [1463, 723] on button "Save & Exit" at bounding box center [1471, 719] width 132 height 39
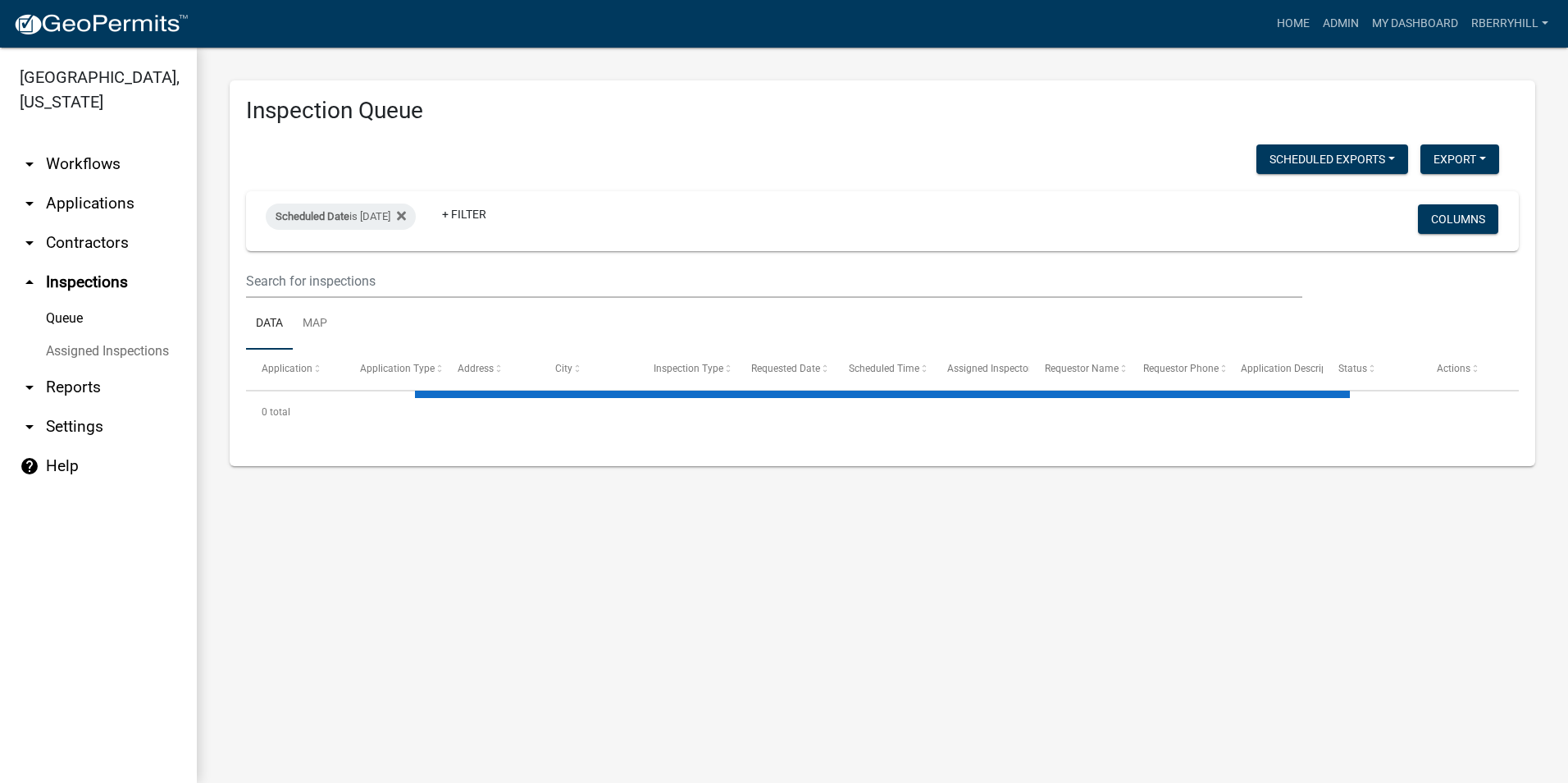
select select "2: 50"
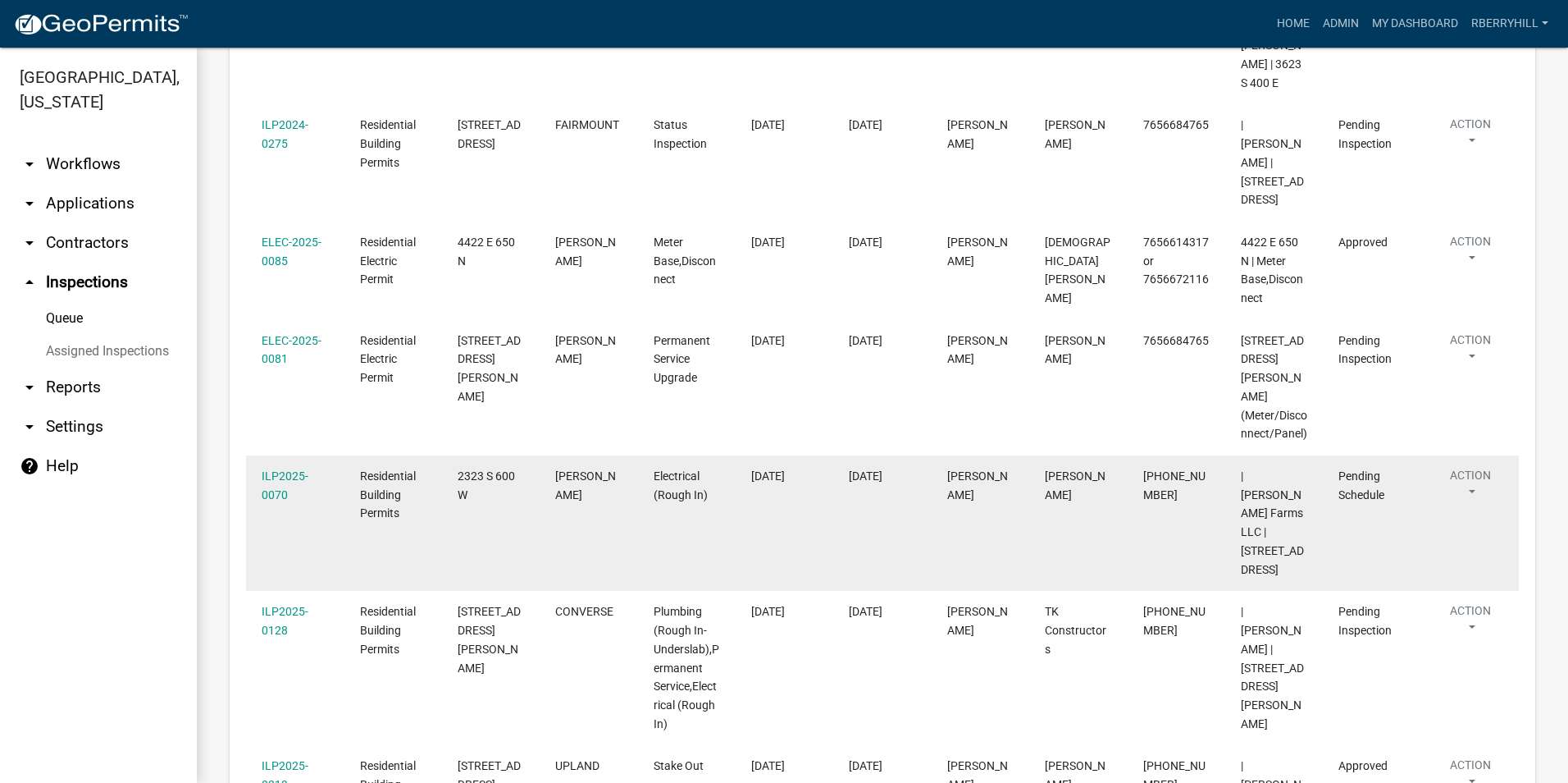
scroll to position [492, 0]
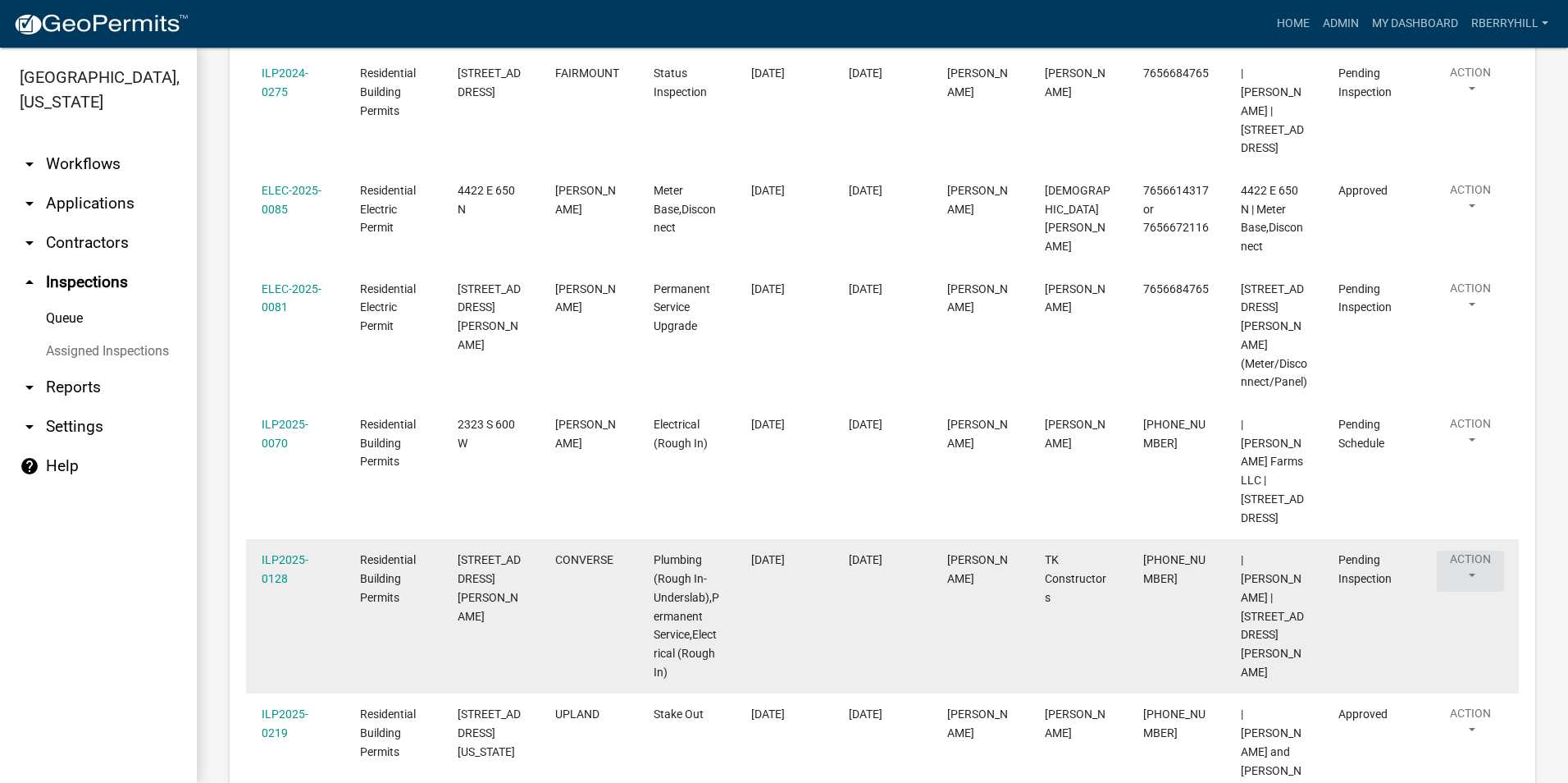
click at [1465, 105] on button "Action" at bounding box center [1471, 85] width 68 height 41
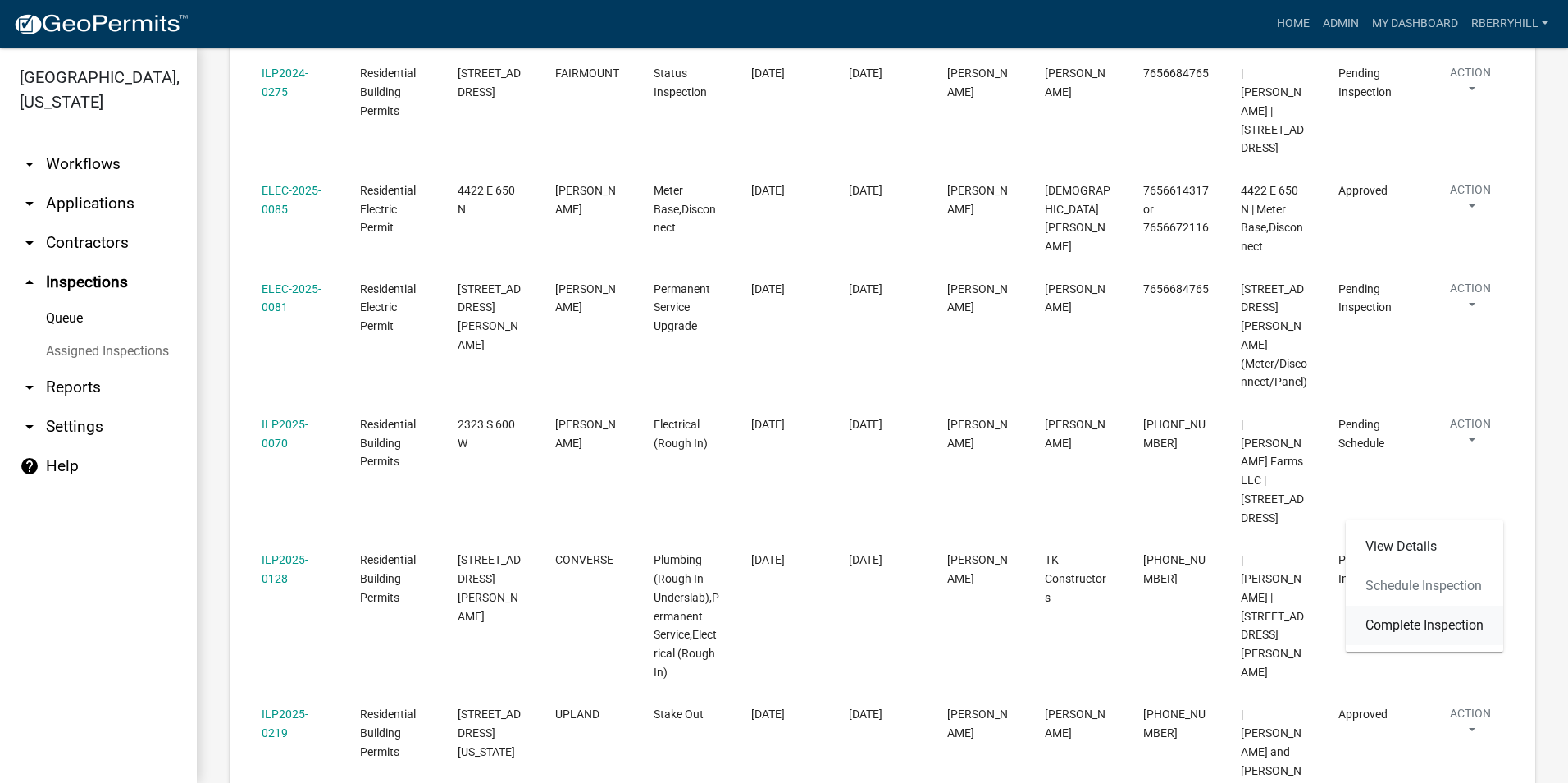
click at [1420, 627] on link "Complete Inspection" at bounding box center [1424, 625] width 157 height 39
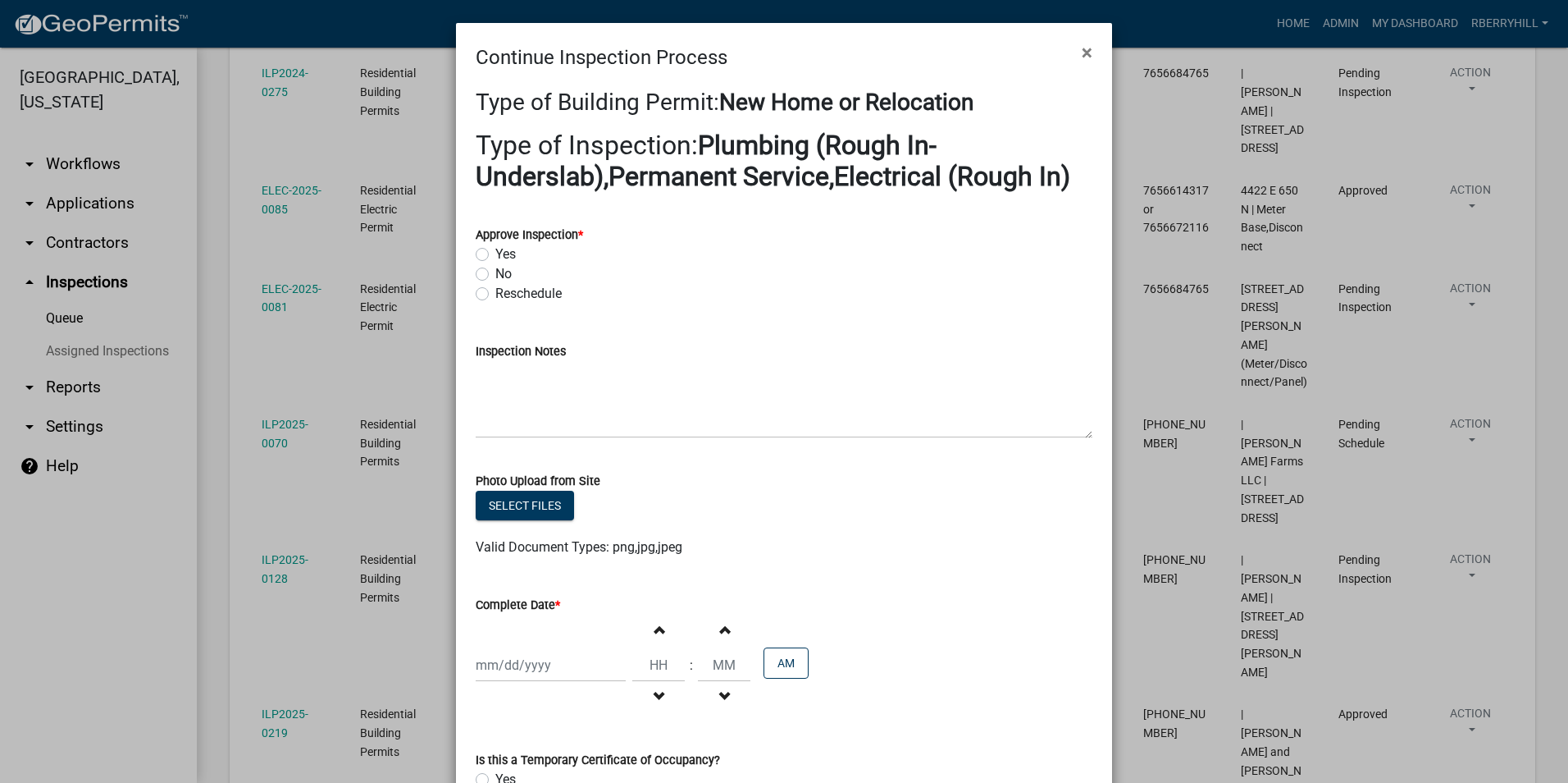
click at [496, 255] on label "Yes" at bounding box center [506, 254] width 21 height 20
click at [496, 255] on input "Yes" at bounding box center [501, 250] width 10 height 10
radio input "true"
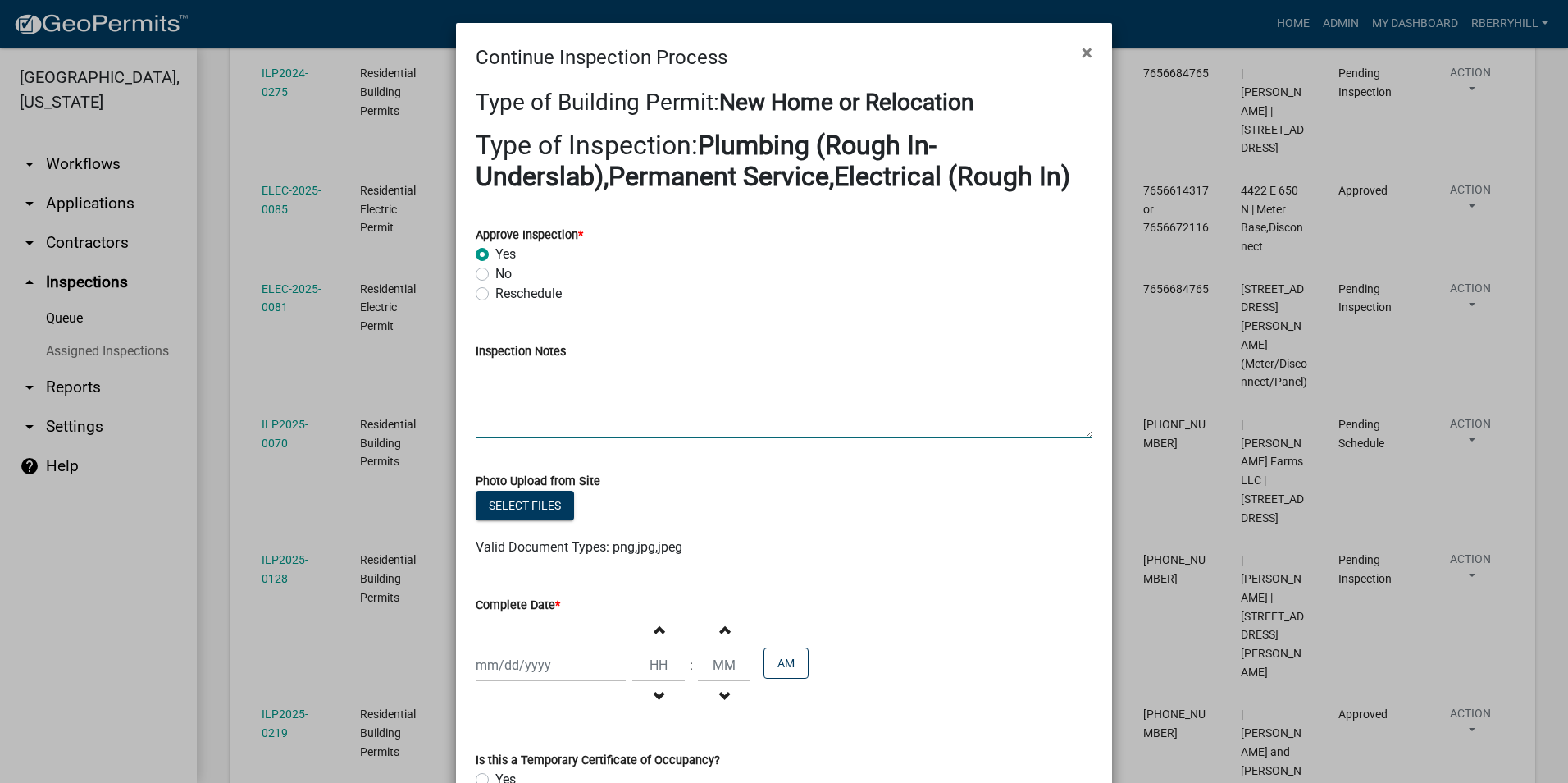
click at [480, 373] on textarea "Inspection Notes" at bounding box center [784, 399] width 617 height 77
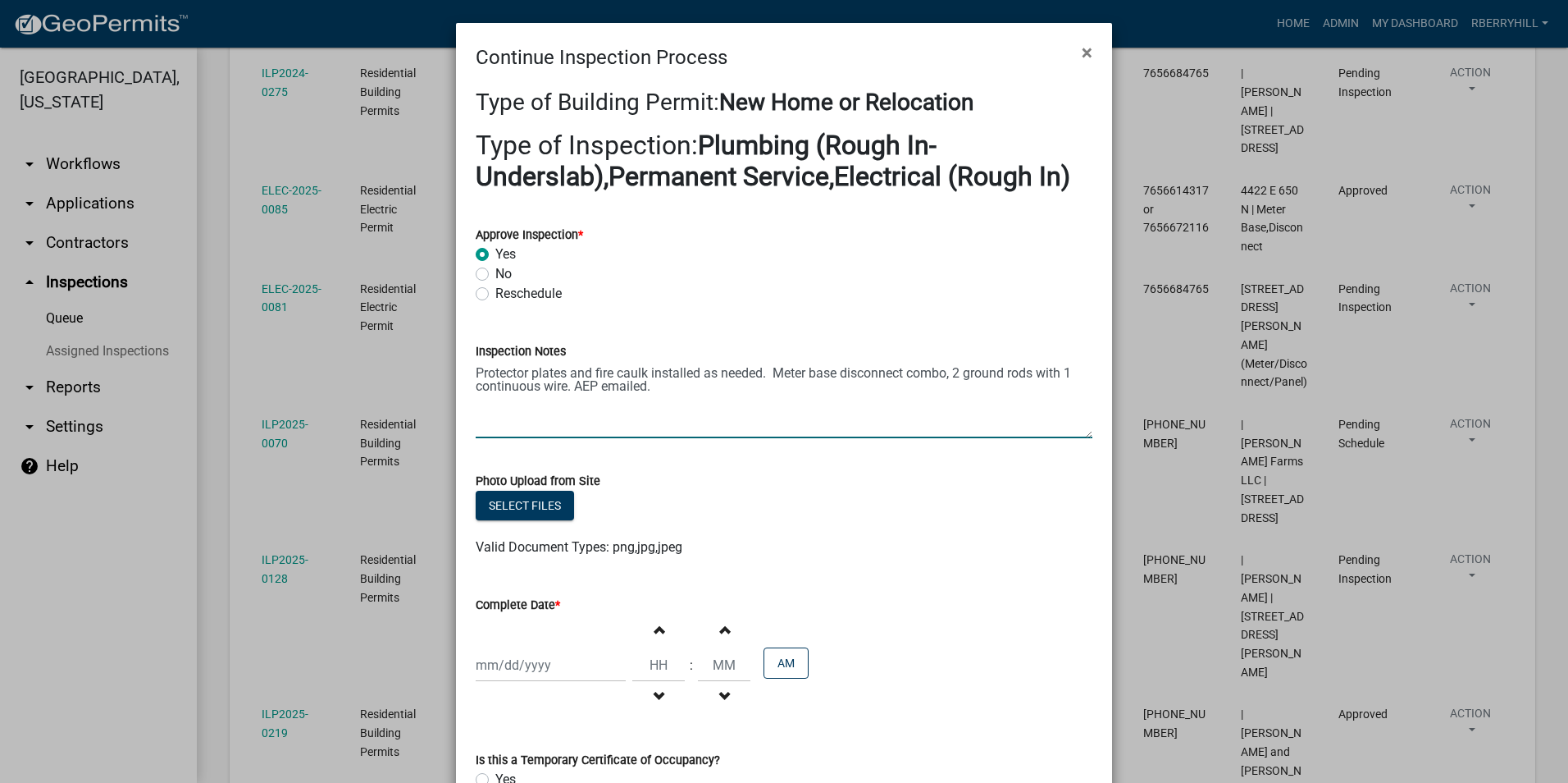
type textarea "Protector plates and fire caulk installed as needed. Meter base disconnect comb…"
click at [519, 668] on div at bounding box center [551, 664] width 150 height 33
select select "8"
select select "2025"
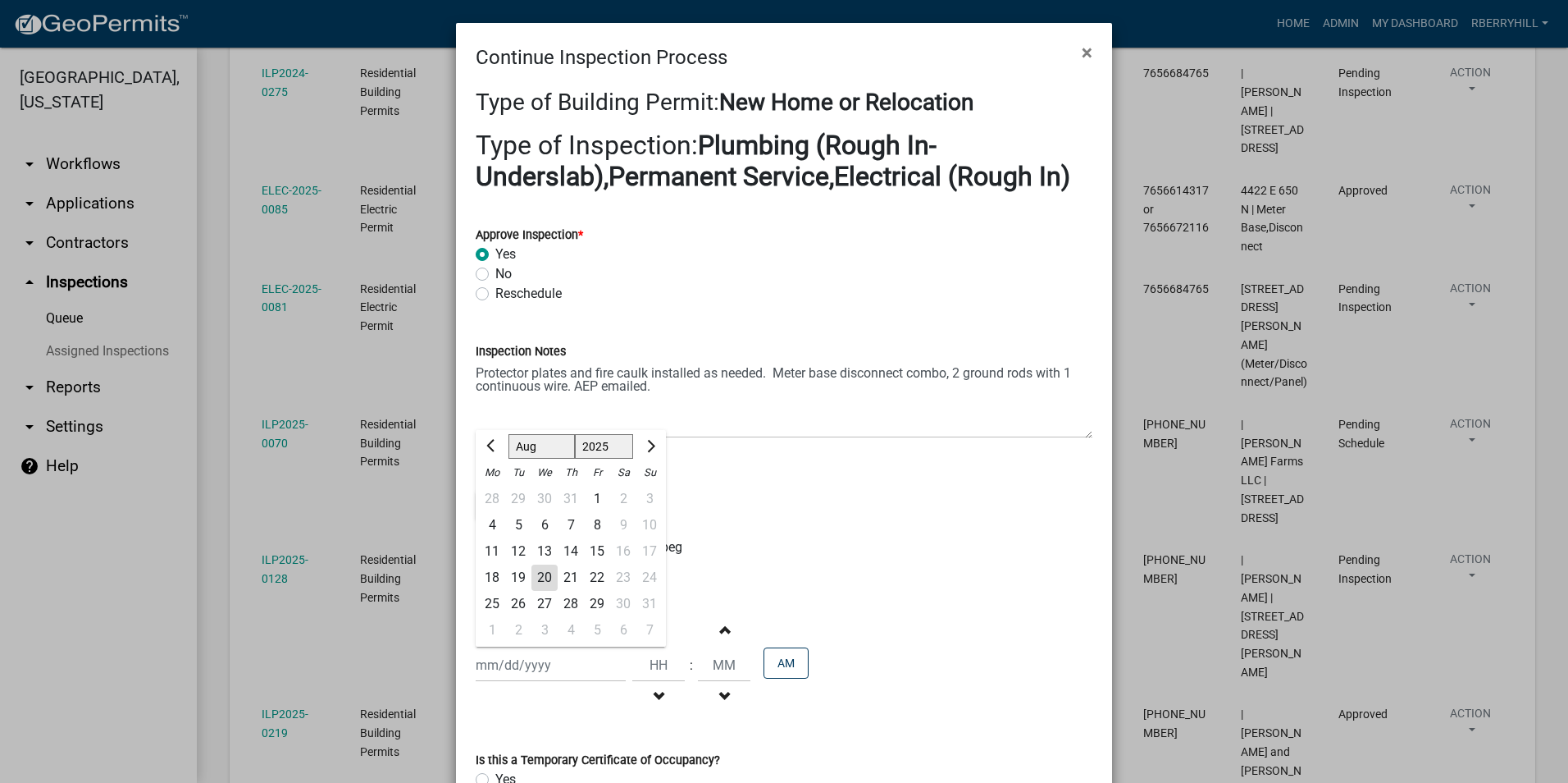
click at [510, 575] on div "19" at bounding box center [518, 577] width 26 height 26
type input "[DATE]"
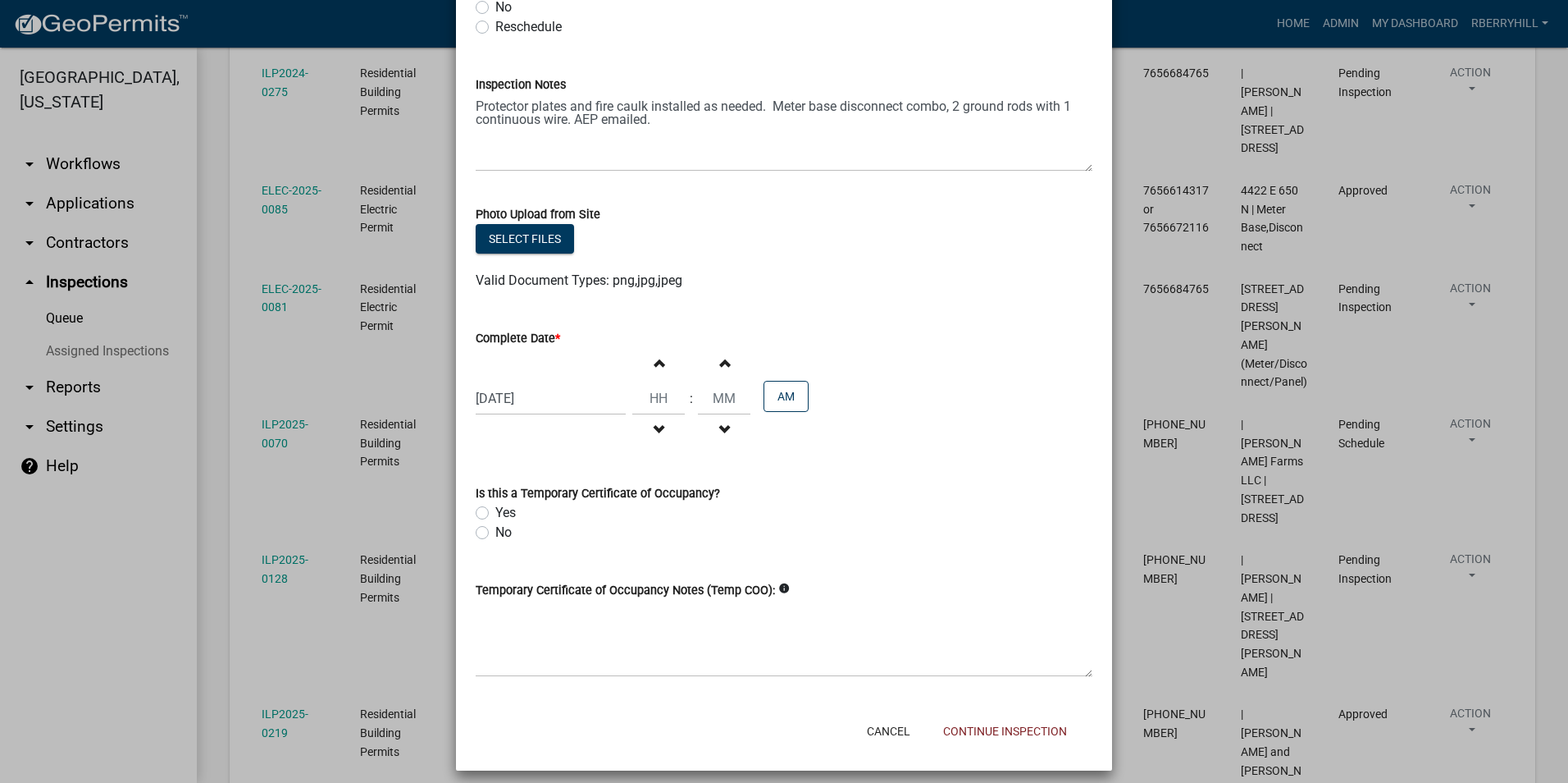
scroll to position [277, 0]
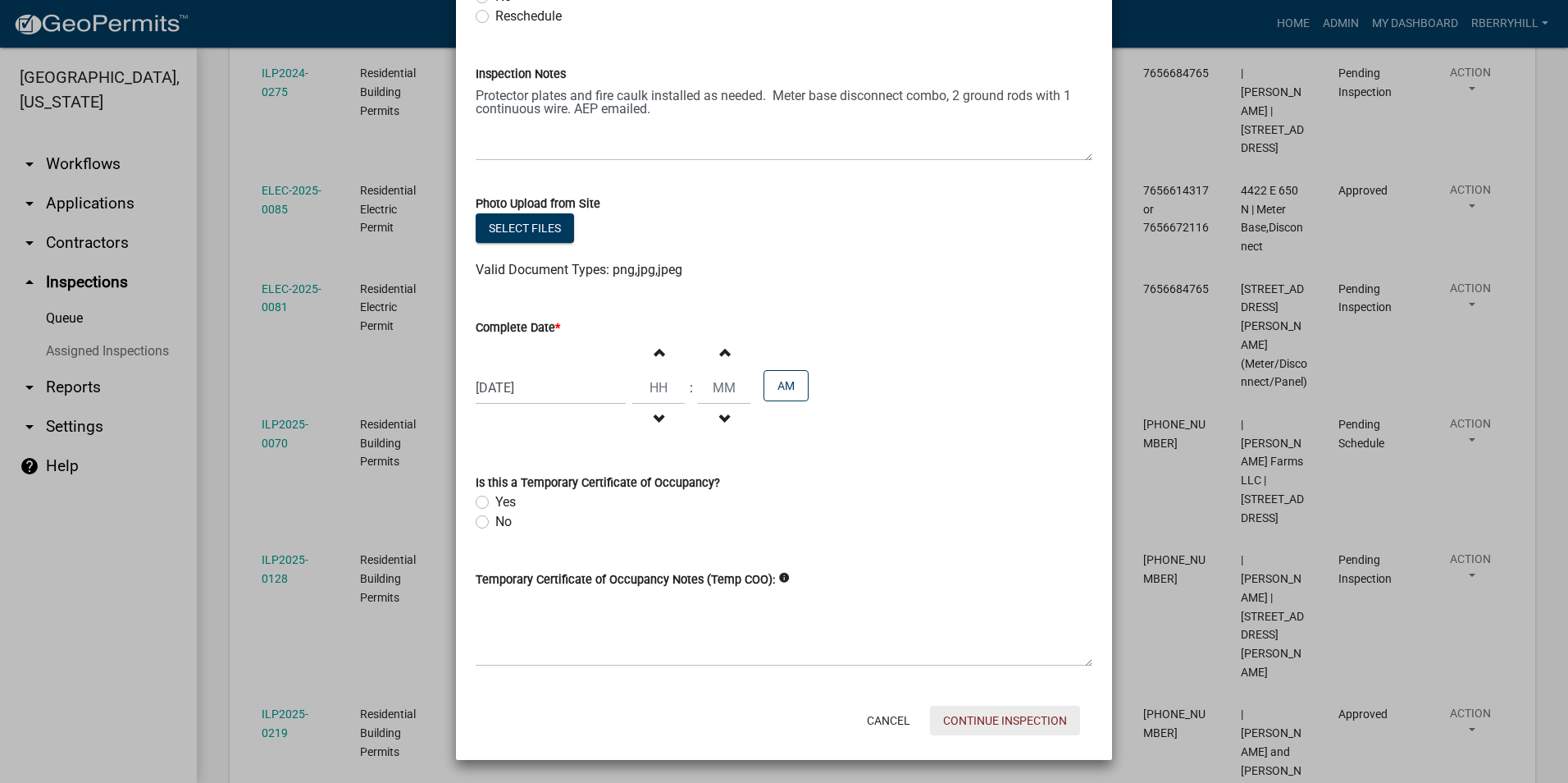
click at [1019, 721] on button "Continue Inspection" at bounding box center [1005, 720] width 150 height 30
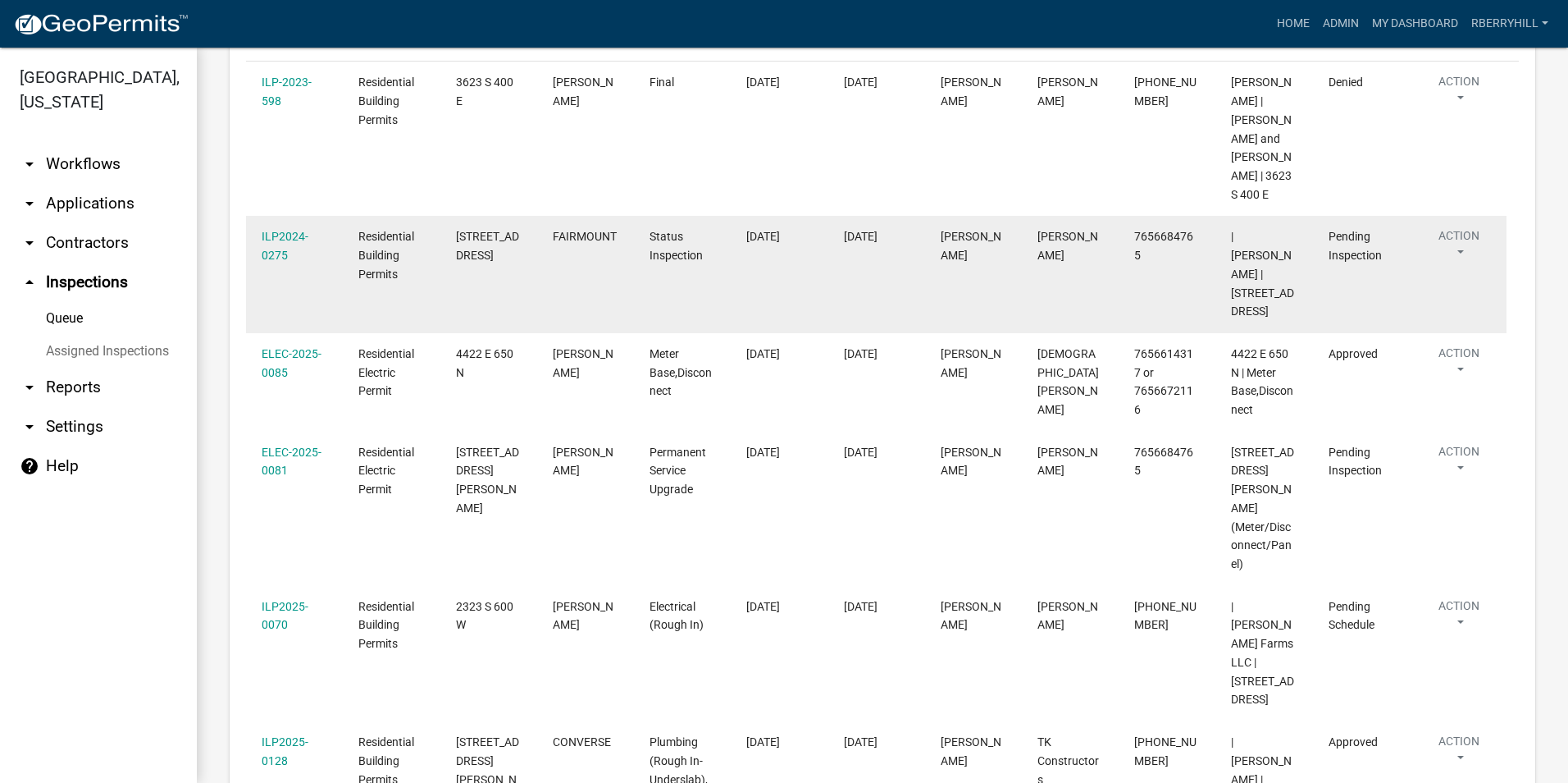
scroll to position [328, 0]
click at [294, 231] on link "ILP2024-0275" at bounding box center [285, 246] width 47 height 32
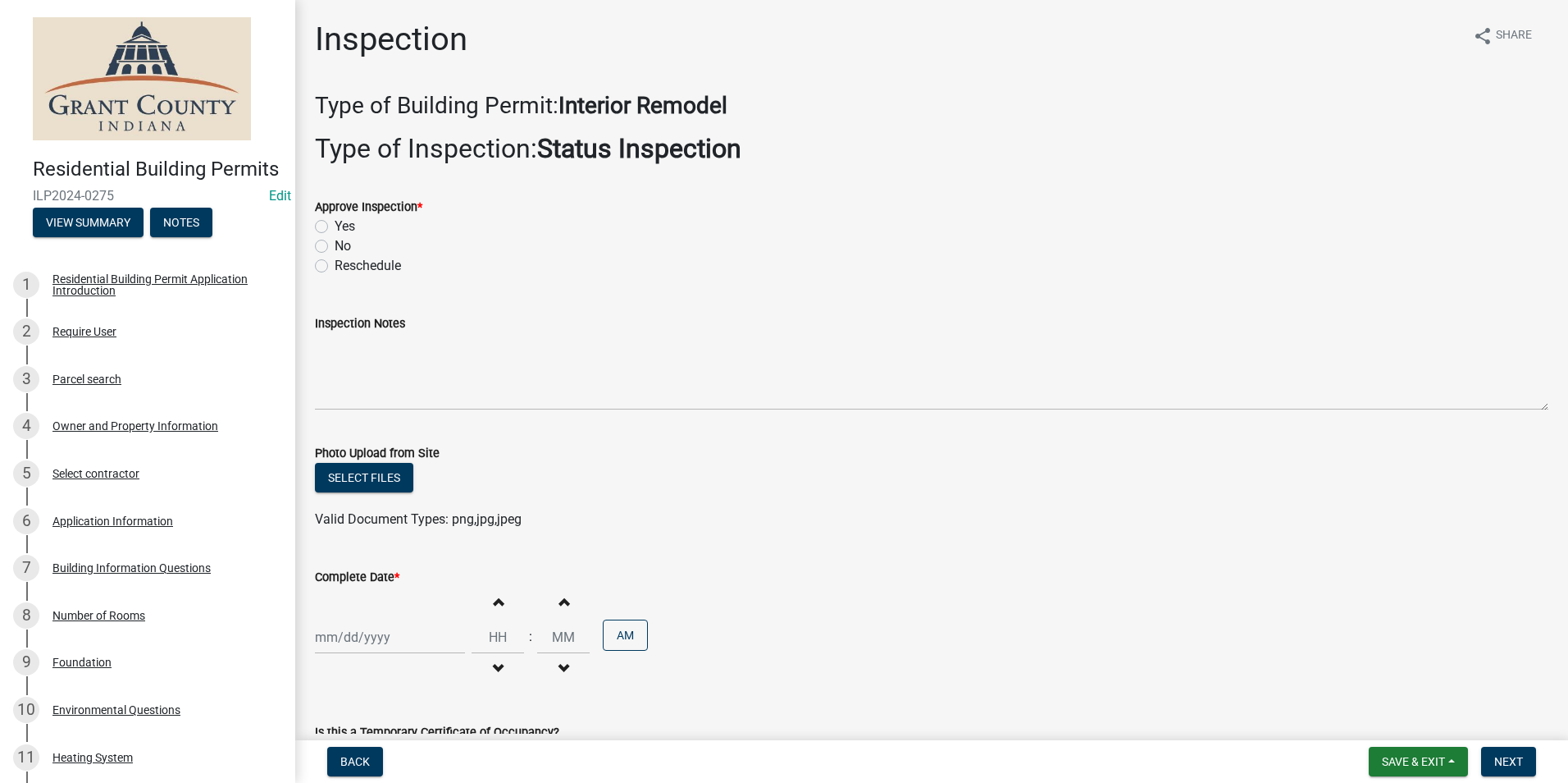
click at [335, 228] on label "Yes" at bounding box center [345, 226] width 21 height 20
click at [335, 227] on input "Yes" at bounding box center [340, 221] width 10 height 10
radio input "true"
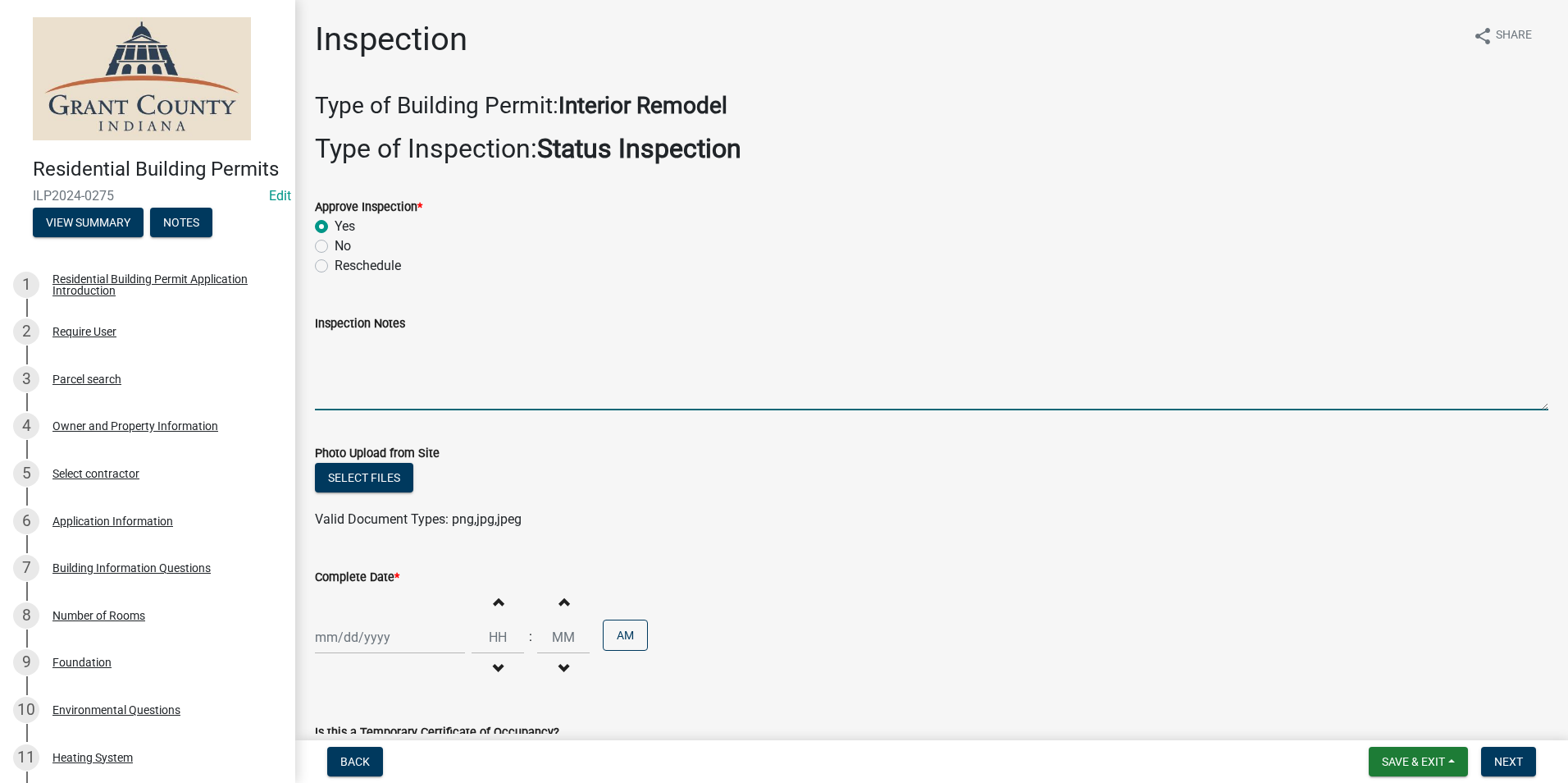
click at [324, 347] on textarea "Inspection Notes" at bounding box center [932, 372] width 1234 height 77
type textarea "Project still progressing."
select select "8"
select select "2025"
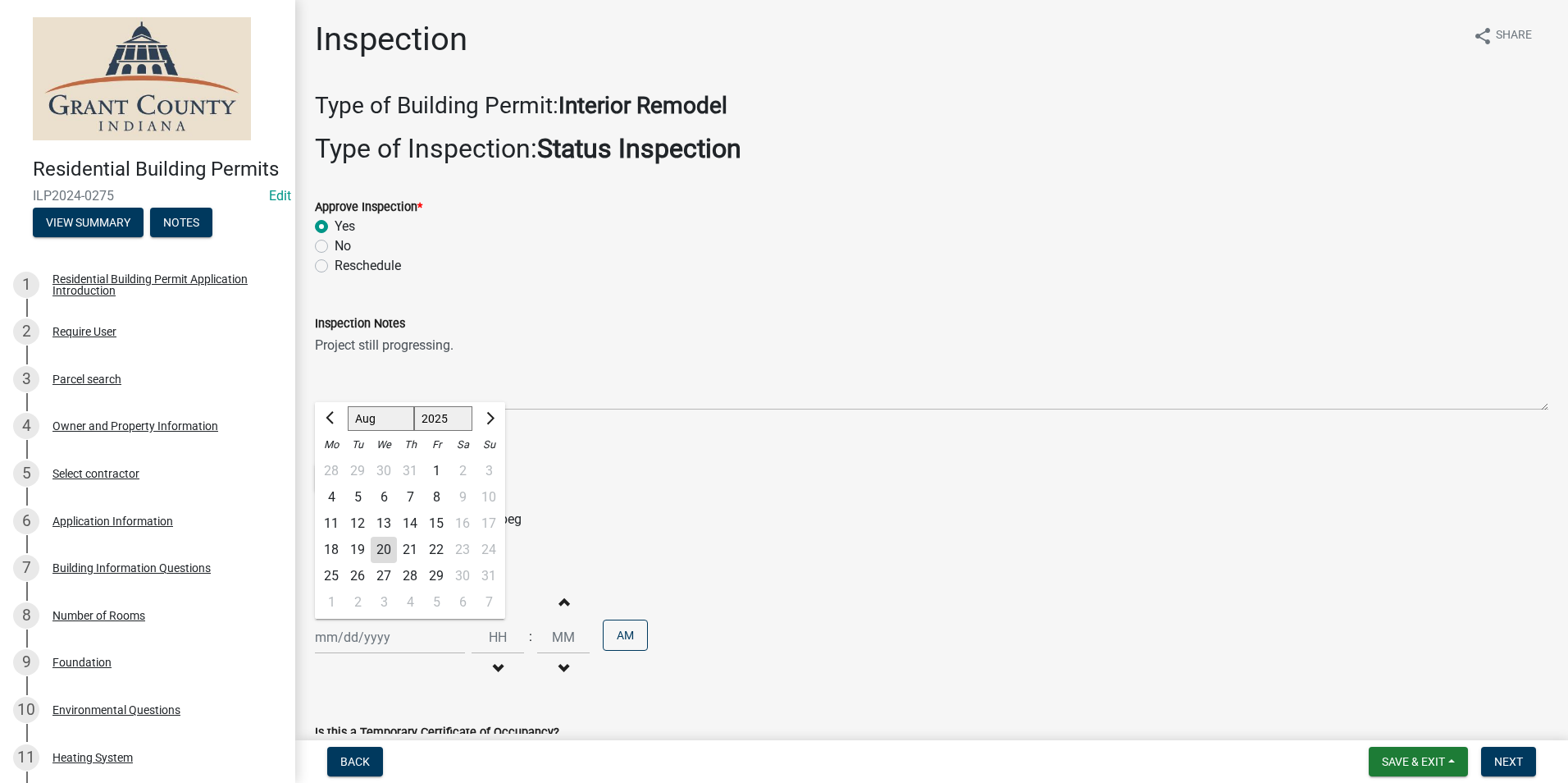
drag, startPoint x: 346, startPoint y: 637, endPoint x: 353, endPoint y: 625, distance: 13.9
click at [347, 637] on div "[PERSON_NAME] Feb Mar Apr [PERSON_NAME][DATE] Oct Nov [DATE] 1526 1527 1528 152…" at bounding box center [391, 637] width 150 height 33
click at [357, 550] on div "19" at bounding box center [357, 550] width 26 height 26
type input "[DATE]"
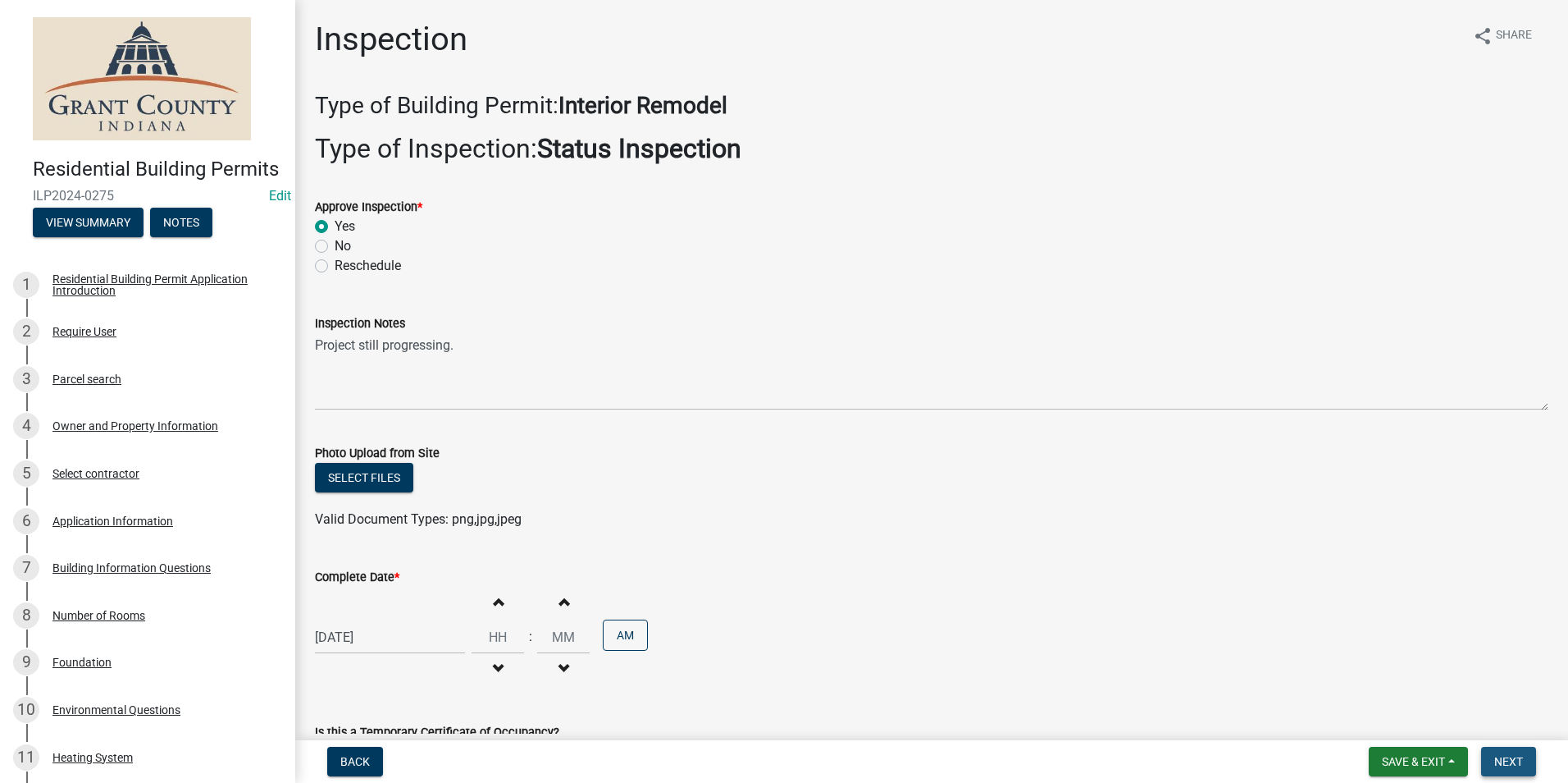
click at [1512, 763] on span "Next" at bounding box center [1509, 761] width 29 height 13
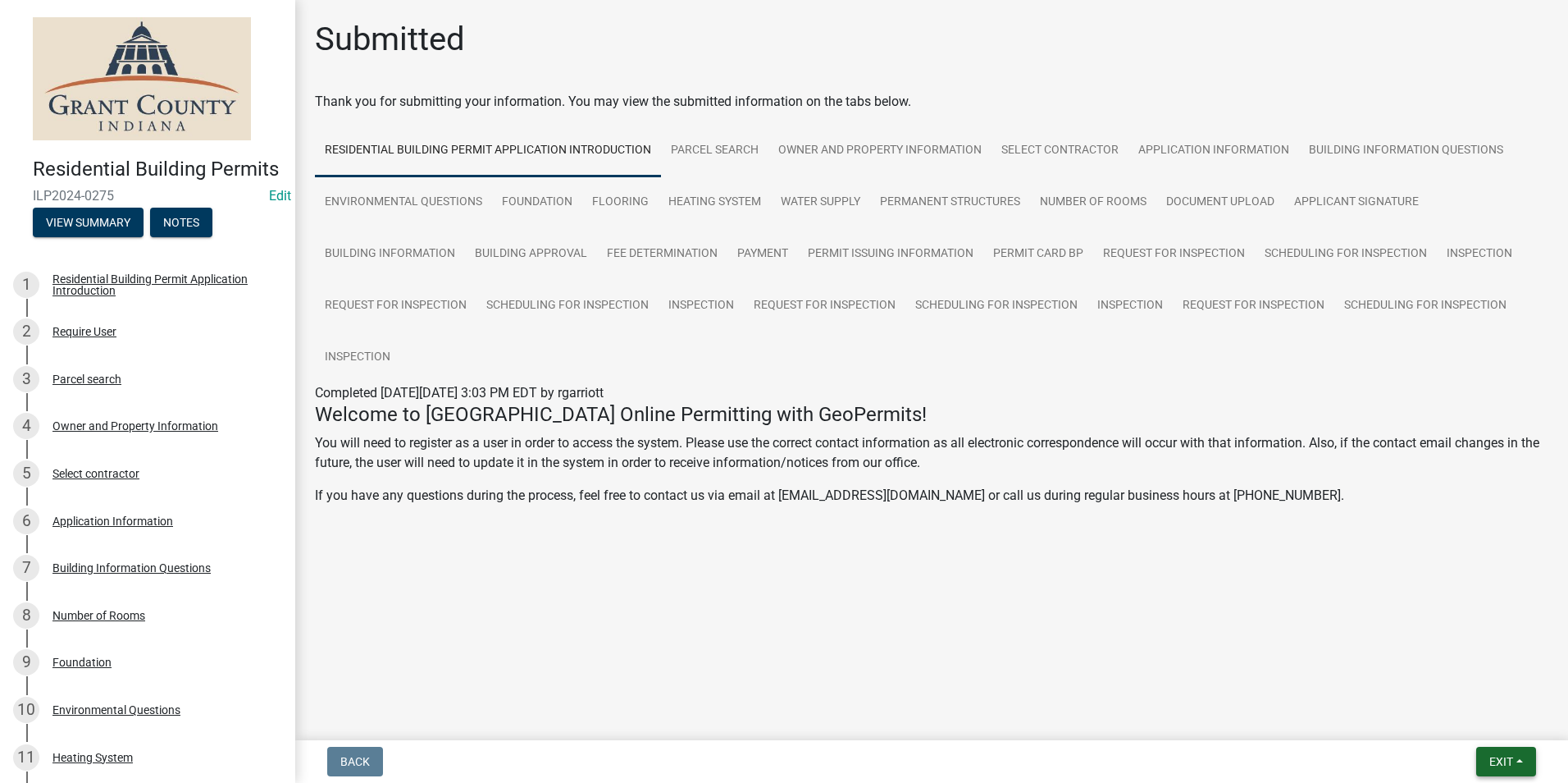
click at [1500, 763] on span "Exit" at bounding box center [1501, 761] width 24 height 13
click at [1487, 716] on button "Save & Exit" at bounding box center [1471, 719] width 132 height 39
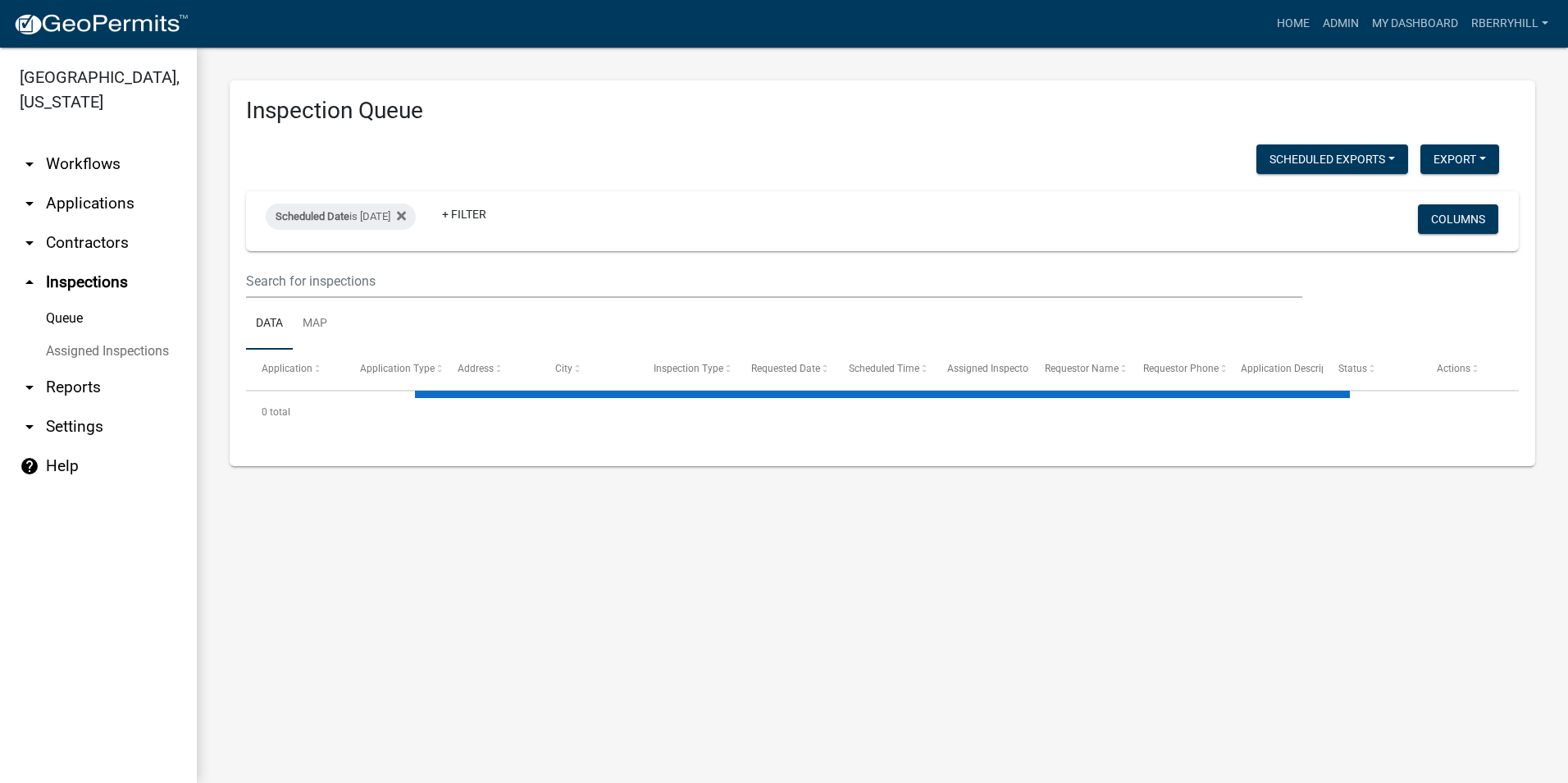
select select "2: 50"
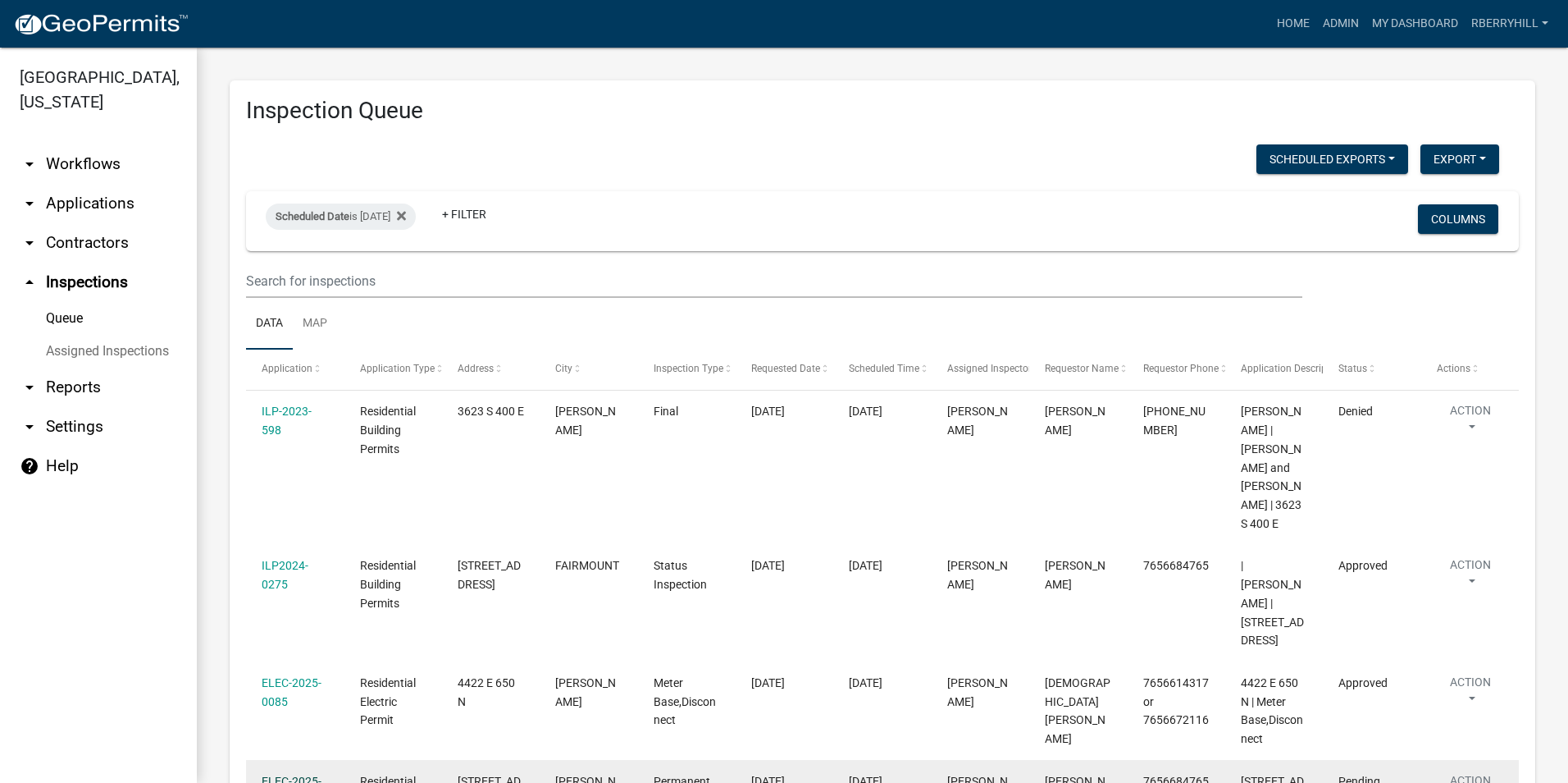
click at [302, 774] on link "ELEC-2025-0081" at bounding box center [291, 790] width 60 height 32
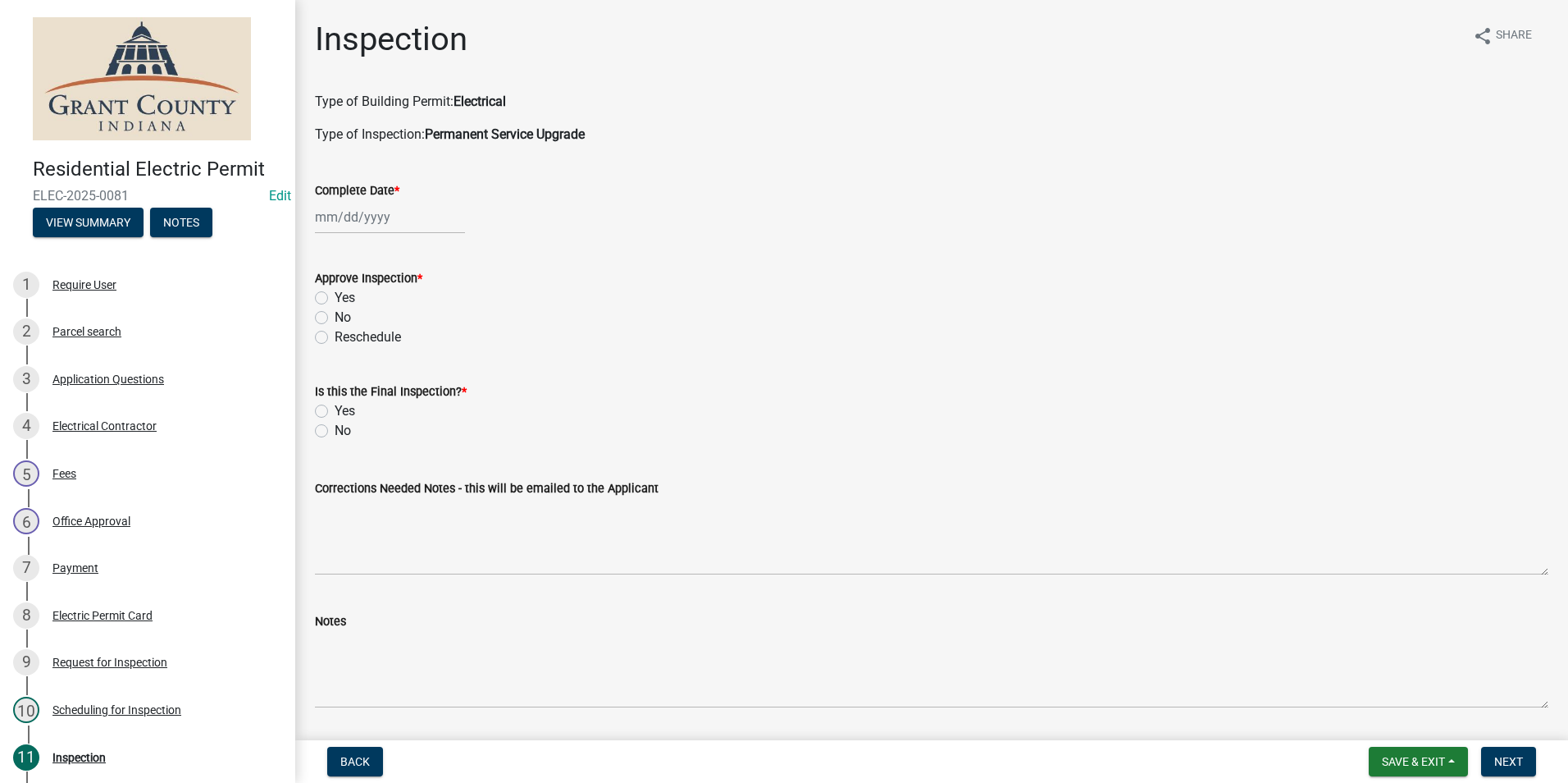
click at [374, 218] on div at bounding box center [391, 216] width 150 height 33
select select "8"
select select "2025"
click at [351, 389] on div "19" at bounding box center [357, 383] width 26 height 26
type input "[DATE]"
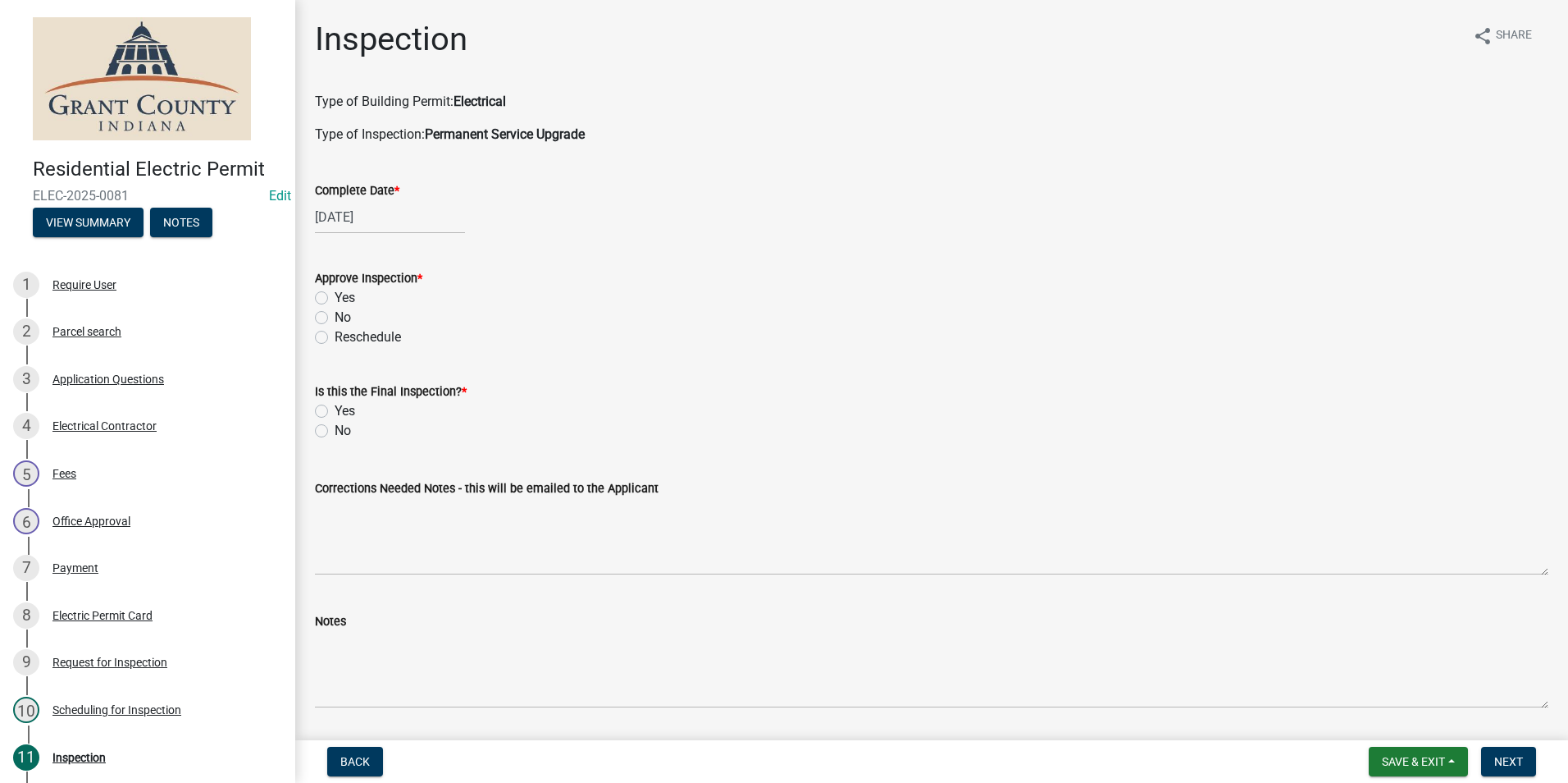
click at [335, 299] on label "Yes" at bounding box center [345, 297] width 21 height 20
click at [335, 298] on input "Yes" at bounding box center [340, 293] width 10 height 10
radio input "true"
click at [335, 412] on label "Yes" at bounding box center [345, 410] width 21 height 20
click at [335, 412] on input "Yes" at bounding box center [340, 406] width 10 height 10
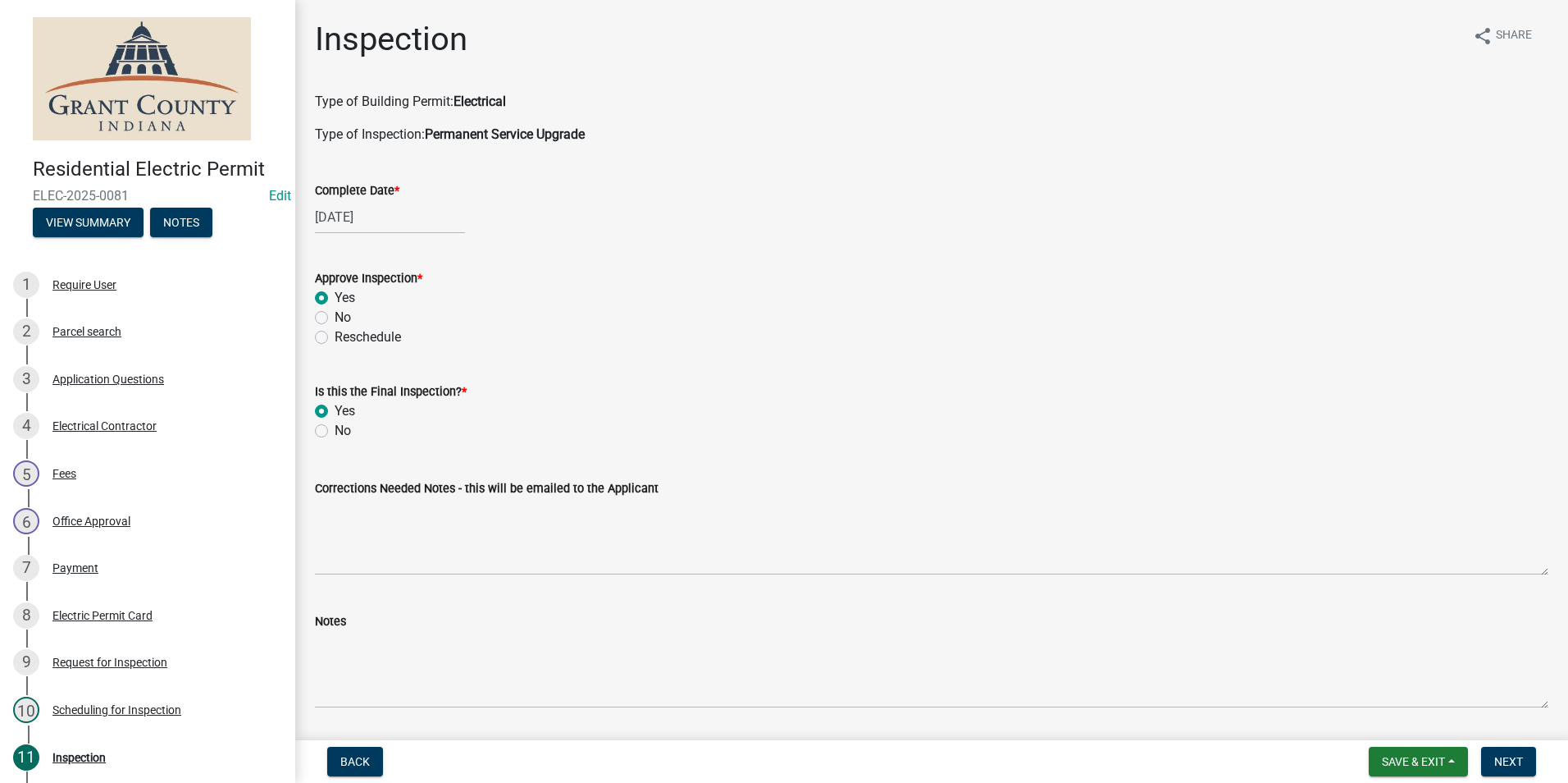
radio input "true"
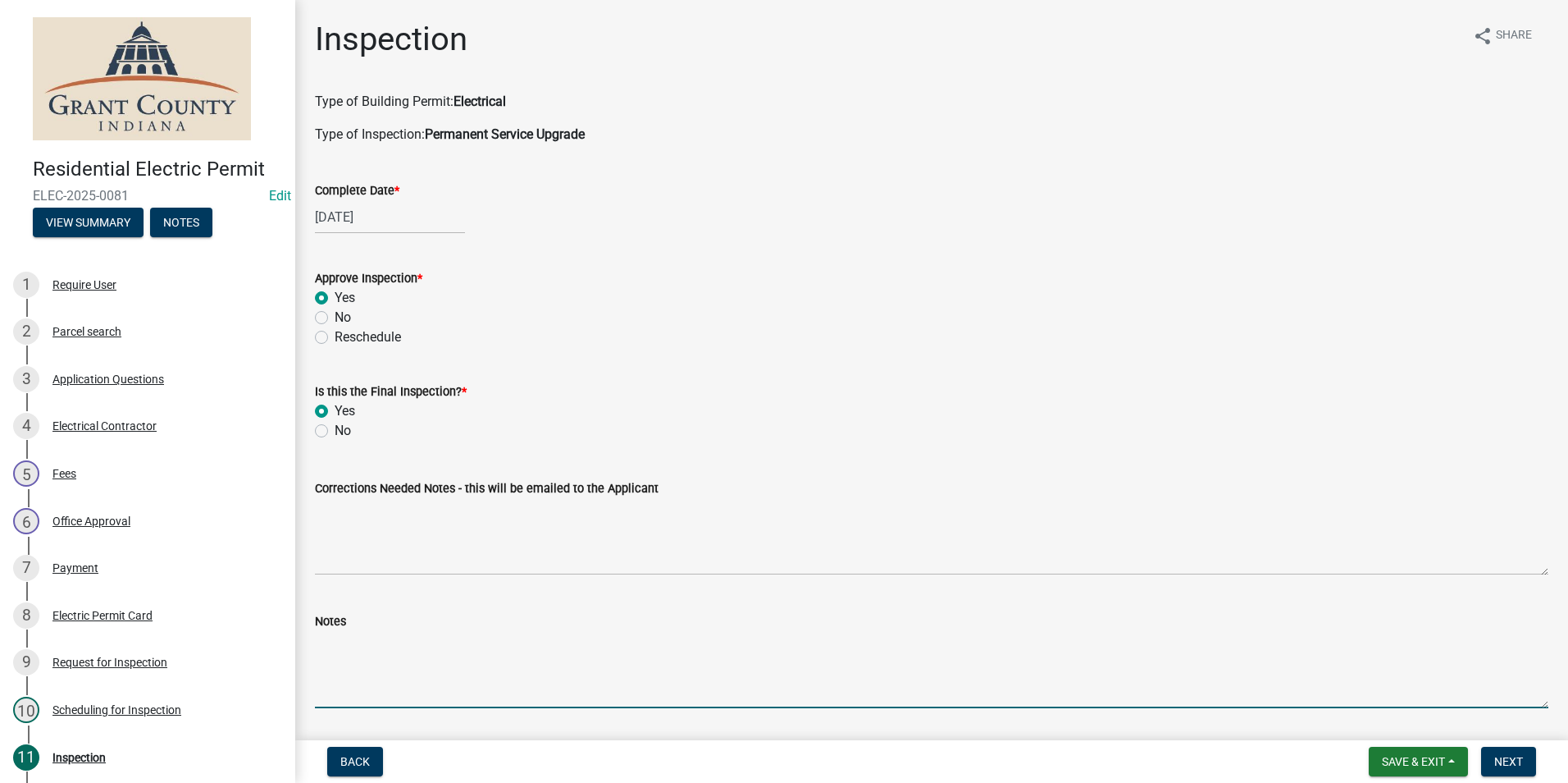
click at [320, 639] on textarea "Notes" at bounding box center [932, 669] width 1234 height 77
type textarea "Meter base disconnect combo, 2 ground rods with 1 continuous wire. 200 amp pane…"
click at [1497, 760] on span "Next" at bounding box center [1509, 761] width 29 height 13
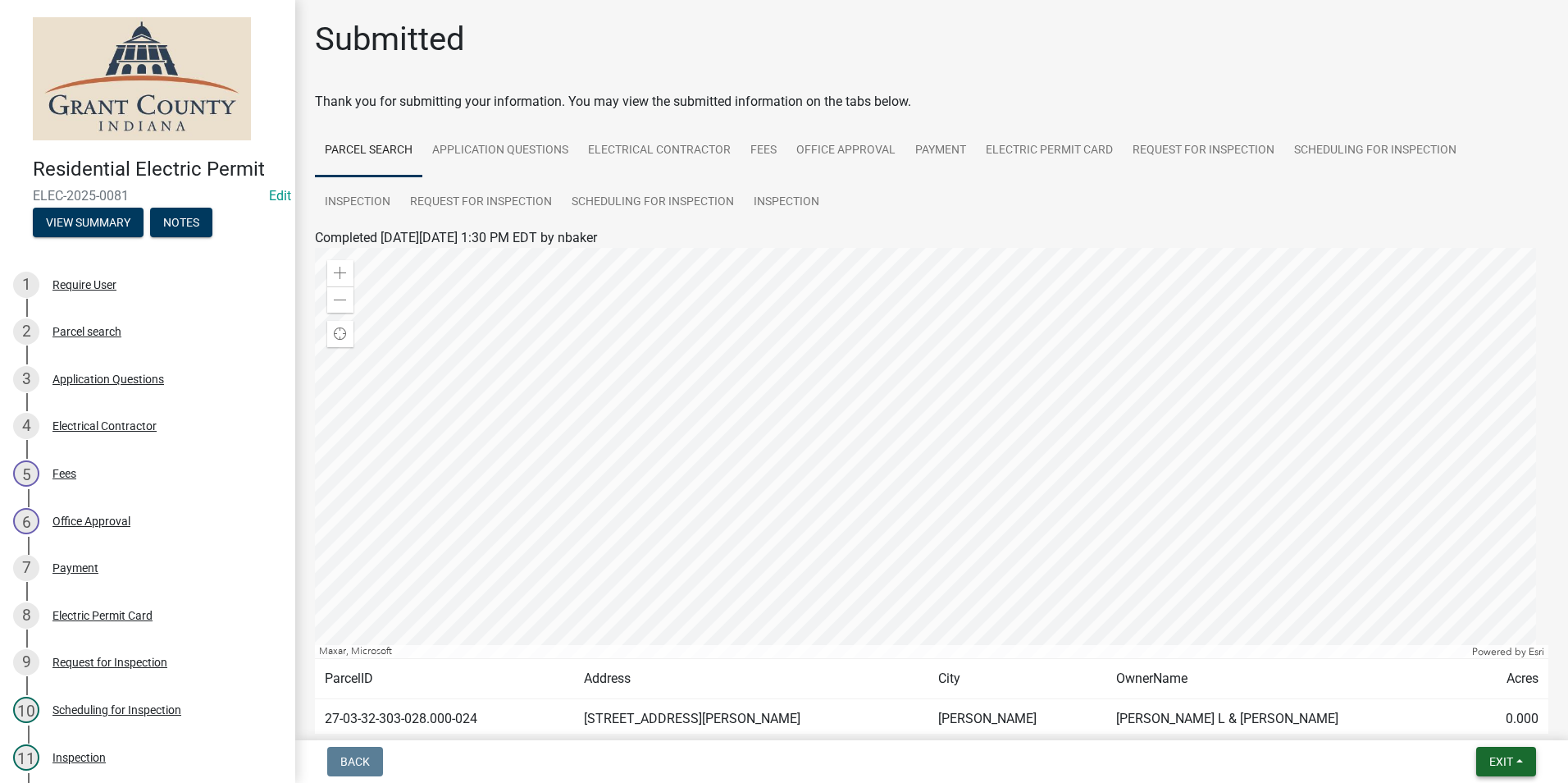
click at [1498, 757] on span "Exit" at bounding box center [1501, 761] width 24 height 13
click at [1477, 715] on button "Save & Exit" at bounding box center [1471, 719] width 132 height 39
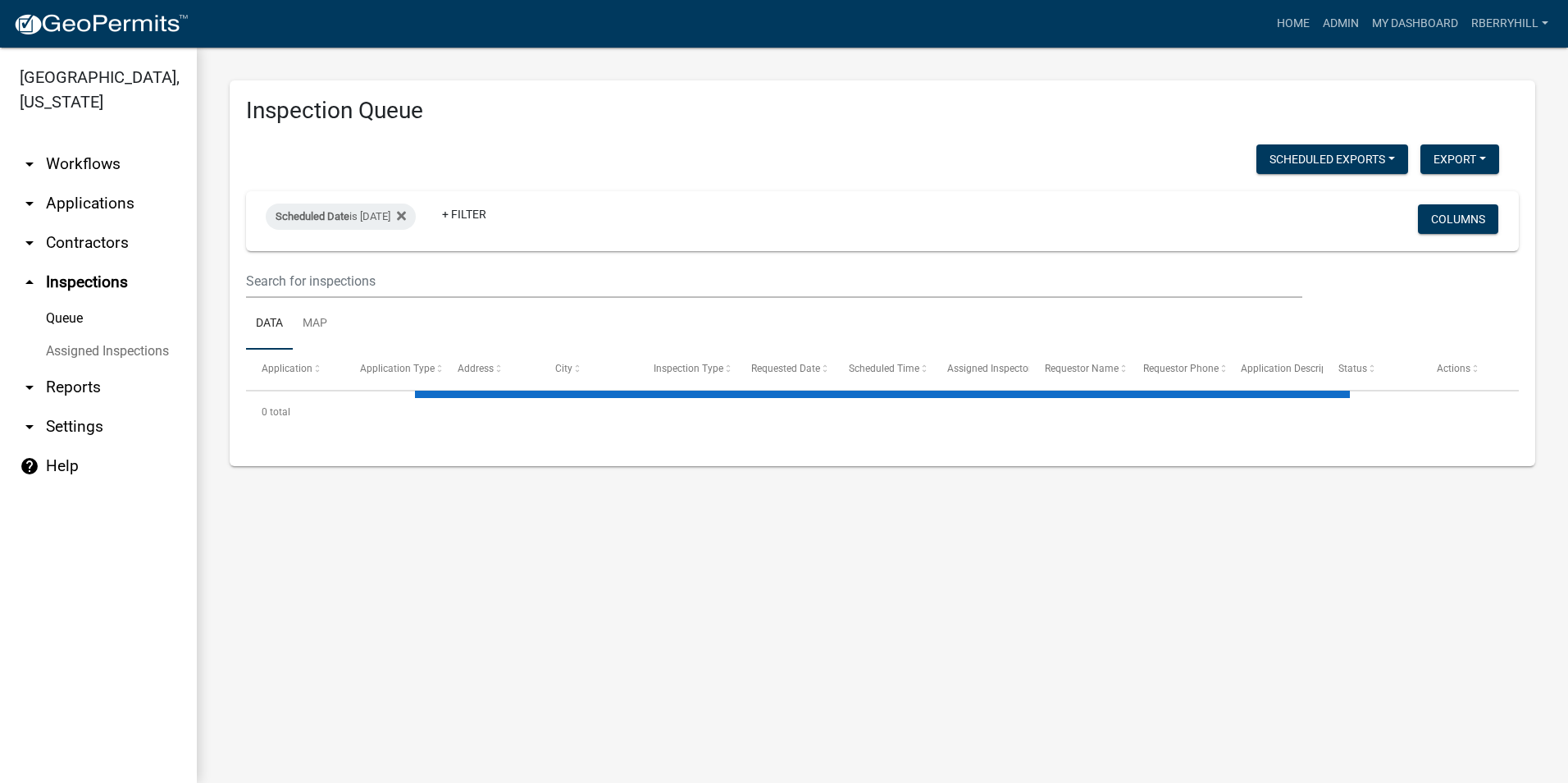
select select "2: 50"
